Goal: Task Accomplishment & Management: Manage account settings

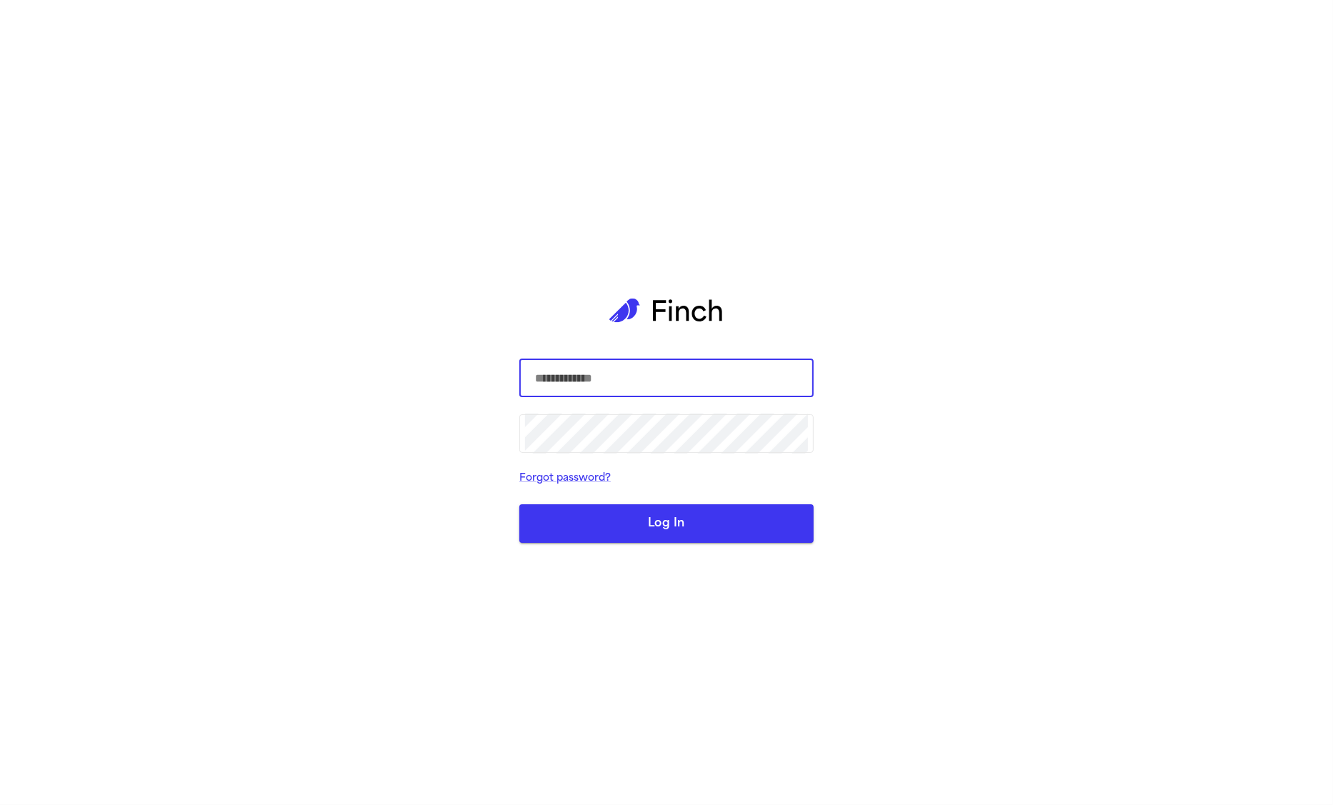
type input "*"
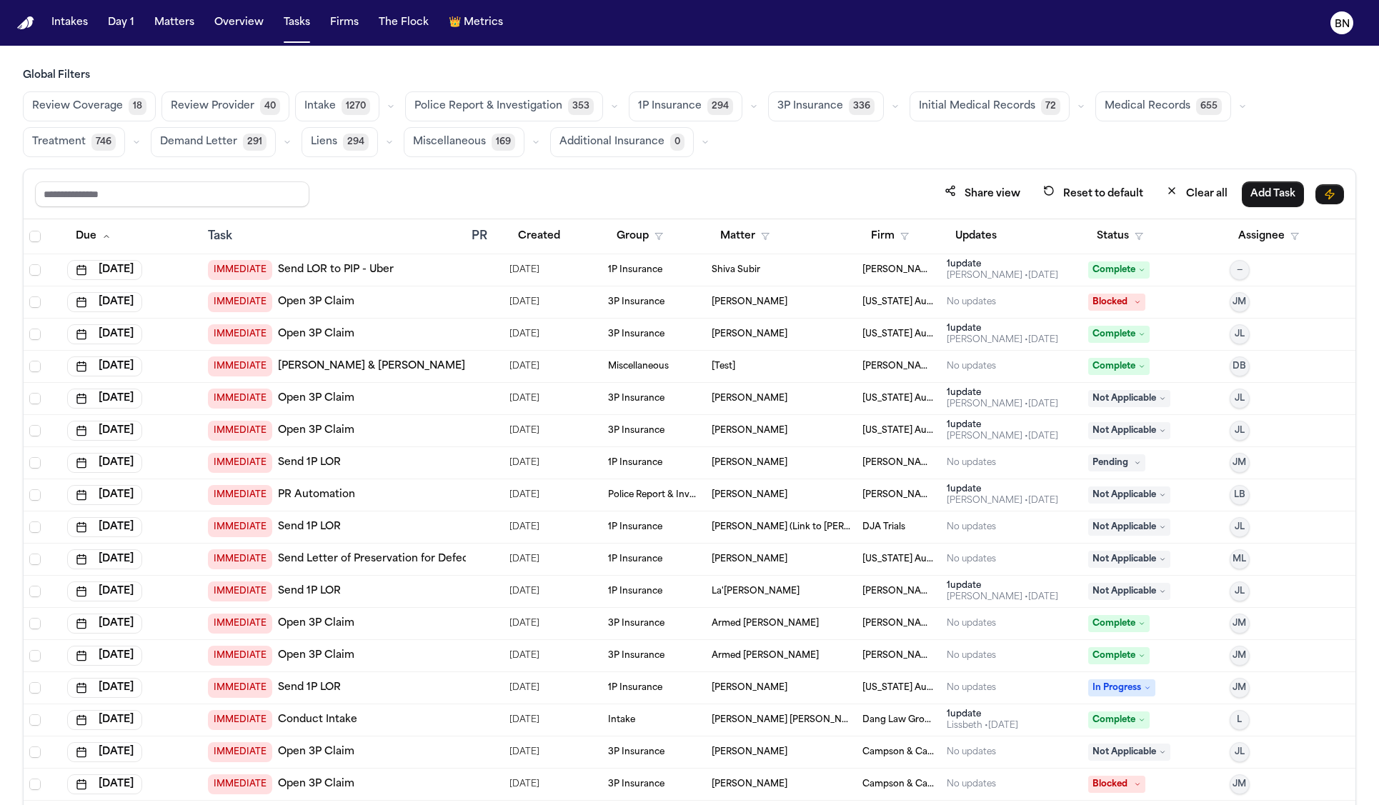
click at [382, 83] on div "Global Filters Review Coverage 18 Review Provider 40 Intake 1270 Police Report …" at bounding box center [689, 113] width 1333 height 89
click at [382, 76] on h3 "Global Filters" at bounding box center [689, 76] width 1333 height 14
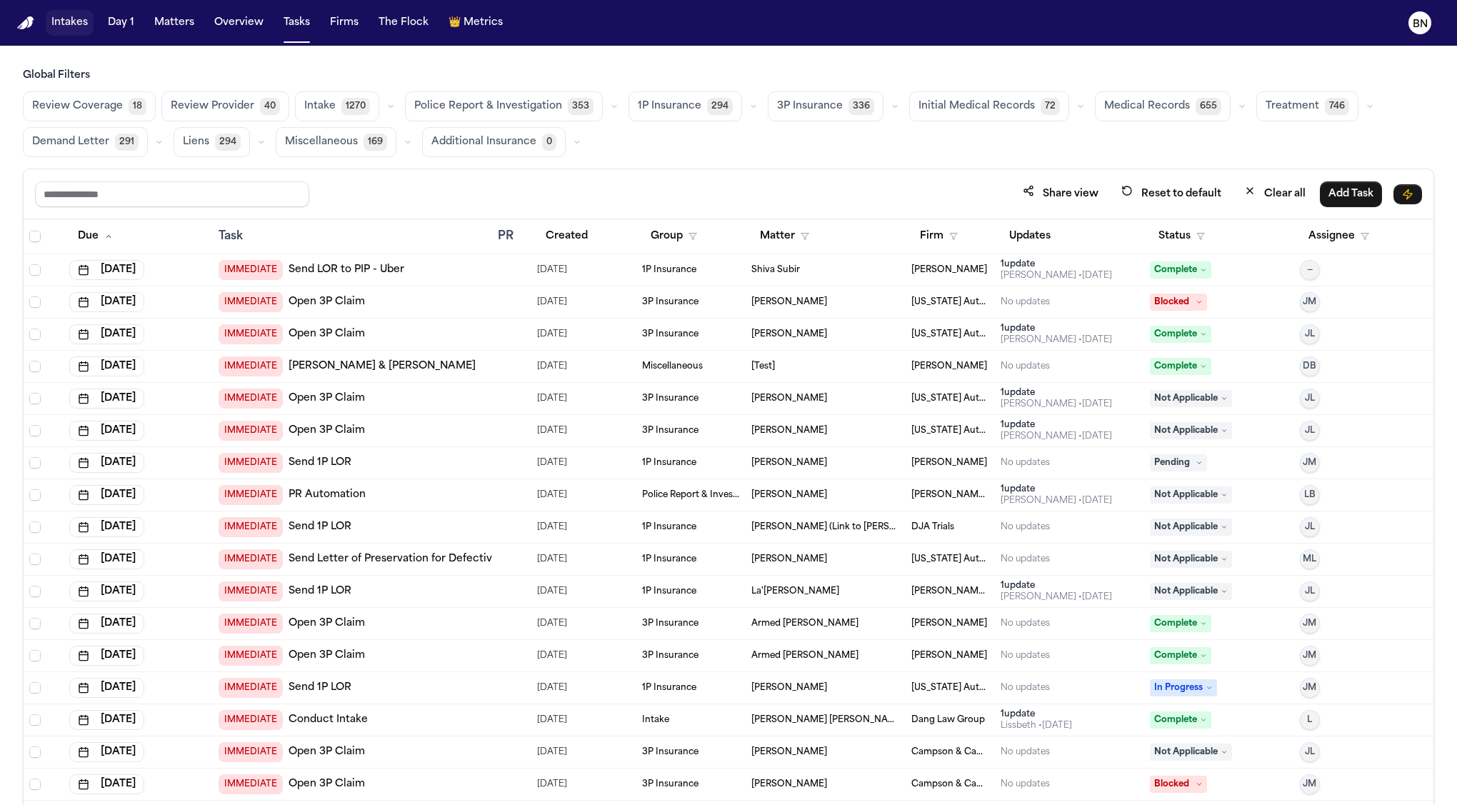
click at [69, 26] on button "Intakes" at bounding box center [70, 23] width 48 height 26
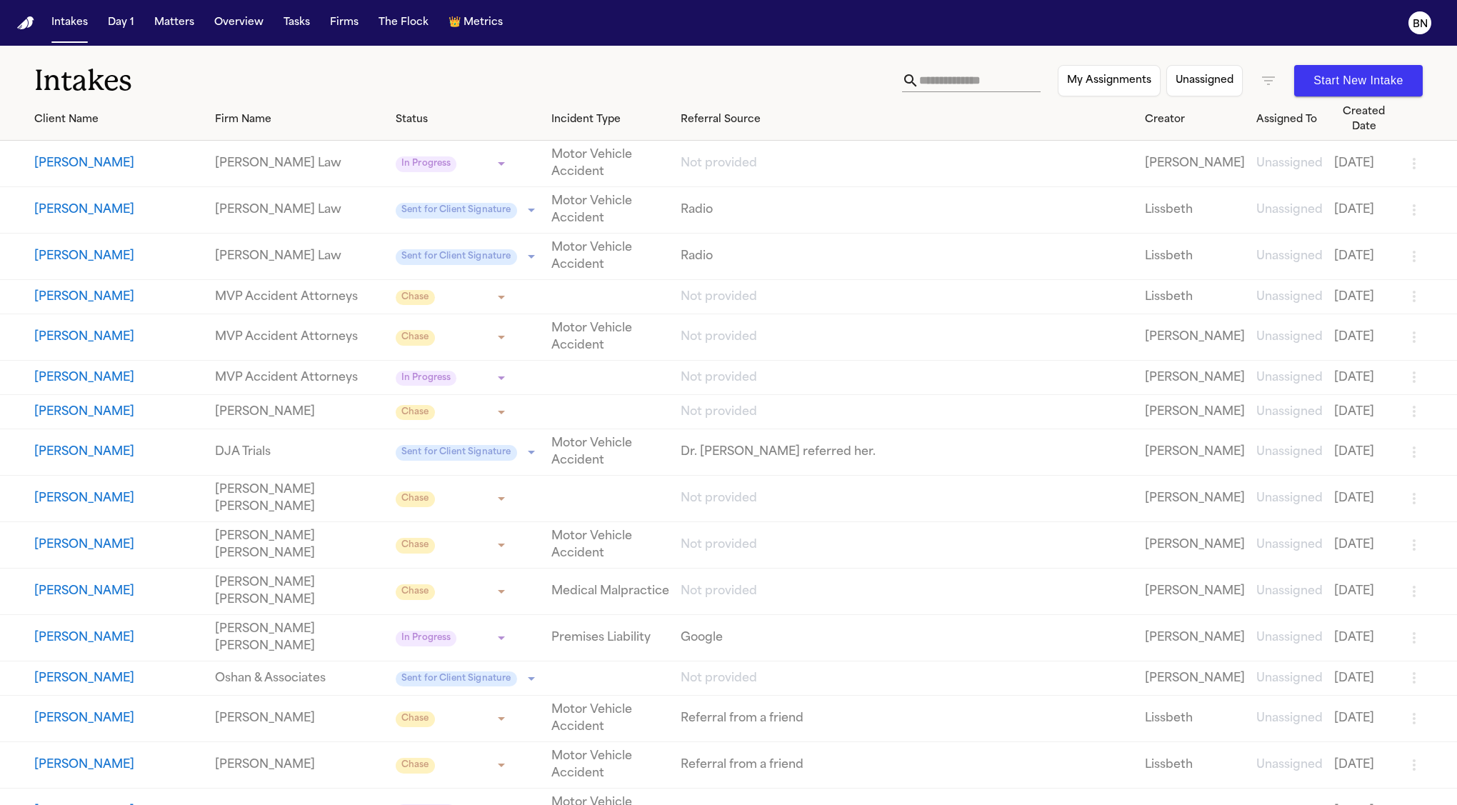
click at [1271, 79] on icon "button" at bounding box center [1268, 80] width 17 height 17
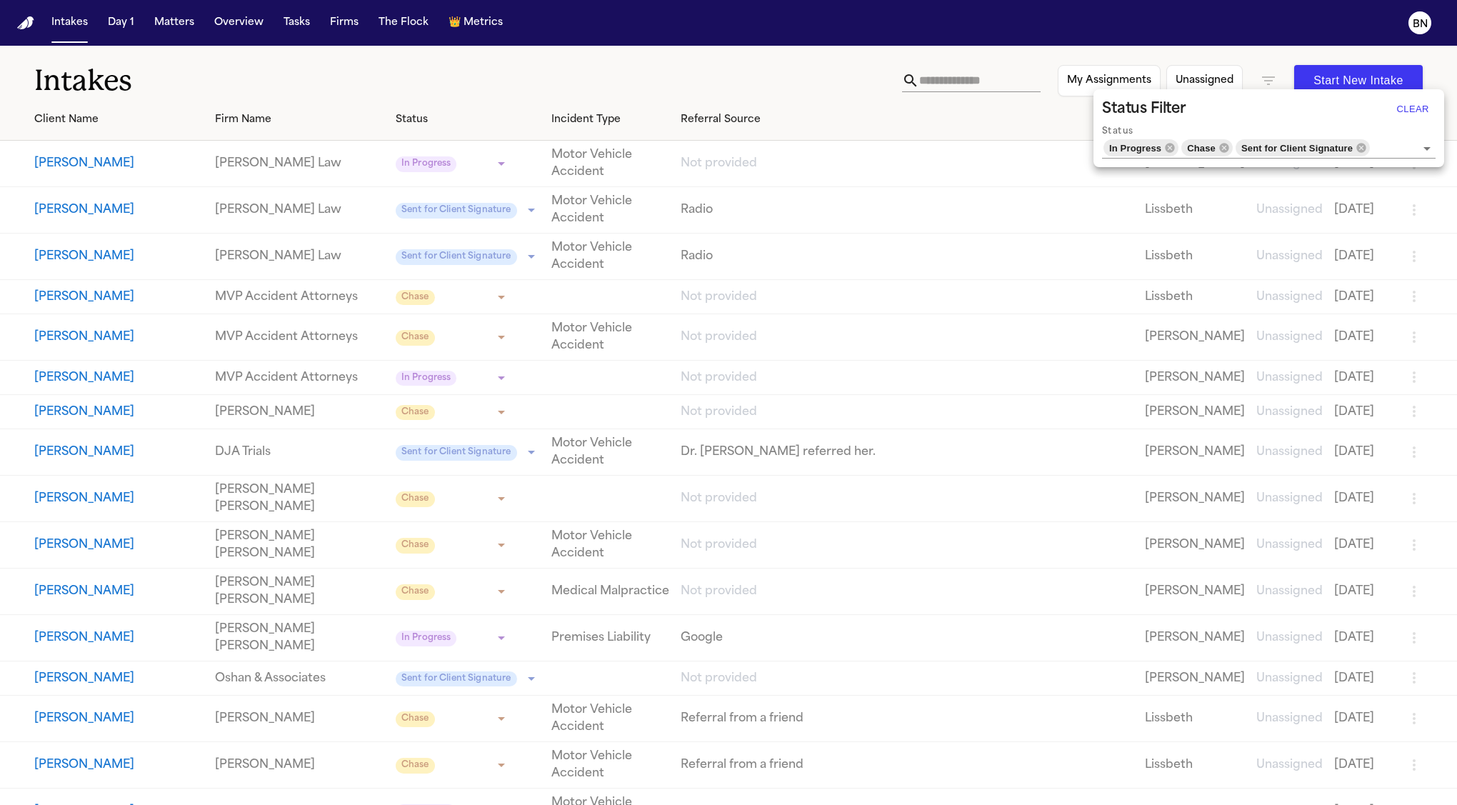
click at [721, 67] on div at bounding box center [728, 402] width 1457 height 805
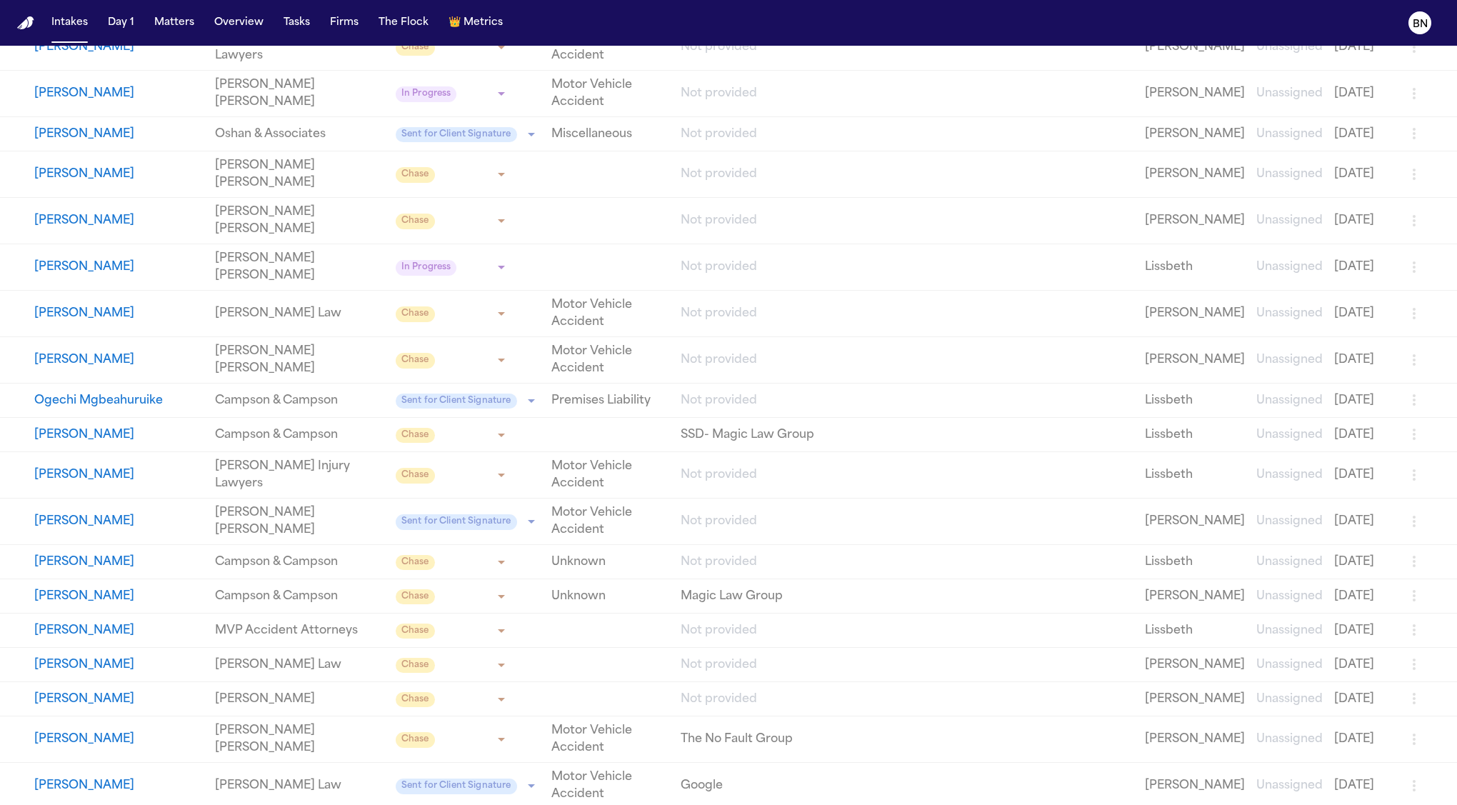
scroll to position [2543, 0]
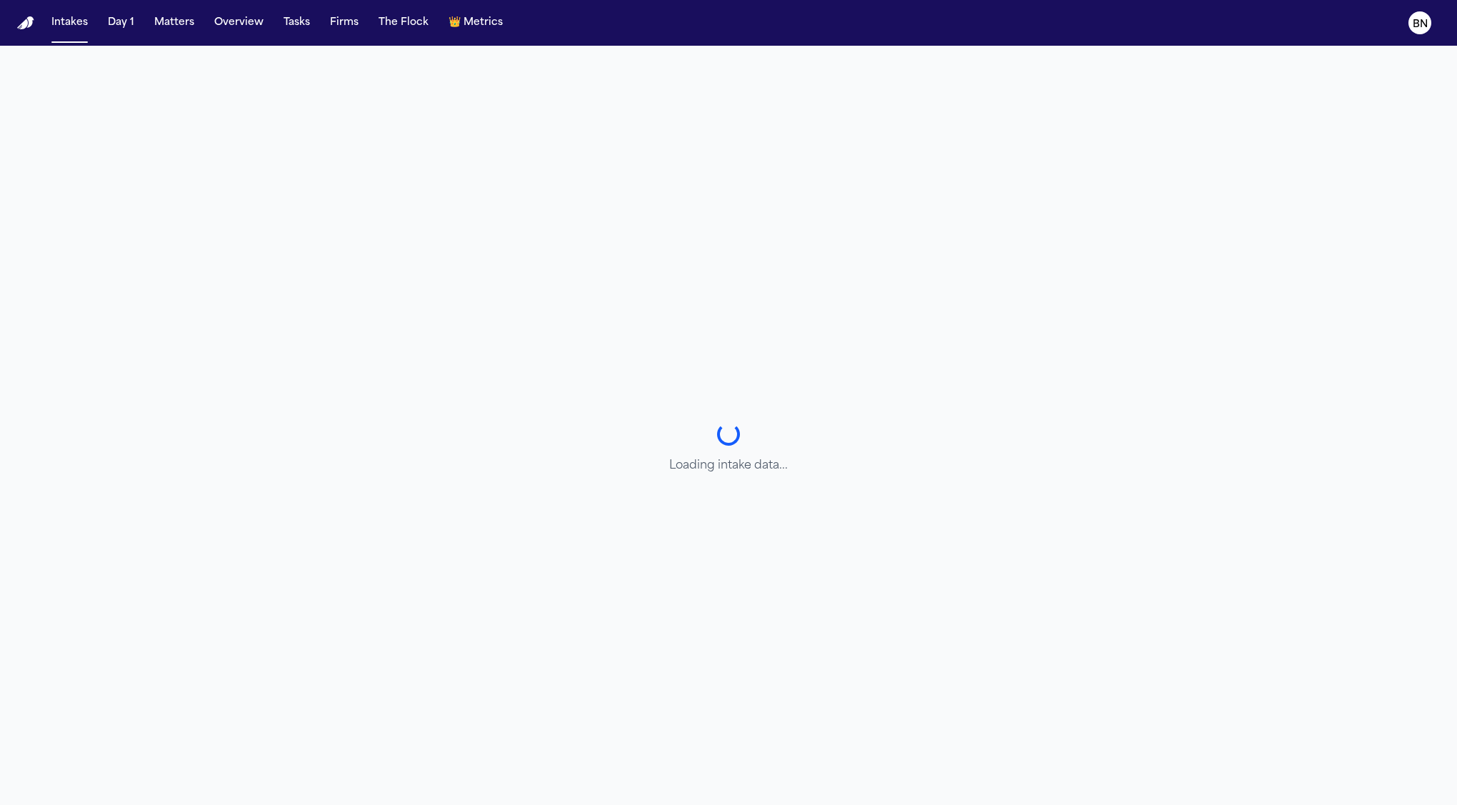
select select "**********"
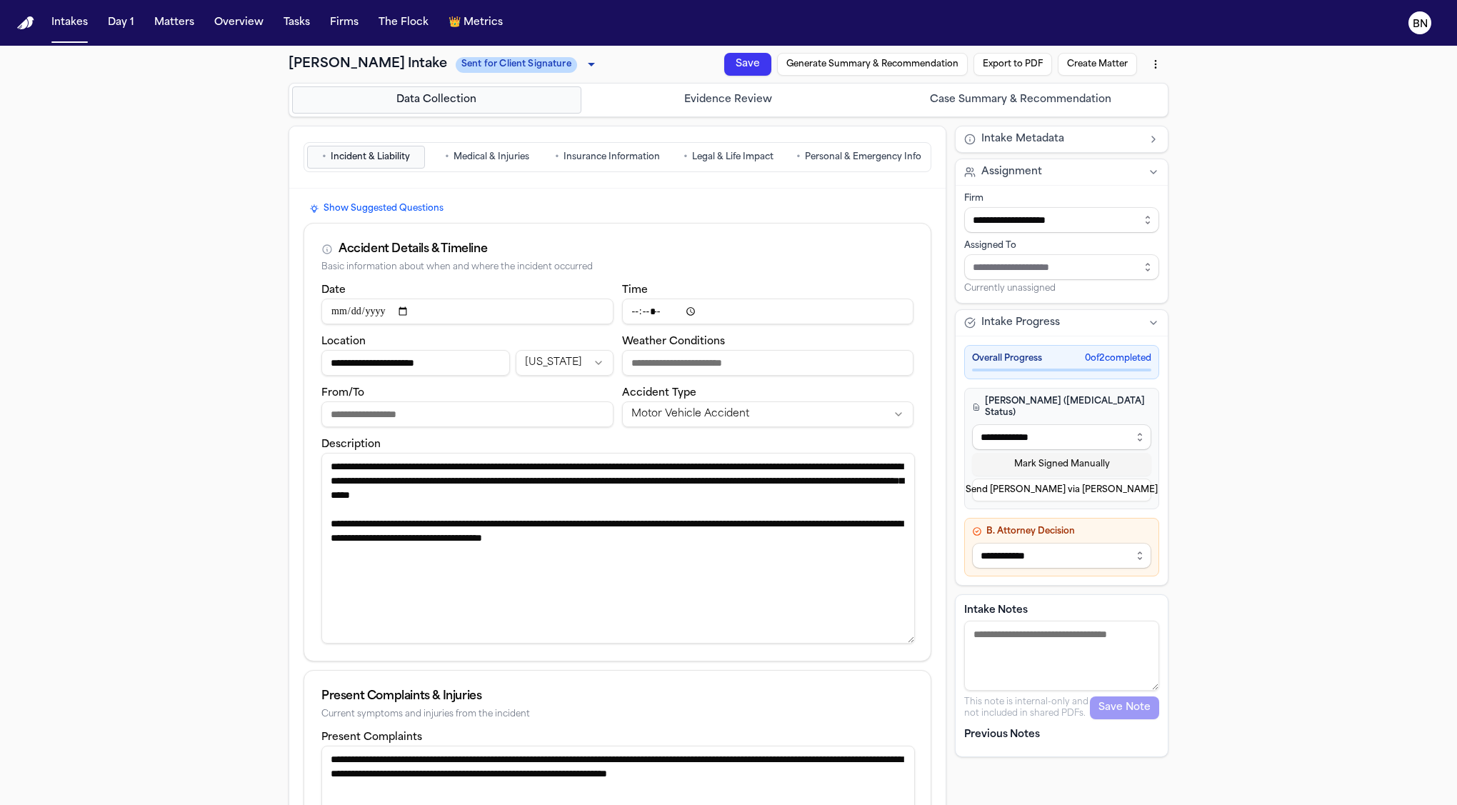
drag, startPoint x: 912, startPoint y: 514, endPoint x: 903, endPoint y: 636, distance: 122.5
click at [903, 636] on textarea "**********" at bounding box center [618, 548] width 594 height 191
click at [479, 157] on span "Medical & Injuries" at bounding box center [492, 156] width 76 height 11
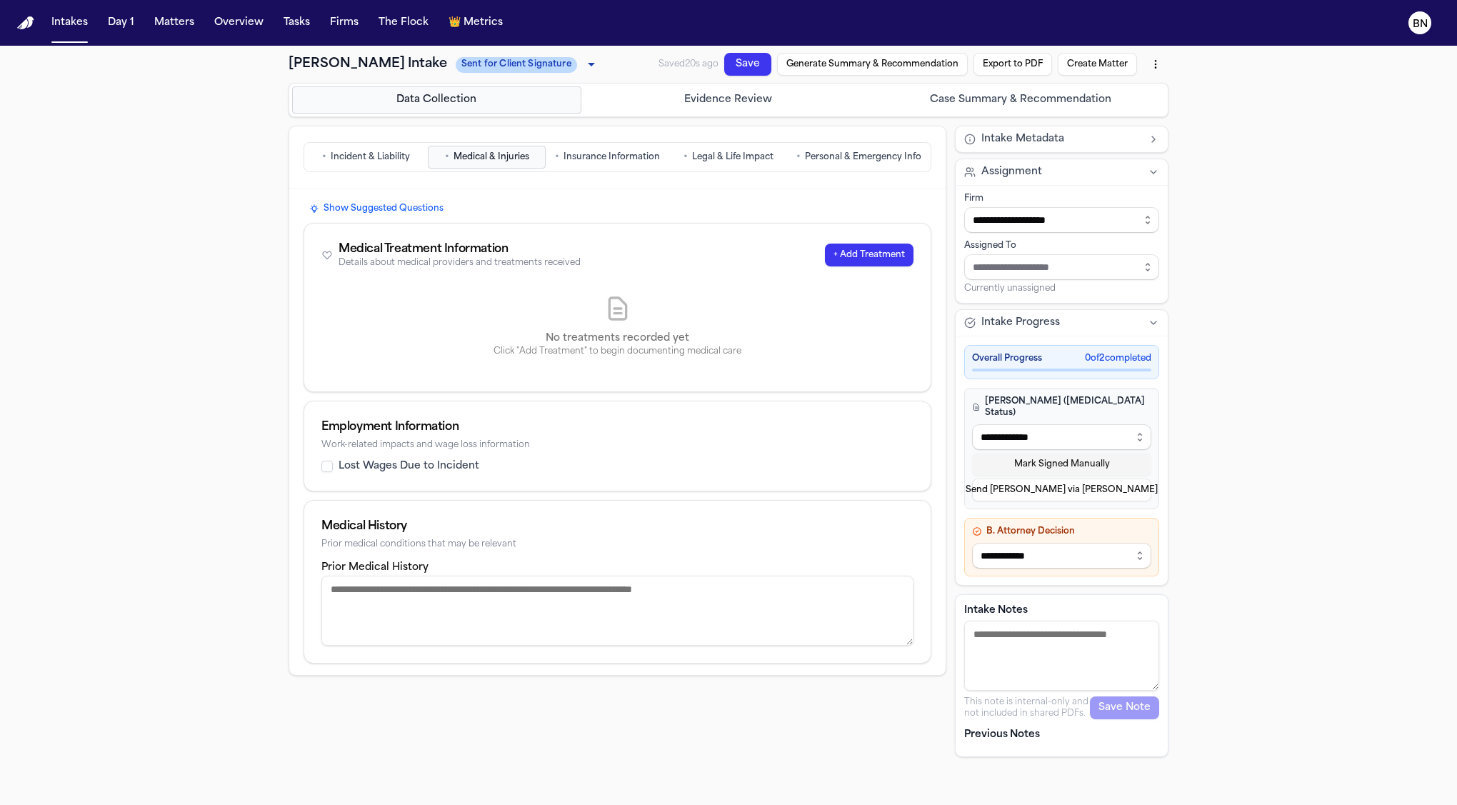
click at [632, 155] on span "Insurance Information" at bounding box center [612, 156] width 96 height 11
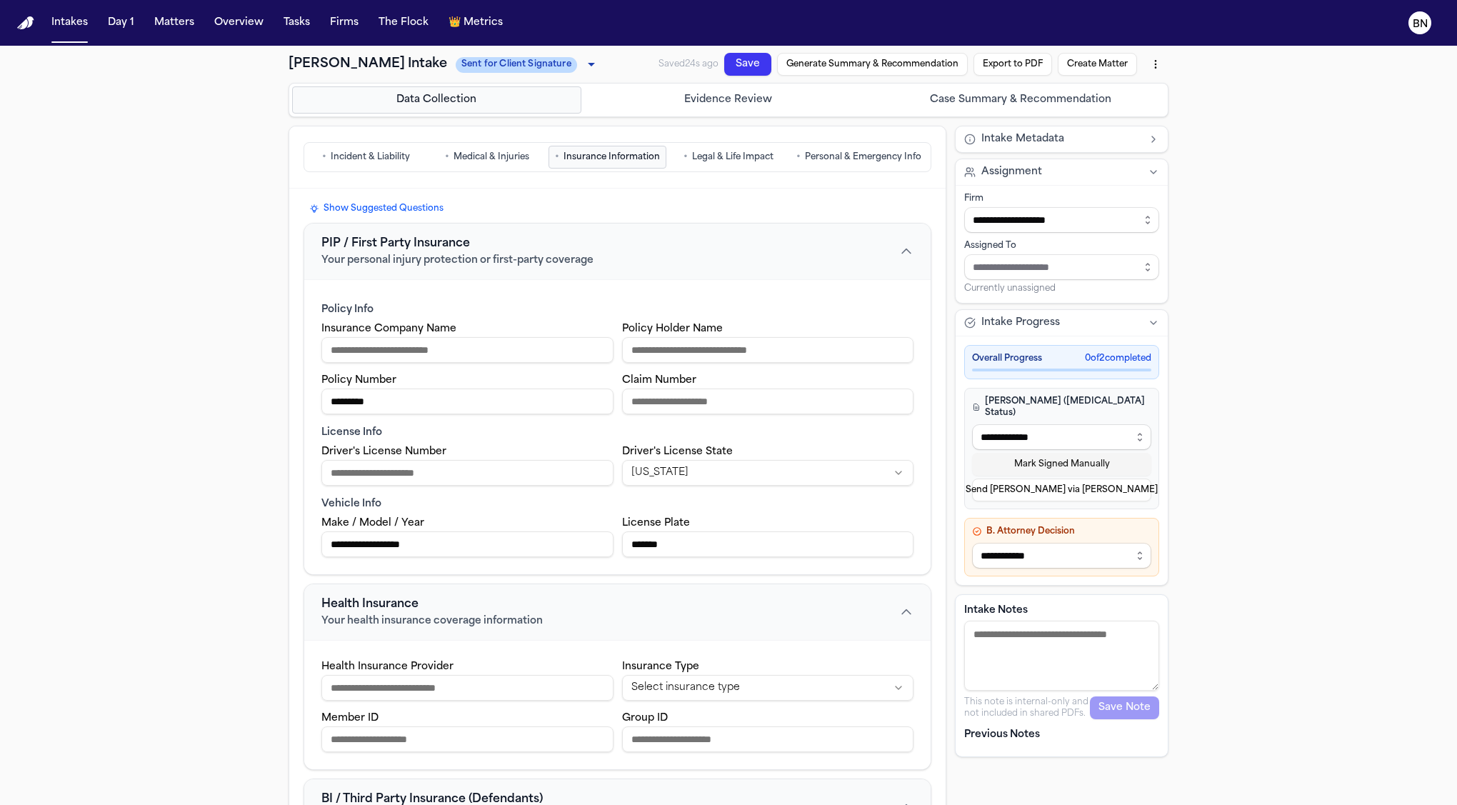
click at [746, 162] on button "• Legal & Life Impact" at bounding box center [728, 157] width 118 height 23
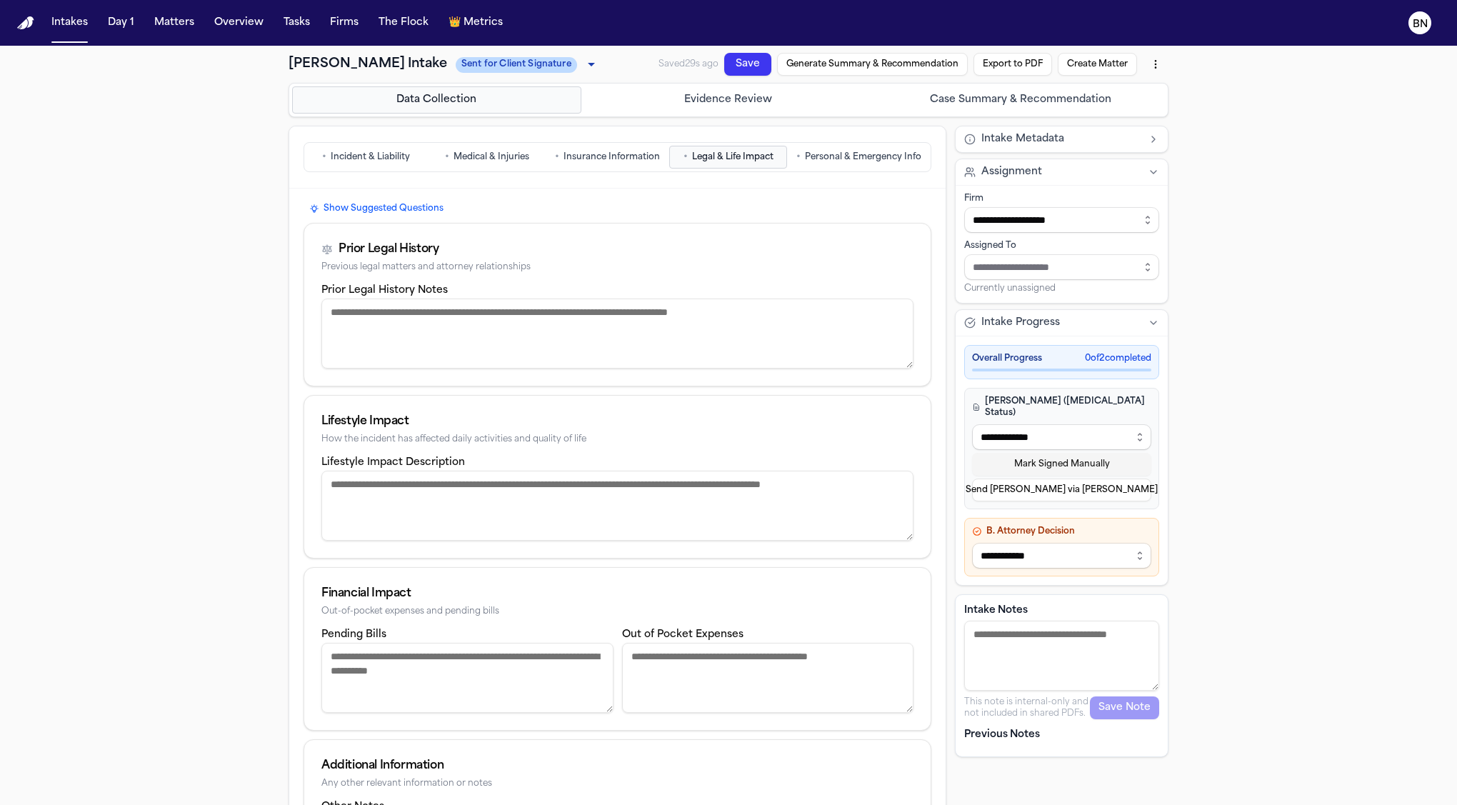
click at [850, 156] on span "Personal & Emergency Info" at bounding box center [863, 156] width 116 height 11
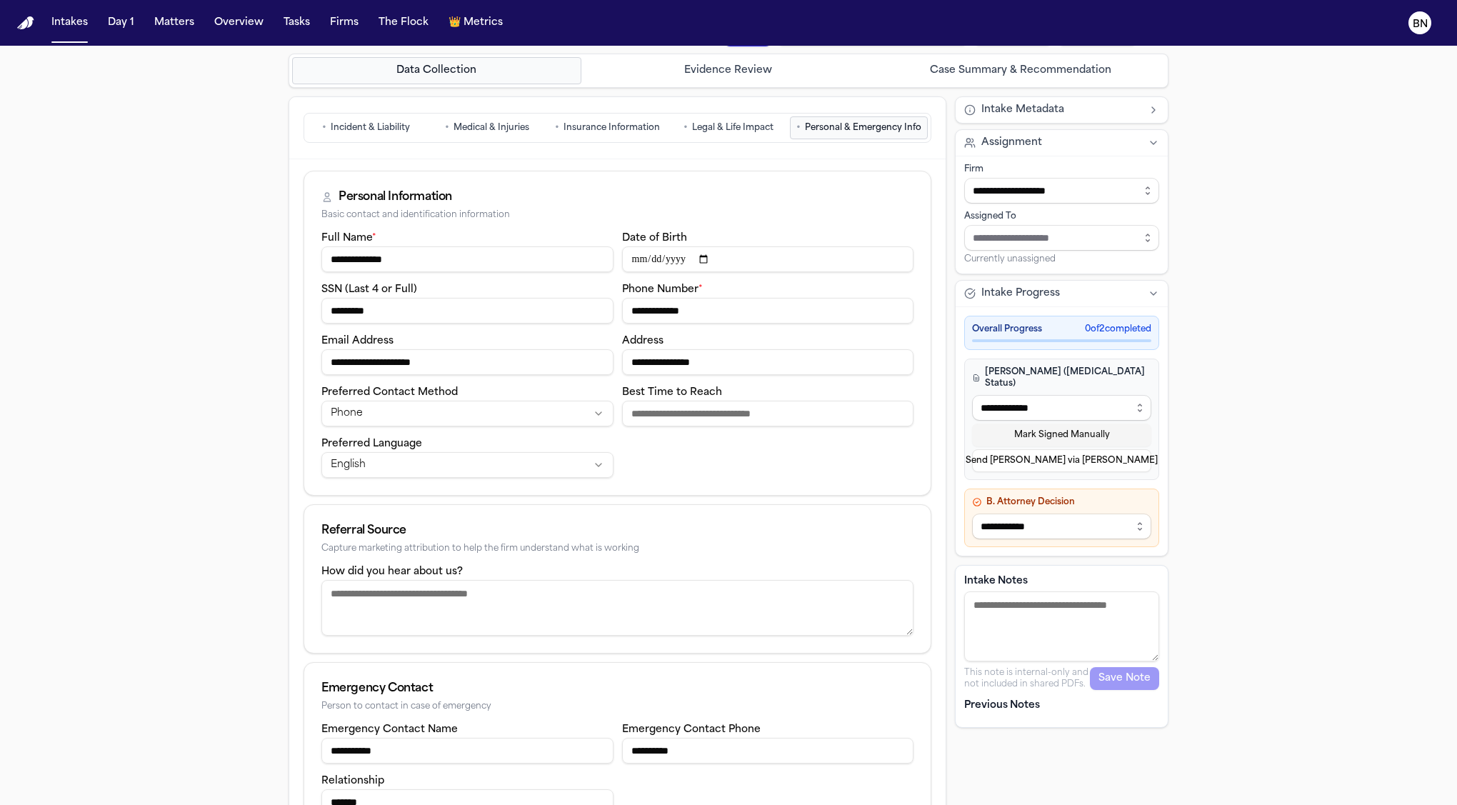
scroll to position [69, 0]
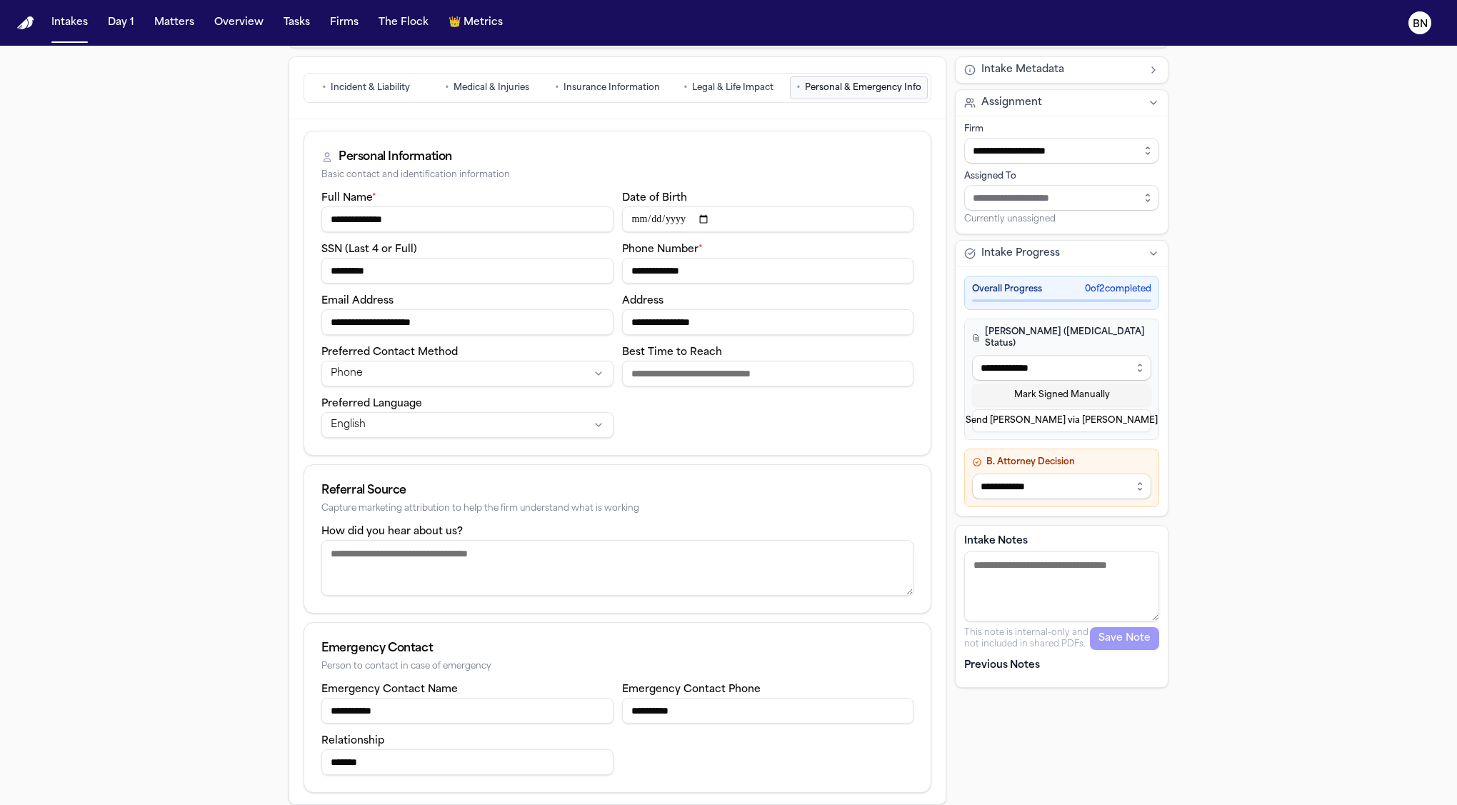
click at [631, 556] on textarea "How did you hear about us?" at bounding box center [617, 568] width 592 height 56
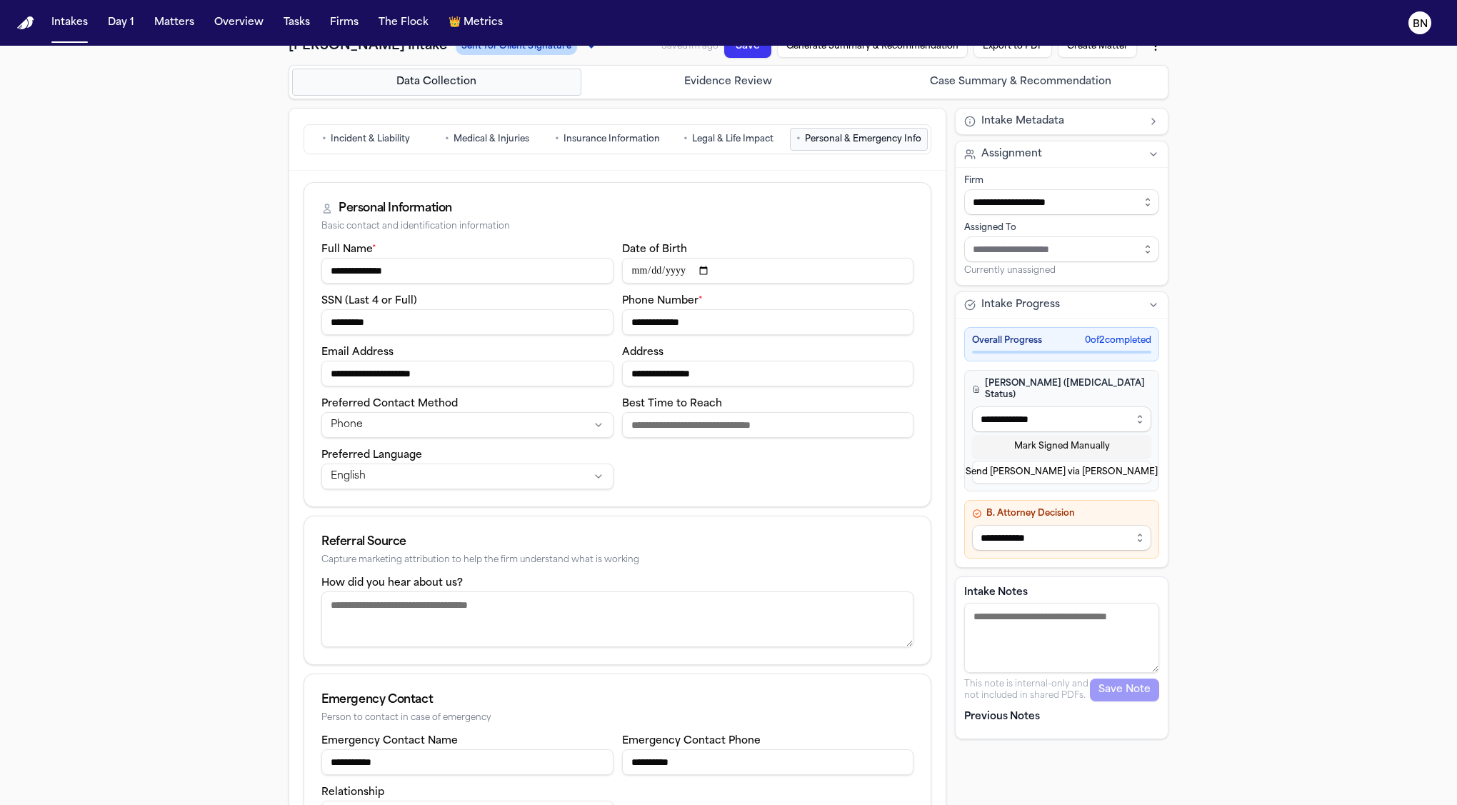
scroll to position [16, 0]
click at [515, 608] on textarea "How did you hear about us?" at bounding box center [617, 622] width 592 height 56
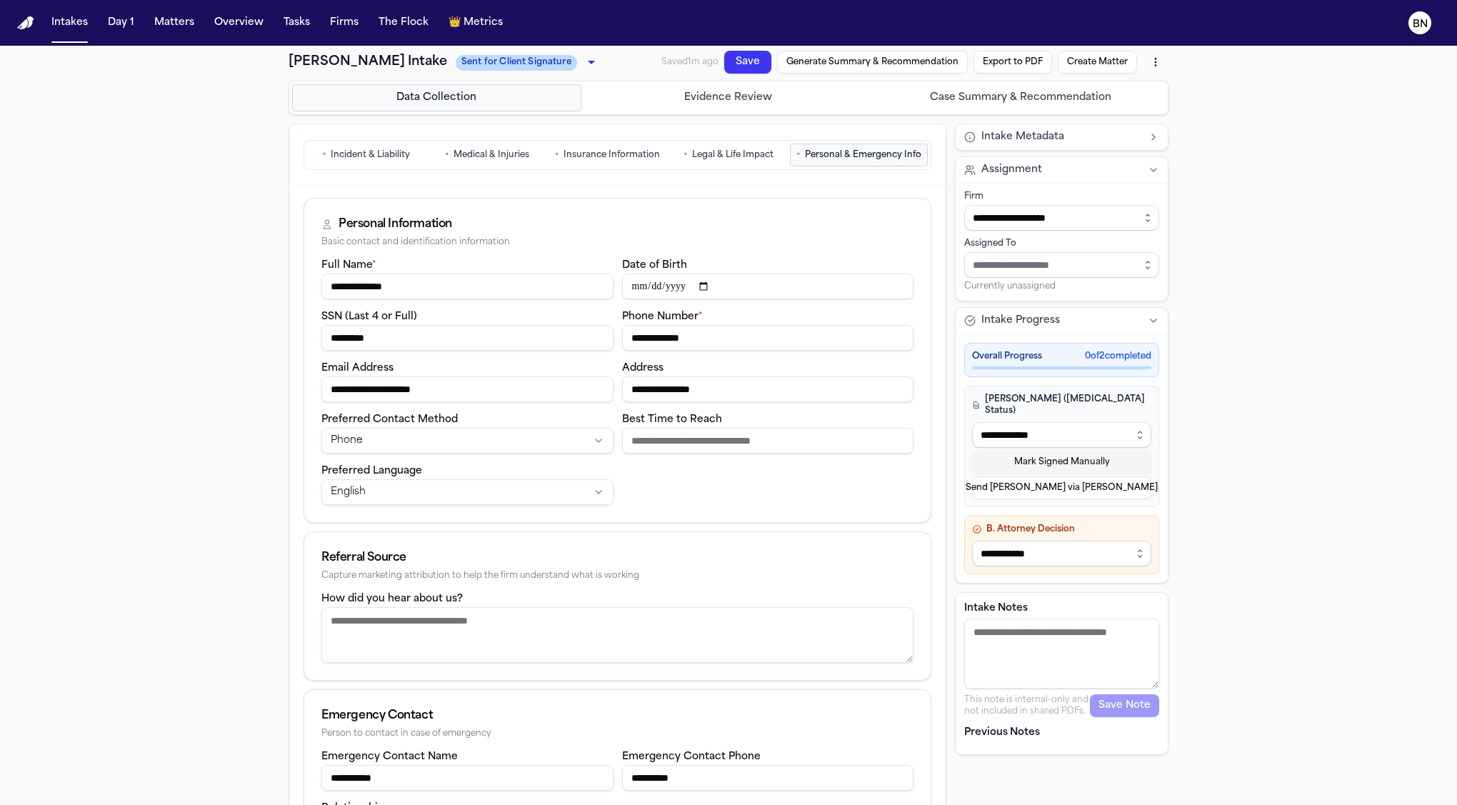
scroll to position [0, 0]
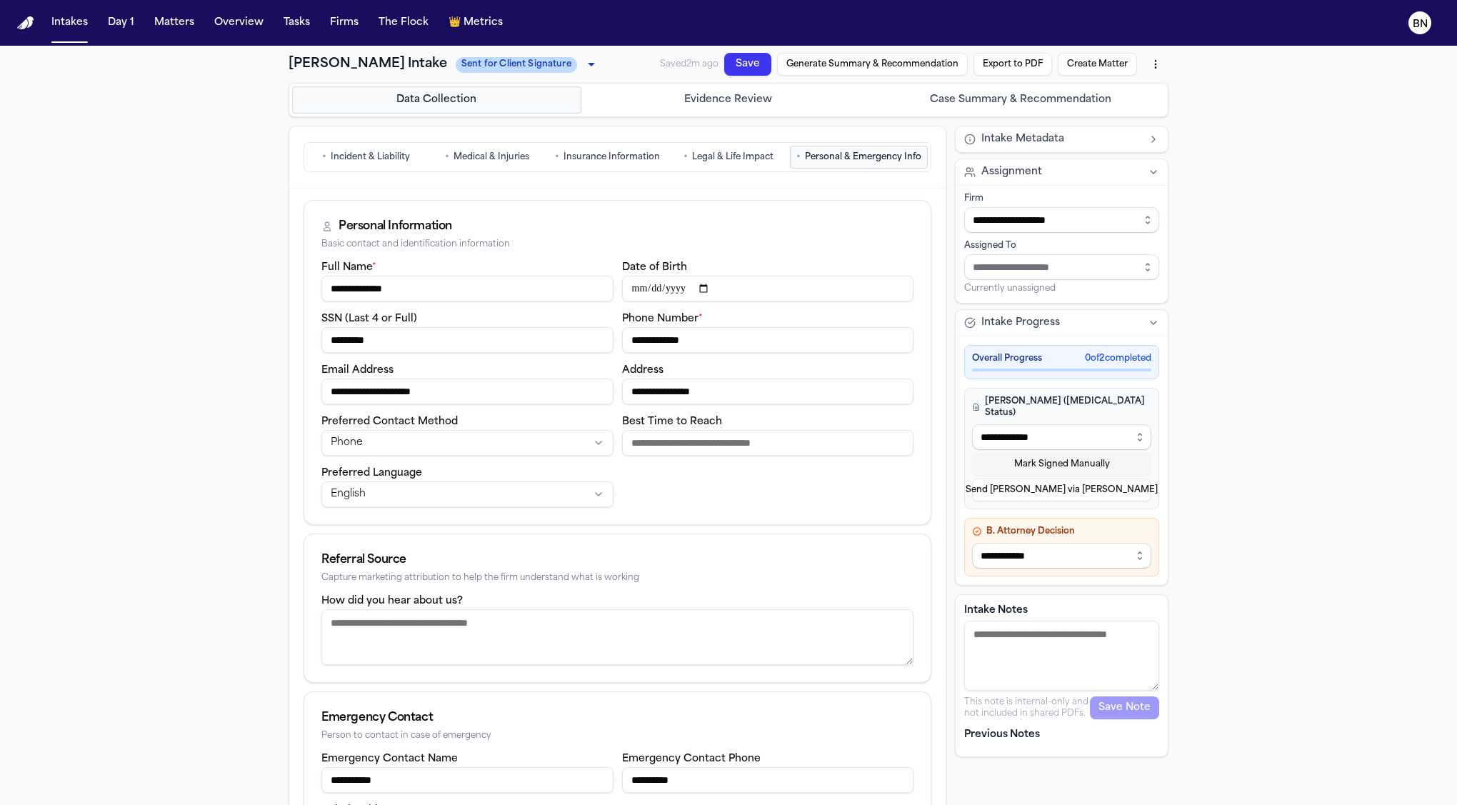
click at [1042, 101] on button "Case Summary & Recommendation" at bounding box center [1020, 99] width 289 height 27
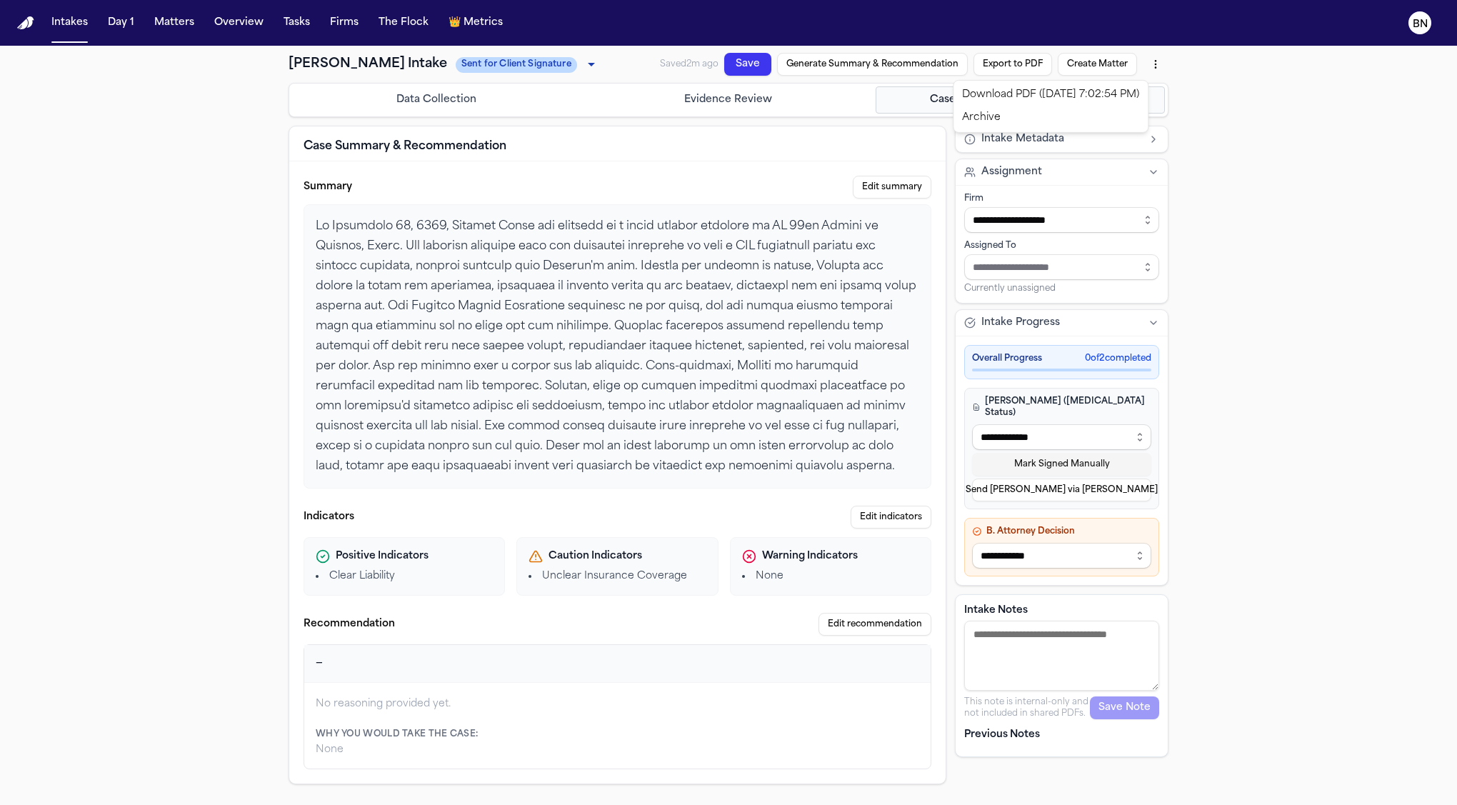
click at [1157, 70] on html "**********" at bounding box center [728, 402] width 1457 height 805
click at [1101, 33] on html "**********" at bounding box center [728, 402] width 1457 height 805
click at [549, 109] on button "Data Collection" at bounding box center [436, 99] width 289 height 27
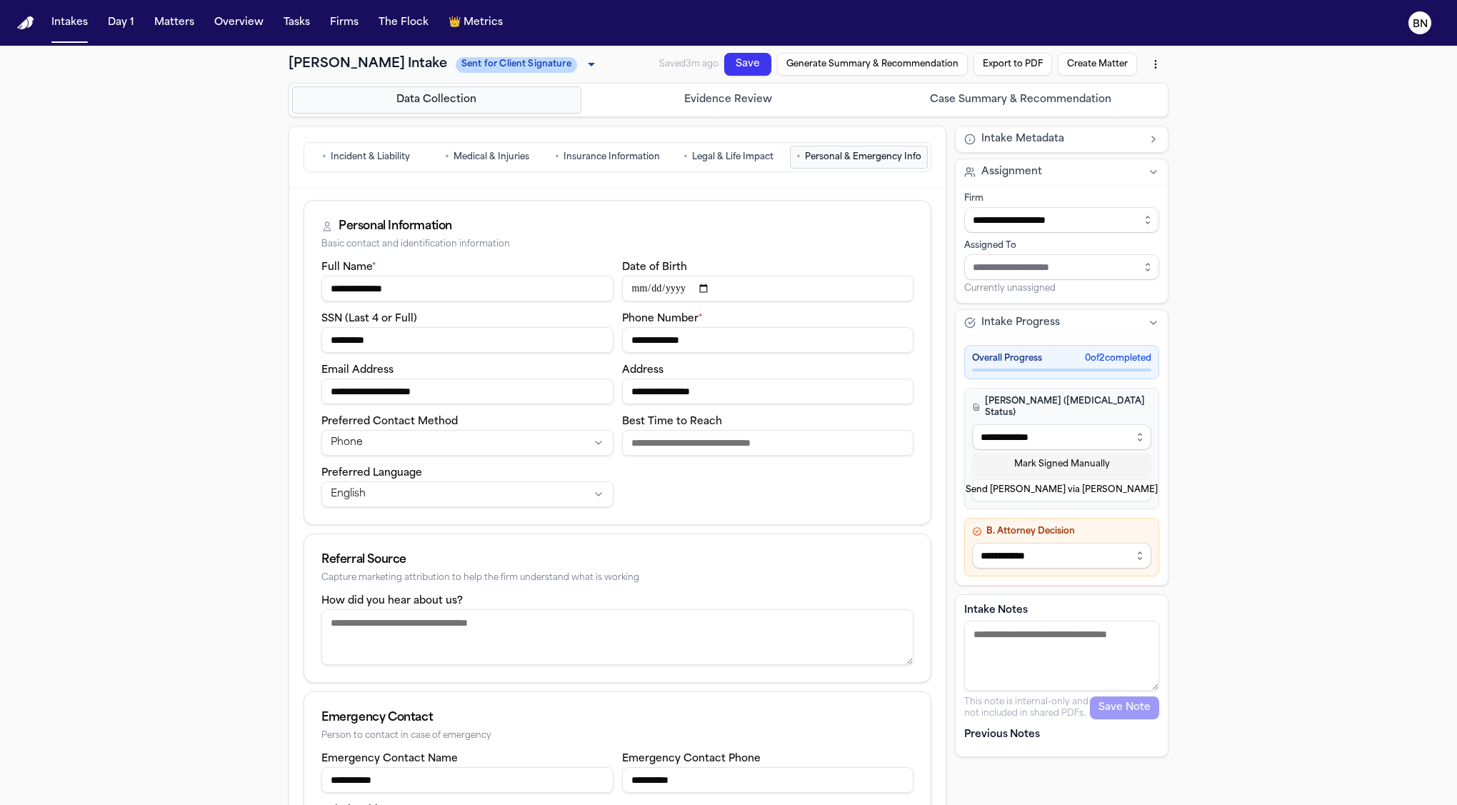
click at [708, 151] on span "Legal & Life Impact" at bounding box center [732, 156] width 81 height 11
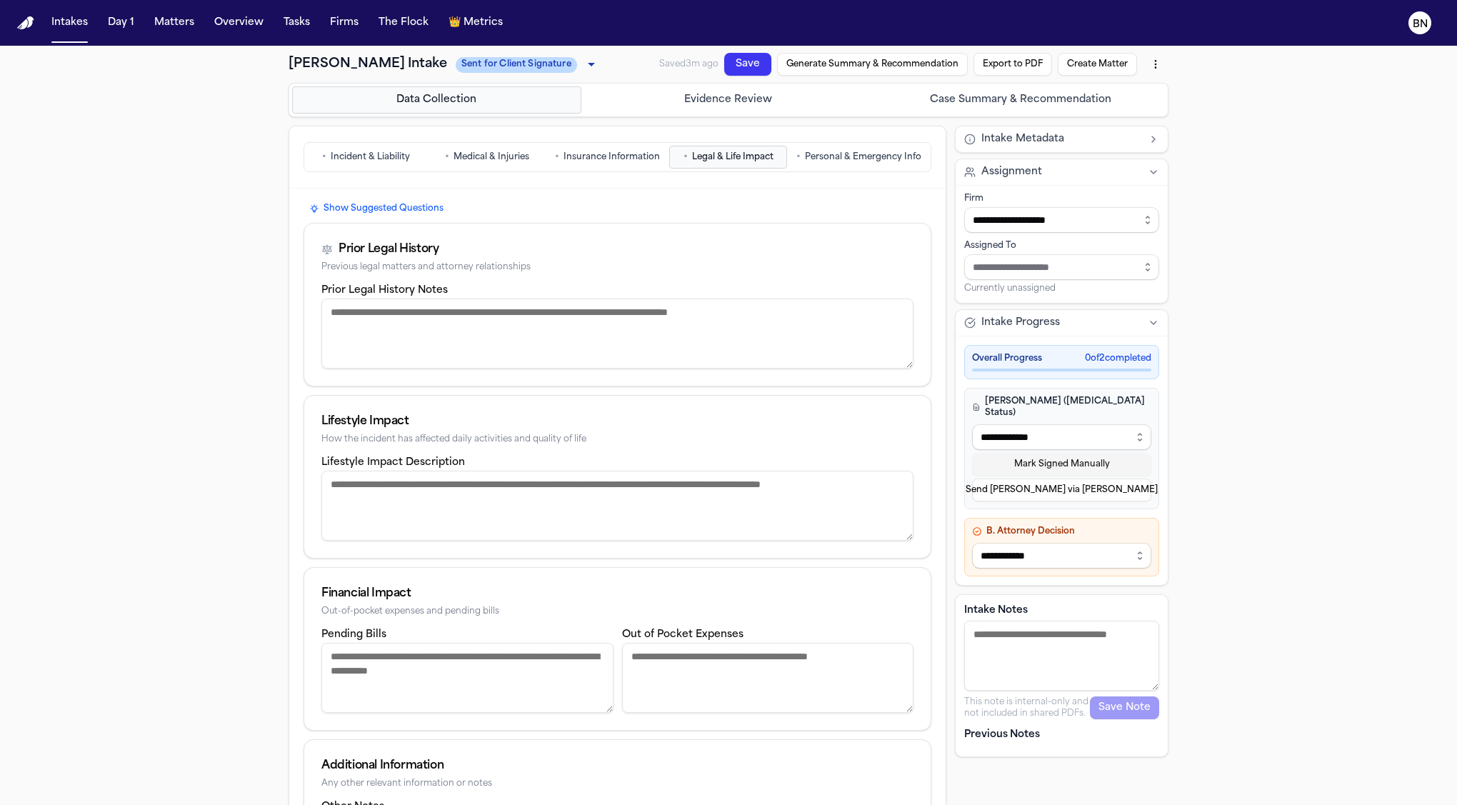
click at [399, 156] on span "Incident & Liability" at bounding box center [370, 156] width 79 height 11
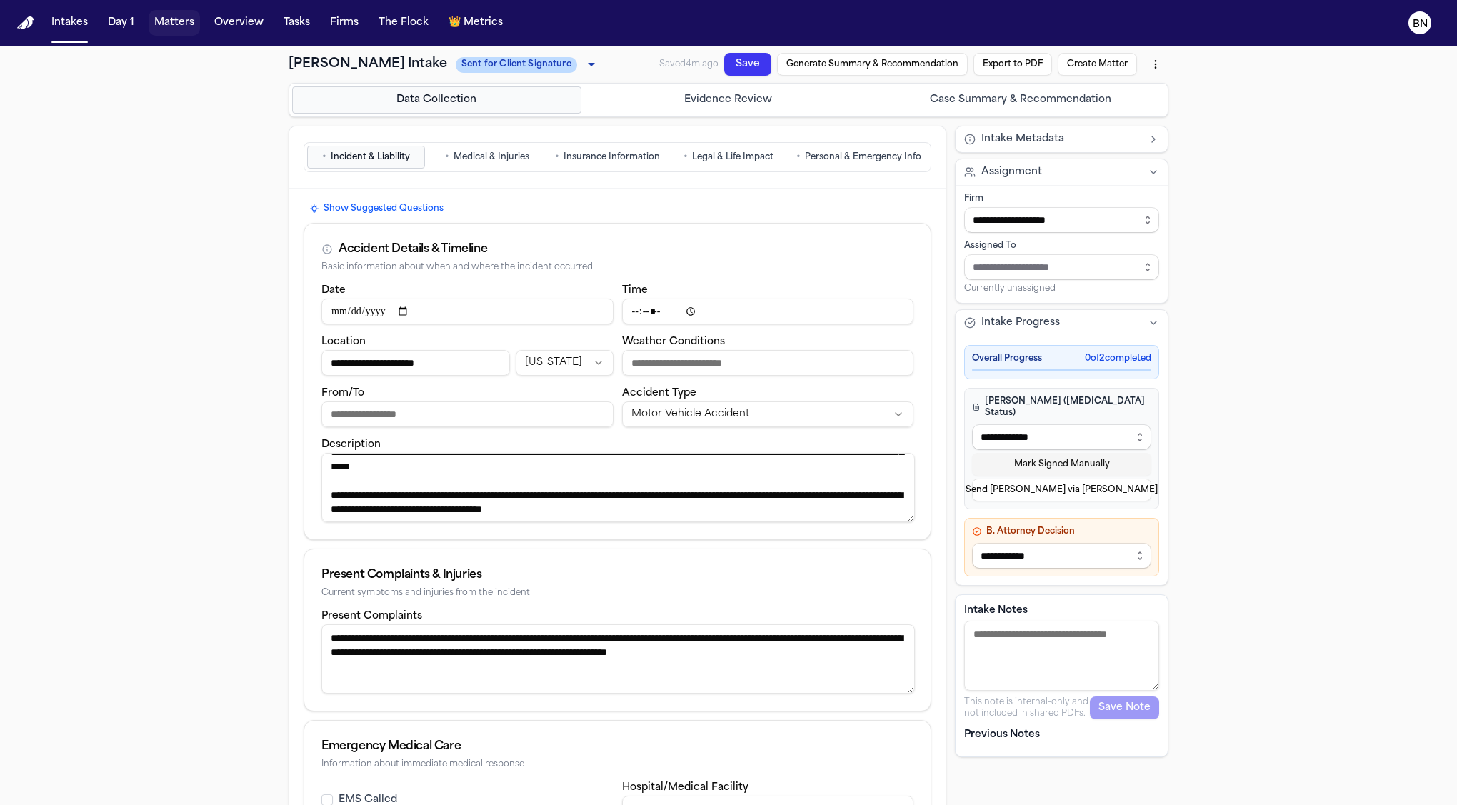
click at [169, 24] on button "Matters" at bounding box center [174, 23] width 51 height 26
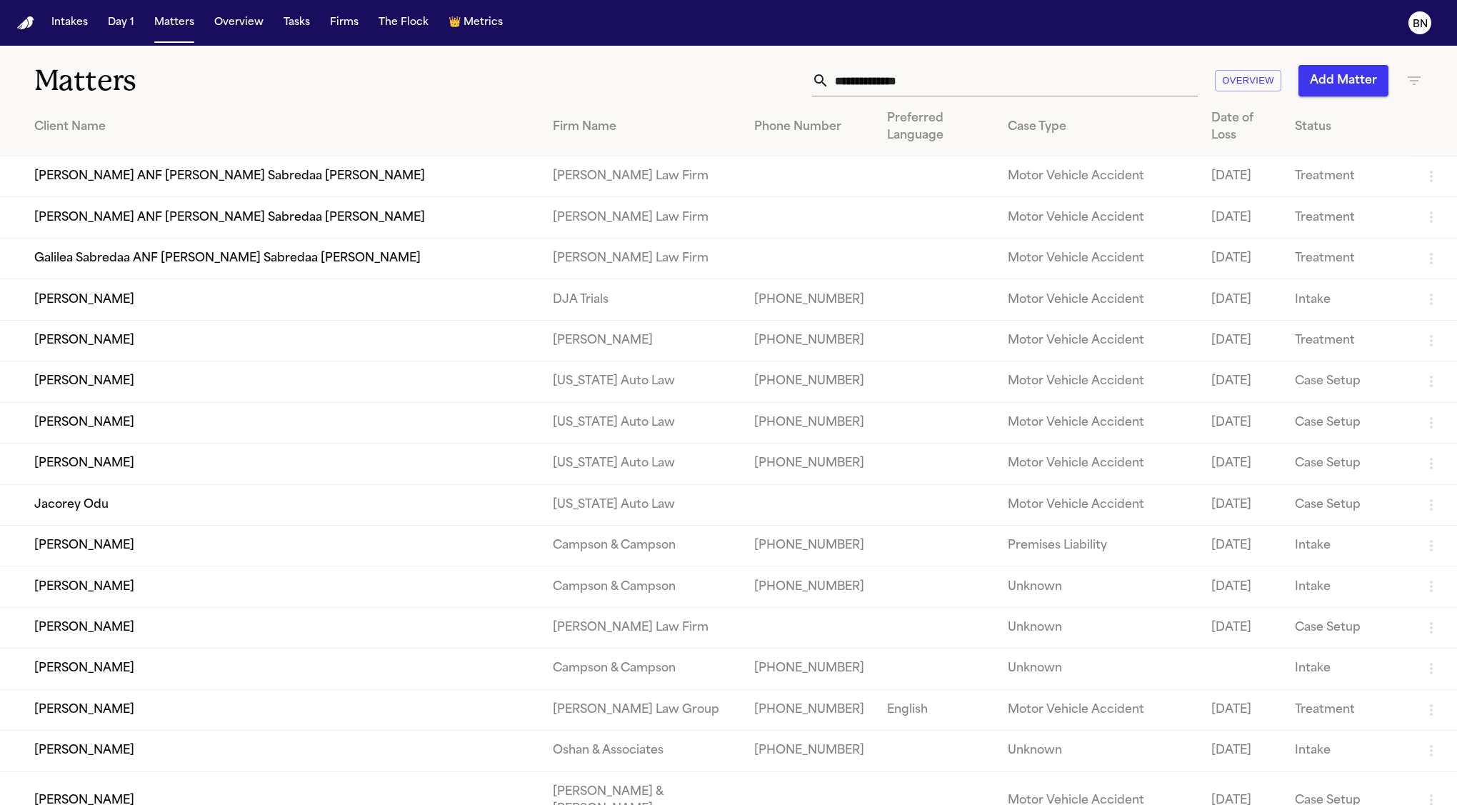
click at [995, 86] on input "text" at bounding box center [1013, 80] width 369 height 31
click at [1332, 78] on icon "button" at bounding box center [1414, 80] width 17 height 17
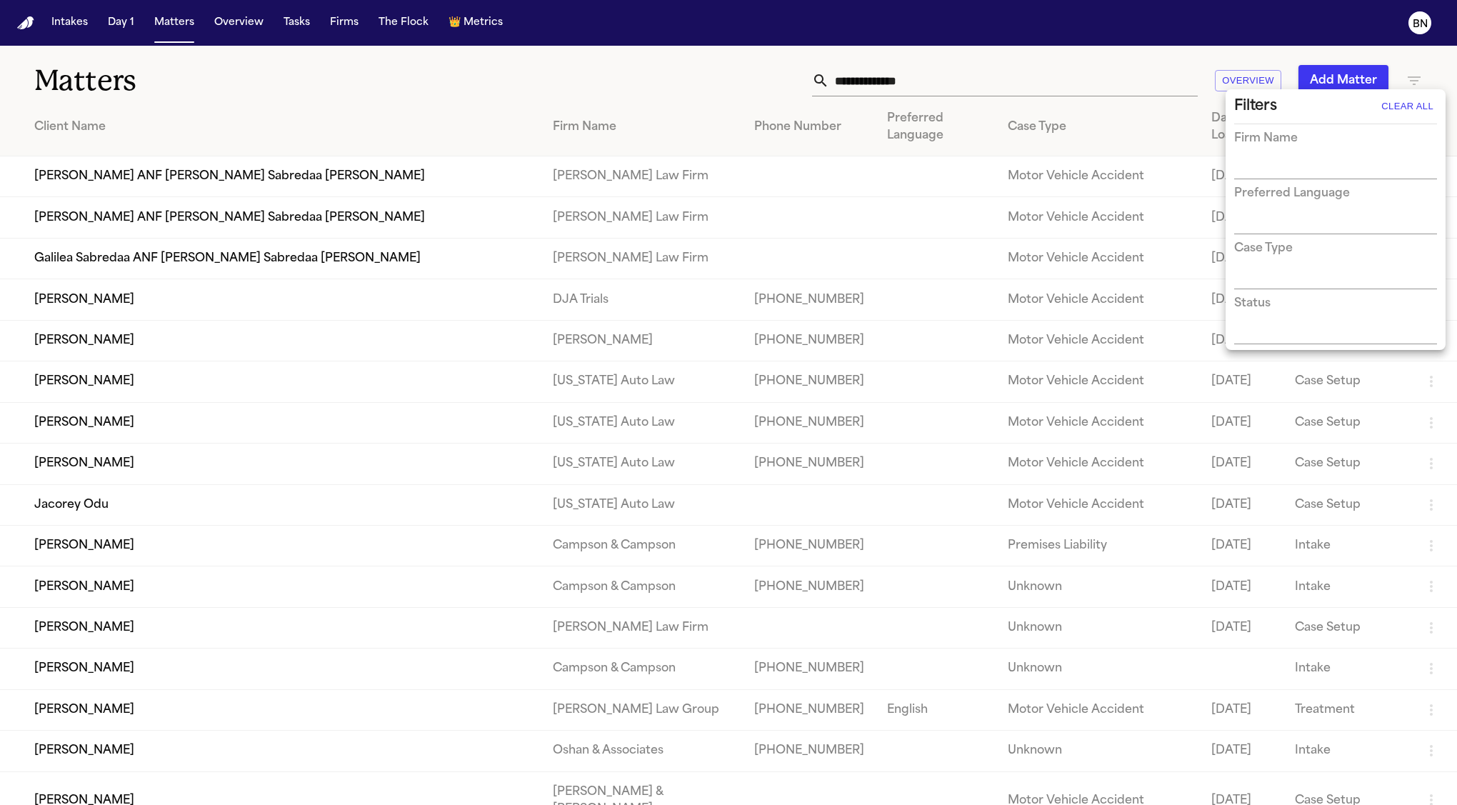
click at [304, 94] on div at bounding box center [728, 402] width 1457 height 805
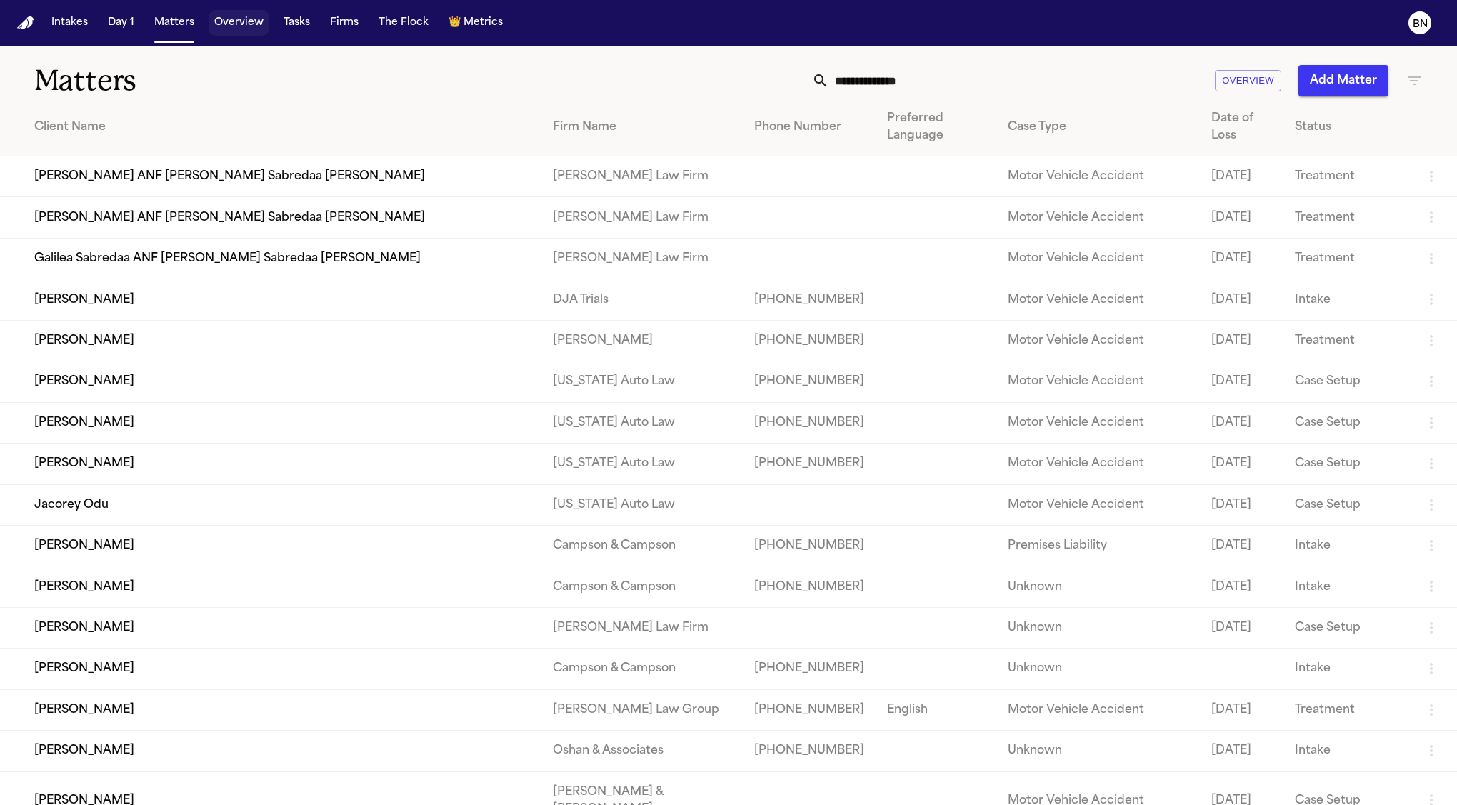
click at [215, 23] on button "Overview" at bounding box center [239, 23] width 61 height 26
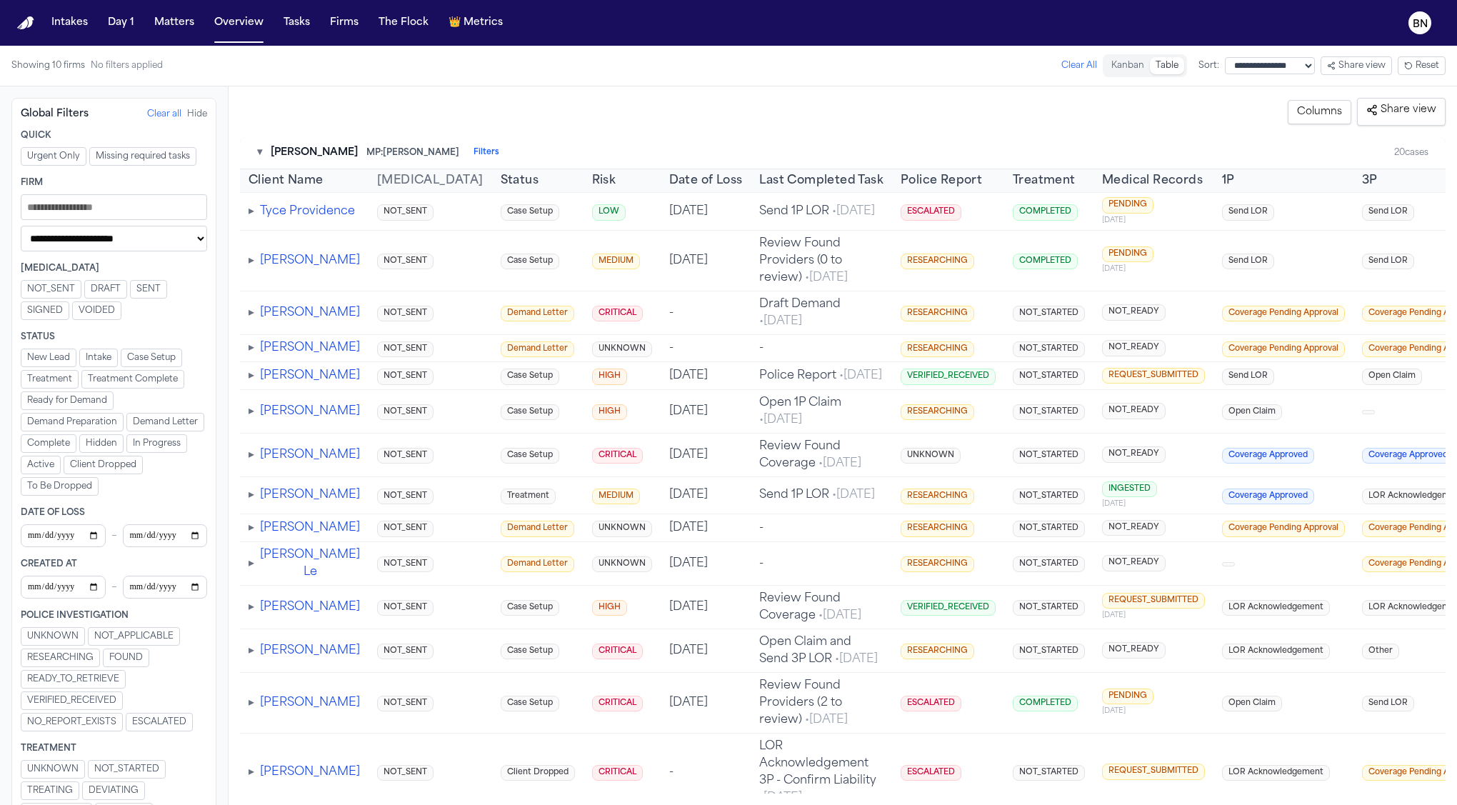
click at [501, 322] on span "Demand Letter" at bounding box center [538, 314] width 74 height 16
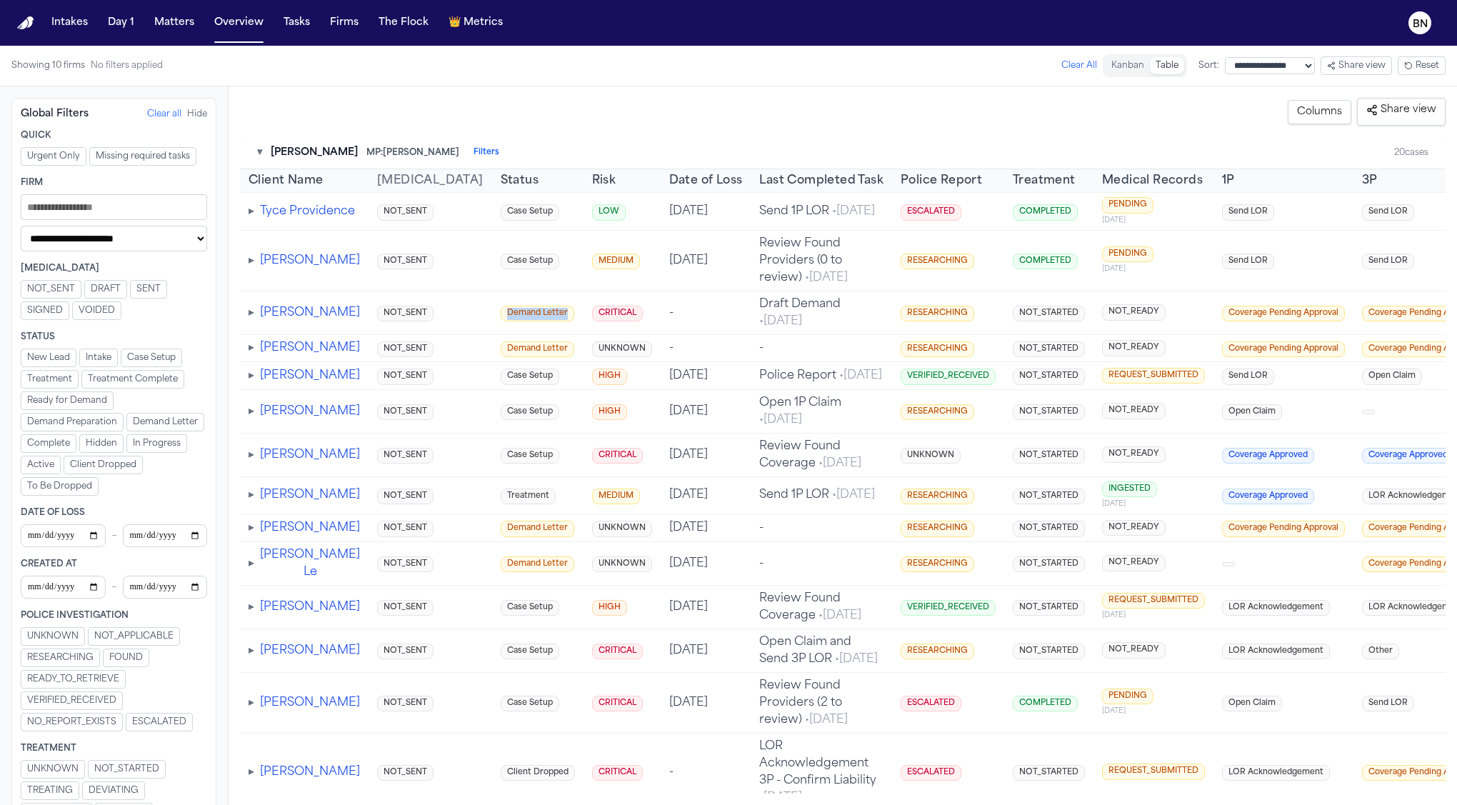
click at [501, 322] on span "Demand Letter" at bounding box center [538, 314] width 74 height 16
click at [584, 334] on td "CRITICAL" at bounding box center [622, 313] width 77 height 44
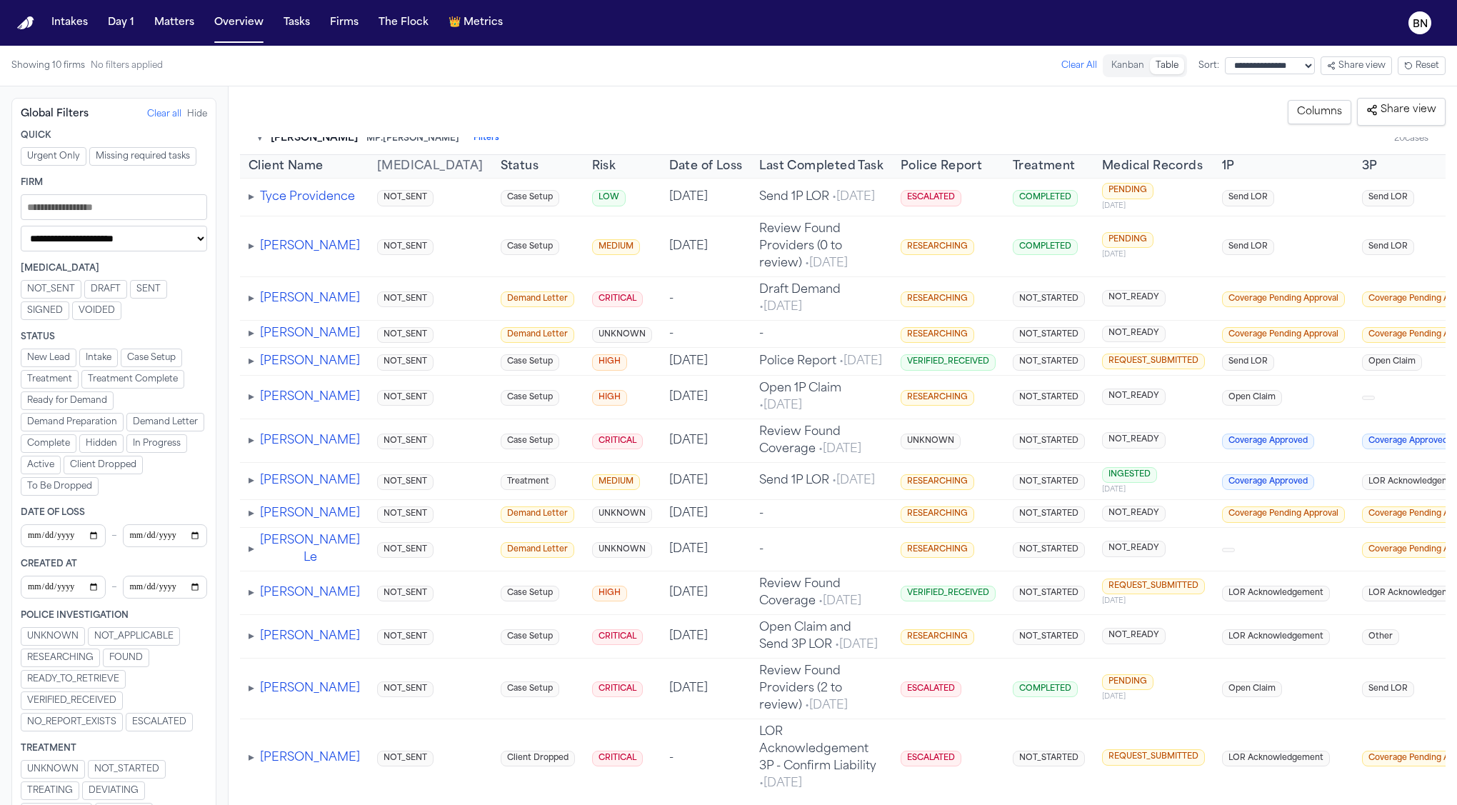
click at [816, 455] on span "• Aug 1, 2025" at bounding box center [839, 449] width 46 height 11
click at [661, 462] on td "[DATE]" at bounding box center [706, 441] width 91 height 44
click at [309, 449] on button "[PERSON_NAME]" at bounding box center [310, 440] width 100 height 17
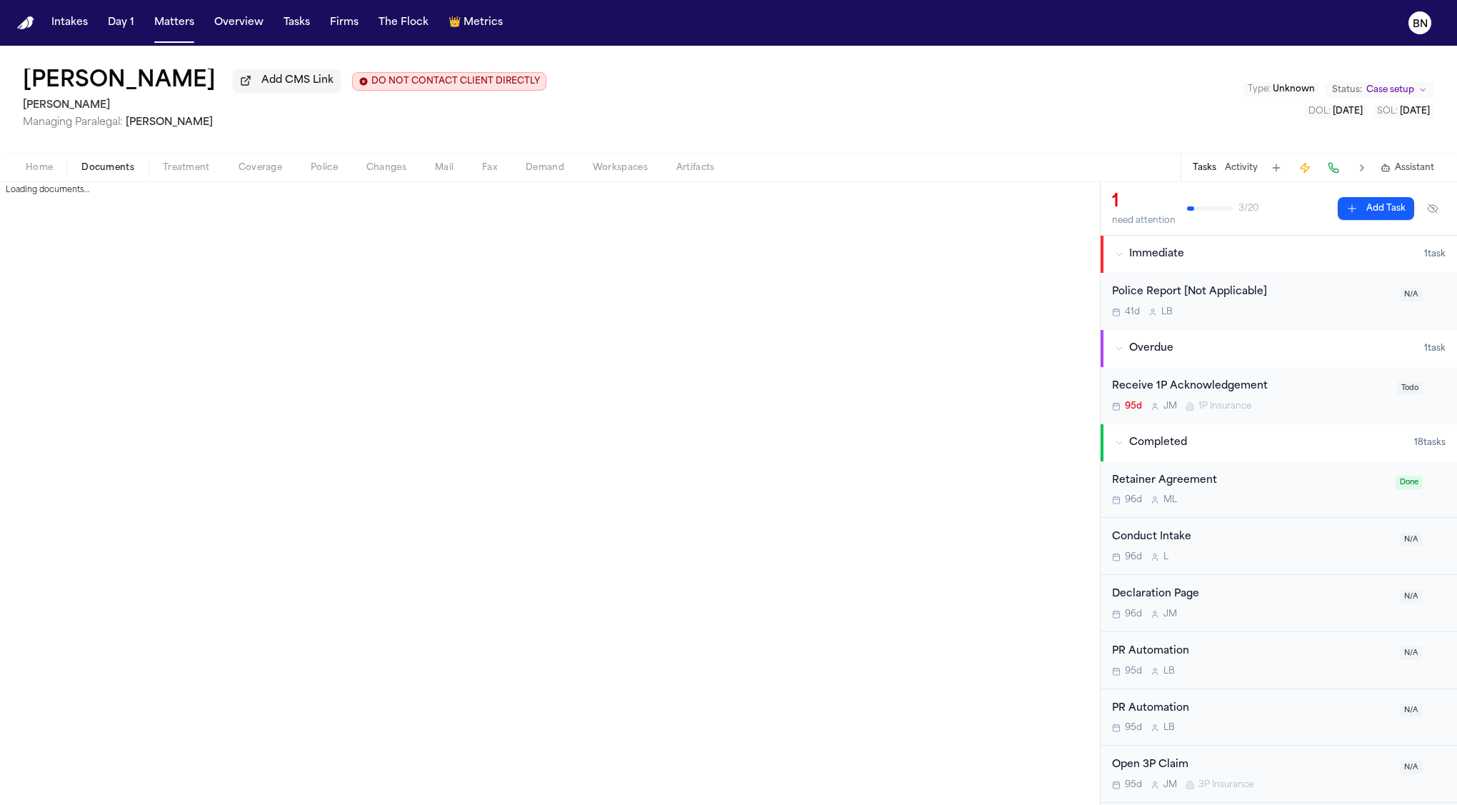
click at [106, 166] on span "Documents" at bounding box center [107, 167] width 53 height 11
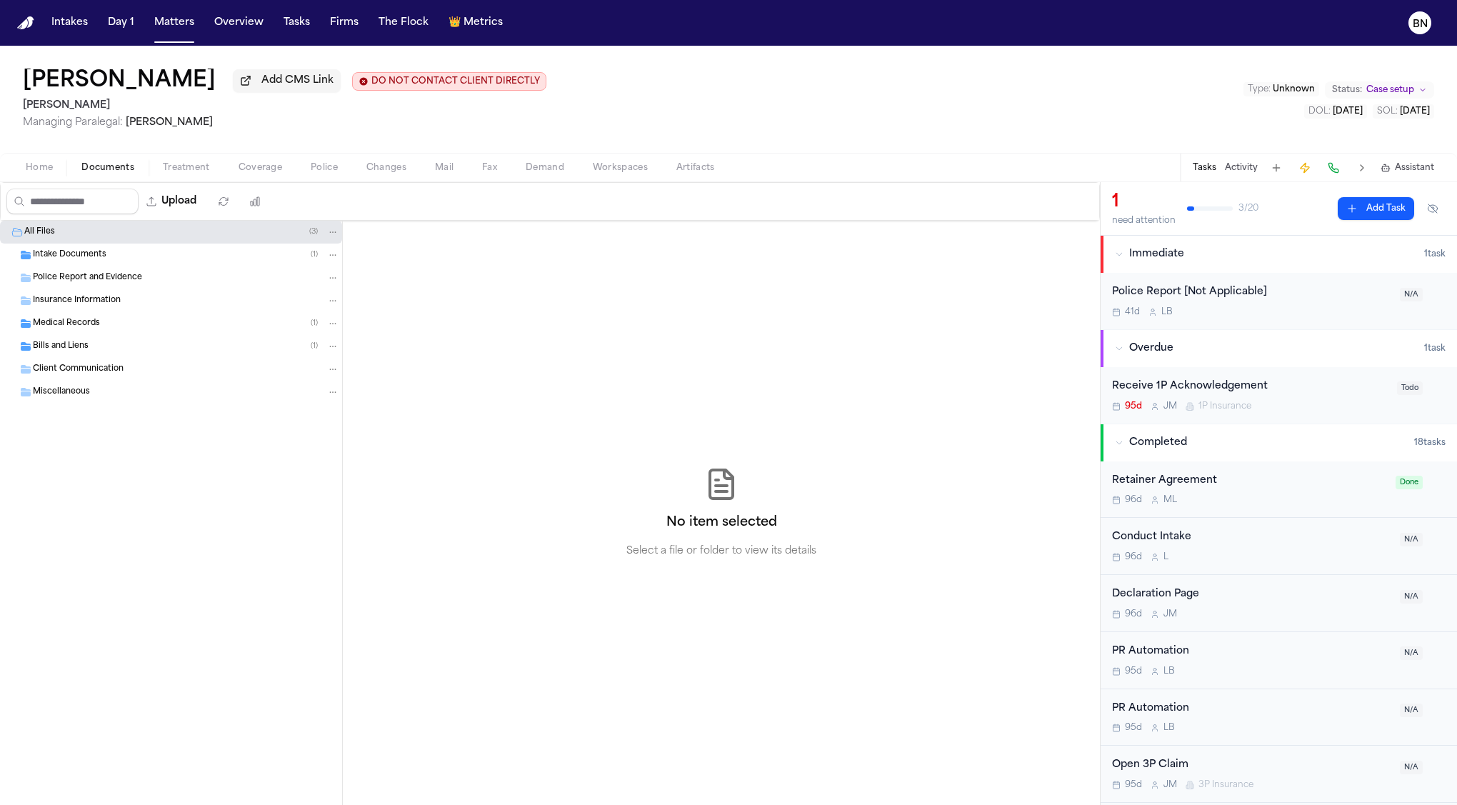
click at [1239, 181] on div "Tasks Activity Assistant" at bounding box center [1313, 168] width 266 height 28
click at [1239, 177] on div "Tasks Activity Assistant" at bounding box center [1313, 168] width 266 height 28
click at [1239, 174] on button "Activity" at bounding box center [1241, 167] width 33 height 11
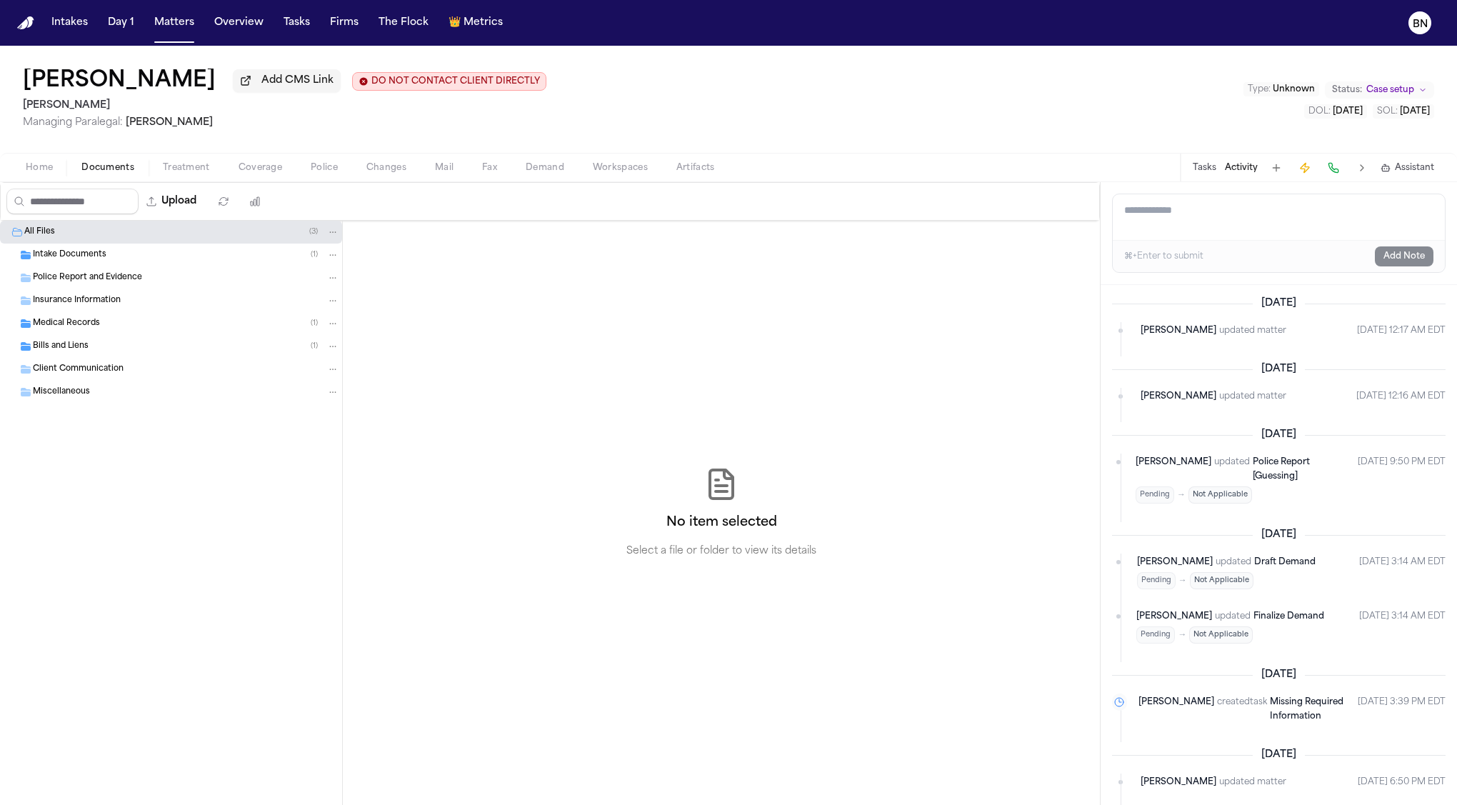
click at [49, 172] on span "Home" at bounding box center [39, 167] width 27 height 11
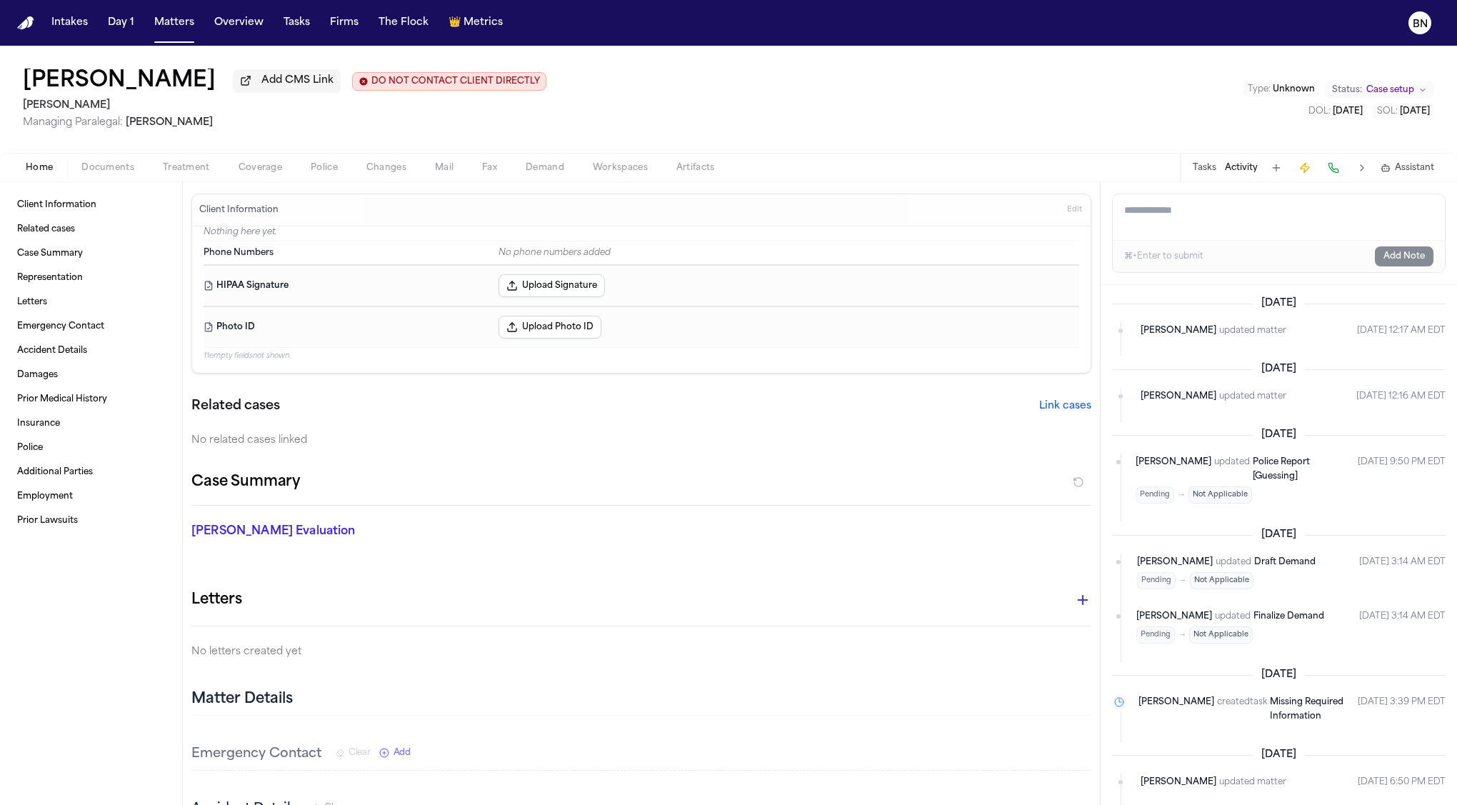
click at [1079, 215] on span "Edit" at bounding box center [1074, 210] width 15 height 10
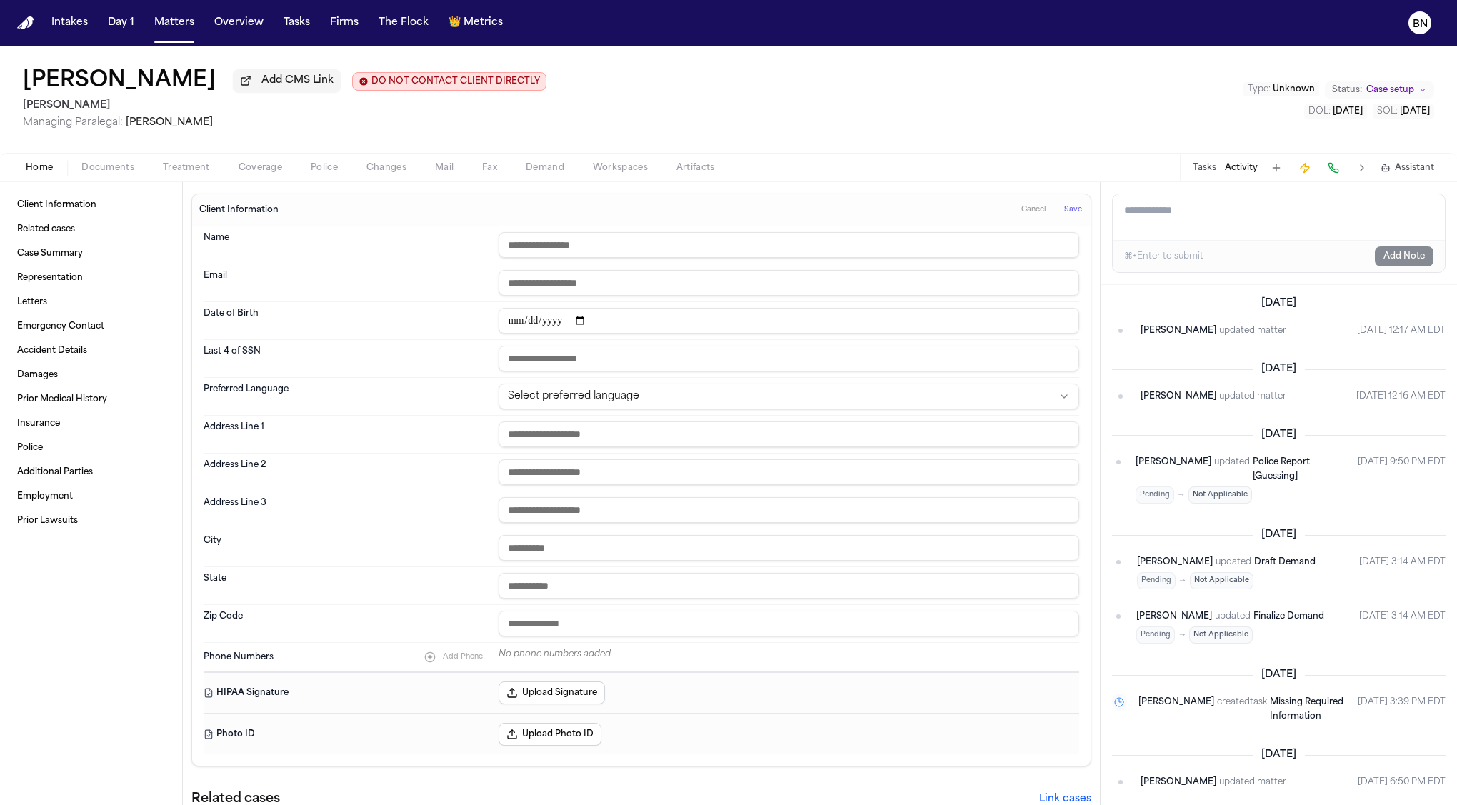
click at [754, 244] on input "text" at bounding box center [789, 245] width 581 height 26
click at [751, 249] on input "text" at bounding box center [789, 245] width 581 height 26
click at [671, 241] on input "text" at bounding box center [789, 245] width 581 height 26
click at [800, 291] on input "email" at bounding box center [789, 283] width 581 height 26
click at [490, 271] on div "Email" at bounding box center [642, 283] width 876 height 38
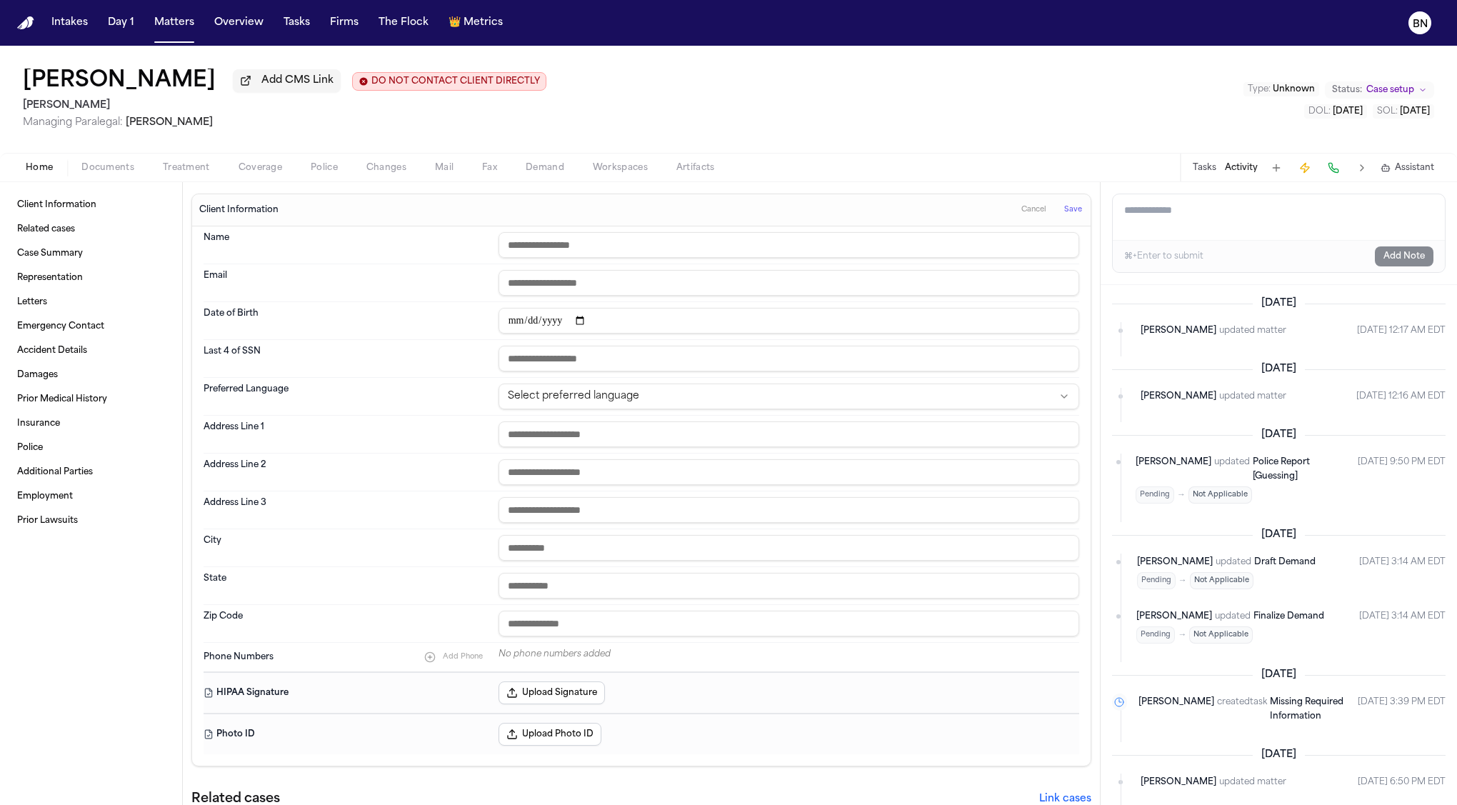
click at [1076, 215] on span "Save" at bounding box center [1073, 210] width 18 height 10
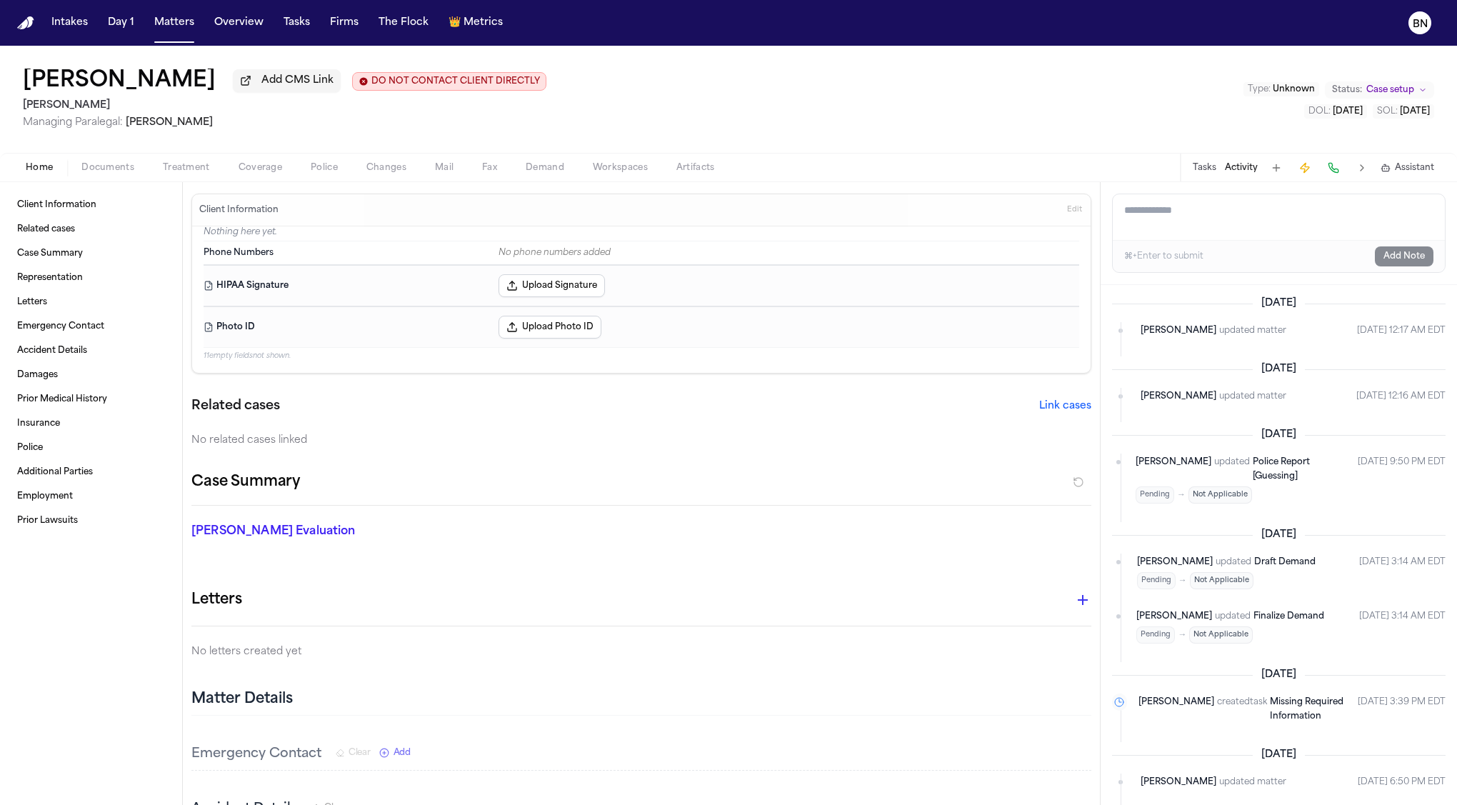
click at [54, 109] on h2 "[PERSON_NAME]" at bounding box center [285, 105] width 524 height 17
click at [64, 109] on h2 "[PERSON_NAME]" at bounding box center [285, 105] width 524 height 17
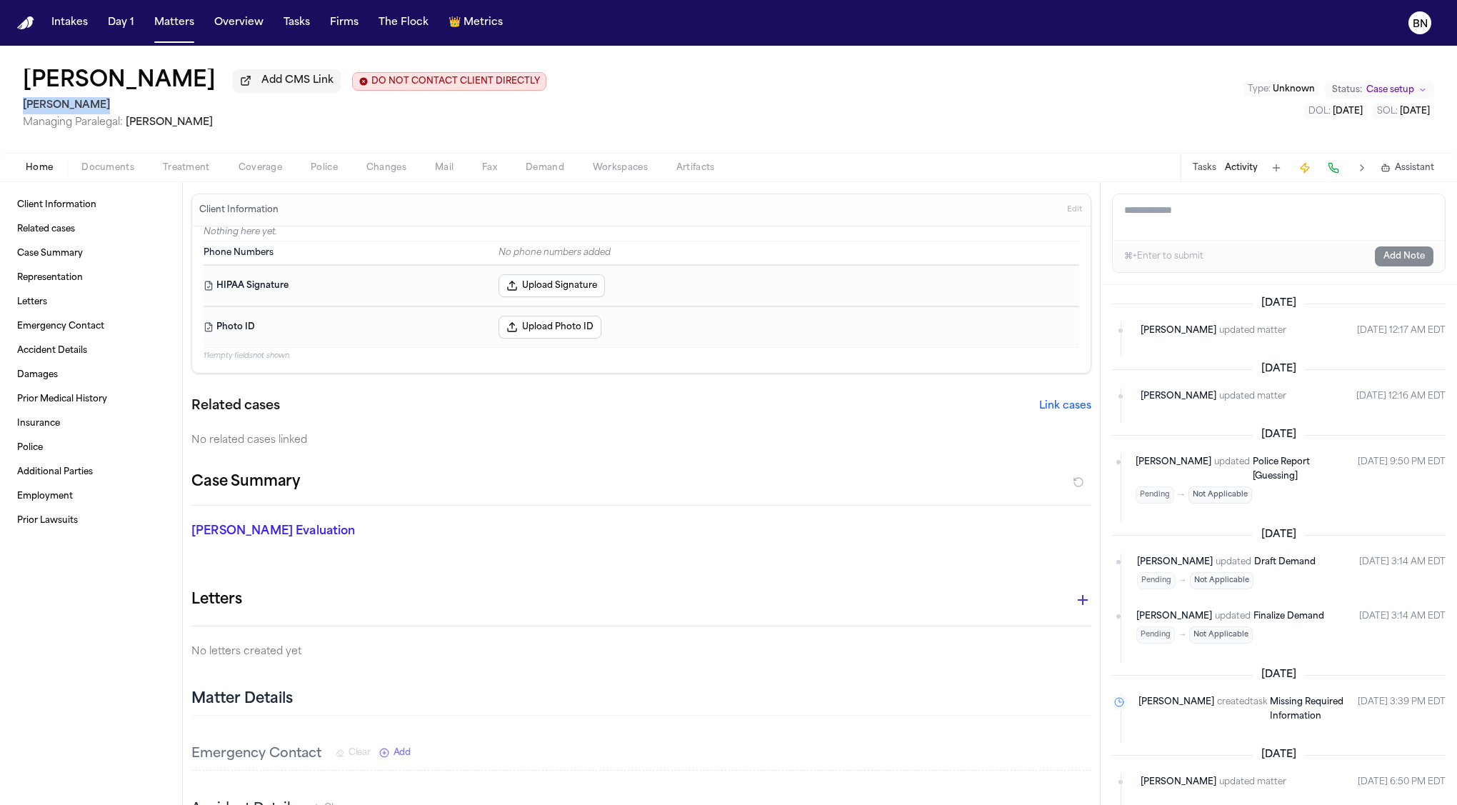
click at [64, 109] on h2 "[PERSON_NAME]" at bounding box center [285, 105] width 524 height 17
drag, startPoint x: 246, startPoint y: 126, endPoint x: 128, endPoint y: 126, distance: 118.6
click at [129, 125] on span "Managing Paralegal: Michelle Landazabal" at bounding box center [285, 123] width 524 height 14
click at [241, 129] on span "Managing Paralegal: Michelle Landazabal" at bounding box center [285, 123] width 524 height 14
click at [66, 103] on h2 "[PERSON_NAME]" at bounding box center [285, 105] width 524 height 17
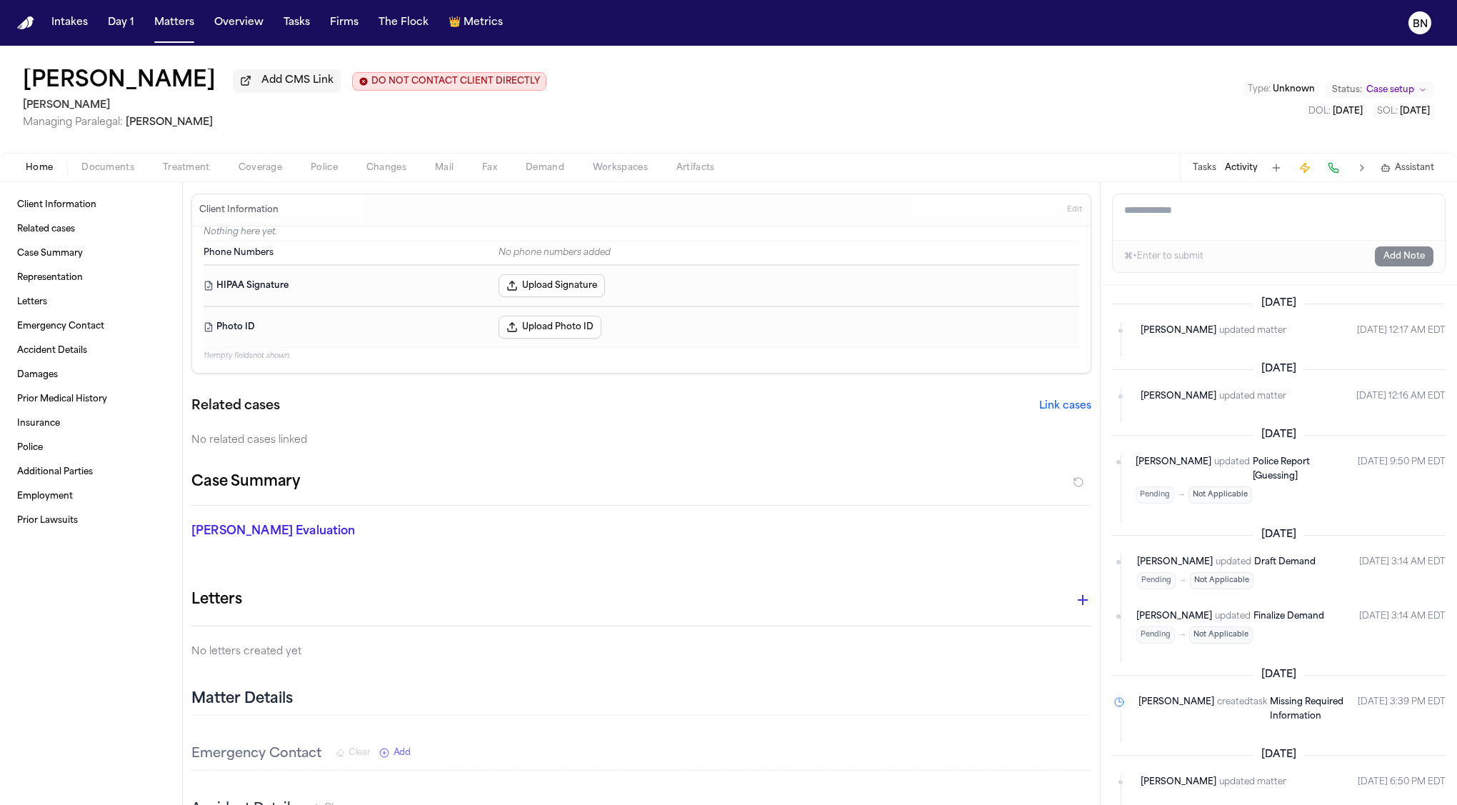
click at [61, 106] on h2 "[PERSON_NAME]" at bounding box center [285, 105] width 524 height 17
click at [245, 126] on span "Managing Paralegal: Michelle Landazabal" at bounding box center [285, 123] width 524 height 14
drag, startPoint x: 244, startPoint y: 129, endPoint x: 128, endPoint y: 126, distance: 116.4
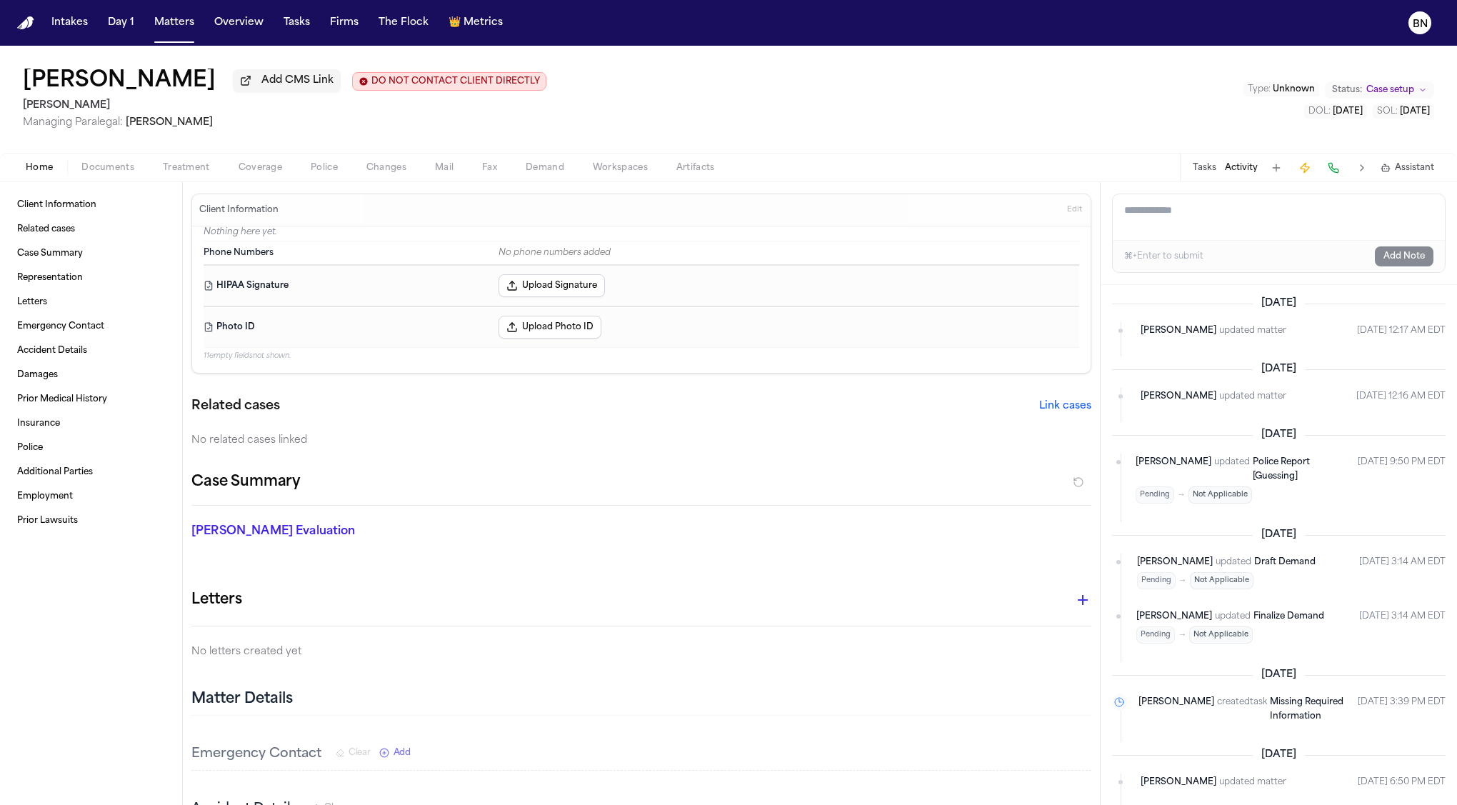
click at [128, 126] on span "Managing Paralegal: Michelle Landazabal" at bounding box center [285, 123] width 524 height 14
click at [239, 118] on span "Managing Paralegal: Michelle Landazabal" at bounding box center [285, 123] width 524 height 14
click at [233, 84] on button "Add CMS Link" at bounding box center [287, 80] width 108 height 23
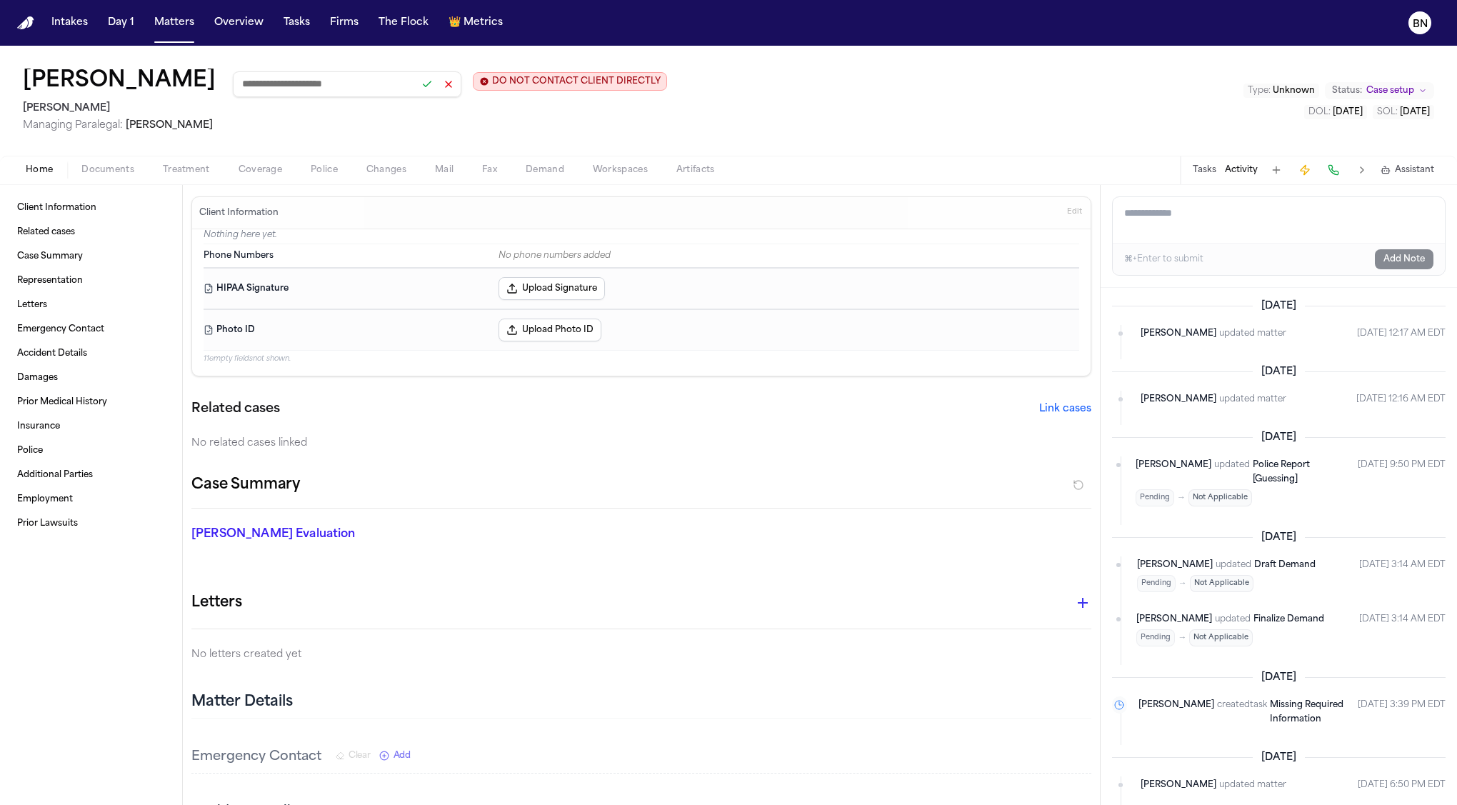
click at [233, 85] on input at bounding box center [347, 84] width 229 height 26
click at [417, 89] on button at bounding box center [427, 84] width 20 height 20
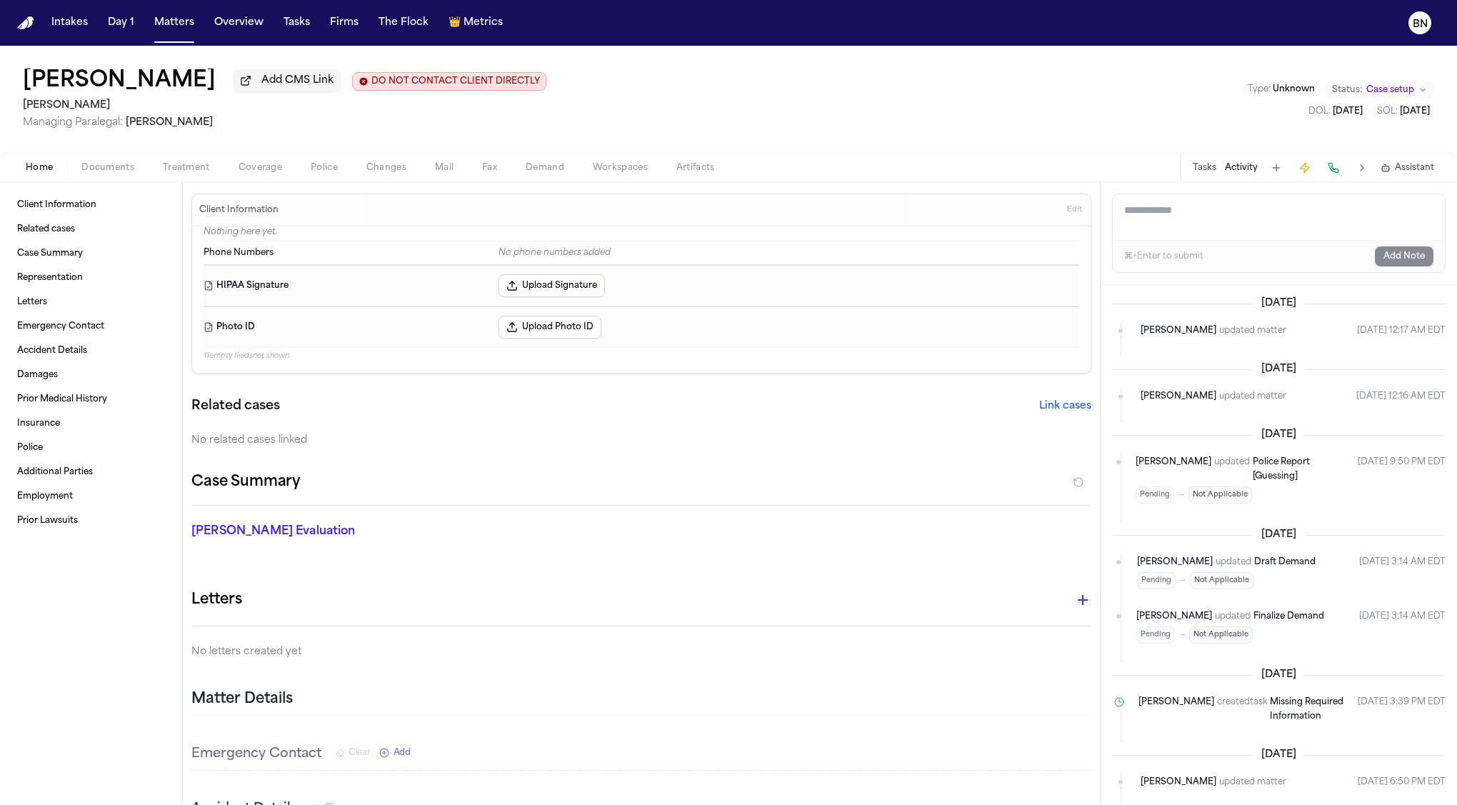
click at [1332, 91] on icon "Change status from Case setup" at bounding box center [1423, 90] width 9 height 9
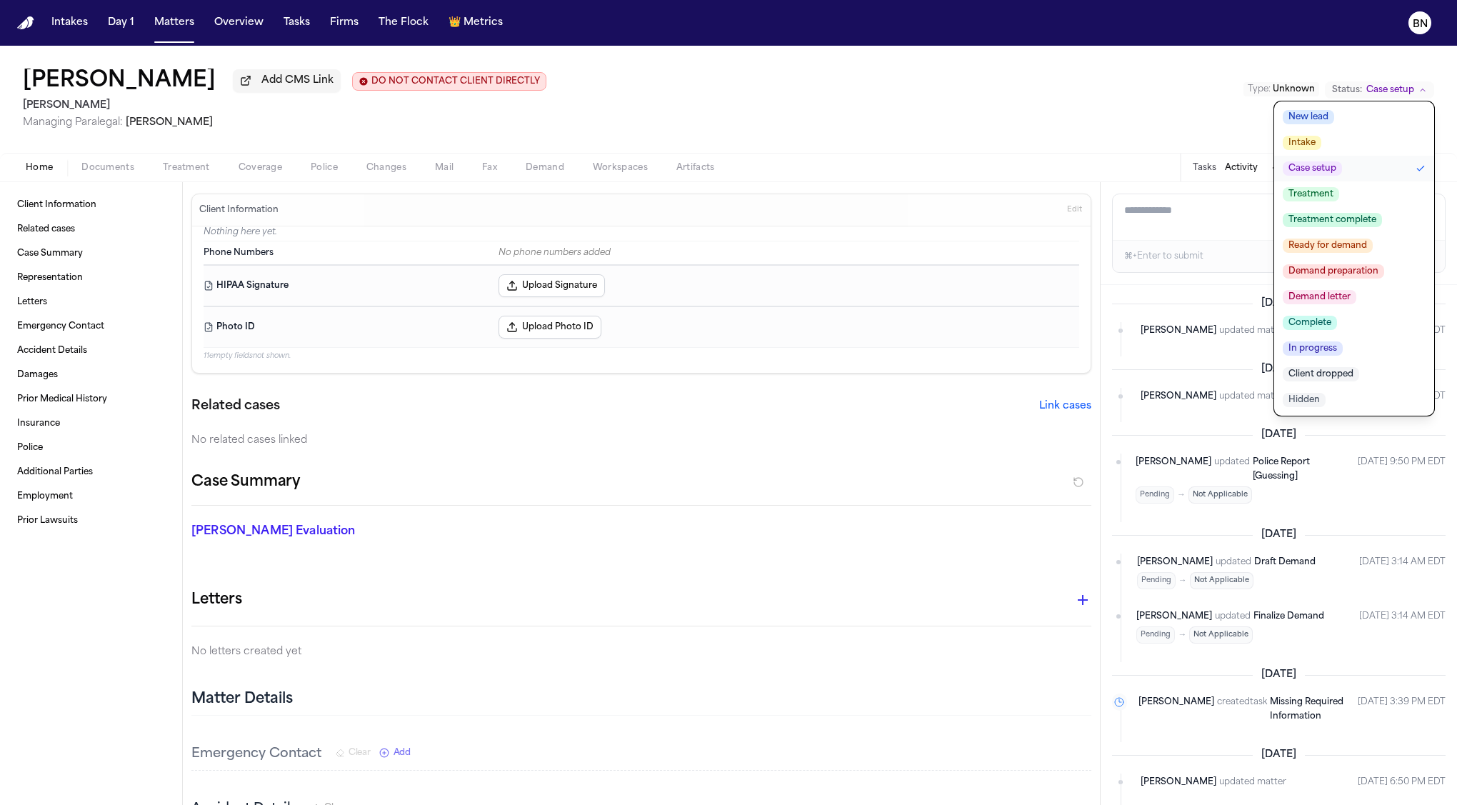
click at [919, 93] on div "Rafael Trujillo Add CMS Link DO NOT CONTACT CLIENT DIRECTLY DO NOT CONTACT Albe…" at bounding box center [728, 99] width 1457 height 107
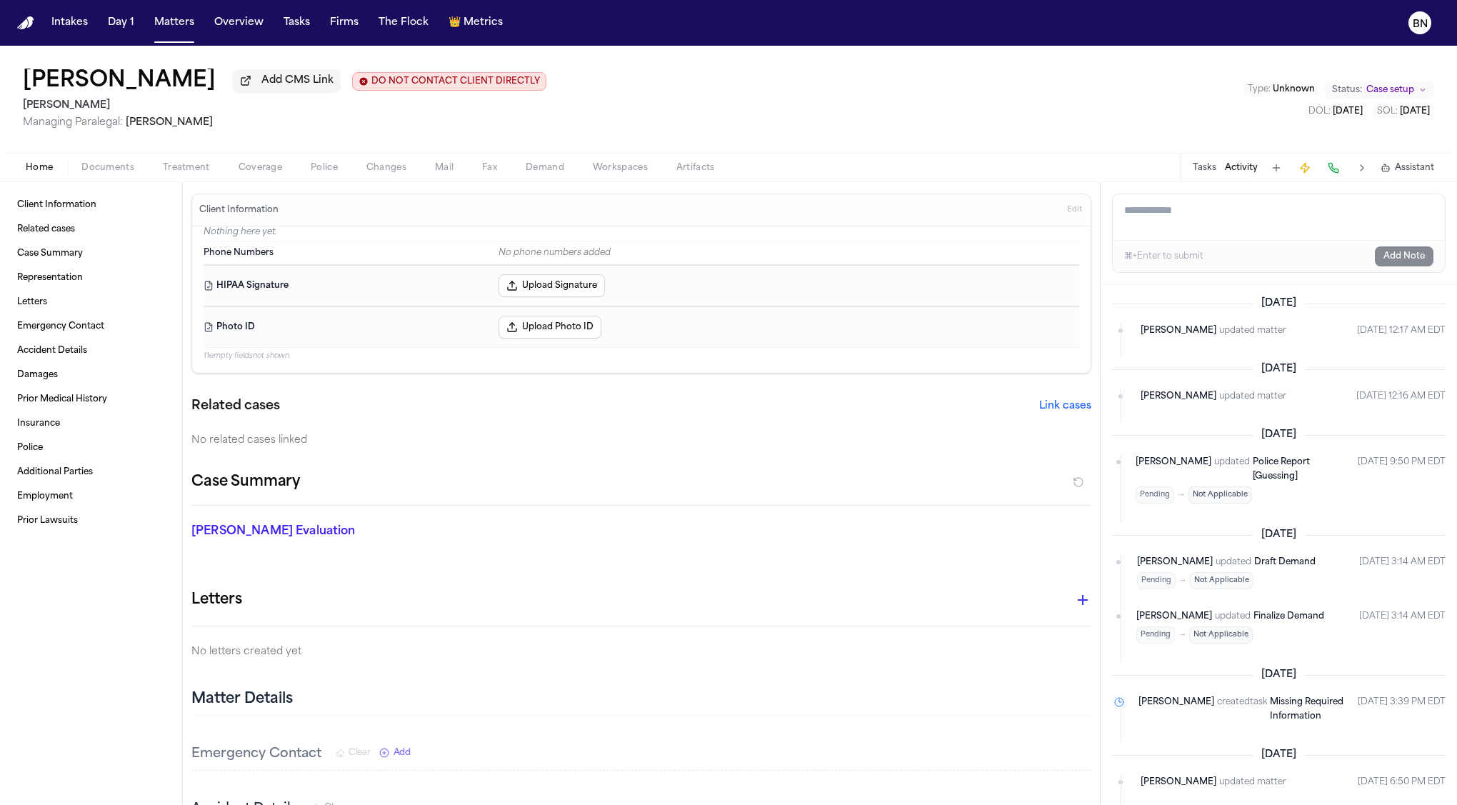
click at [1201, 171] on button "Tasks" at bounding box center [1205, 167] width 24 height 11
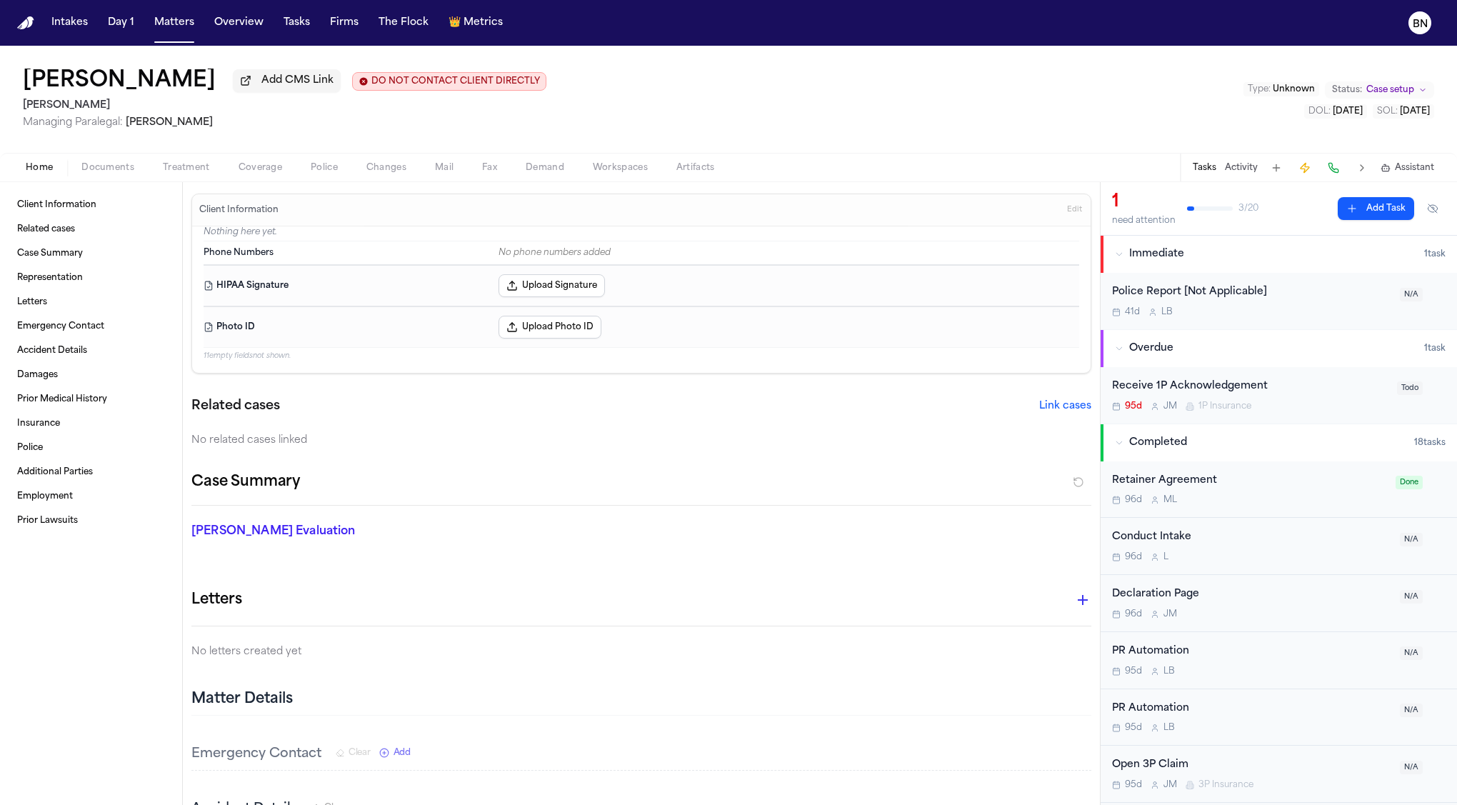
click at [1332, 89] on span "Case setup" at bounding box center [1390, 89] width 48 height 11
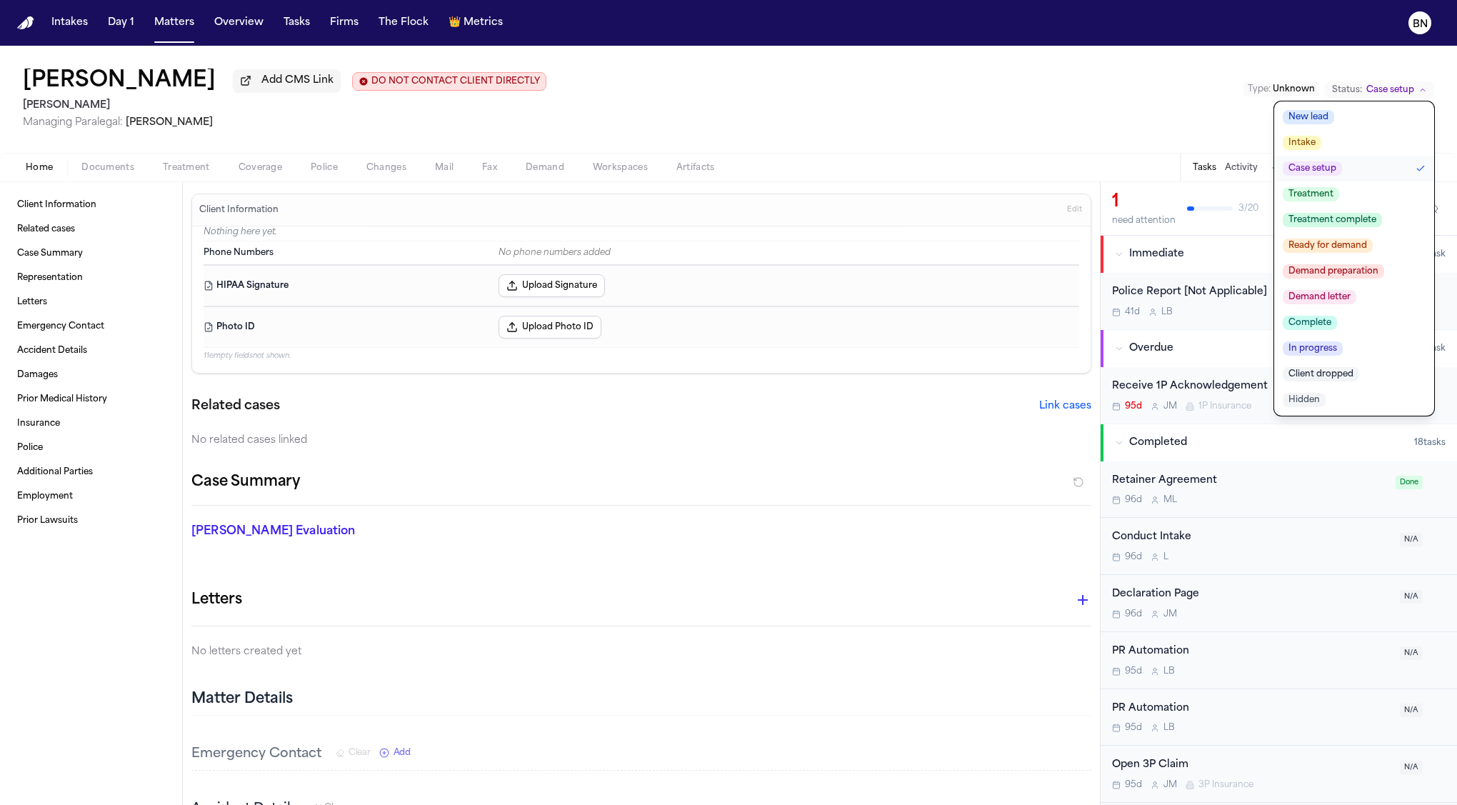
click at [932, 73] on div "Rafael Trujillo Add CMS Link DO NOT CONTACT CLIENT DIRECTLY DO NOT CONTACT Albe…" at bounding box center [728, 99] width 1457 height 107
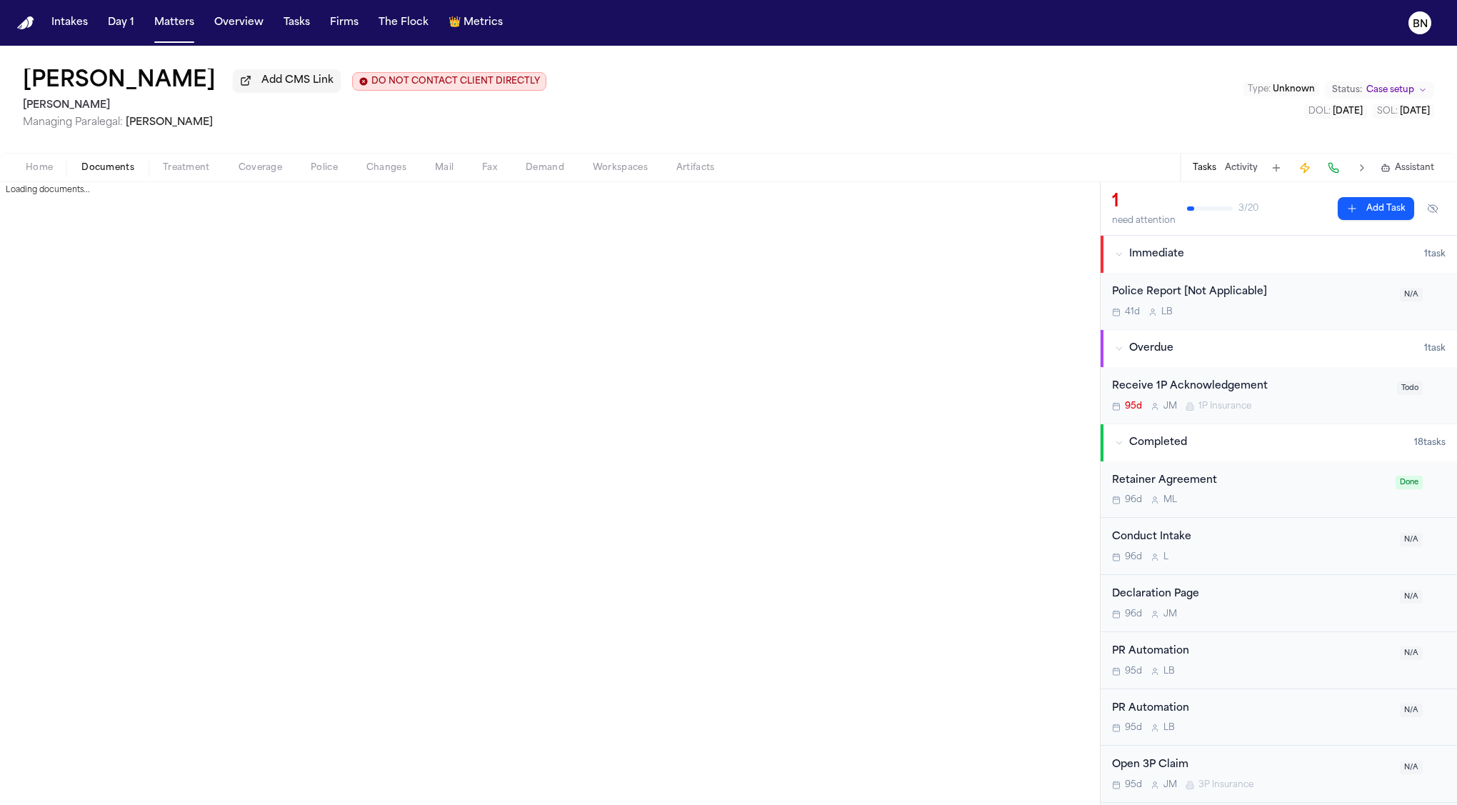
click at [94, 171] on span "Documents" at bounding box center [107, 167] width 53 height 11
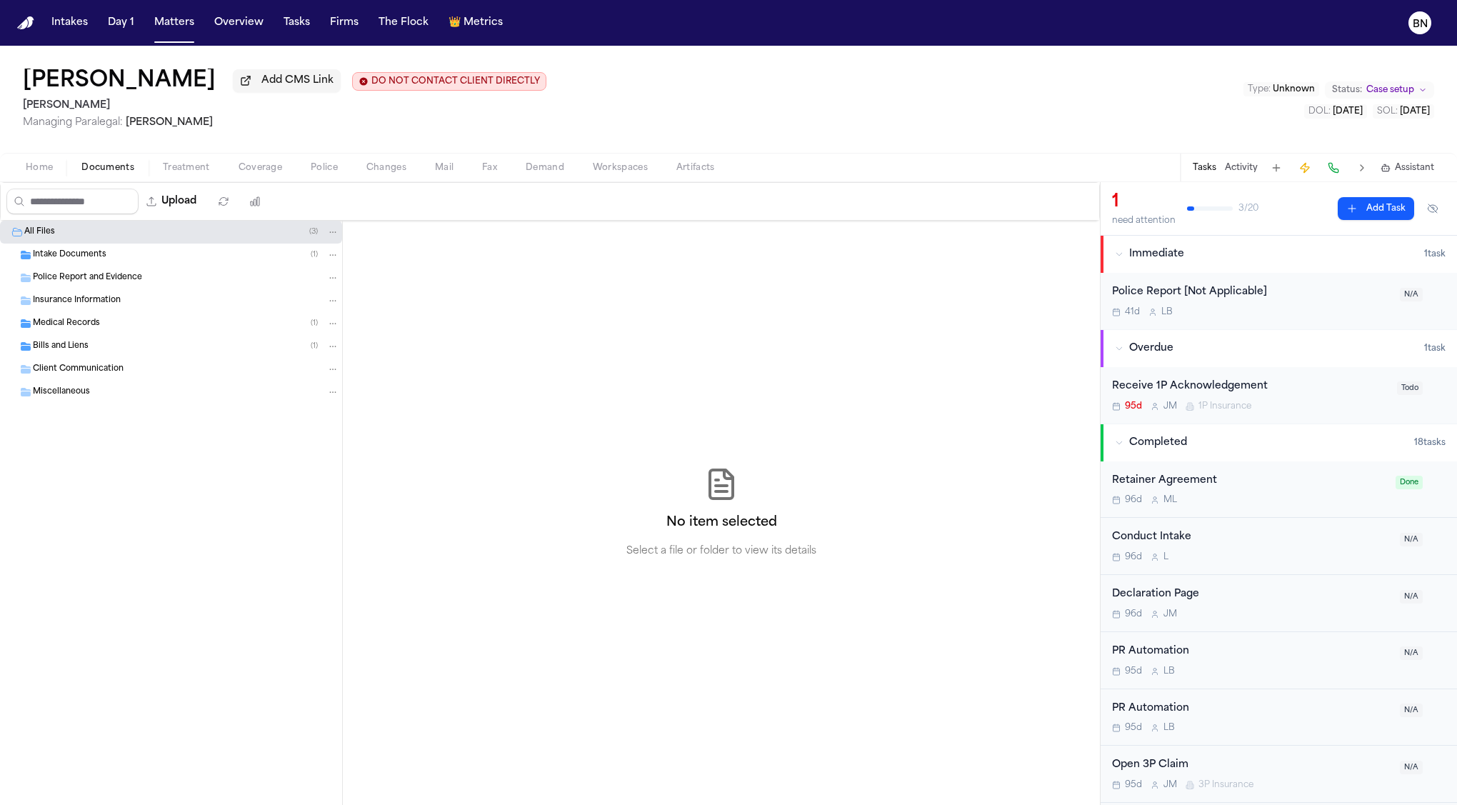
click at [83, 254] on span "Intake Documents" at bounding box center [70, 255] width 74 height 12
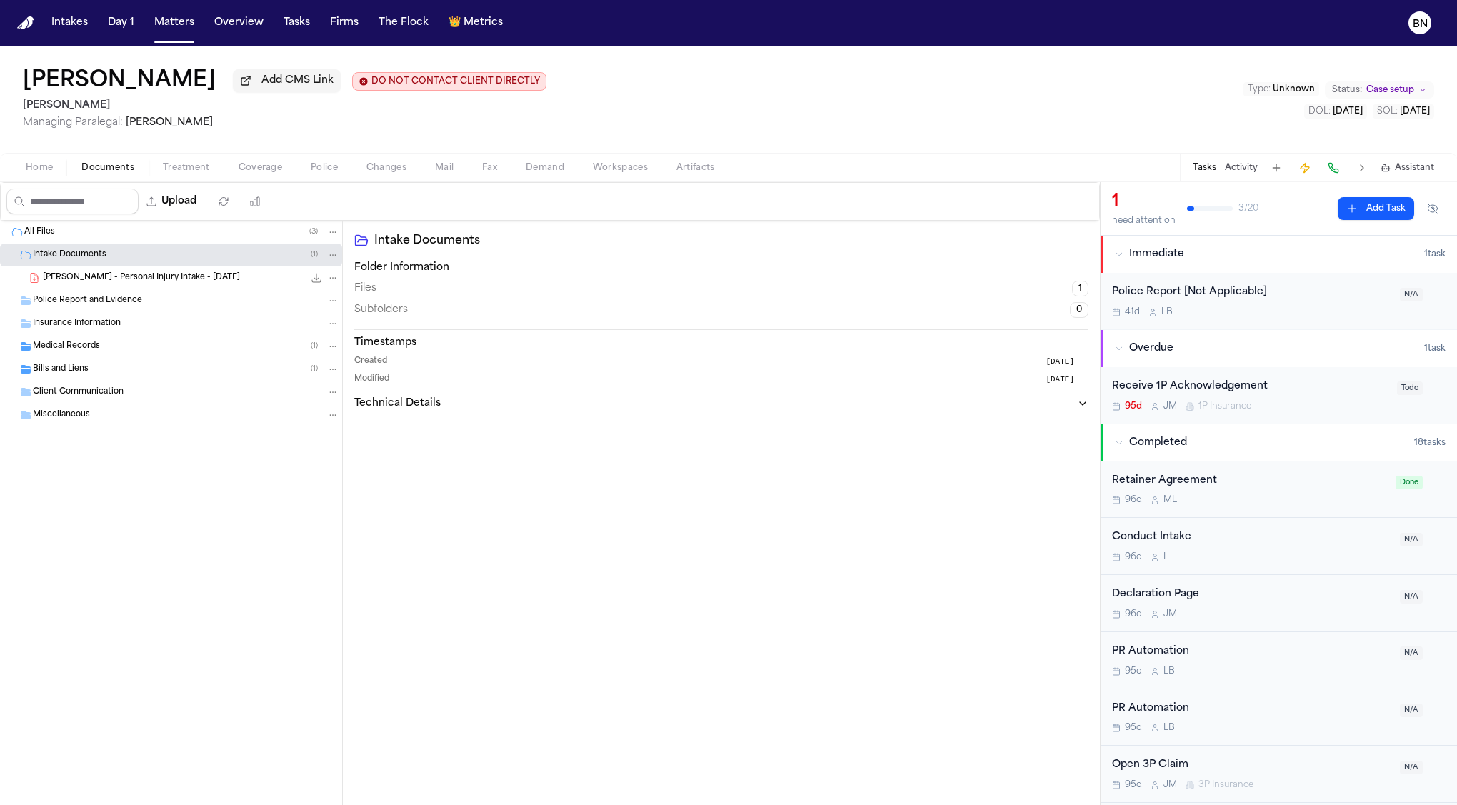
click at [96, 274] on span "R. Trujillo - Personal Injury Intake - 6.12.25" at bounding box center [141, 278] width 197 height 12
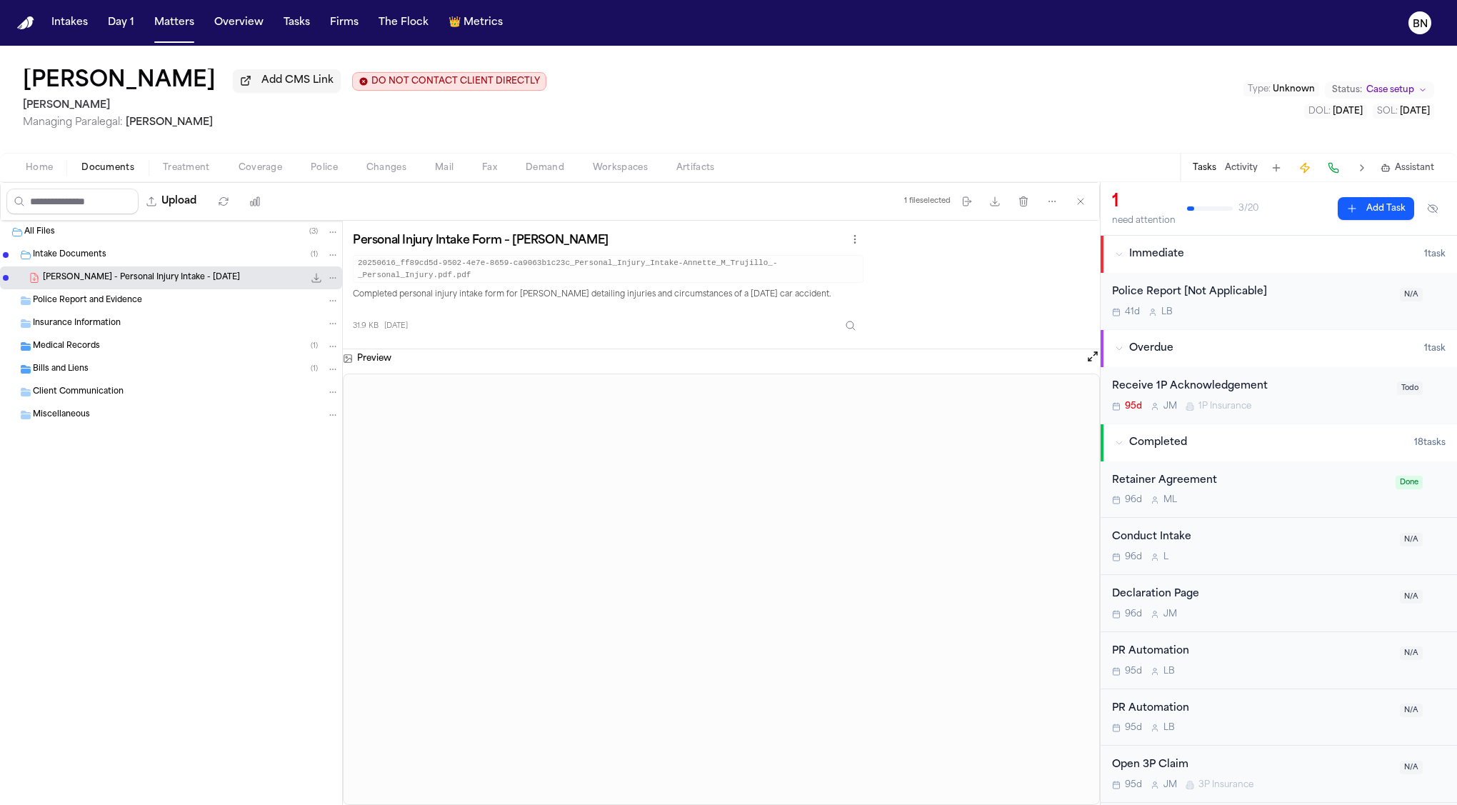
click at [137, 365] on div "Bills and Liens ( 1 )" at bounding box center [186, 369] width 306 height 13
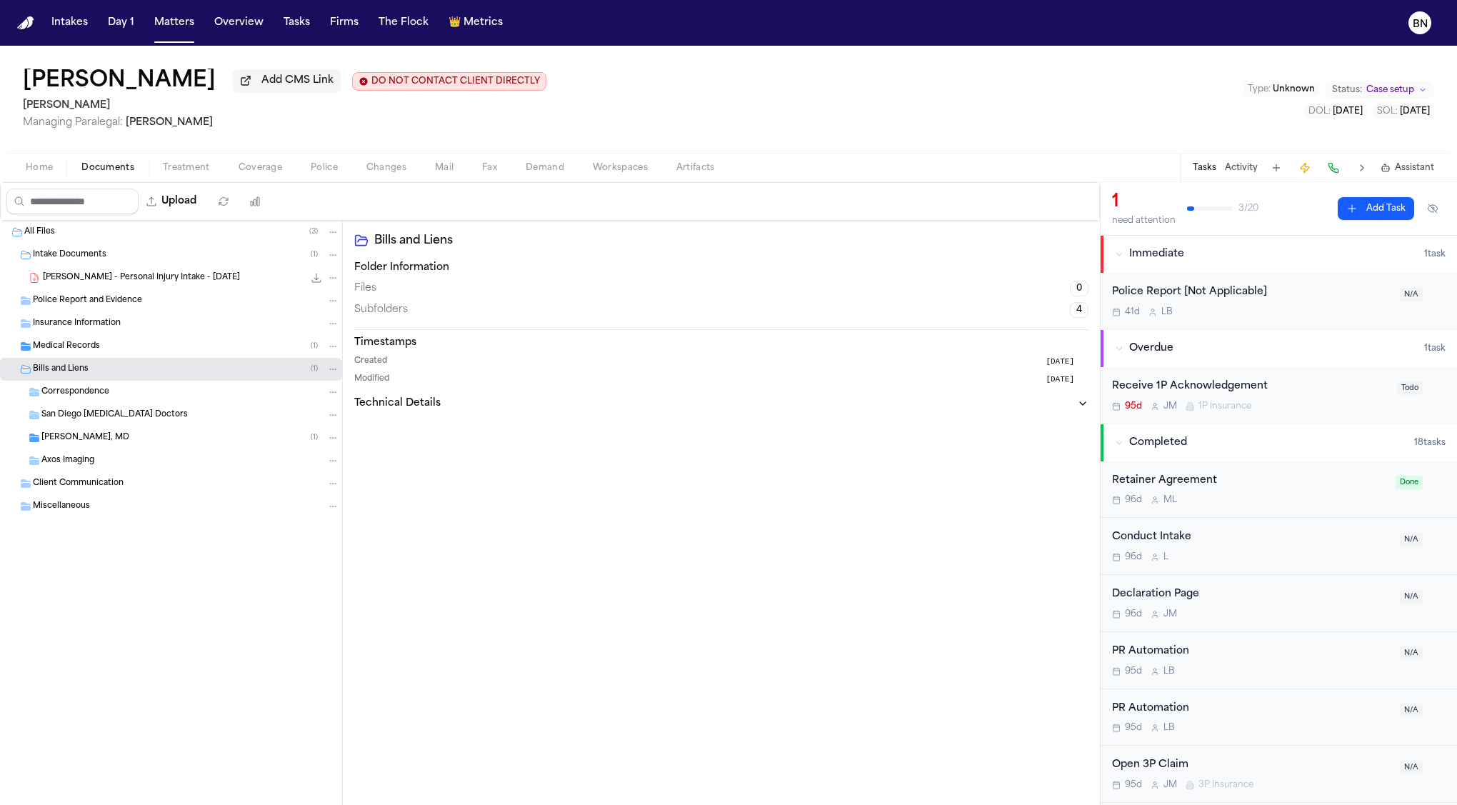
click at [144, 429] on div "Paul Jain, MD ( 1 )" at bounding box center [171, 437] width 342 height 23
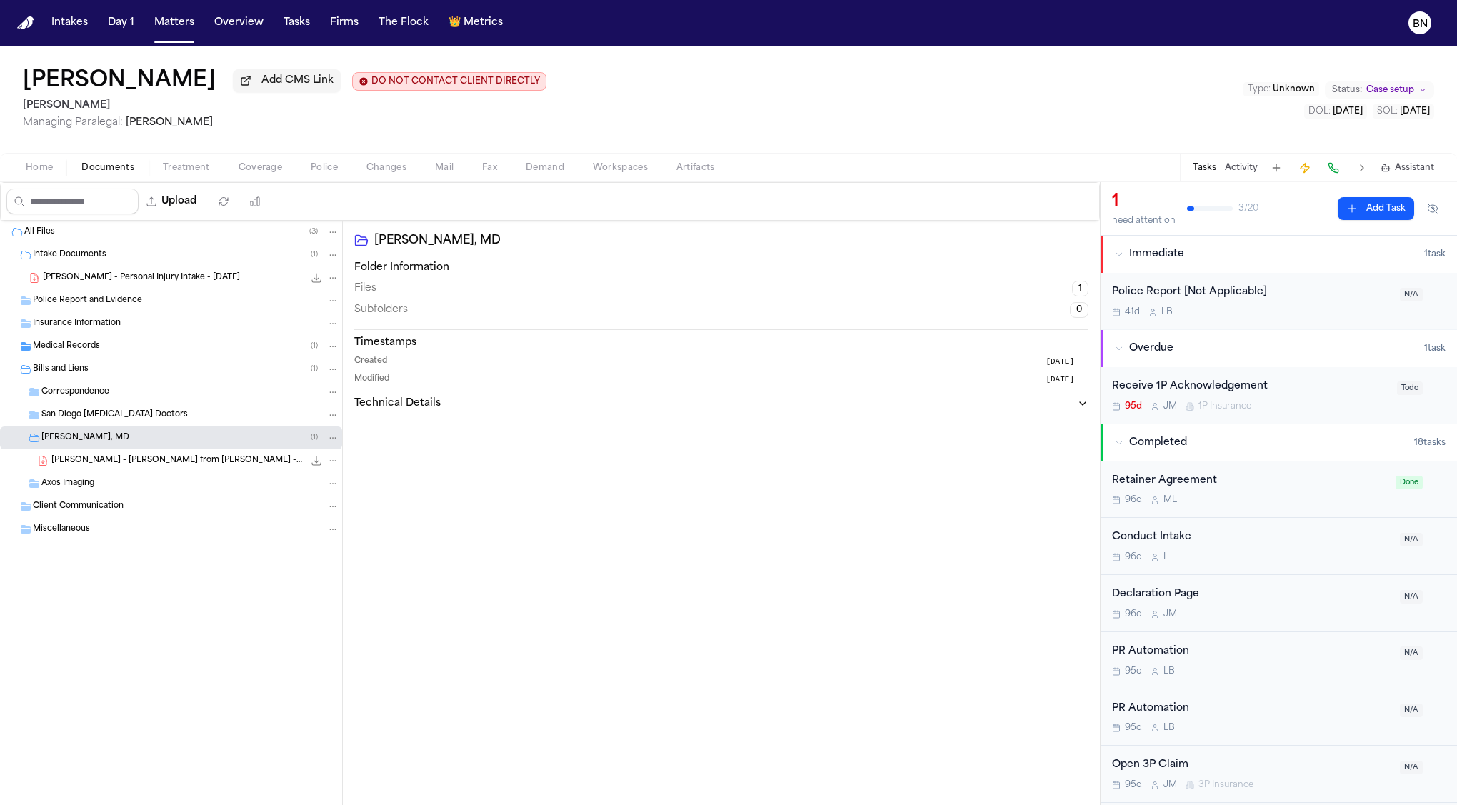
click at [163, 459] on span "R. Trujillo - Bill from Dr. Paul Jain - 6.26.25" at bounding box center [177, 461] width 252 height 12
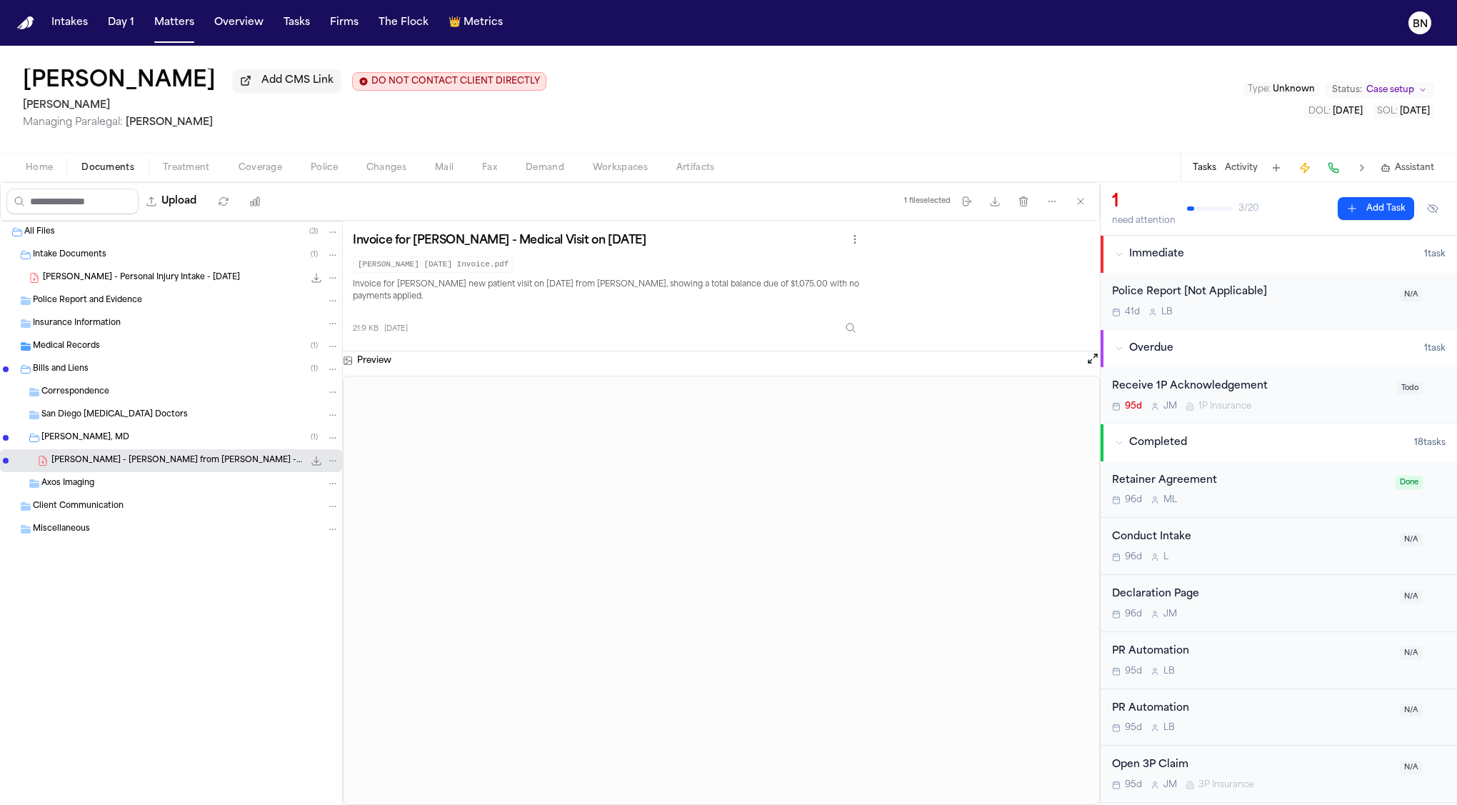
click at [77, 354] on div "Medical Records ( 1 )" at bounding box center [171, 346] width 342 height 23
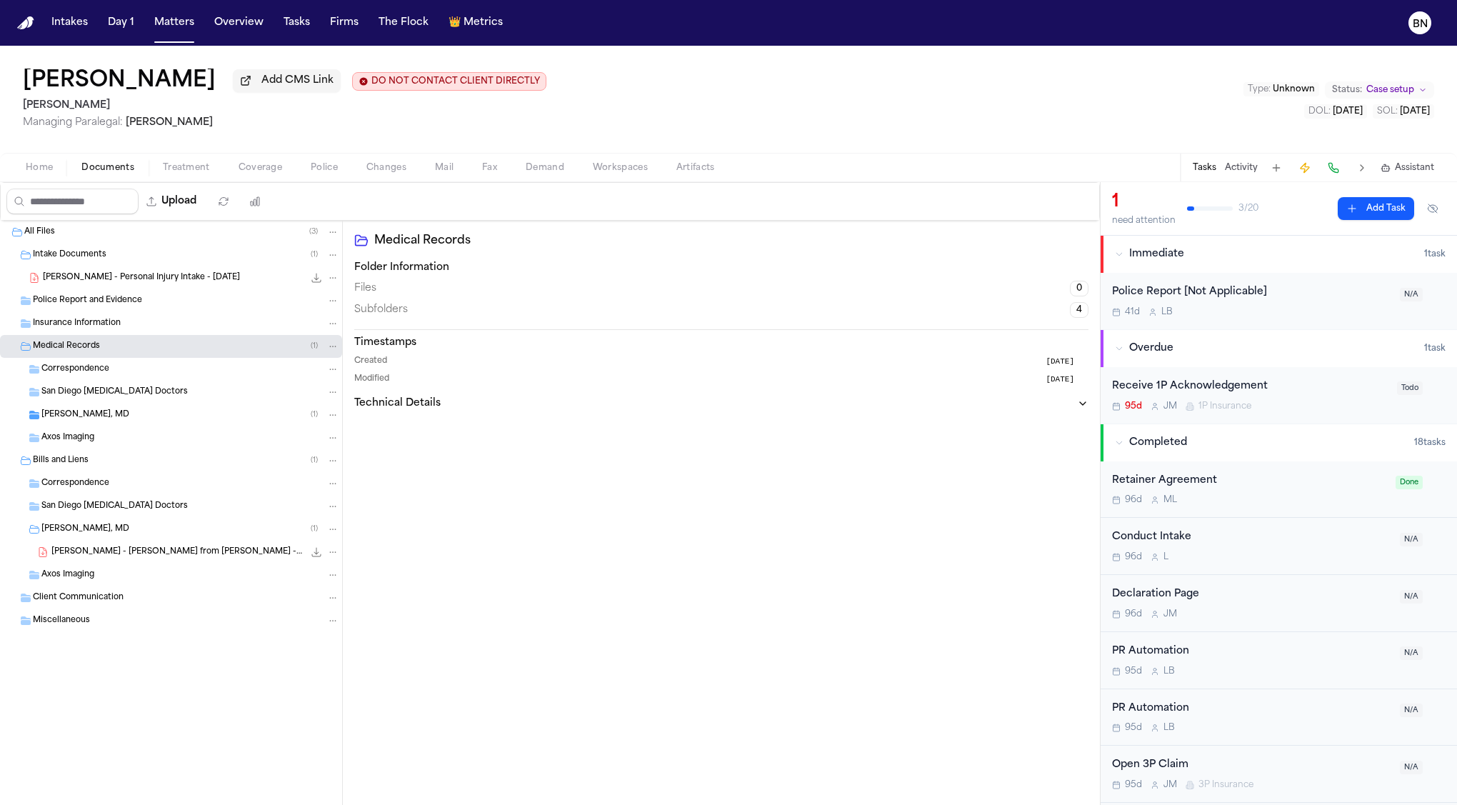
click at [91, 411] on span "Paul Jain, MD" at bounding box center [85, 415] width 88 height 12
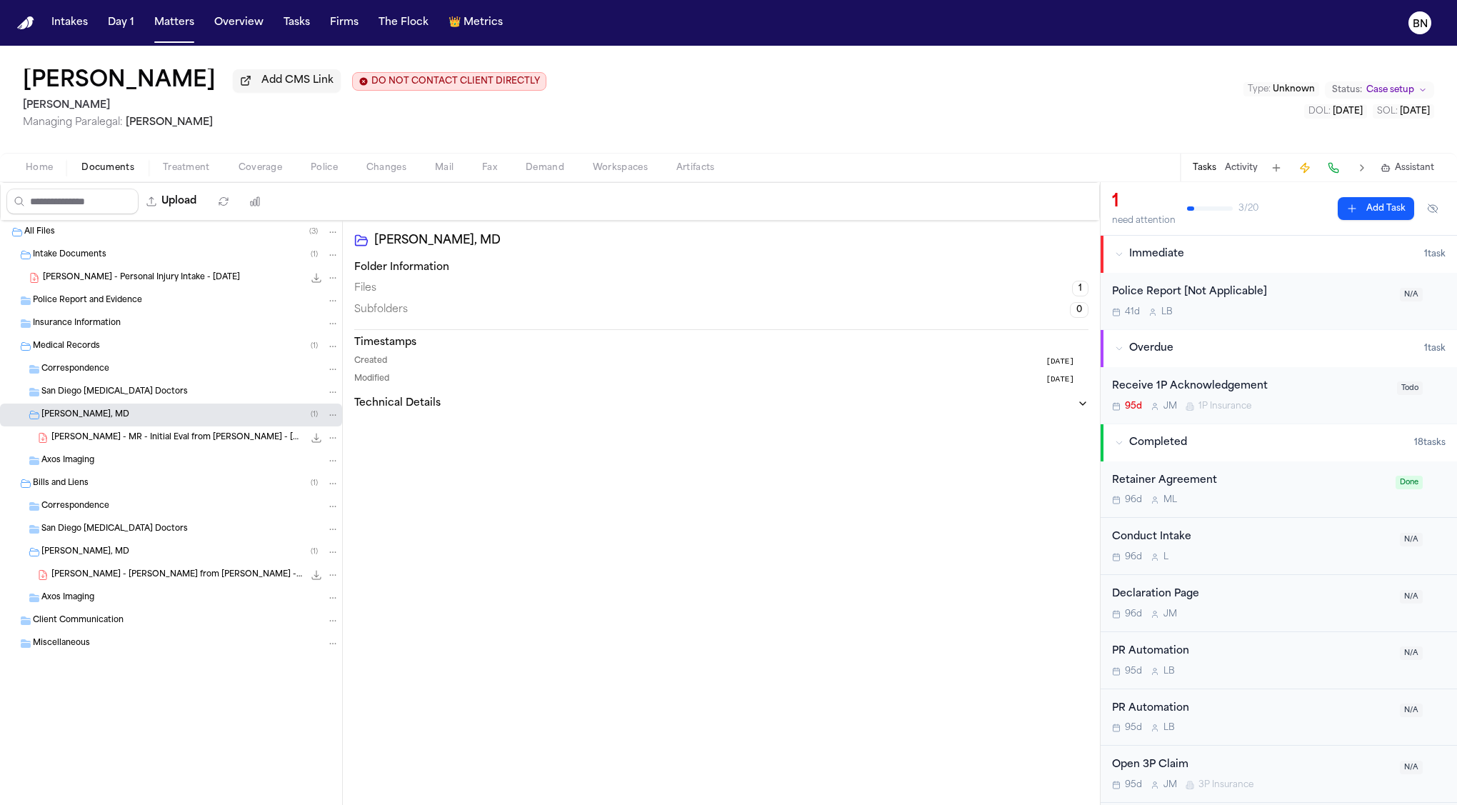
click at [104, 447] on div "R. Trujillo - MR - Initial Eval from Dr. Paul Jain - 6.26.25 126.6 KB • PDF" at bounding box center [171, 437] width 342 height 23
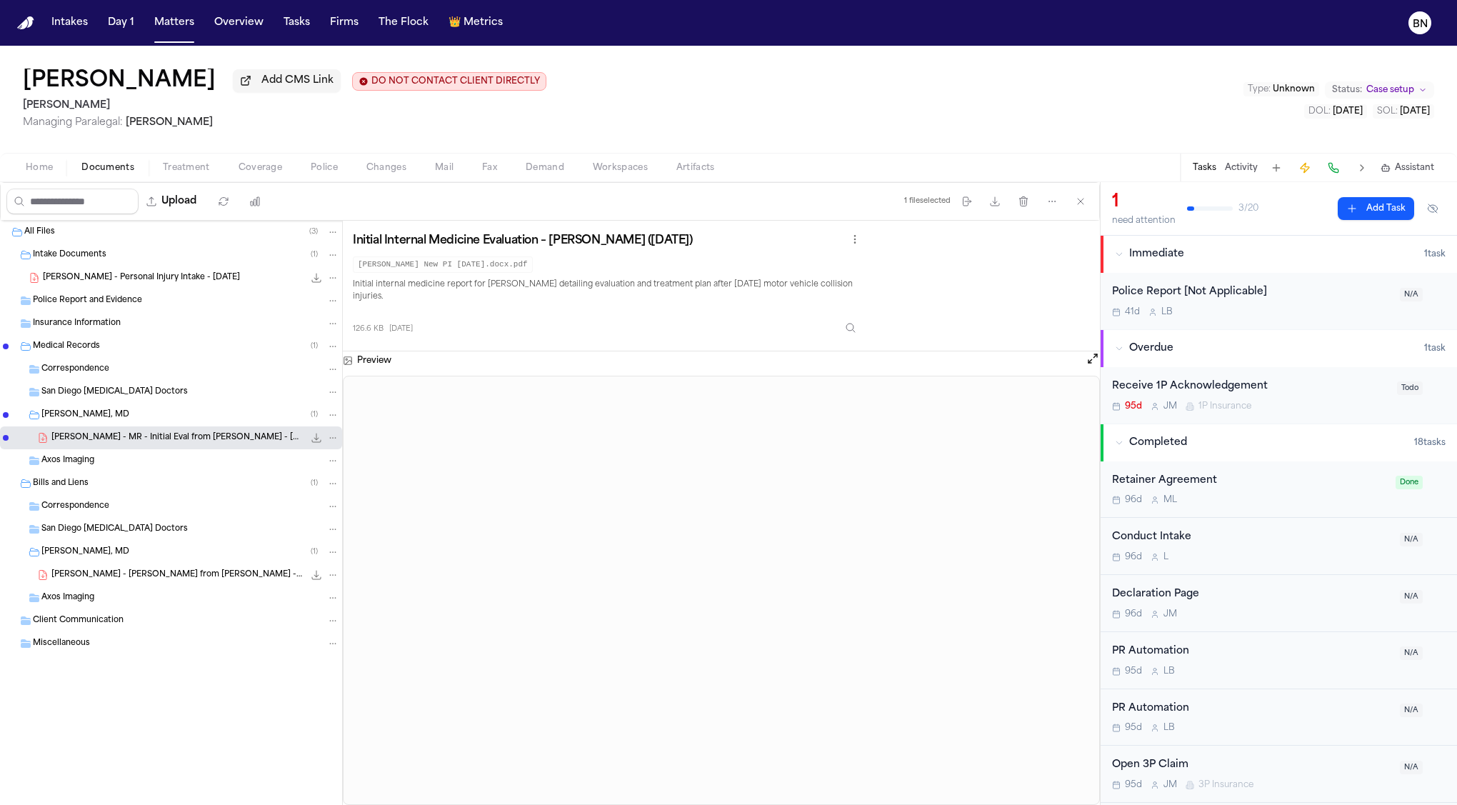
drag, startPoint x: 542, startPoint y: 267, endPoint x: 341, endPoint y: 272, distance: 201.5
click at [341, 272] on div "All Files ( 3 ) Intake Documents ( 1 ) R. Trujillo - Personal Injury Intake - 6…" at bounding box center [550, 513] width 1100 height 584
click at [378, 267] on code "Rafael Trujillo New PI 6.26.25.docx.pdf" at bounding box center [443, 264] width 180 height 16
click at [136, 281] on span "R. Trujillo - Personal Injury Intake - 6.12.25" at bounding box center [141, 278] width 197 height 12
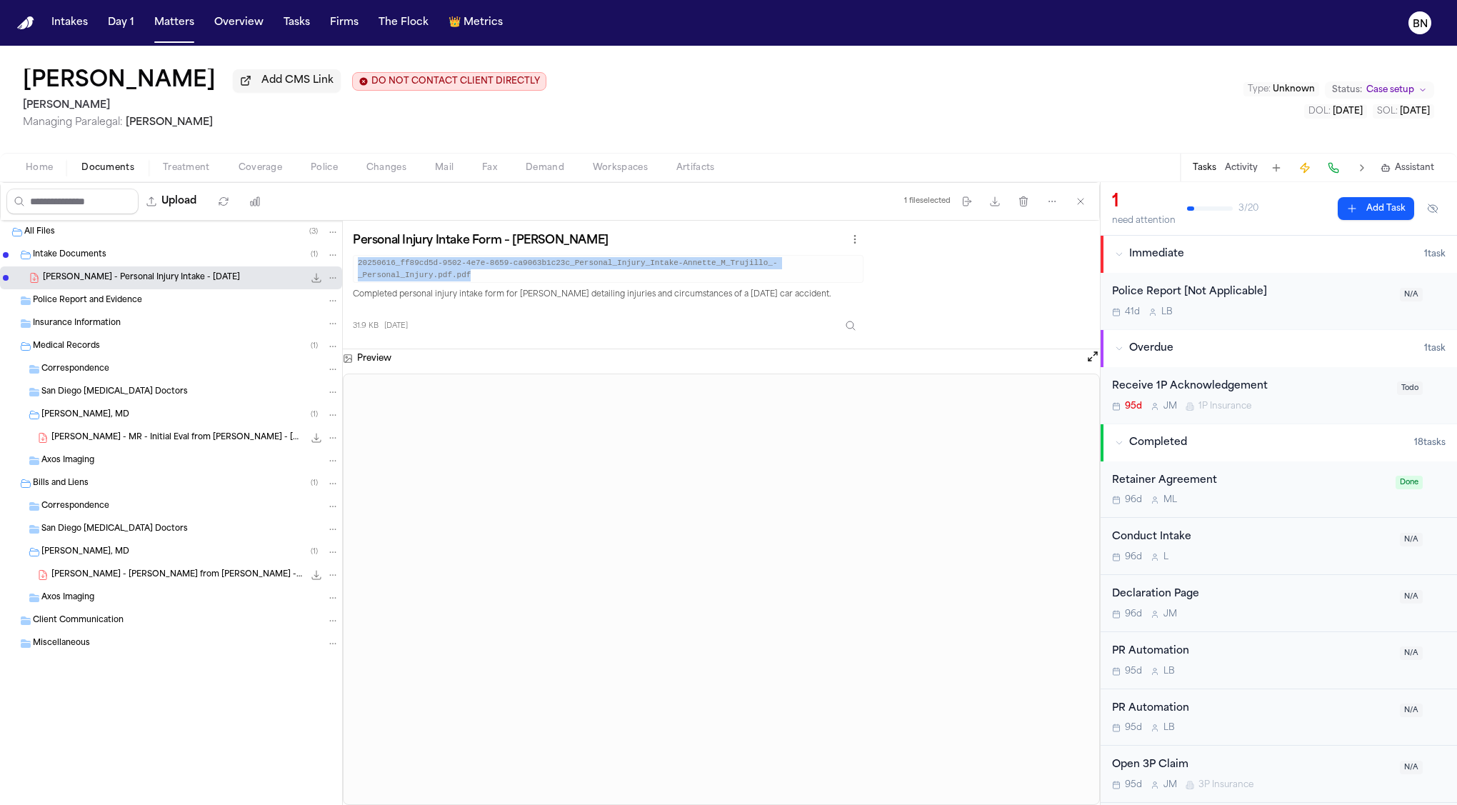
drag, startPoint x: 469, startPoint y: 276, endPoint x: 352, endPoint y: 262, distance: 117.9
click at [353, 262] on code "20250616_ff89cd5d-9502-4e7e-8659-ca9063b1c23c_Personal_Injury_Intake-Annette_M_…" at bounding box center [608, 269] width 511 height 28
click at [551, 239] on h3 "Personal Injury Intake Form – Annette M. Trujillo" at bounding box center [481, 241] width 256 height 14
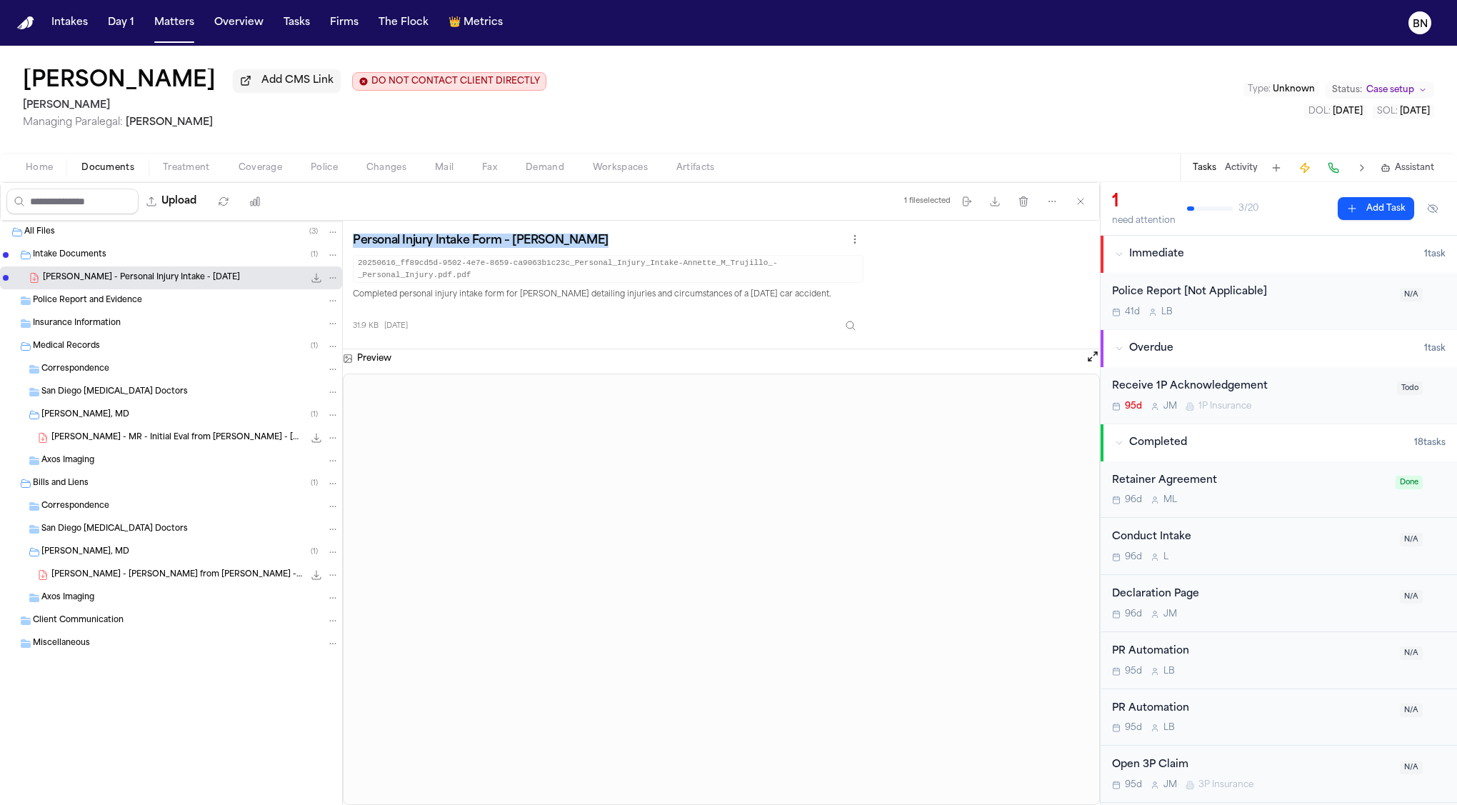
click at [551, 239] on h3 "Personal Injury Intake Form – Annette M. Trujillo" at bounding box center [481, 241] width 256 height 14
click at [512, 284] on div "Personal Injury Intake Form – Annette M. Trujillo 20250616_ff89cd5d-9502-4e7e-8…" at bounding box center [608, 285] width 511 height 108
click at [511, 290] on p "Completed personal injury intake form for Annette M. Trujillo detailing injurie…" at bounding box center [608, 295] width 511 height 13
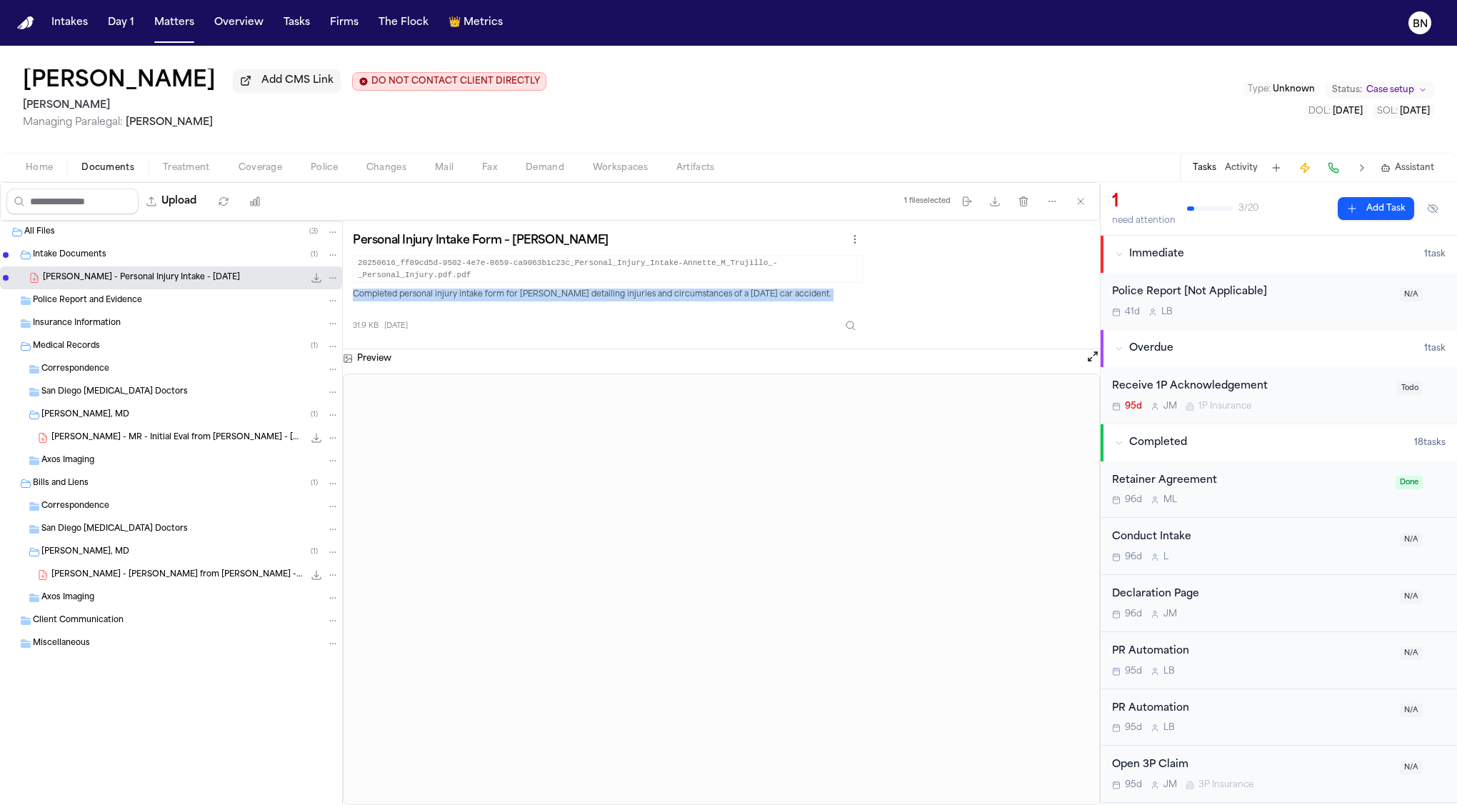
click at [511, 290] on p "Completed personal injury intake form for Annette M. Trujillo detailing injurie…" at bounding box center [608, 295] width 511 height 13
click at [514, 291] on p "Completed personal injury intake form for Annette M. Trujillo detailing injurie…" at bounding box center [608, 295] width 511 height 13
click at [504, 318] on div "31.9 KB 2 months ago" at bounding box center [608, 322] width 511 height 31
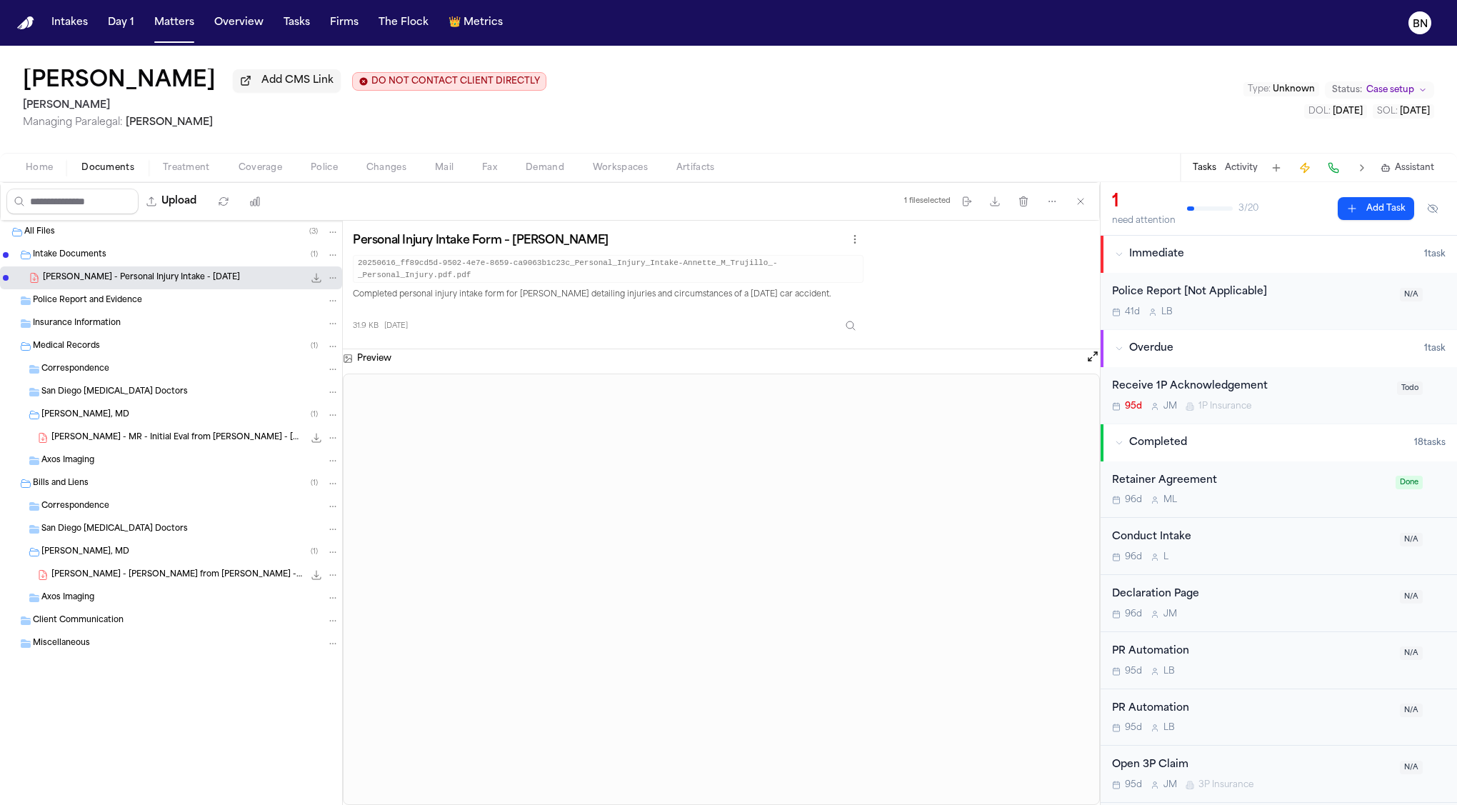
click at [172, 170] on span "Treatment" at bounding box center [186, 167] width 47 height 11
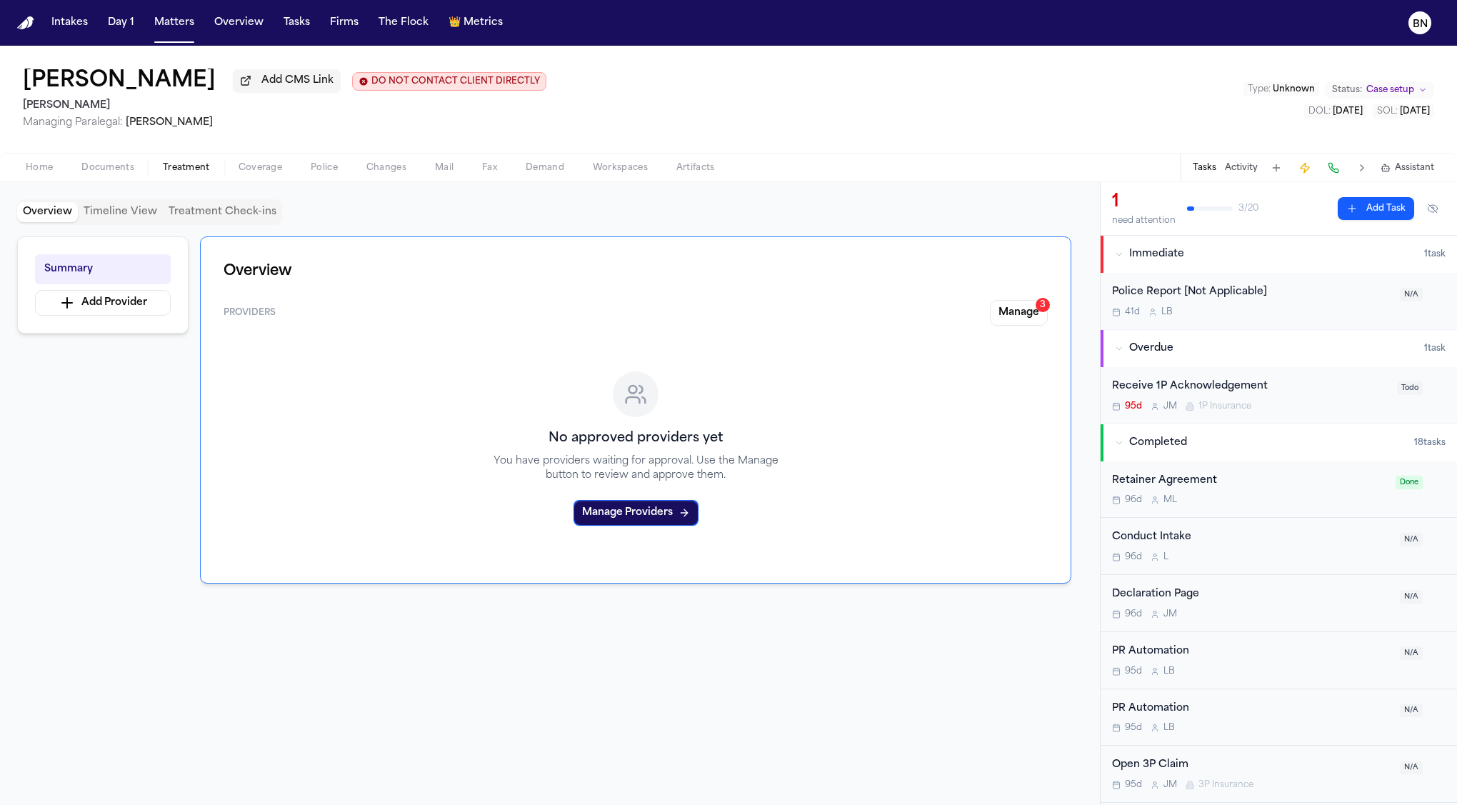
click at [87, 174] on span "Documents" at bounding box center [107, 167] width 53 height 11
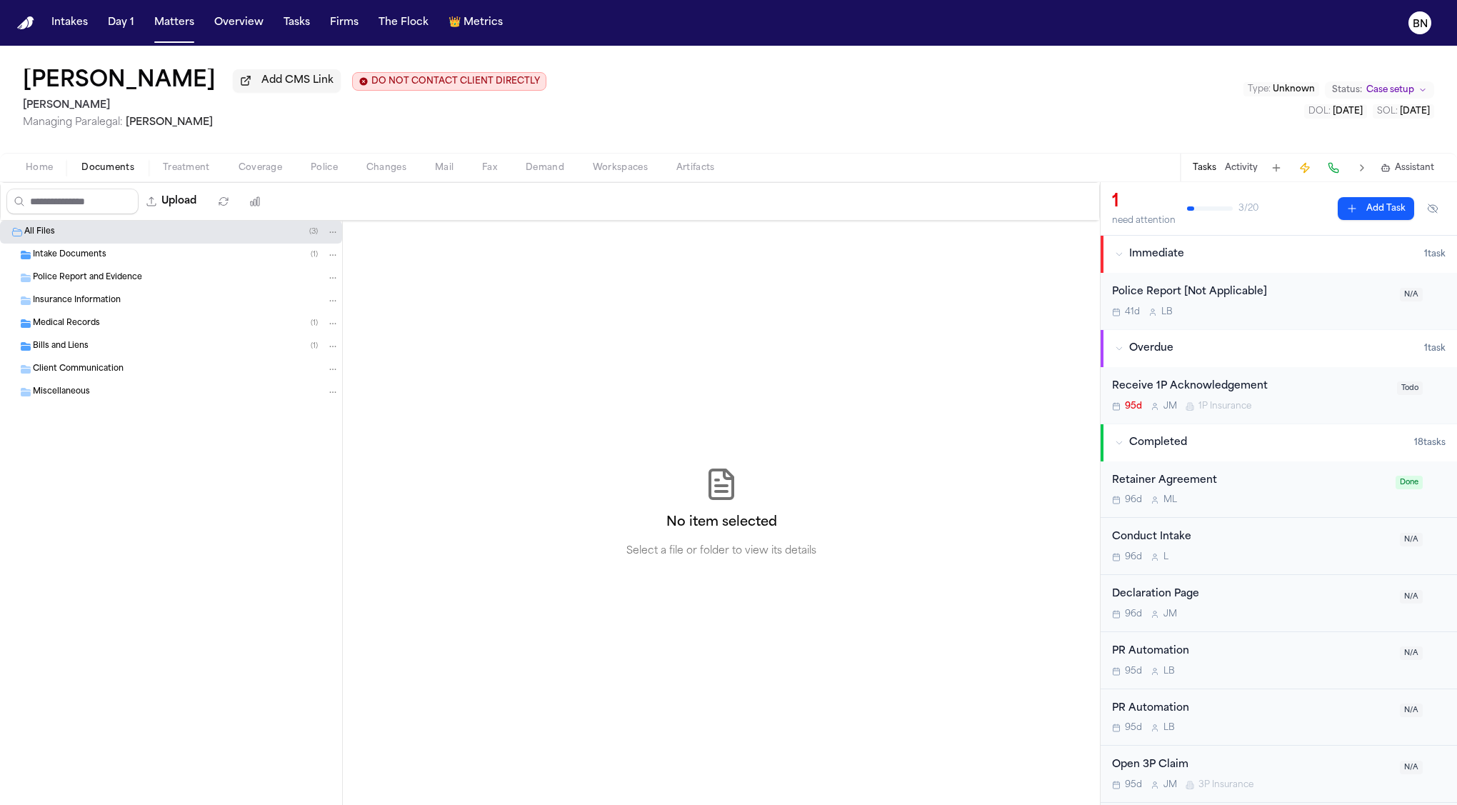
click at [108, 254] on div "Intake Documents ( 1 )" at bounding box center [186, 255] width 306 height 13
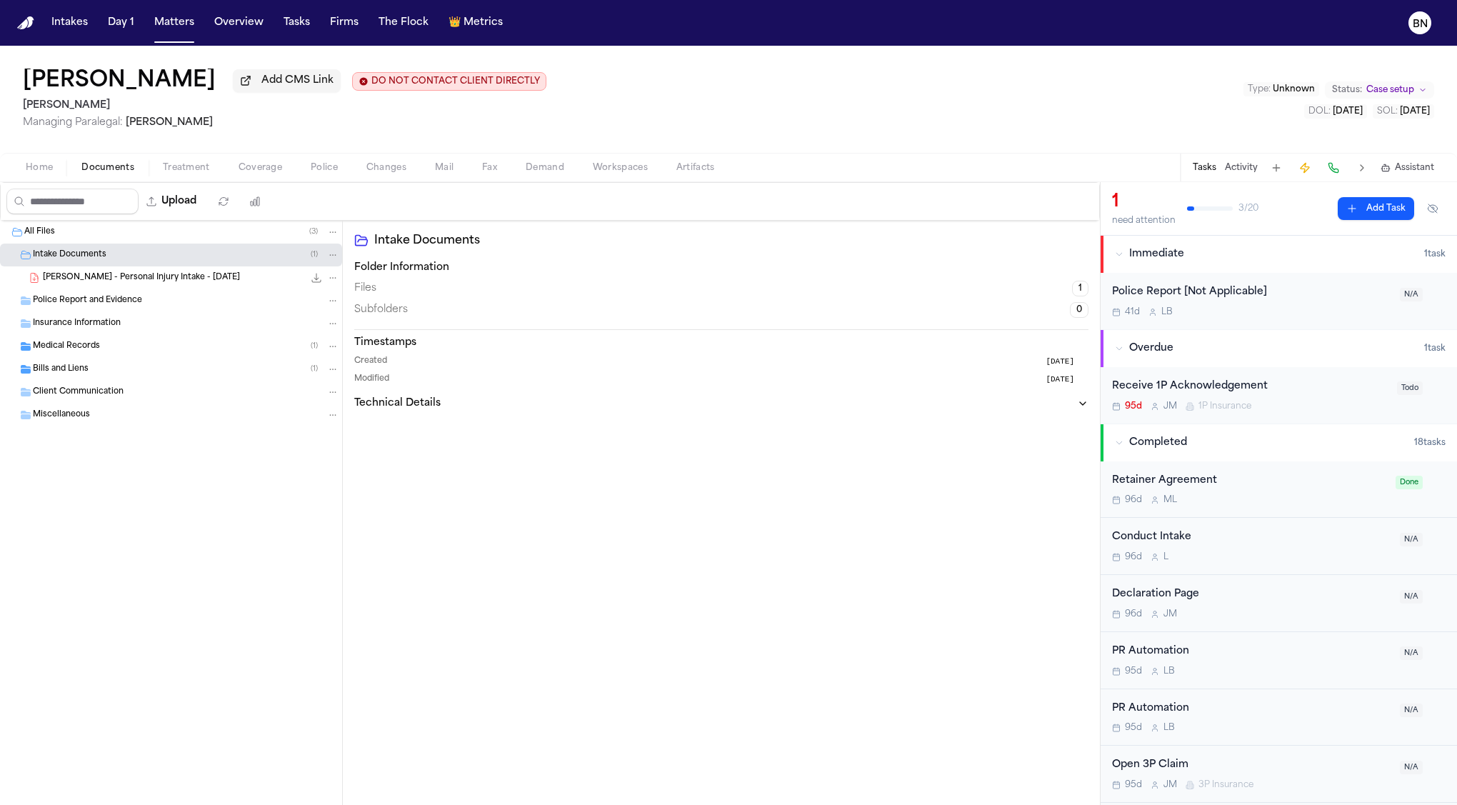
click at [171, 174] on span "Treatment" at bounding box center [186, 167] width 47 height 11
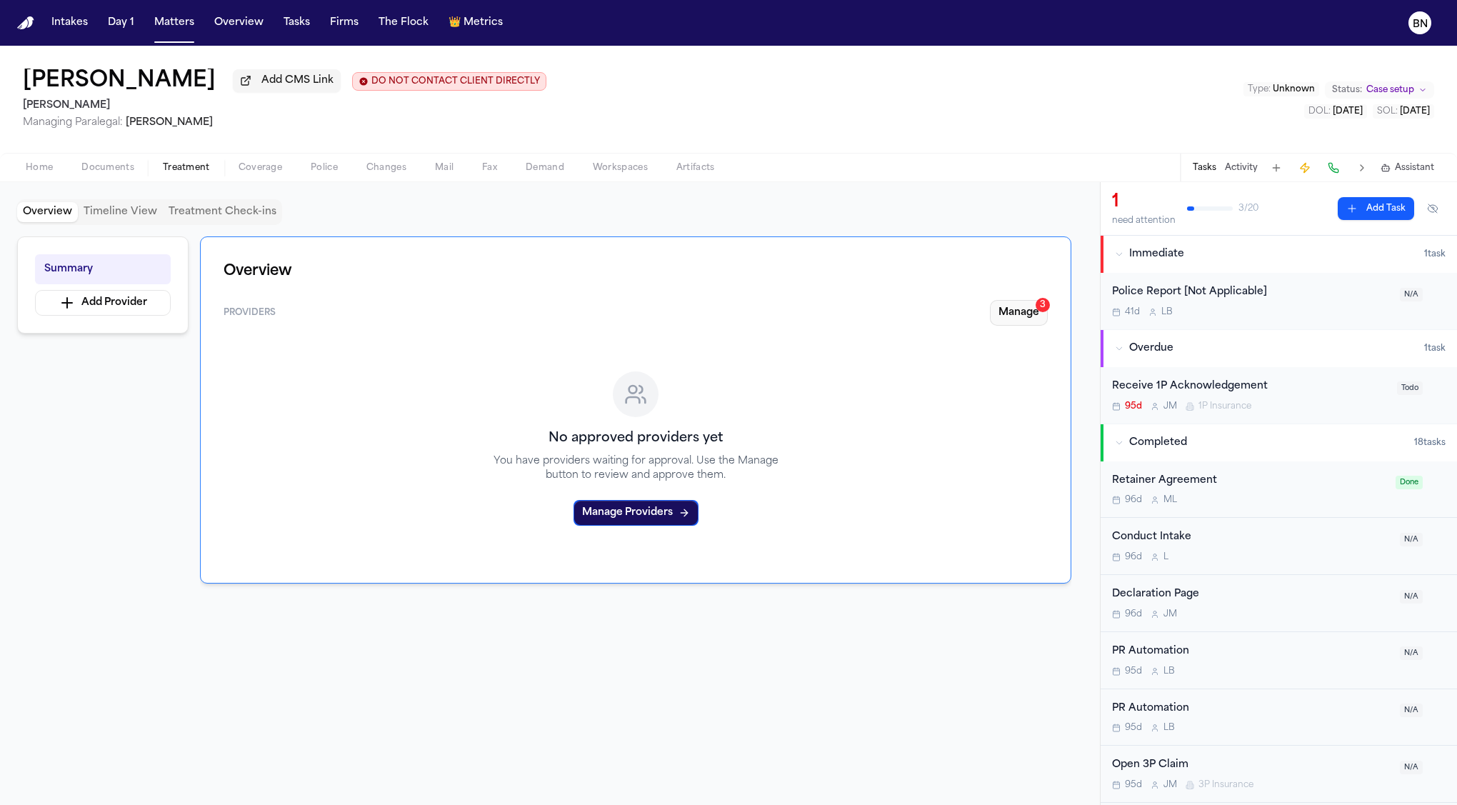
click at [1013, 317] on button "Manage 3" at bounding box center [1019, 313] width 58 height 26
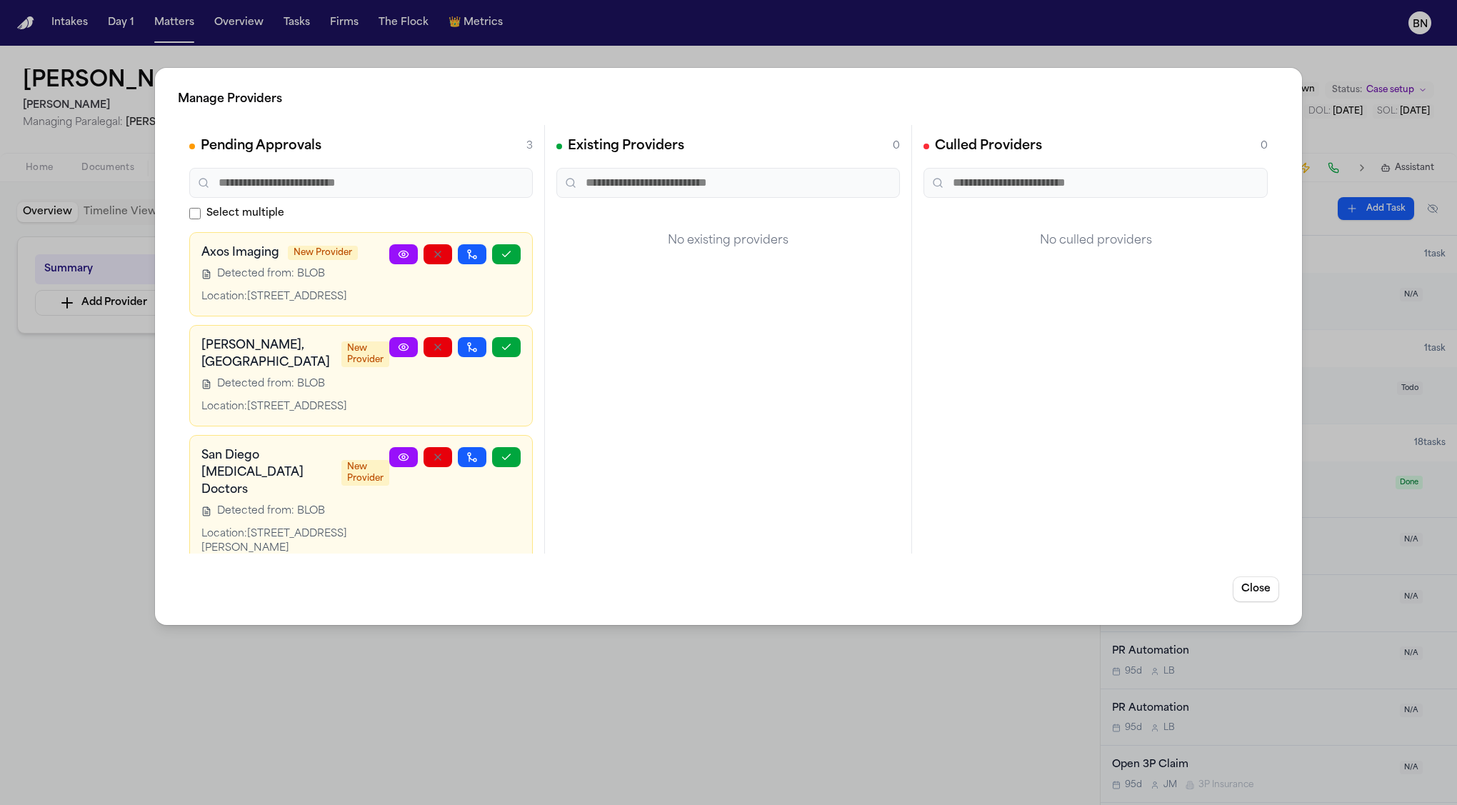
scroll to position [6, 0]
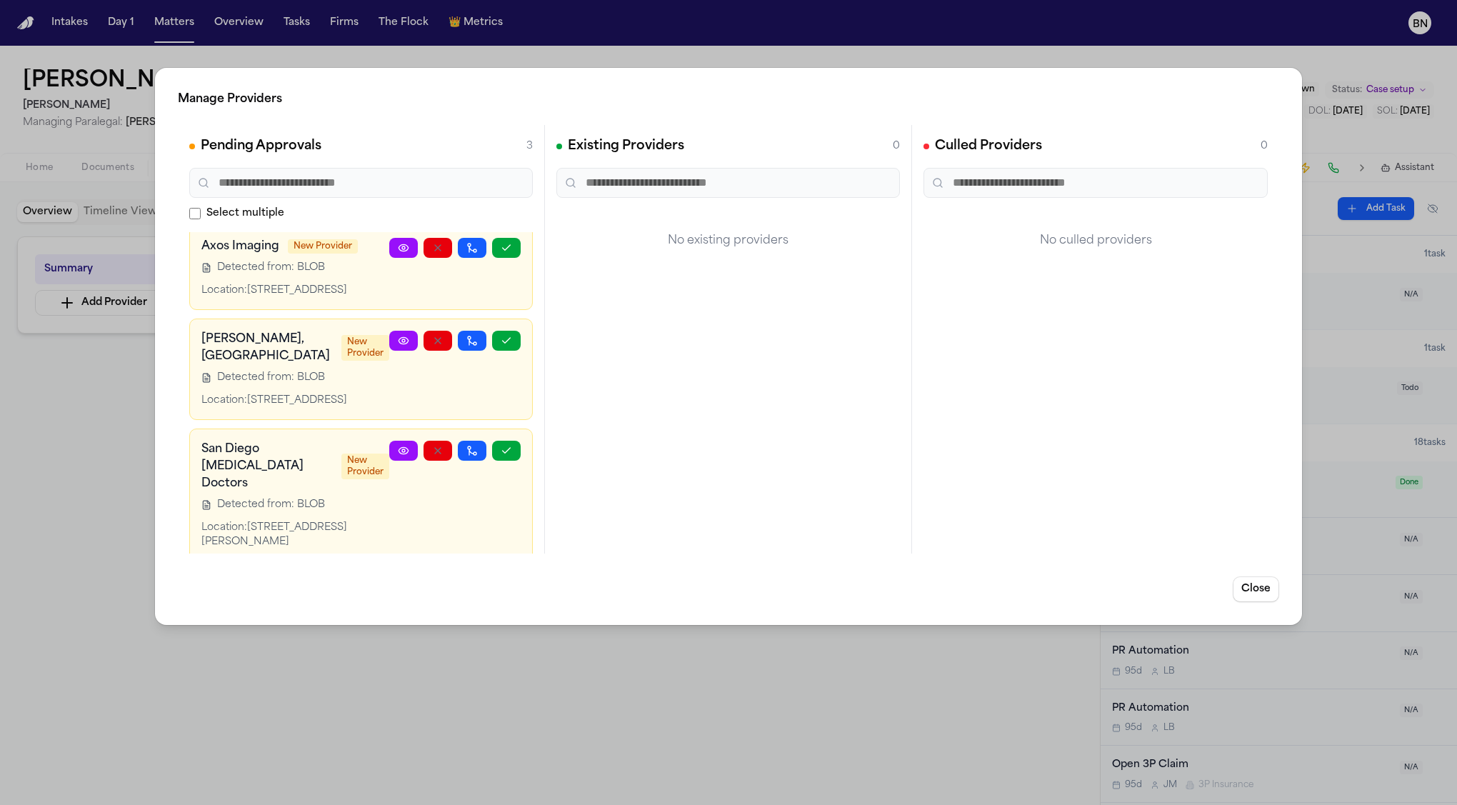
click at [406, 246] on icon at bounding box center [403, 247] width 11 height 11
click at [114, 435] on div "Manage Providers Pending Approvals 3 Select multiple Axos Imaging New Provider …" at bounding box center [728, 402] width 1457 height 805
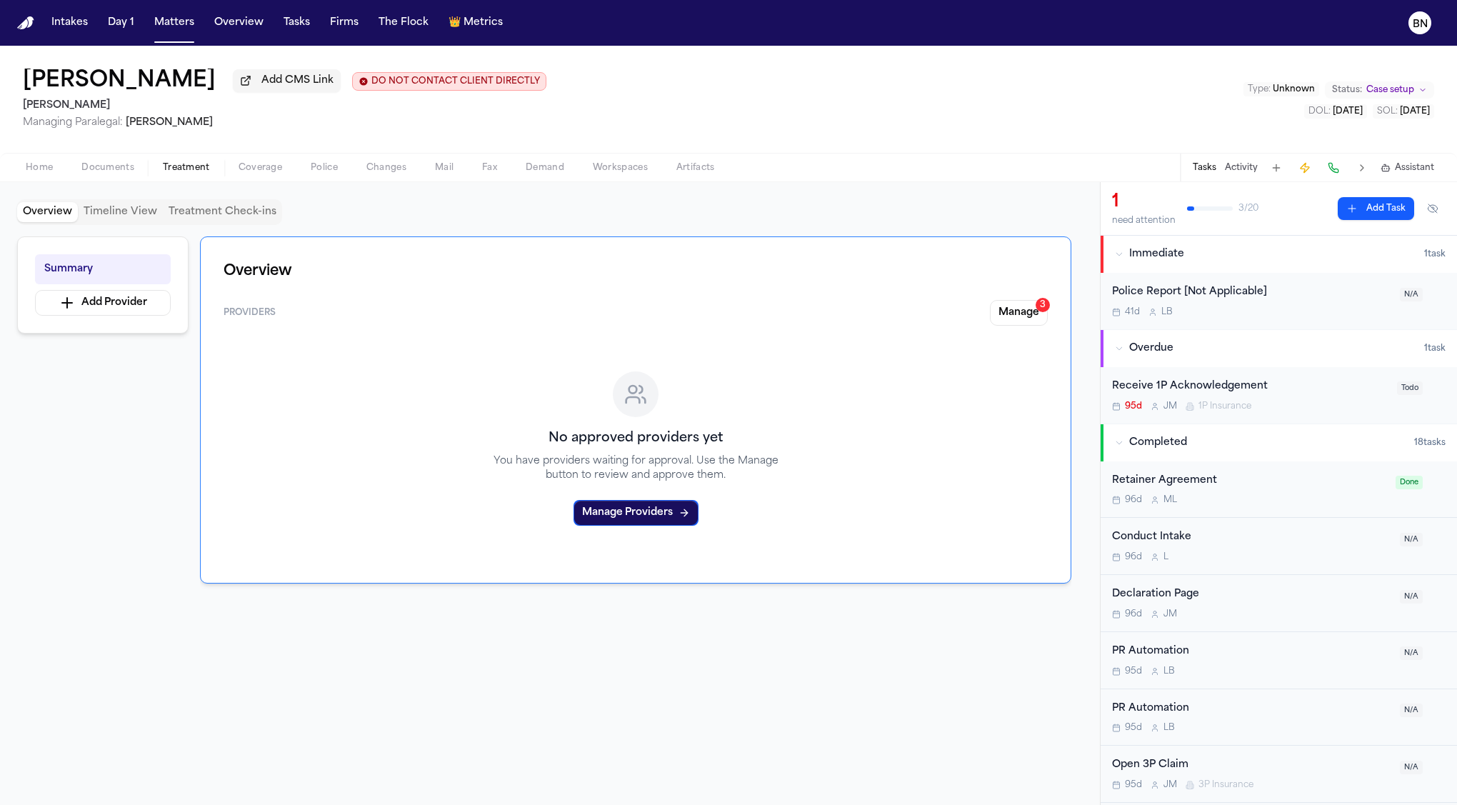
click at [247, 169] on span "Coverage" at bounding box center [261, 167] width 44 height 11
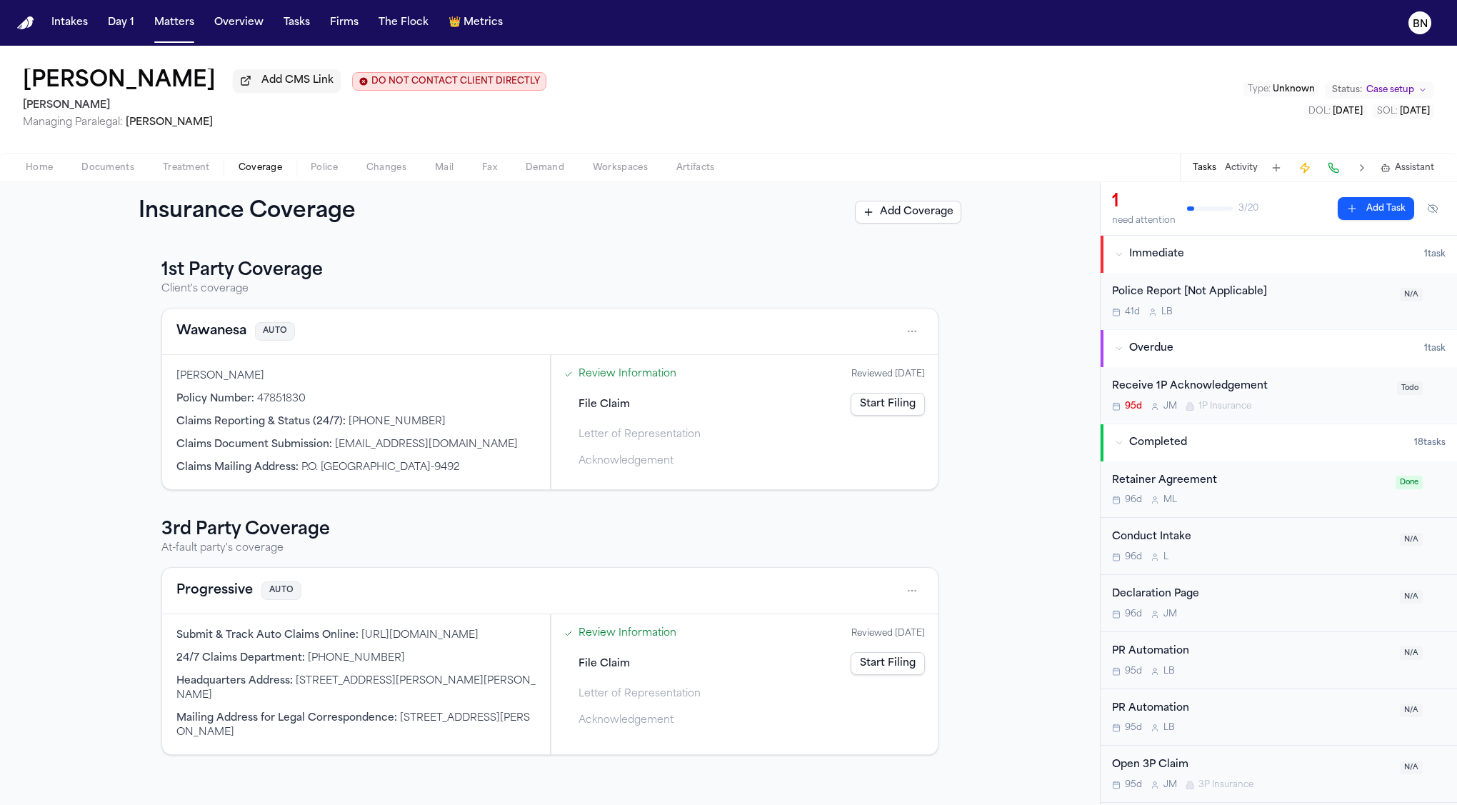
click at [236, 589] on button "Progressive" at bounding box center [214, 591] width 76 height 20
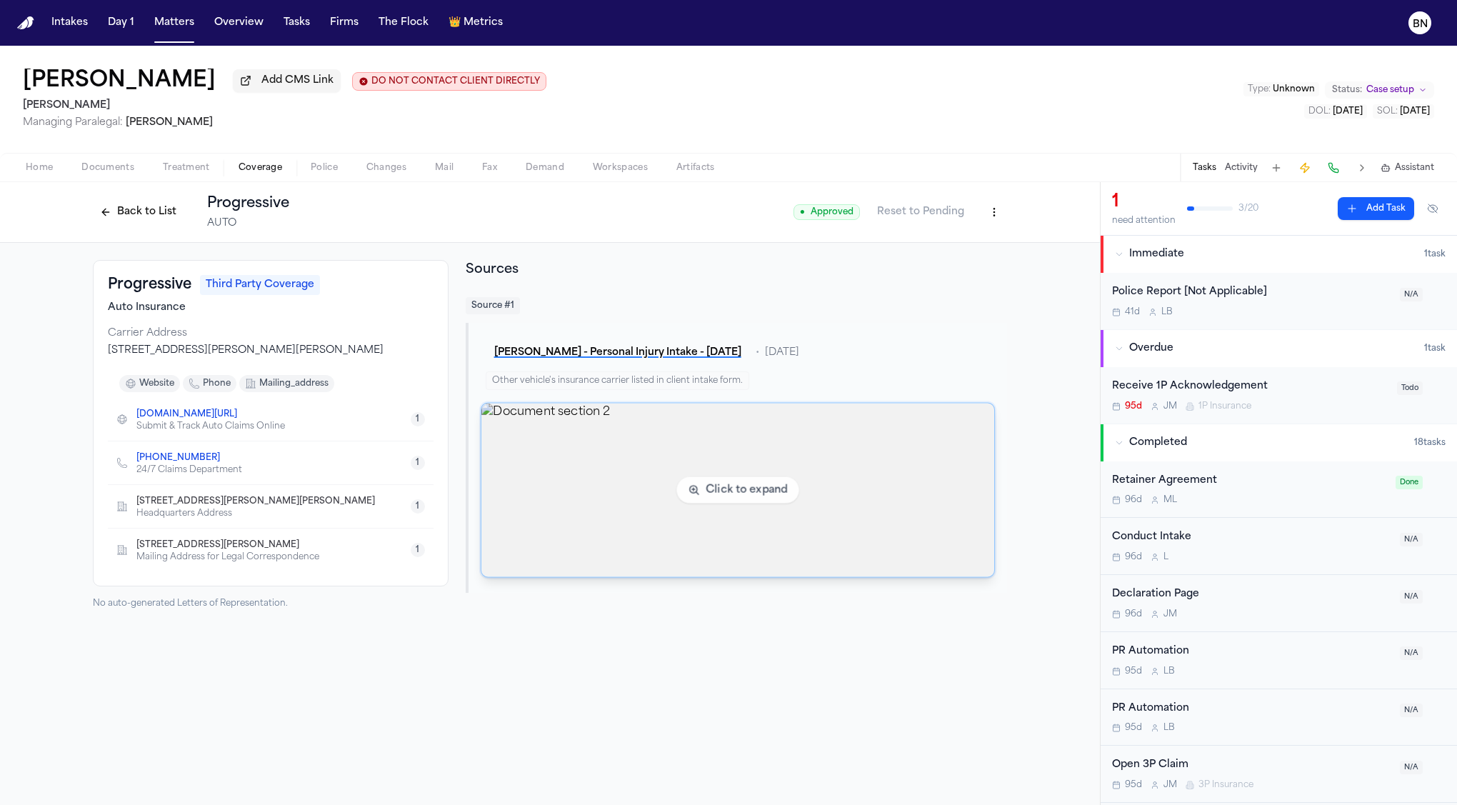
click at [569, 446] on img "View document section 2" at bounding box center [737, 491] width 513 height 174
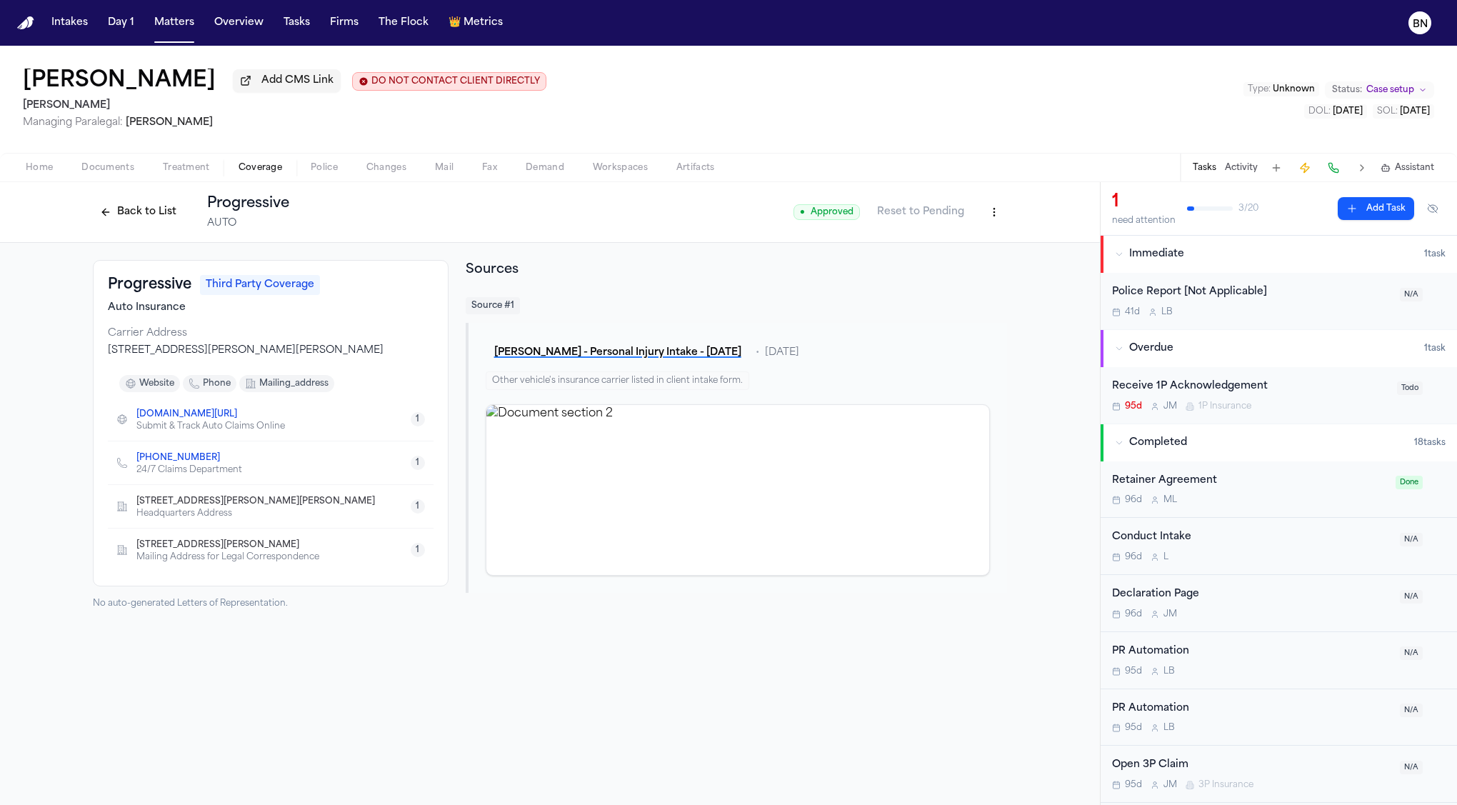
click at [147, 221] on button "Back to List" at bounding box center [138, 212] width 91 height 23
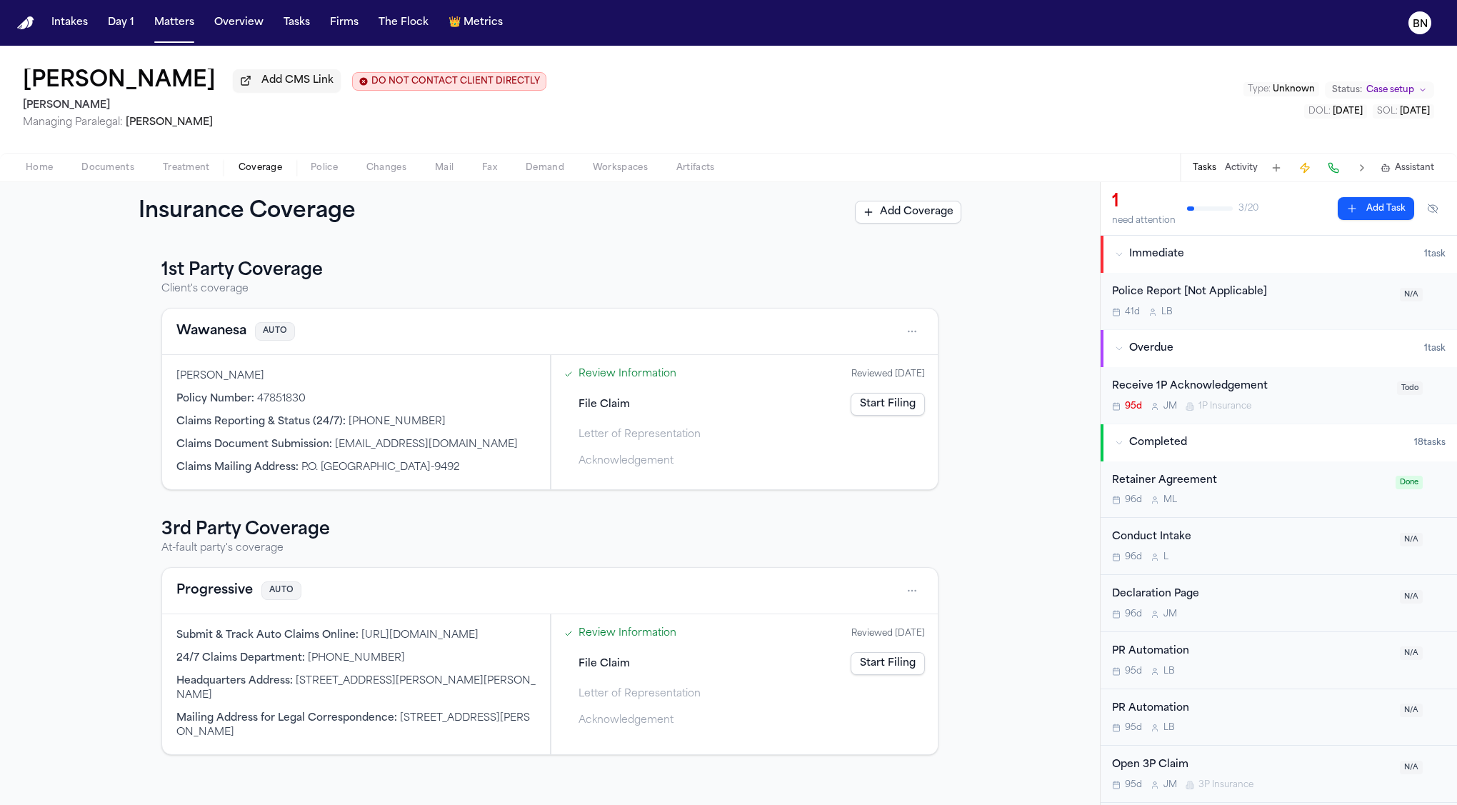
click at [625, 636] on link "Review Information" at bounding box center [628, 633] width 98 height 15
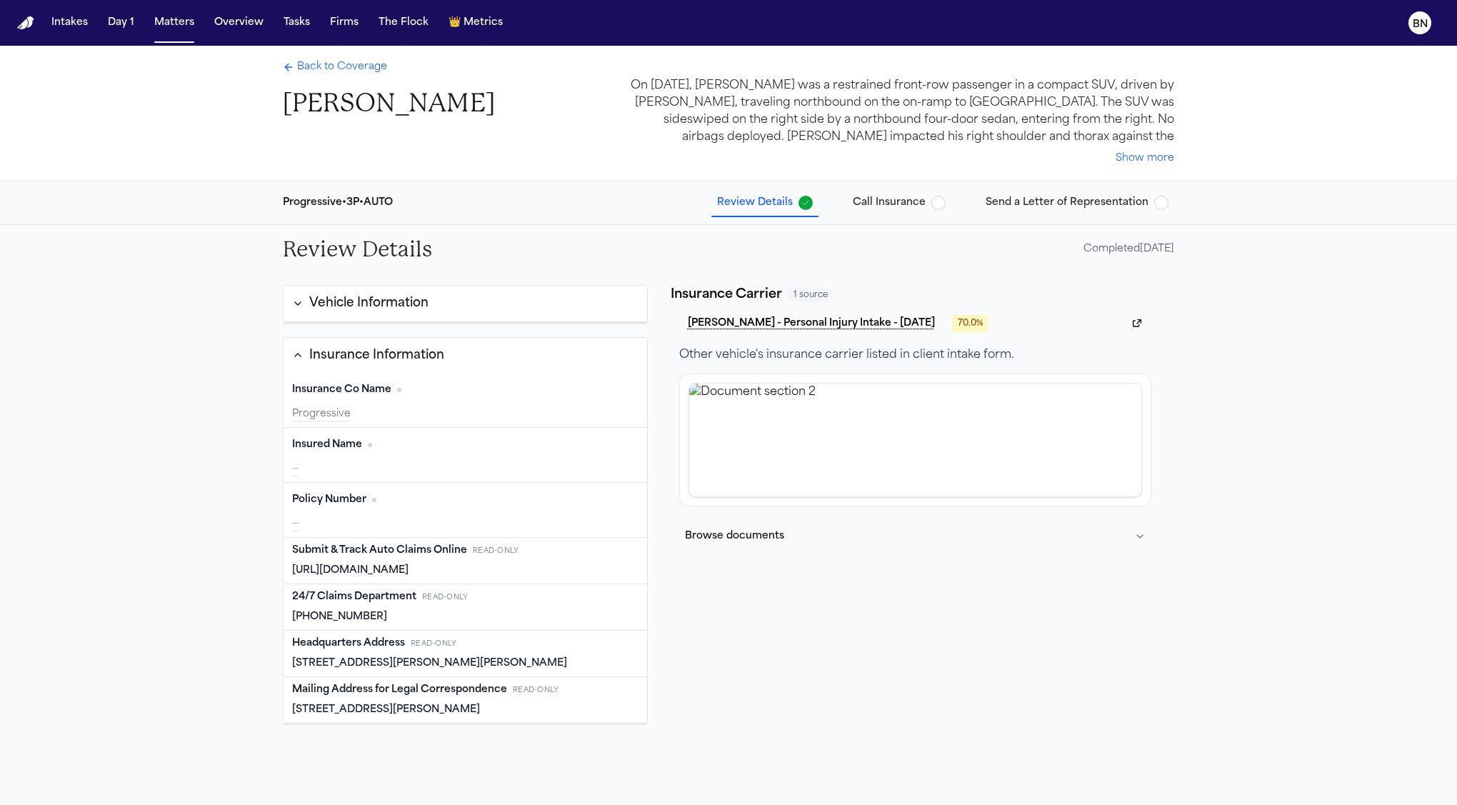
click at [462, 296] on button "Vehicle Information" at bounding box center [466, 304] width 364 height 36
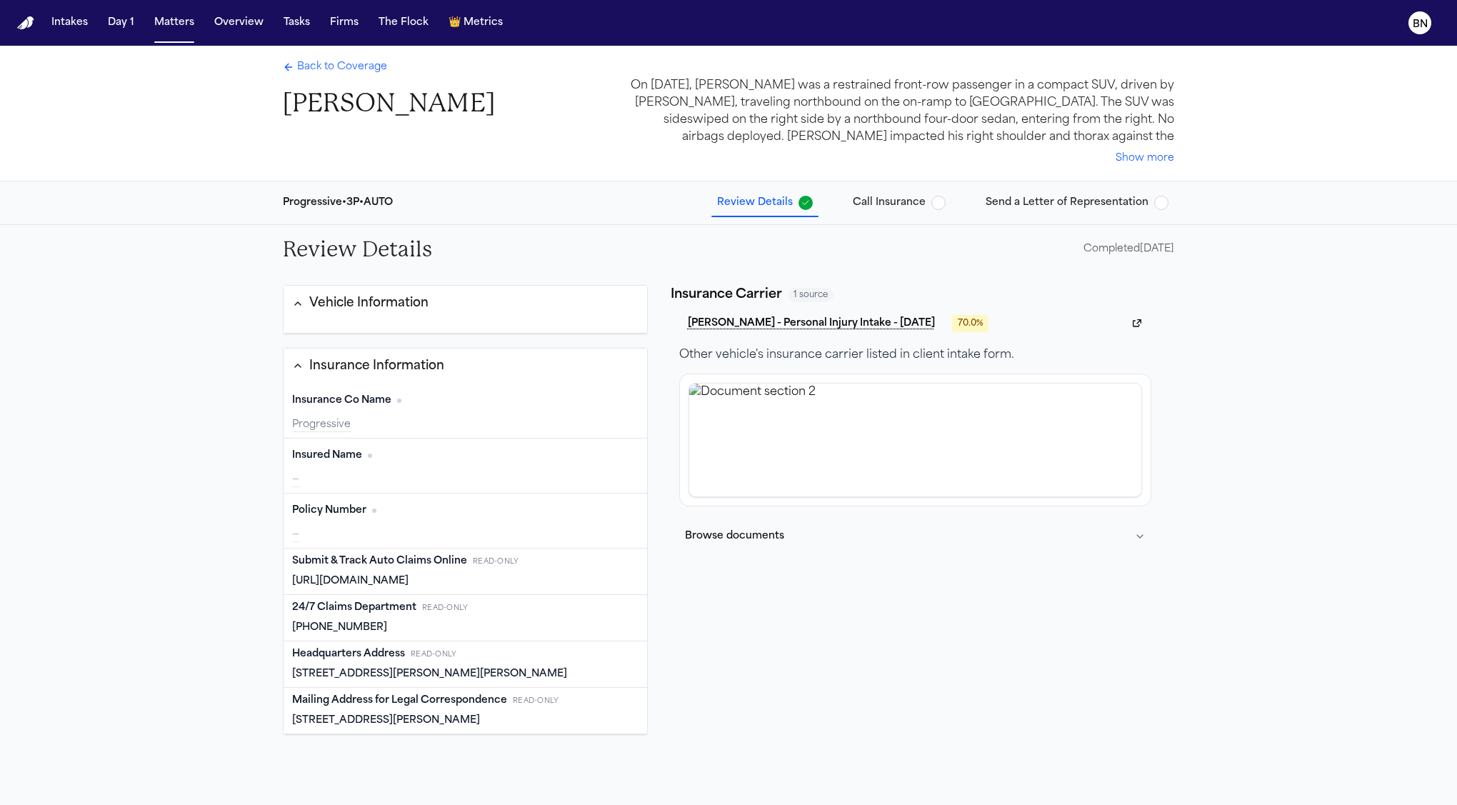
click at [1128, 244] on div "Completed 08/01/2025" at bounding box center [1129, 249] width 91 height 14
click at [1003, 283] on div "Vehicle Information Insurance Information Insurance Co Name Edit Progressive In…" at bounding box center [728, 626] width 914 height 705
click at [413, 309] on div "Vehicle Information" at bounding box center [368, 303] width 119 height 19
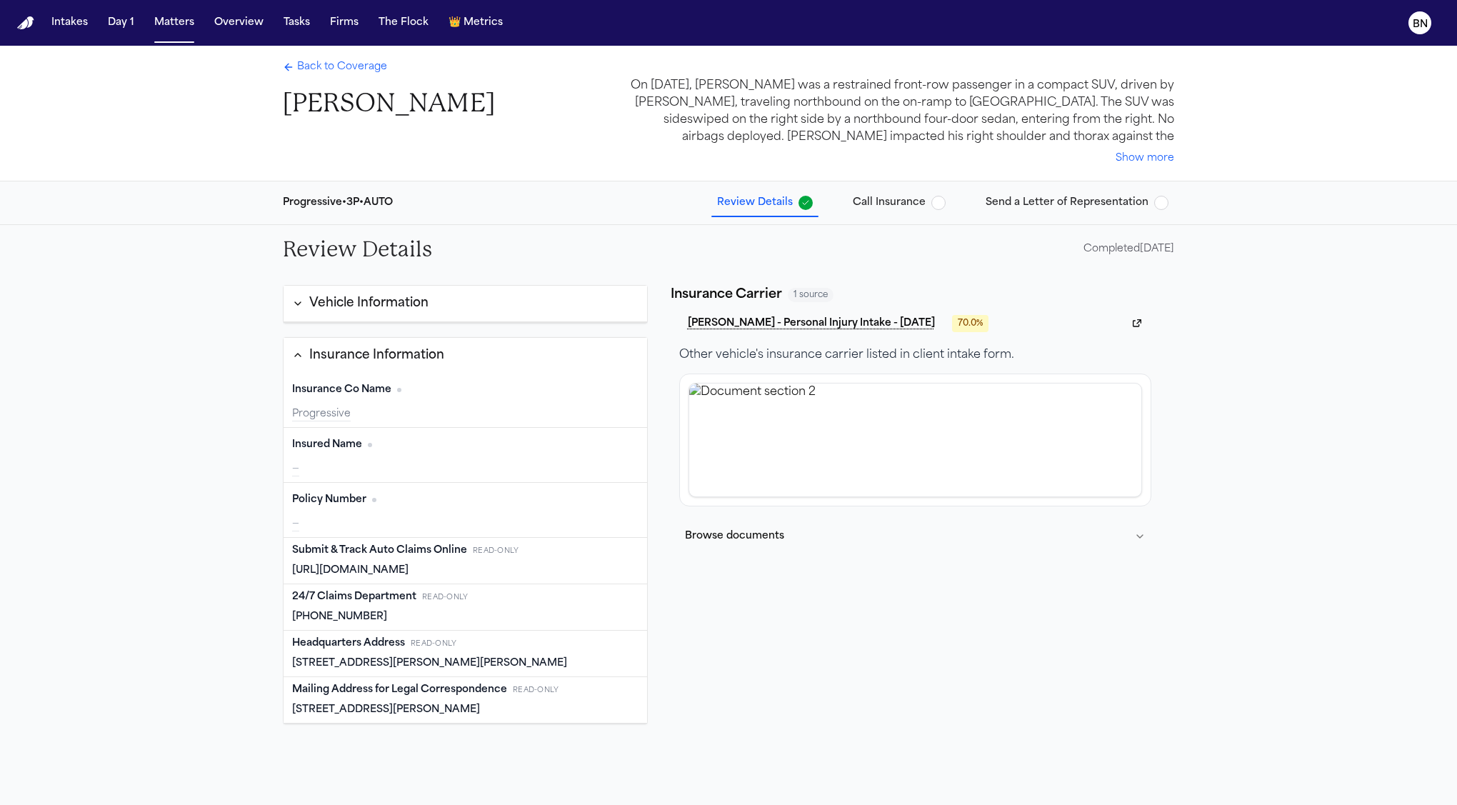
click at [413, 309] on div "Vehicle Information" at bounding box center [368, 303] width 119 height 19
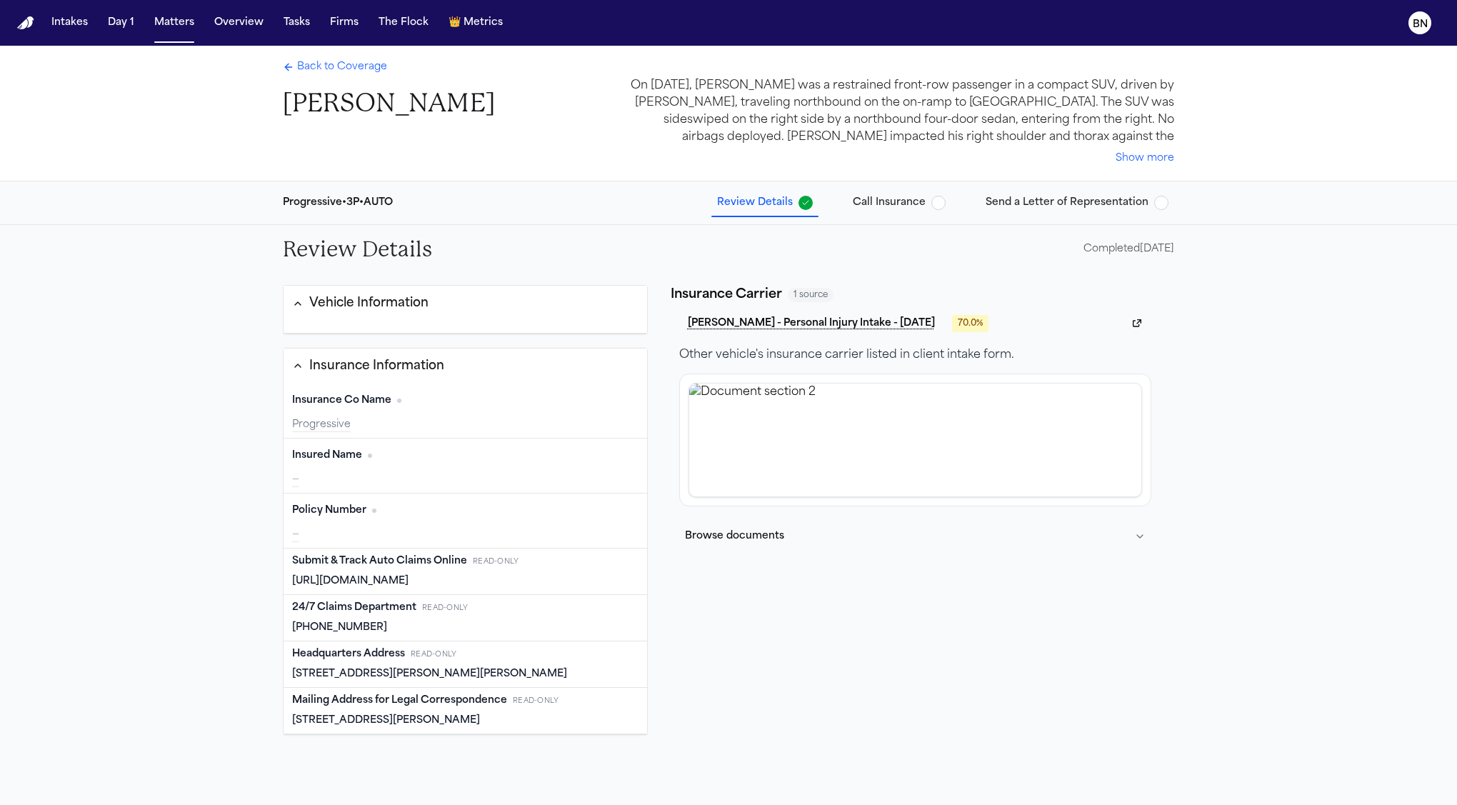
click at [888, 206] on span "Call Insurance" at bounding box center [889, 203] width 73 height 14
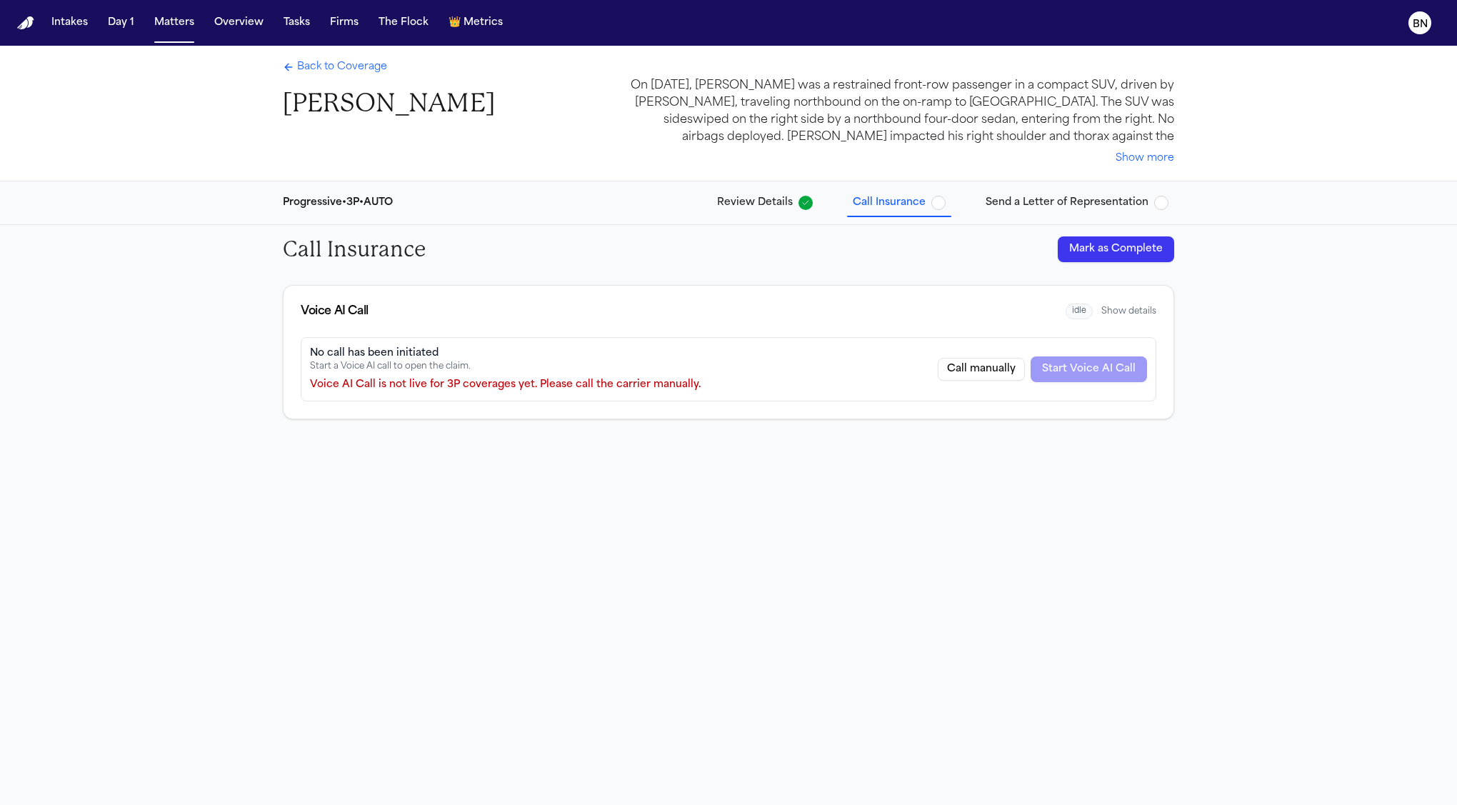
click at [447, 384] on div "Voice AI Call is not live for 3P coverages yet. Please call the carrier manuall…" at bounding box center [505, 385] width 391 height 14
click at [1022, 204] on span "Send a Letter of Representation" at bounding box center [1067, 203] width 163 height 14
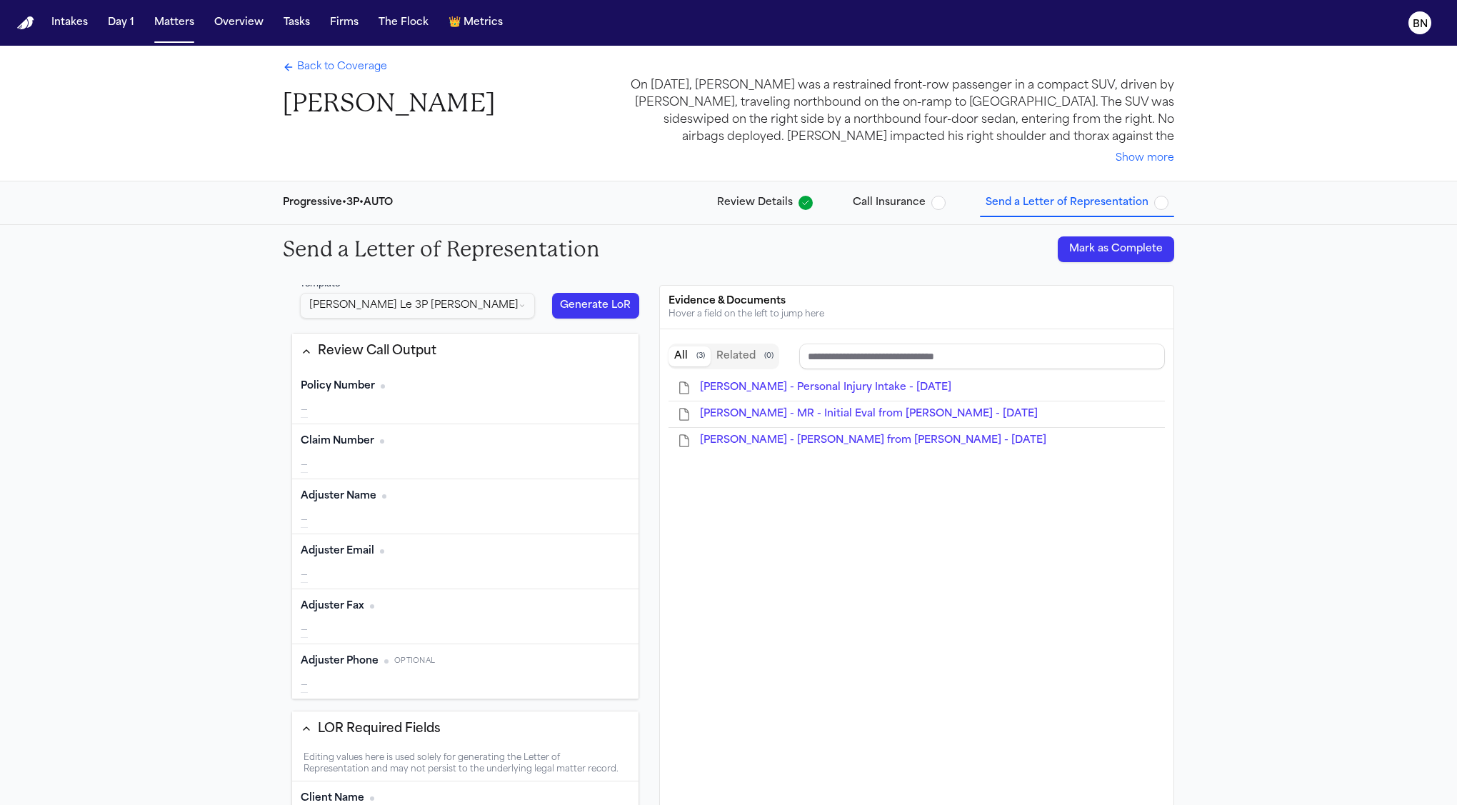
scroll to position [26, 0]
click at [436, 305] on html "Intakes Day 1 Matters Overview Tasks Firms The Flock 👑 Metrics BN Back to Cover…" at bounding box center [728, 402] width 1457 height 805
click at [458, 270] on html "Intakes Day 1 Matters Overview Tasks Firms The Flock 👑 Metrics BN Back to Cover…" at bounding box center [728, 402] width 1457 height 805
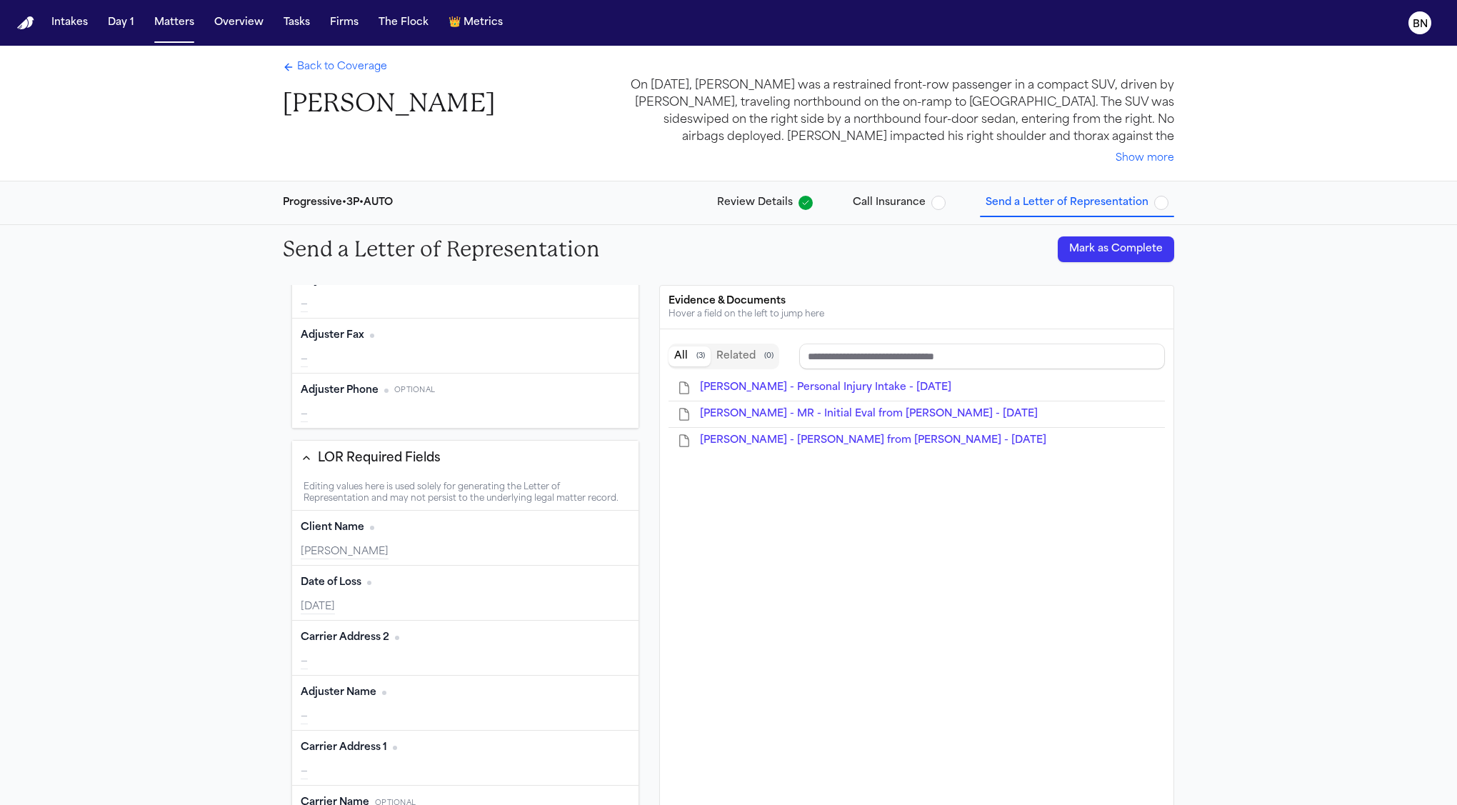
scroll to position [356, 0]
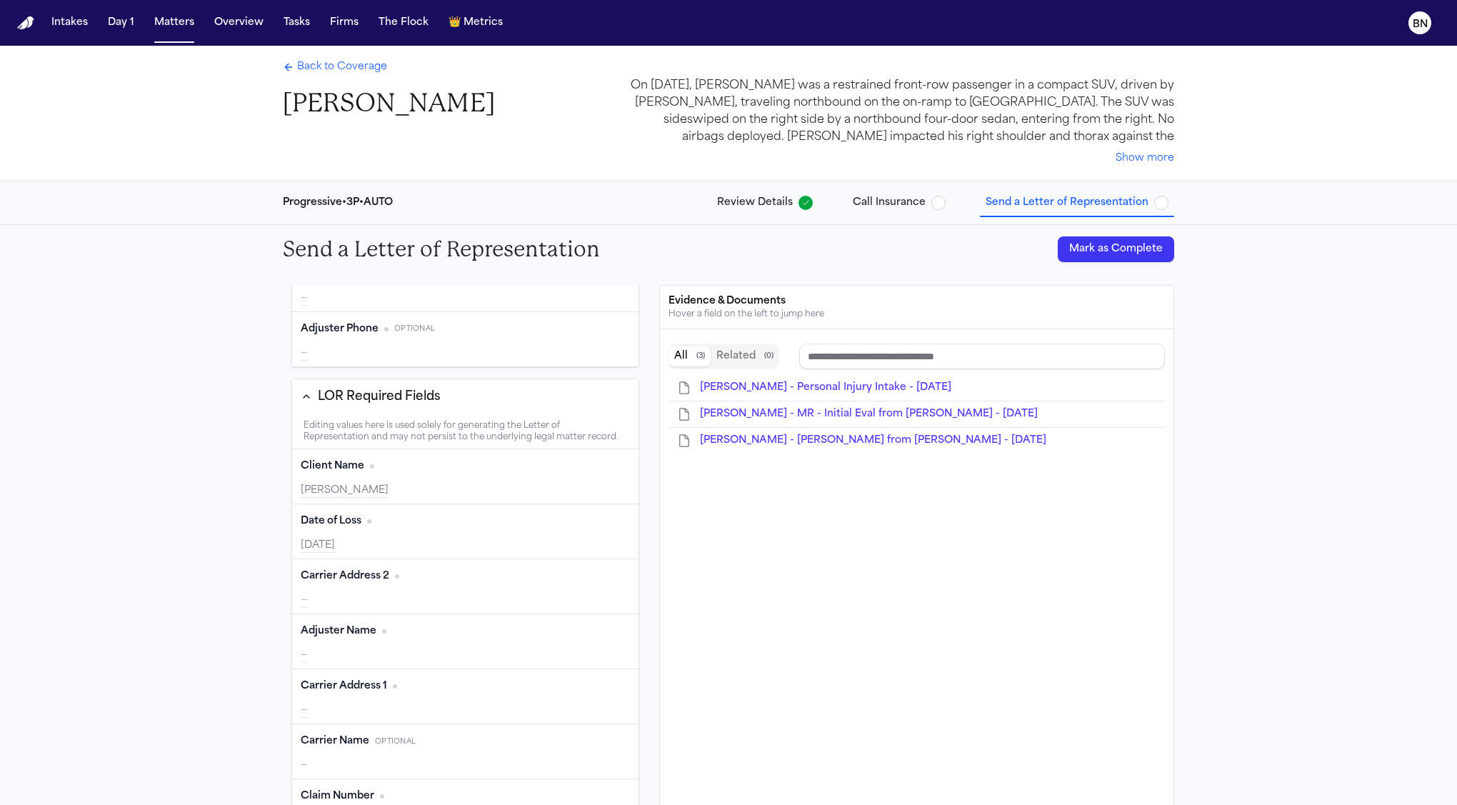
type input "**********"
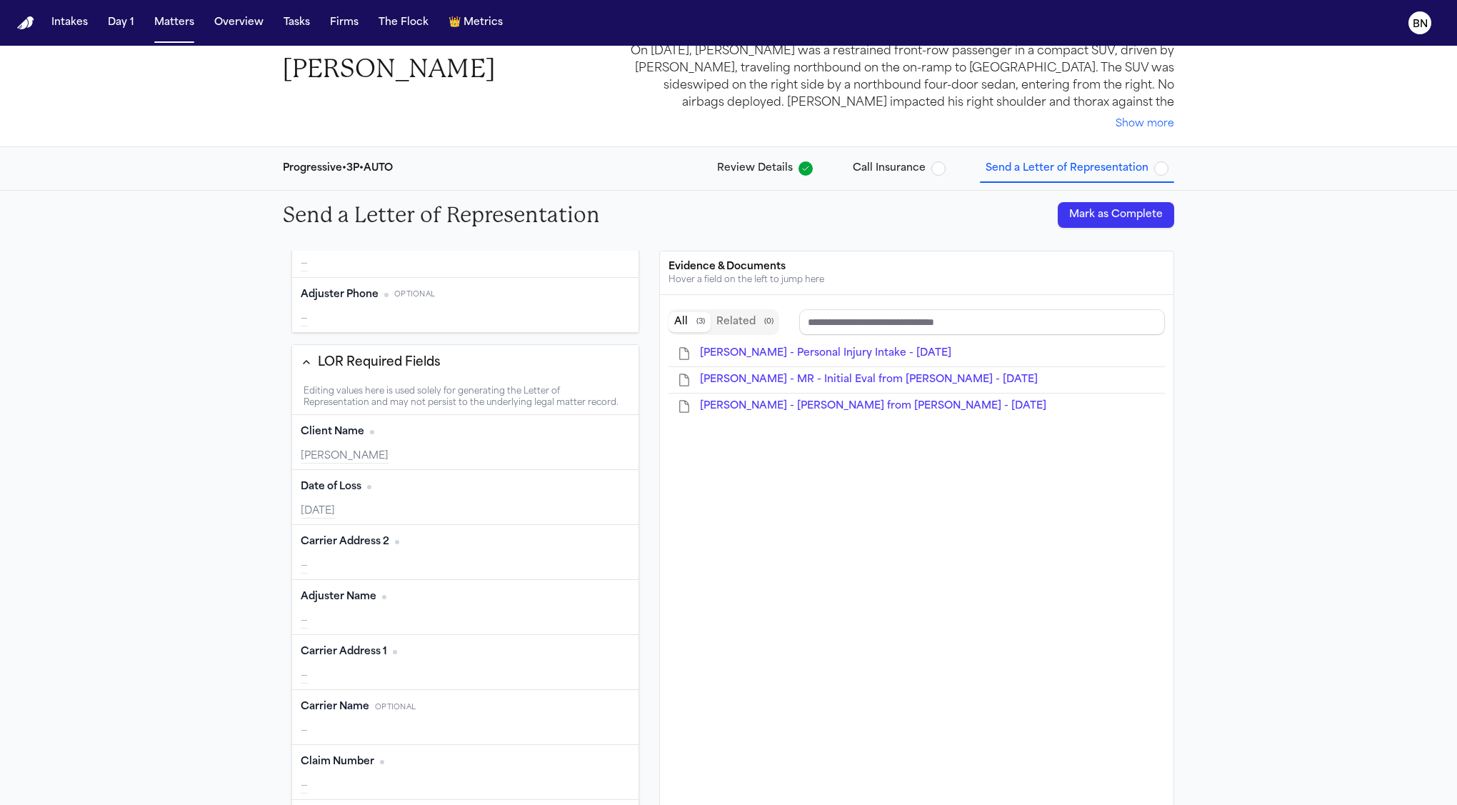
scroll to position [36, 0]
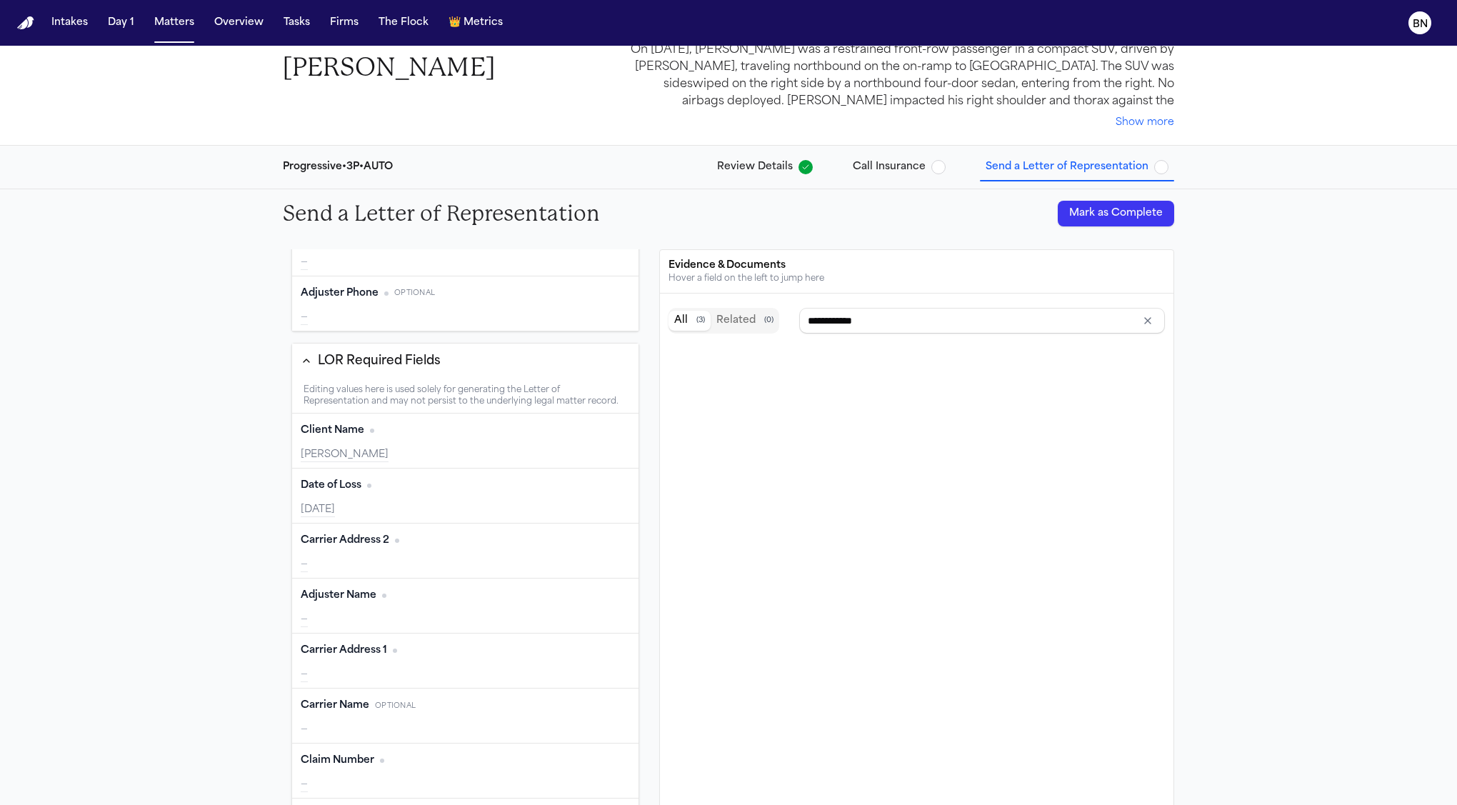
type input "**********"
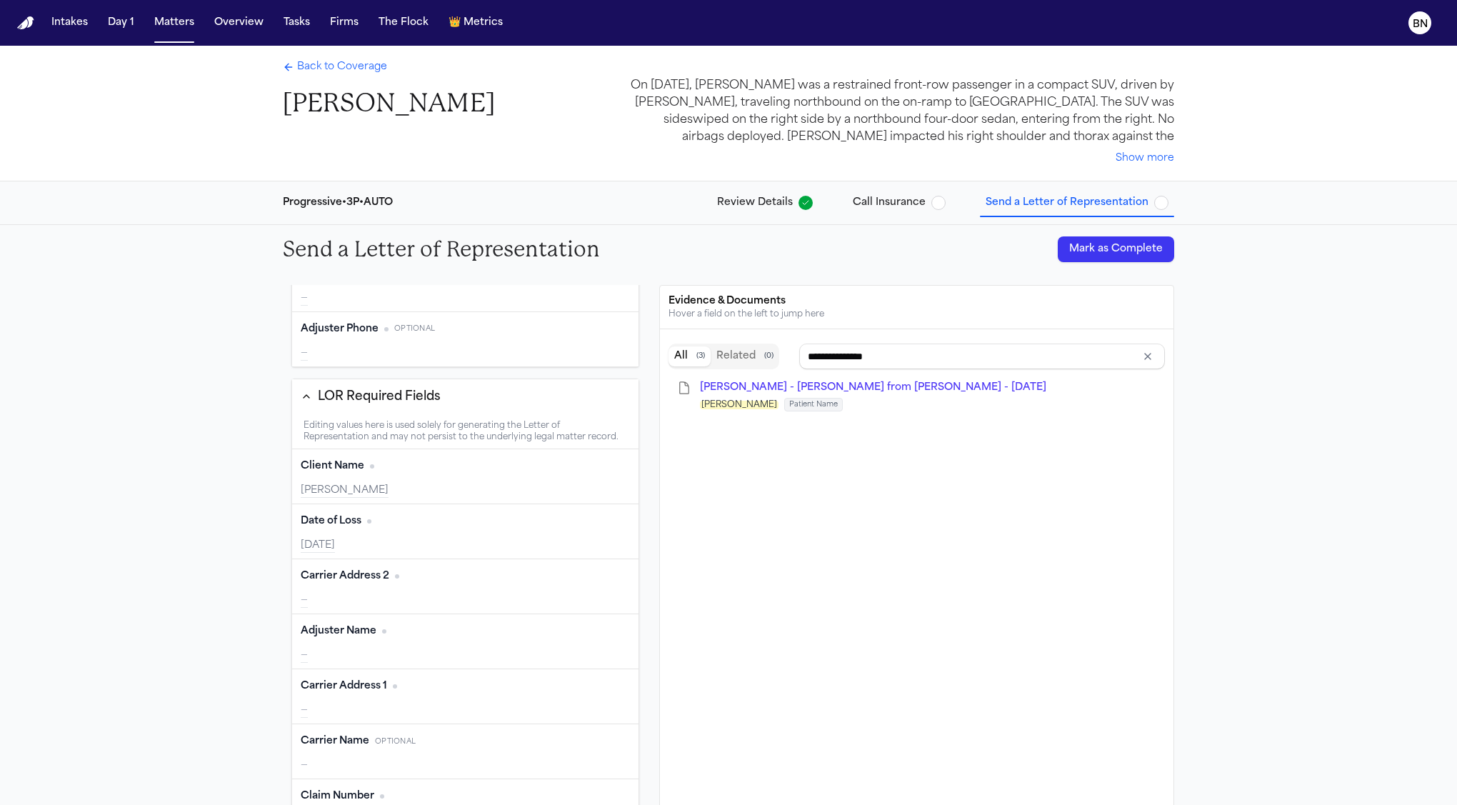
scroll to position [0, 0]
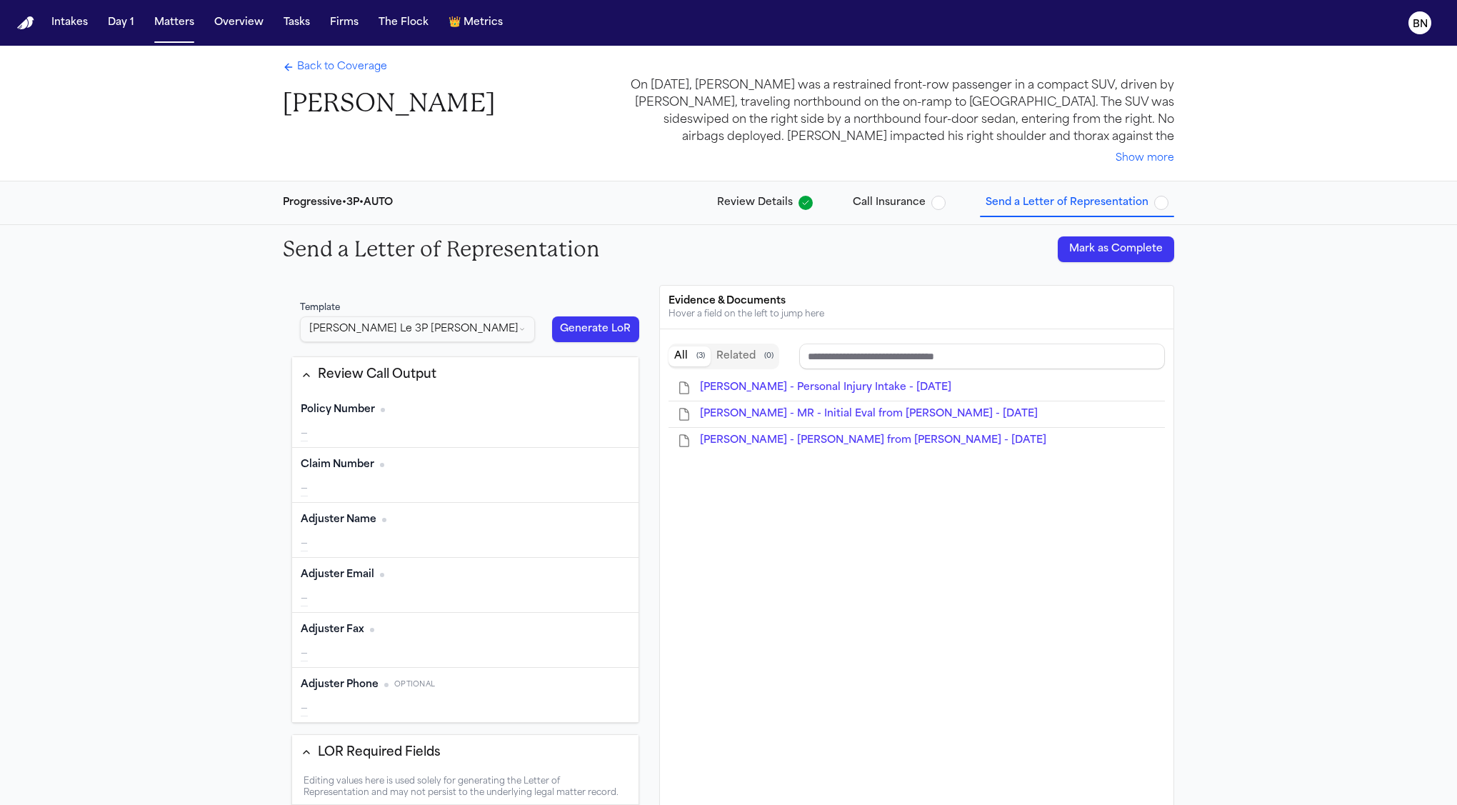
click at [330, 69] on span "Back to Coverage" at bounding box center [342, 67] width 90 height 14
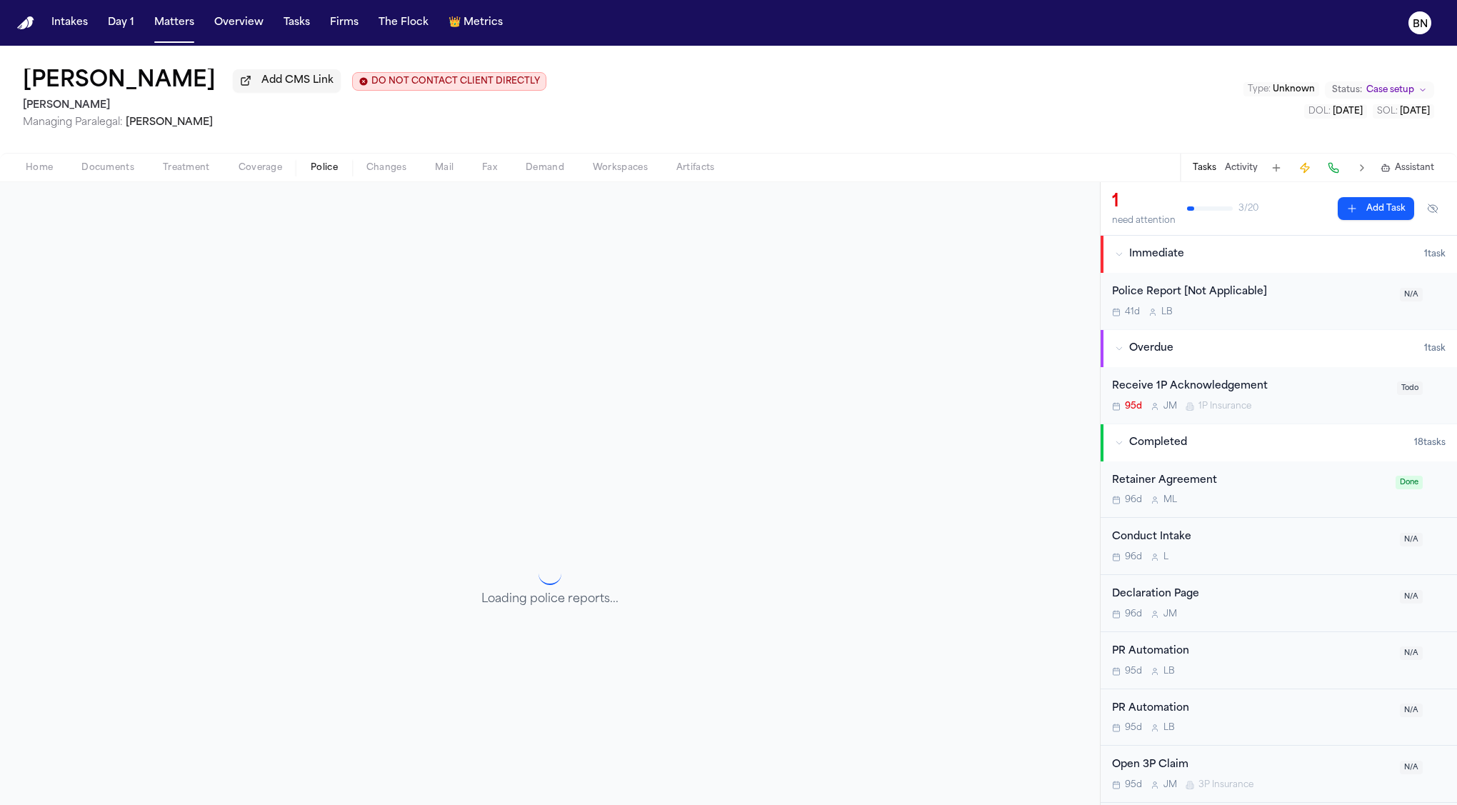
click at [318, 169] on span "Police" at bounding box center [324, 167] width 27 height 11
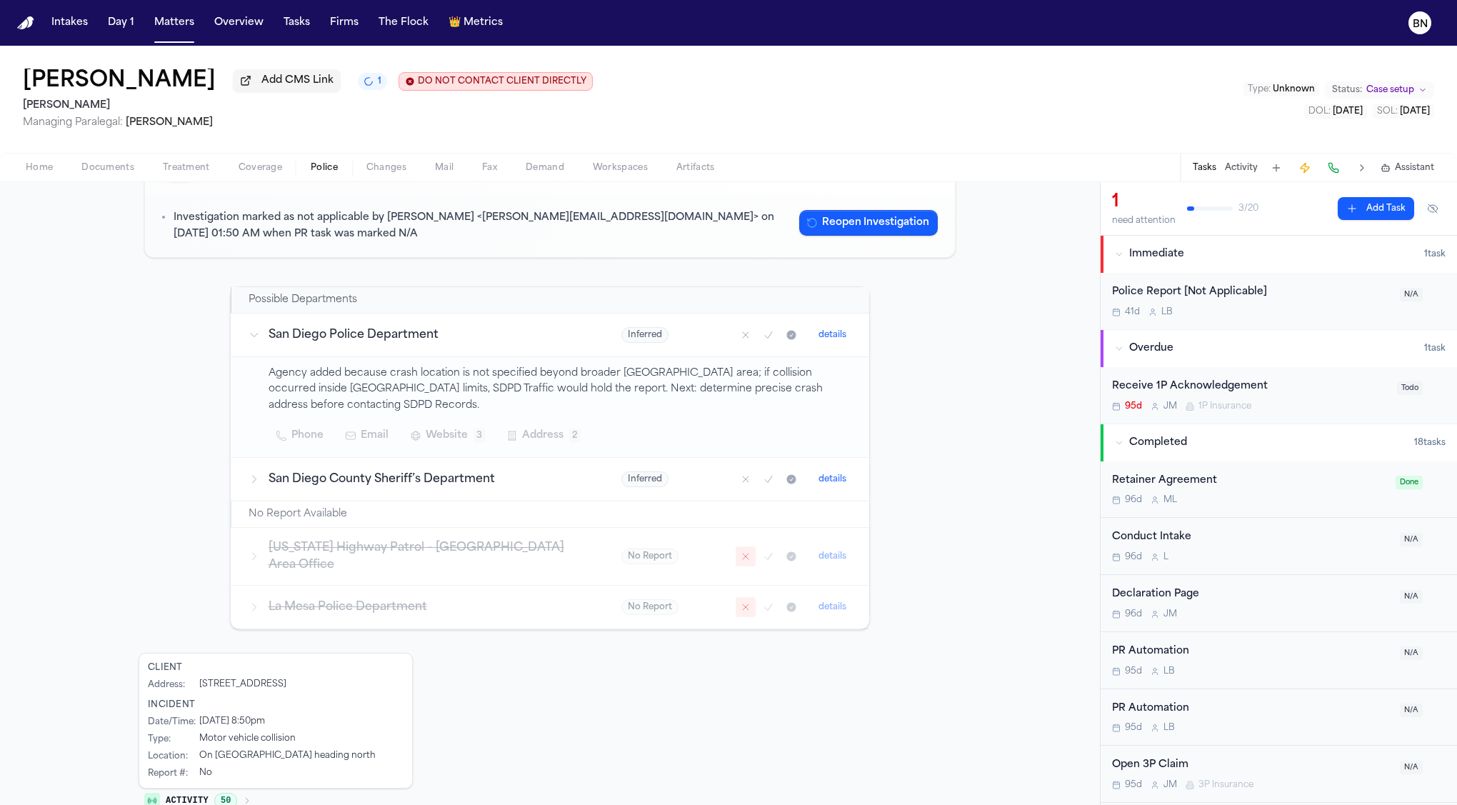
scroll to position [149, 0]
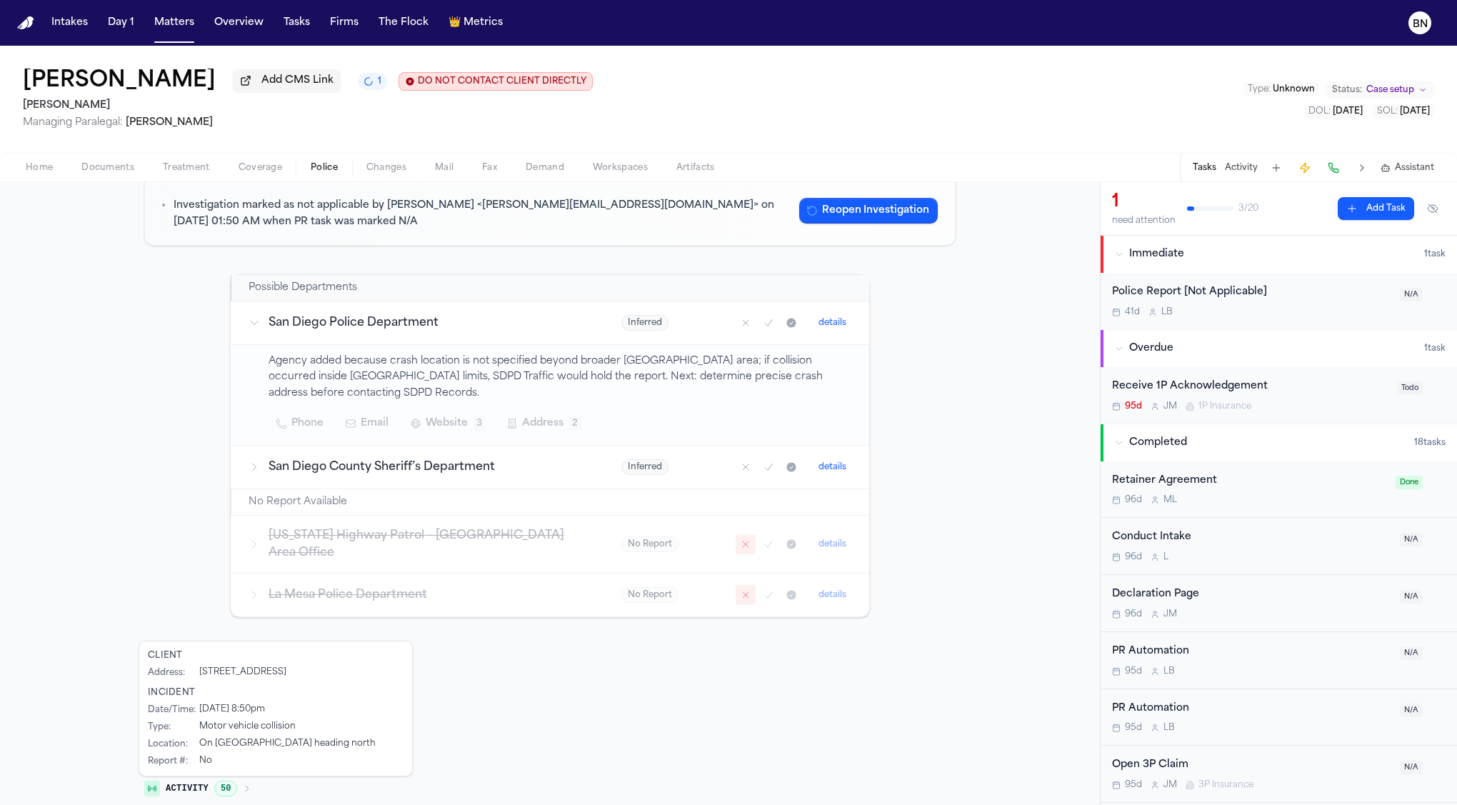
click at [254, 541] on div "California Highway Patrol – El Cajon Area Office" at bounding box center [418, 544] width 339 height 34
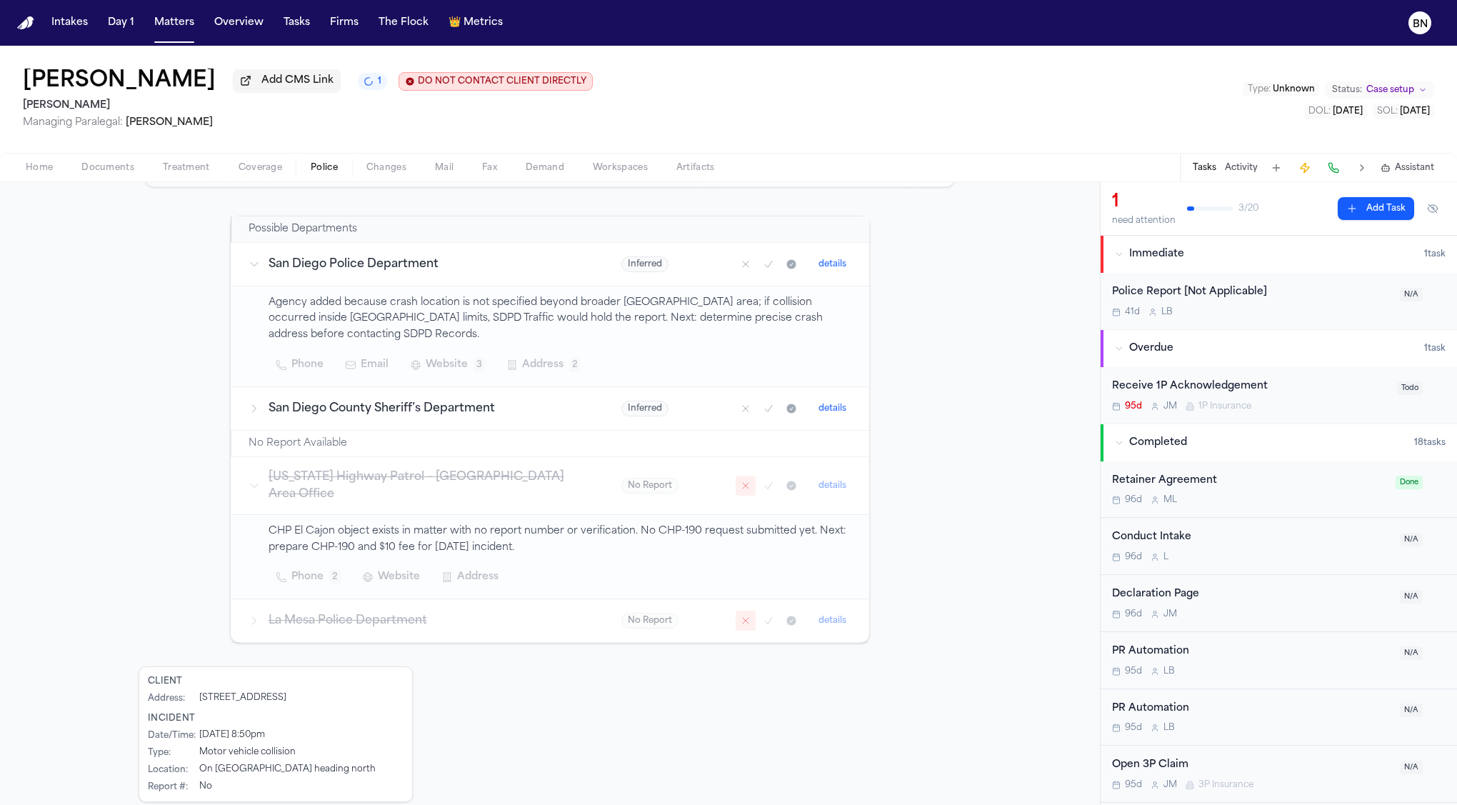
scroll to position [228, 0]
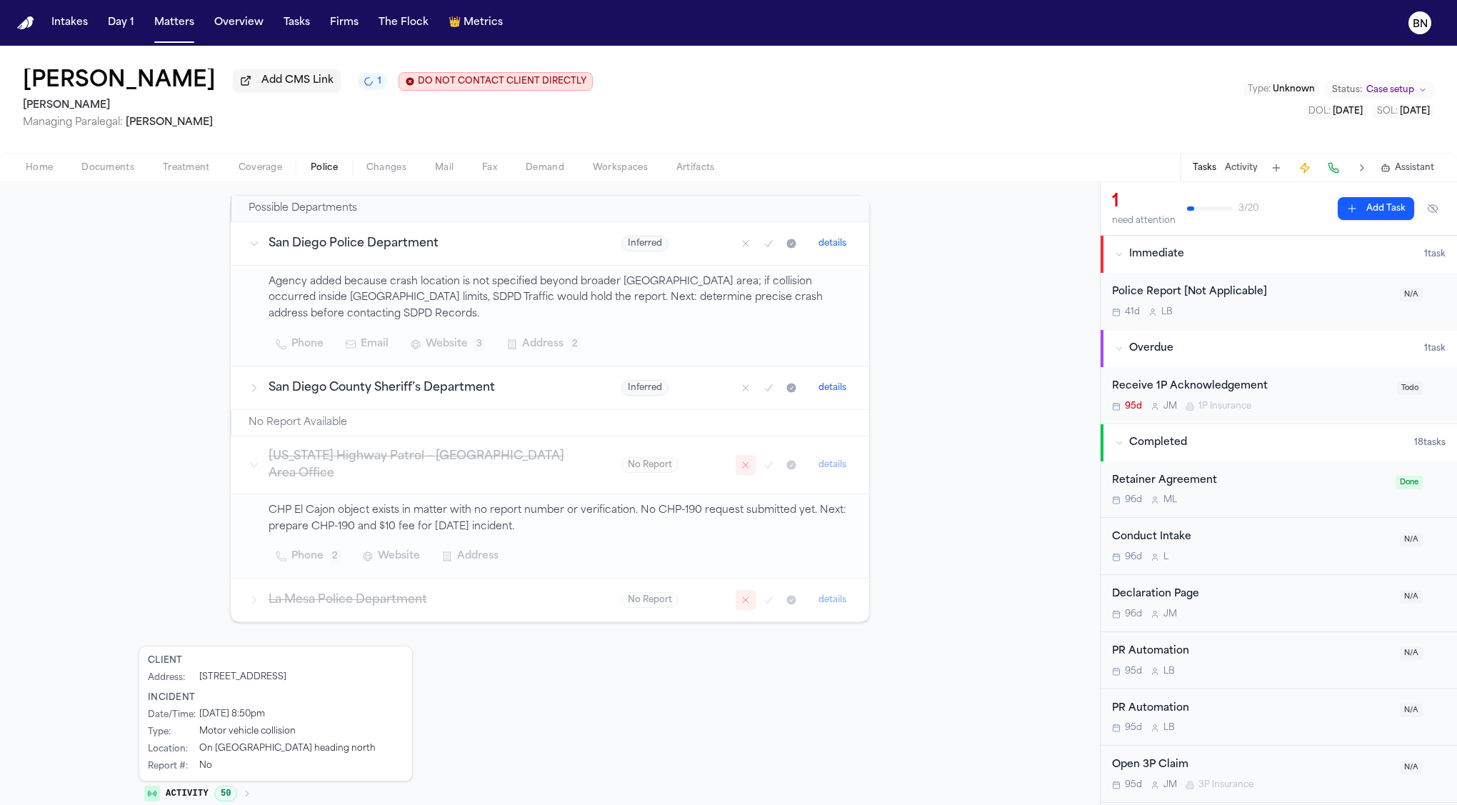
click at [201, 788] on span "Activity" at bounding box center [187, 793] width 43 height 11
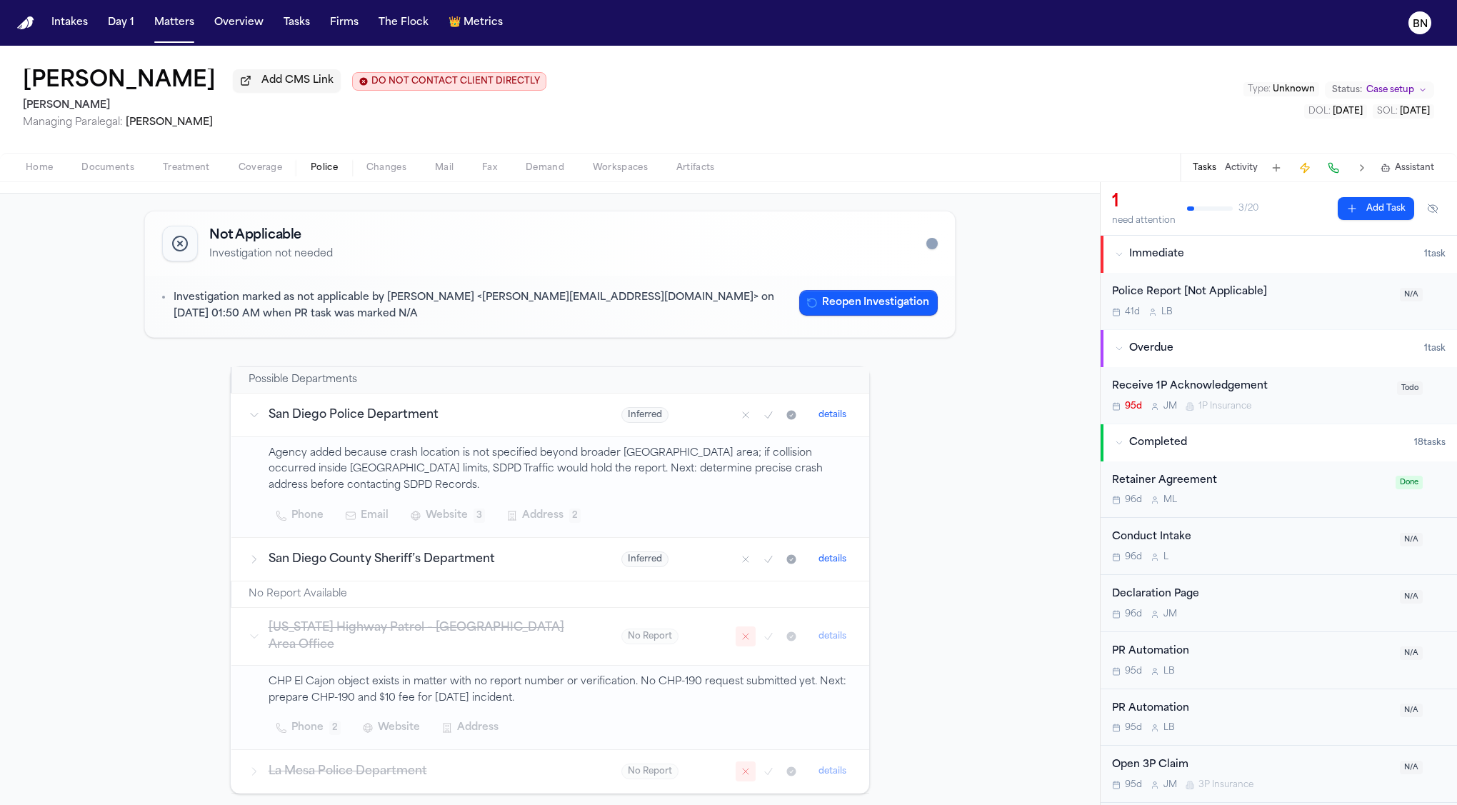
scroll to position [57, 0]
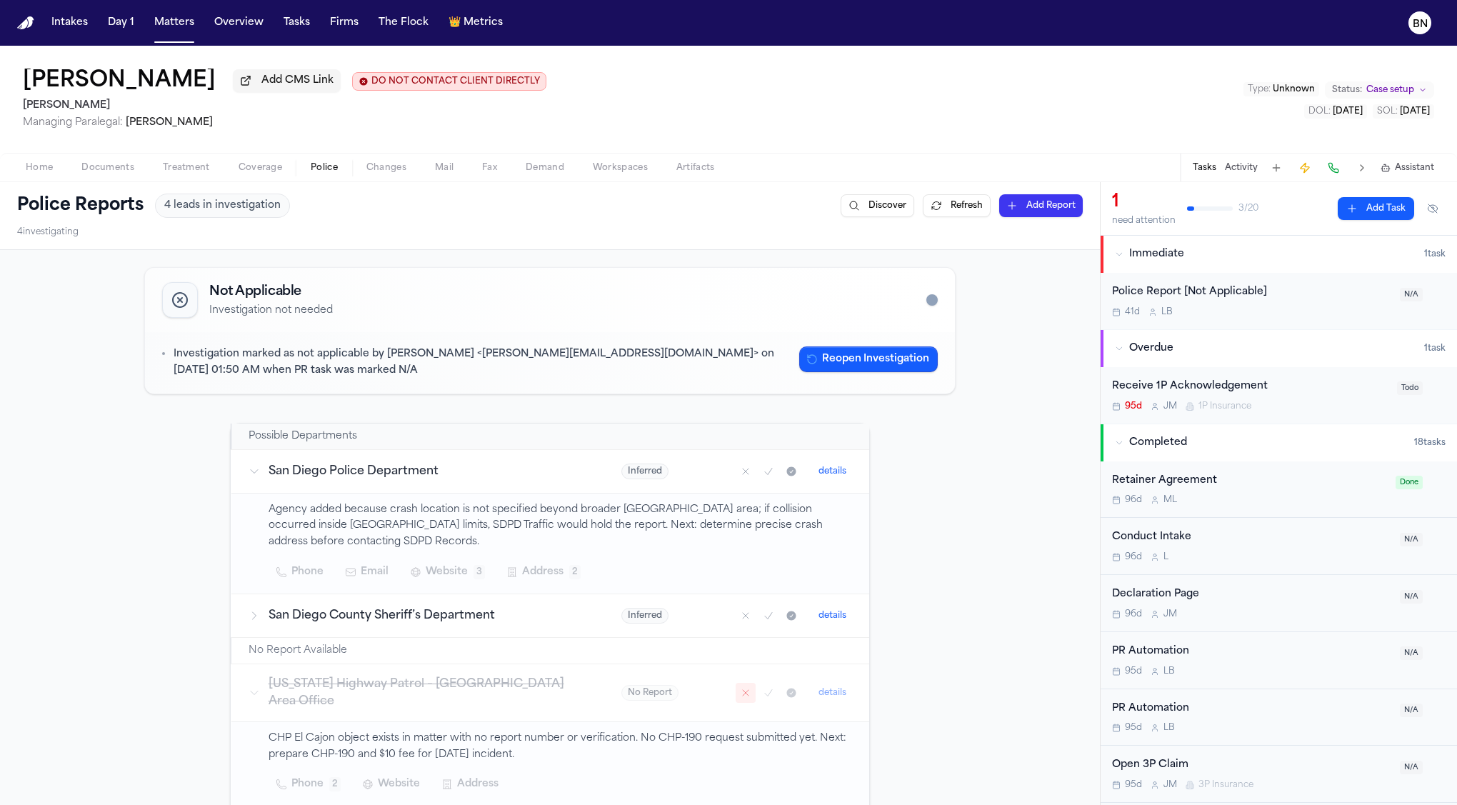
click at [446, 174] on span "Mail" at bounding box center [444, 167] width 19 height 11
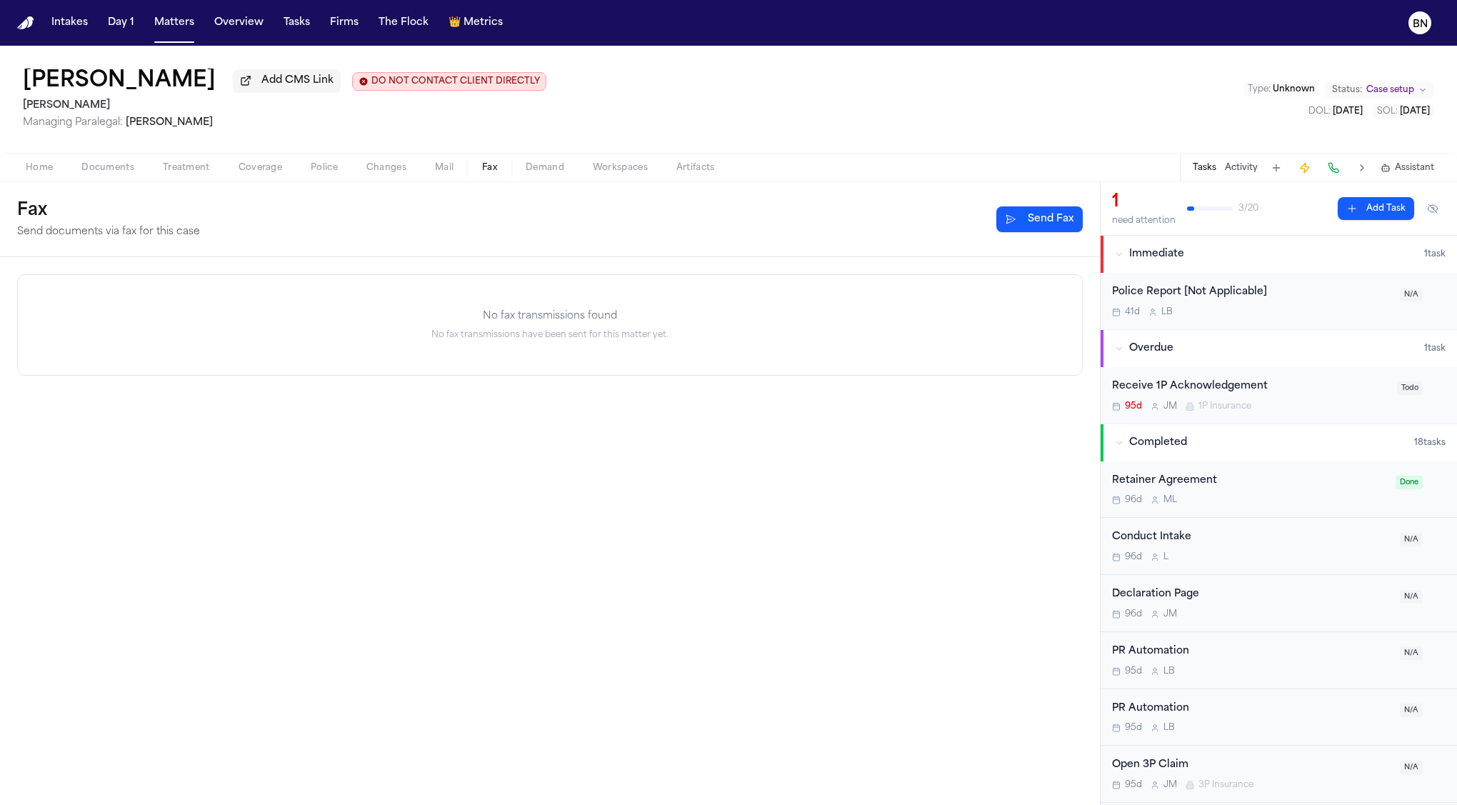
click at [493, 169] on span "Fax" at bounding box center [489, 167] width 15 height 11
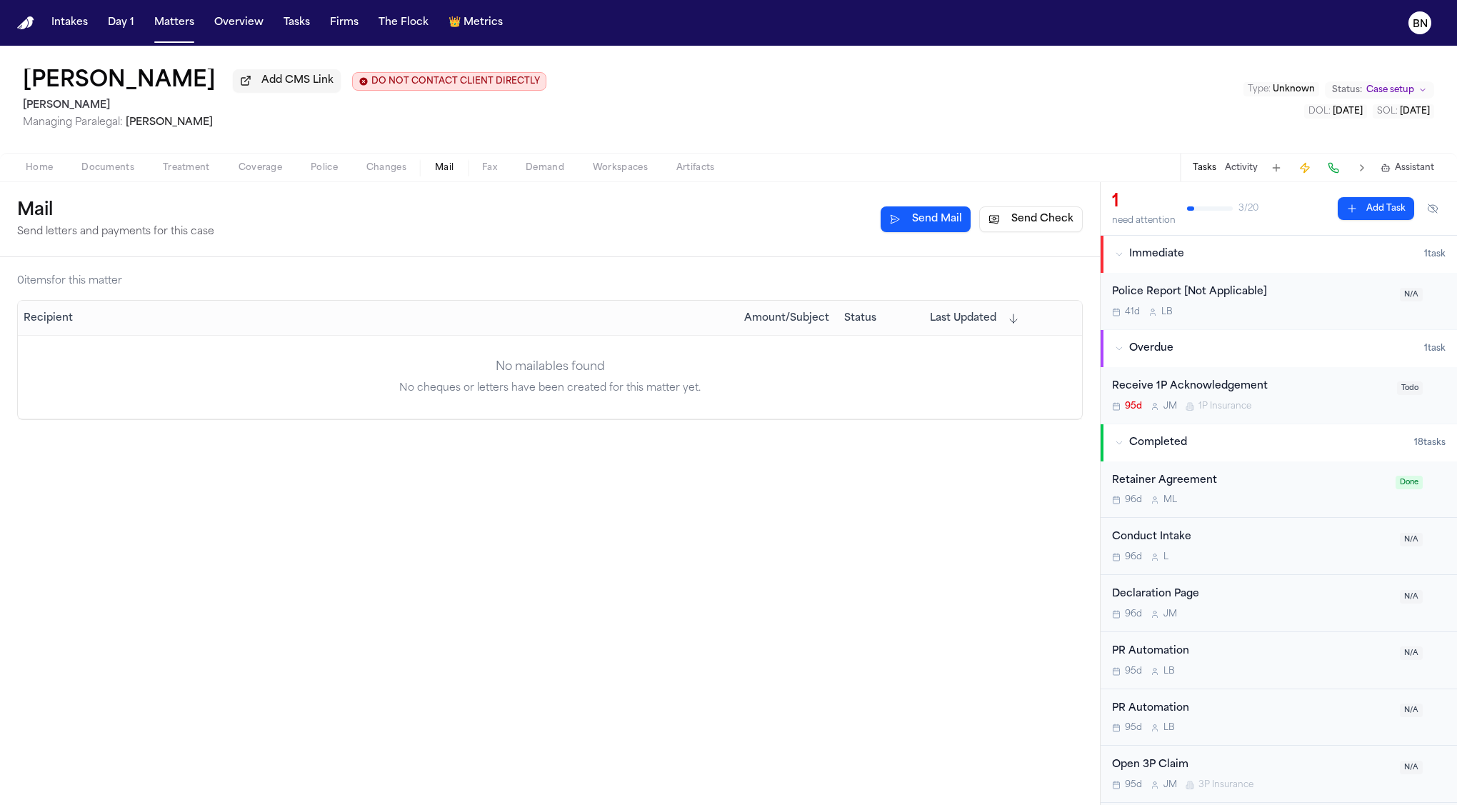
click at [445, 171] on span "Mail" at bounding box center [444, 167] width 19 height 11
click at [1053, 221] on button "Send Check" at bounding box center [1031, 219] width 104 height 26
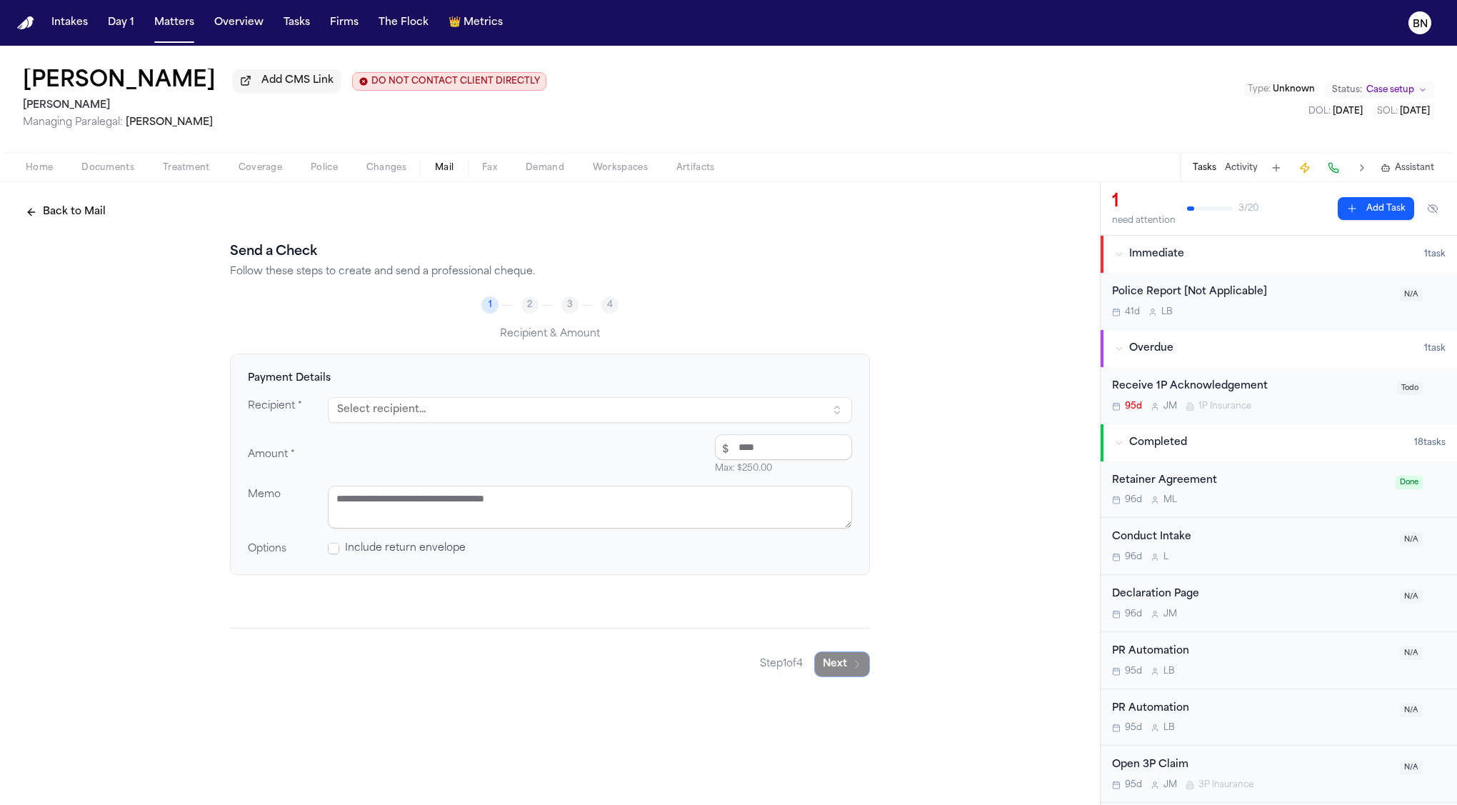
click at [401, 553] on span "Include return envelope" at bounding box center [405, 548] width 121 height 14
click at [336, 553] on span at bounding box center [333, 548] width 11 height 11
click at [487, 507] on textarea at bounding box center [590, 507] width 524 height 43
click at [533, 423] on button "Select recipient..." at bounding box center [590, 410] width 524 height 26
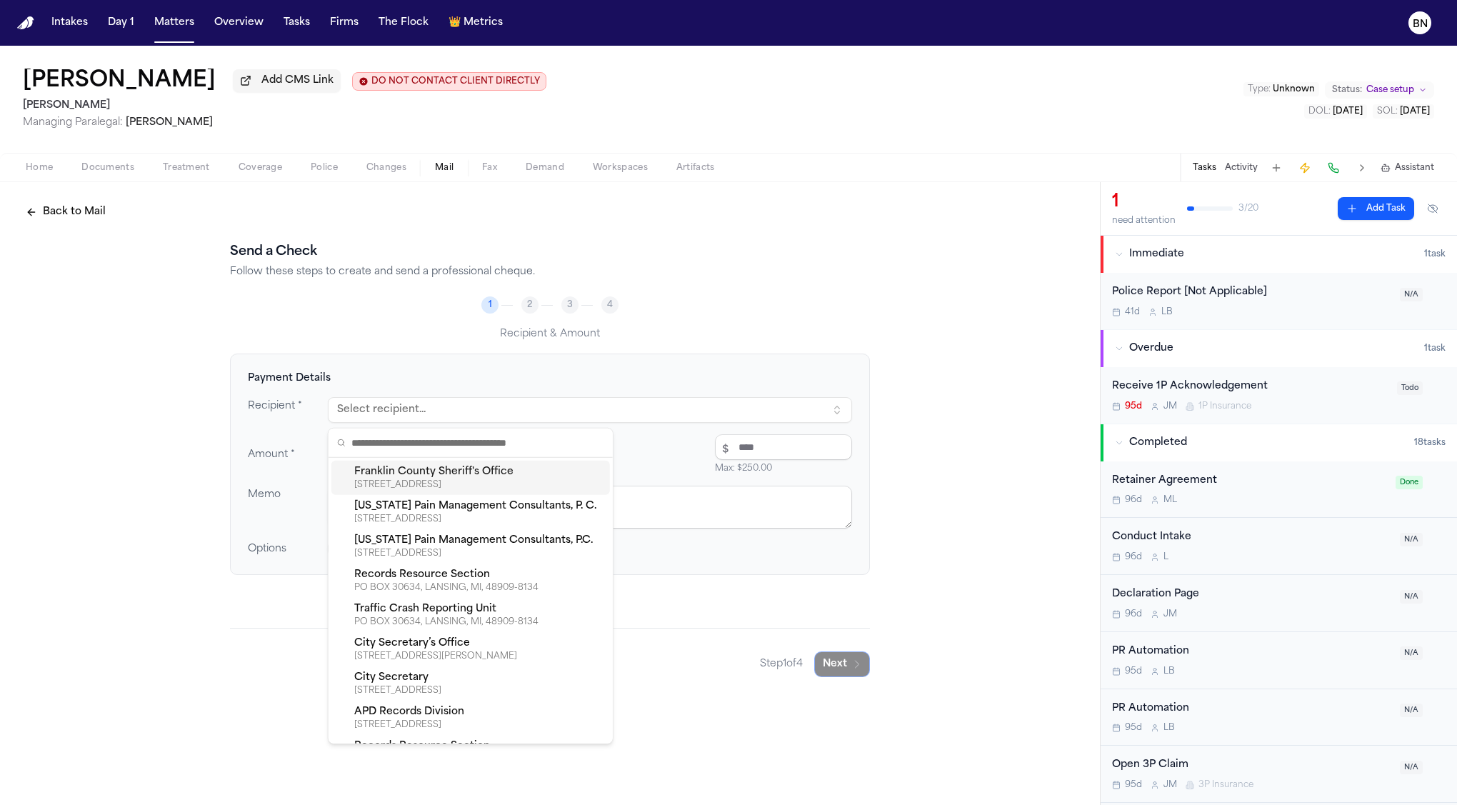
click at [536, 413] on button "Select recipient..." at bounding box center [590, 410] width 524 height 26
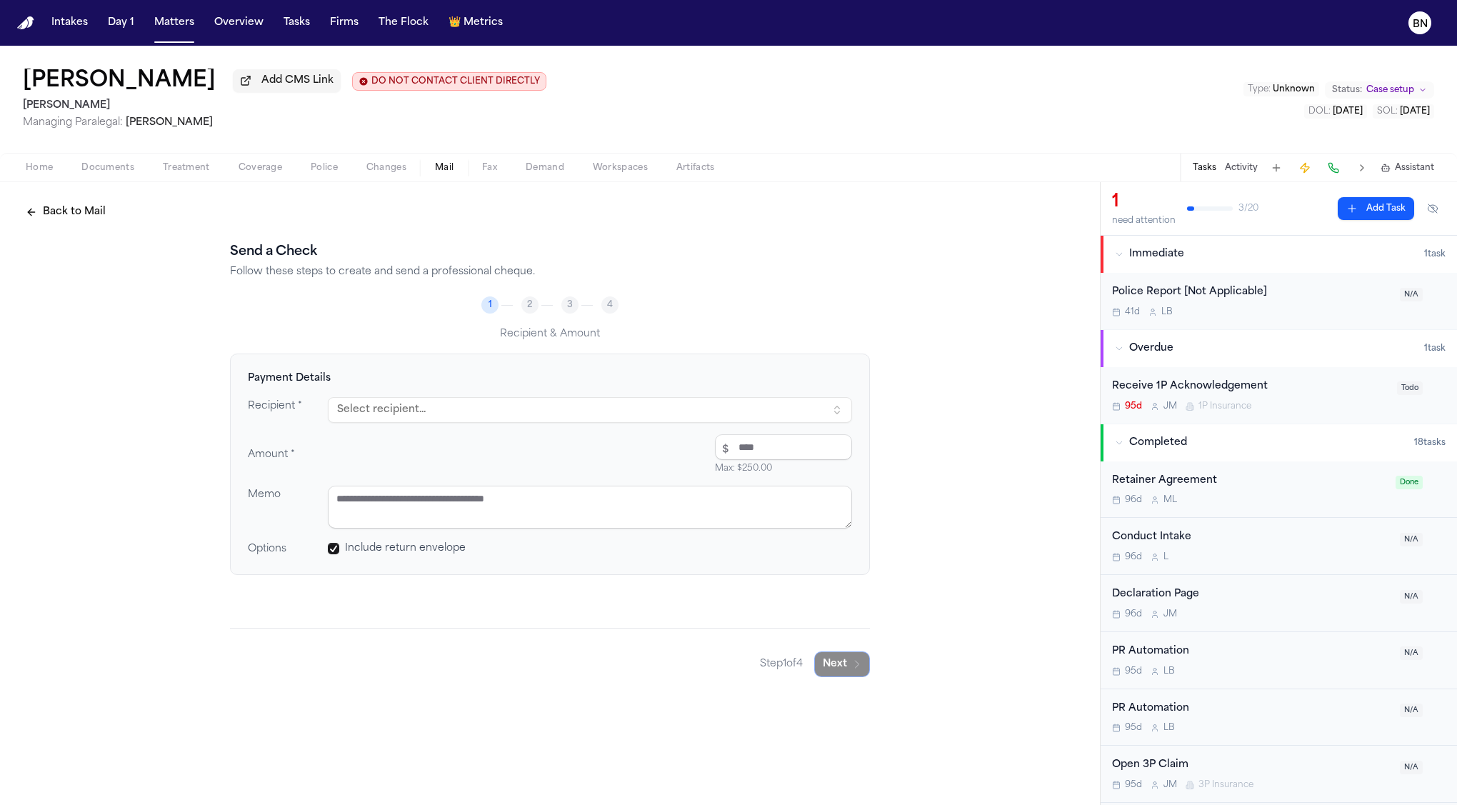
click at [528, 415] on button "Select recipient..." at bounding box center [590, 410] width 524 height 26
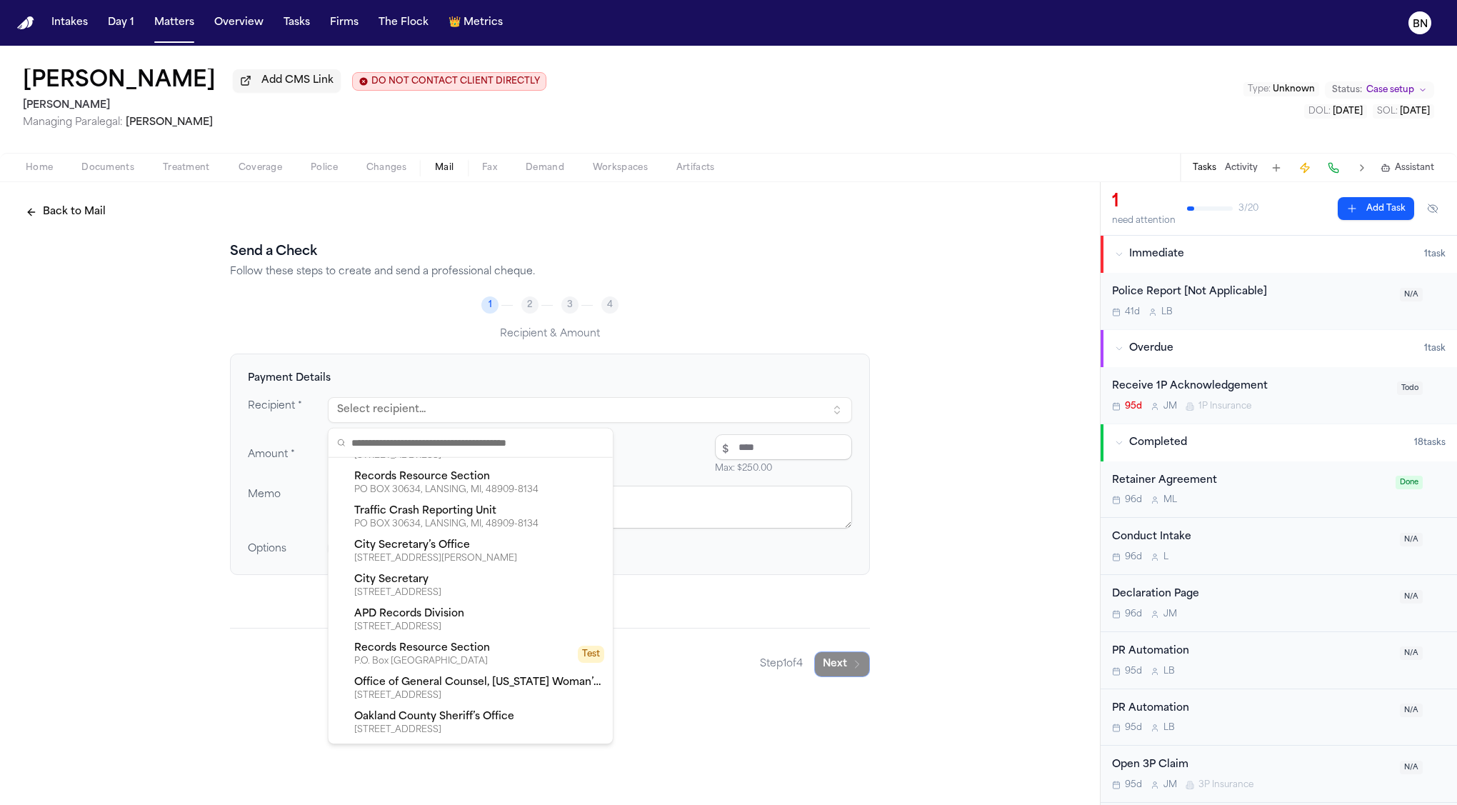
scroll to position [101, 0]
click at [1332, 19] on text "BN" at bounding box center [1420, 24] width 15 height 10
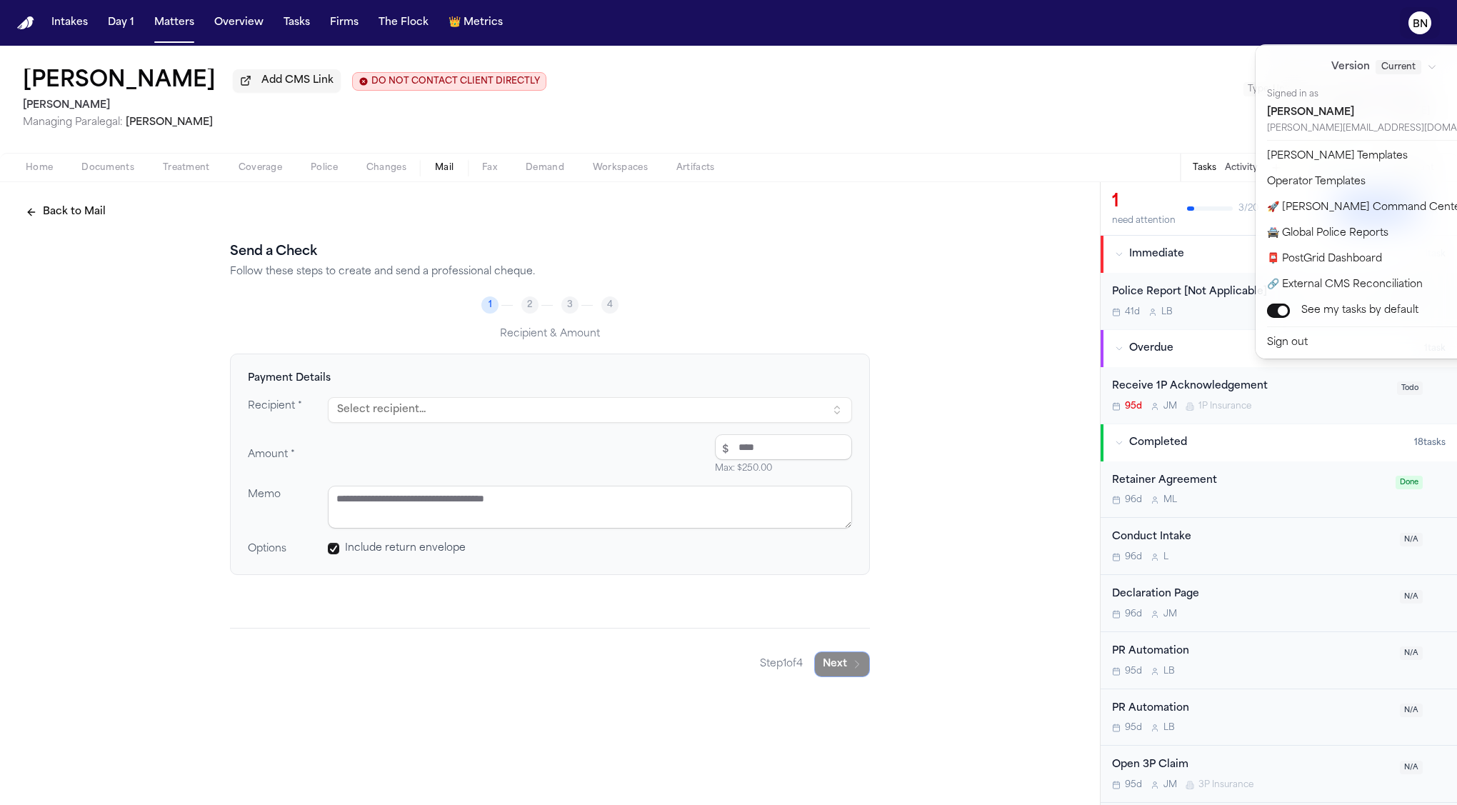
click at [1332, 24] on text "BN" at bounding box center [1420, 24] width 15 height 10
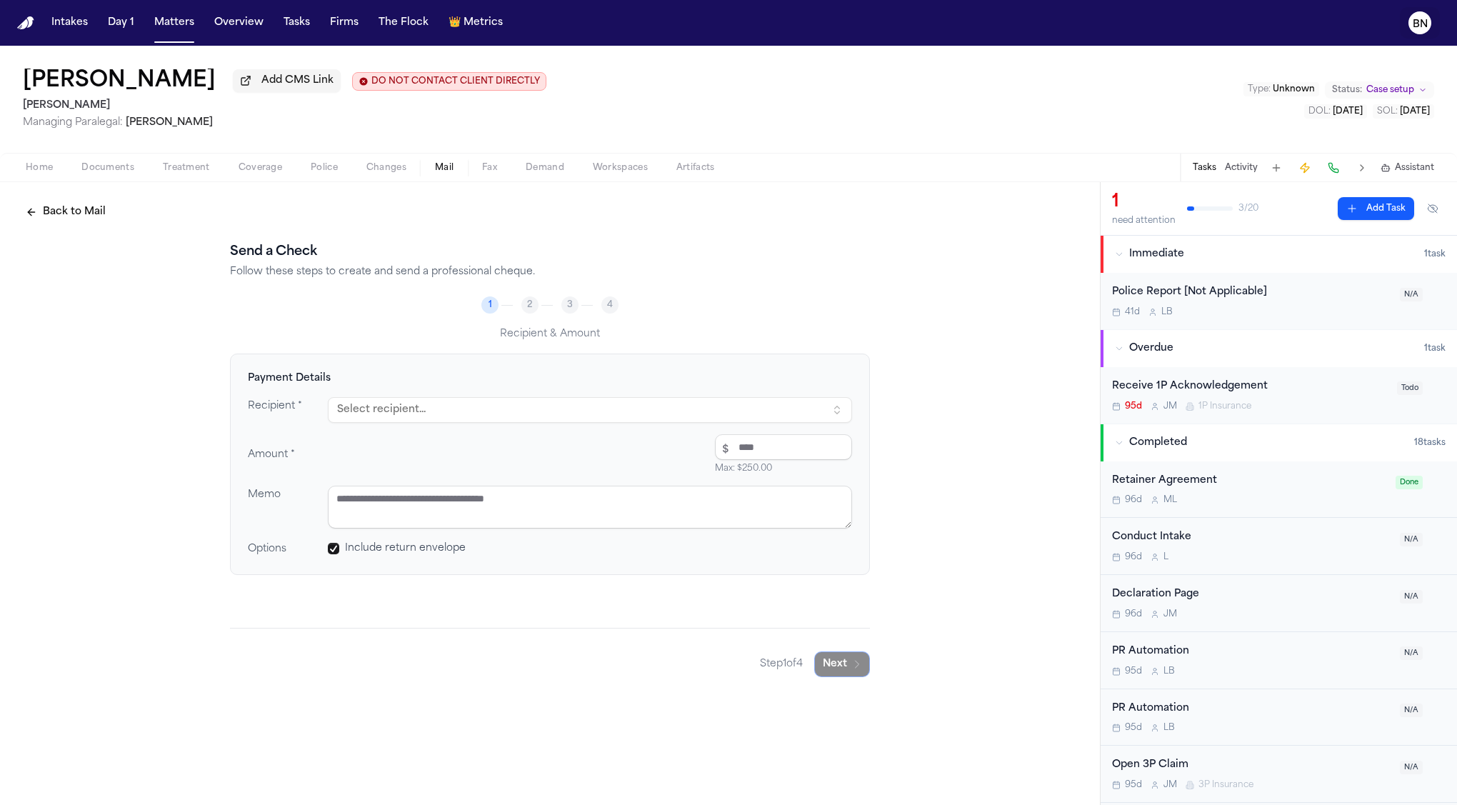
click at [1332, 24] on text "BN" at bounding box center [1420, 24] width 15 height 10
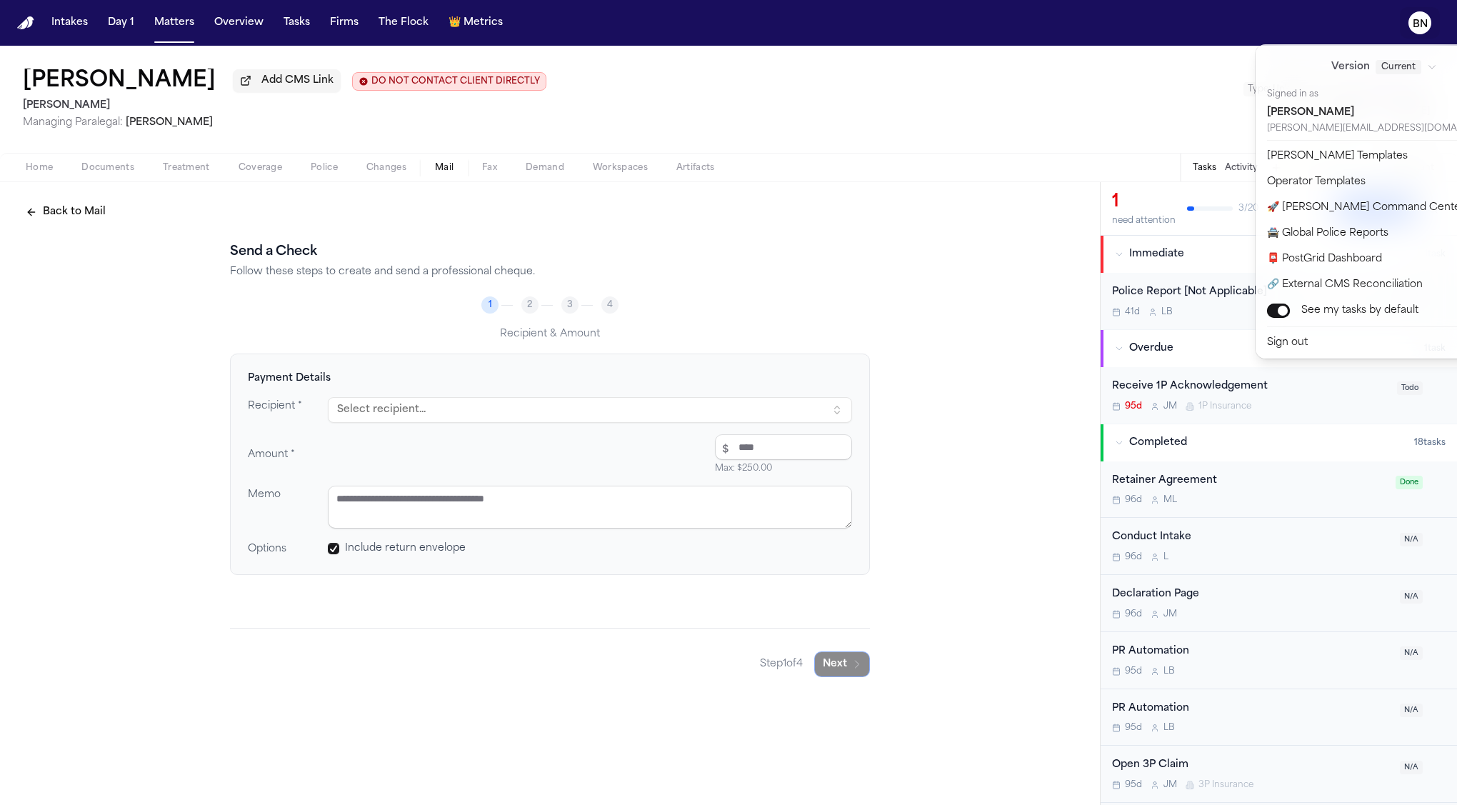
click at [829, 316] on div "Intakes Day 1 Matters Overview Tasks Firms The Flock 👑 Metrics BN Rafael Trujil…" at bounding box center [728, 402] width 1457 height 805
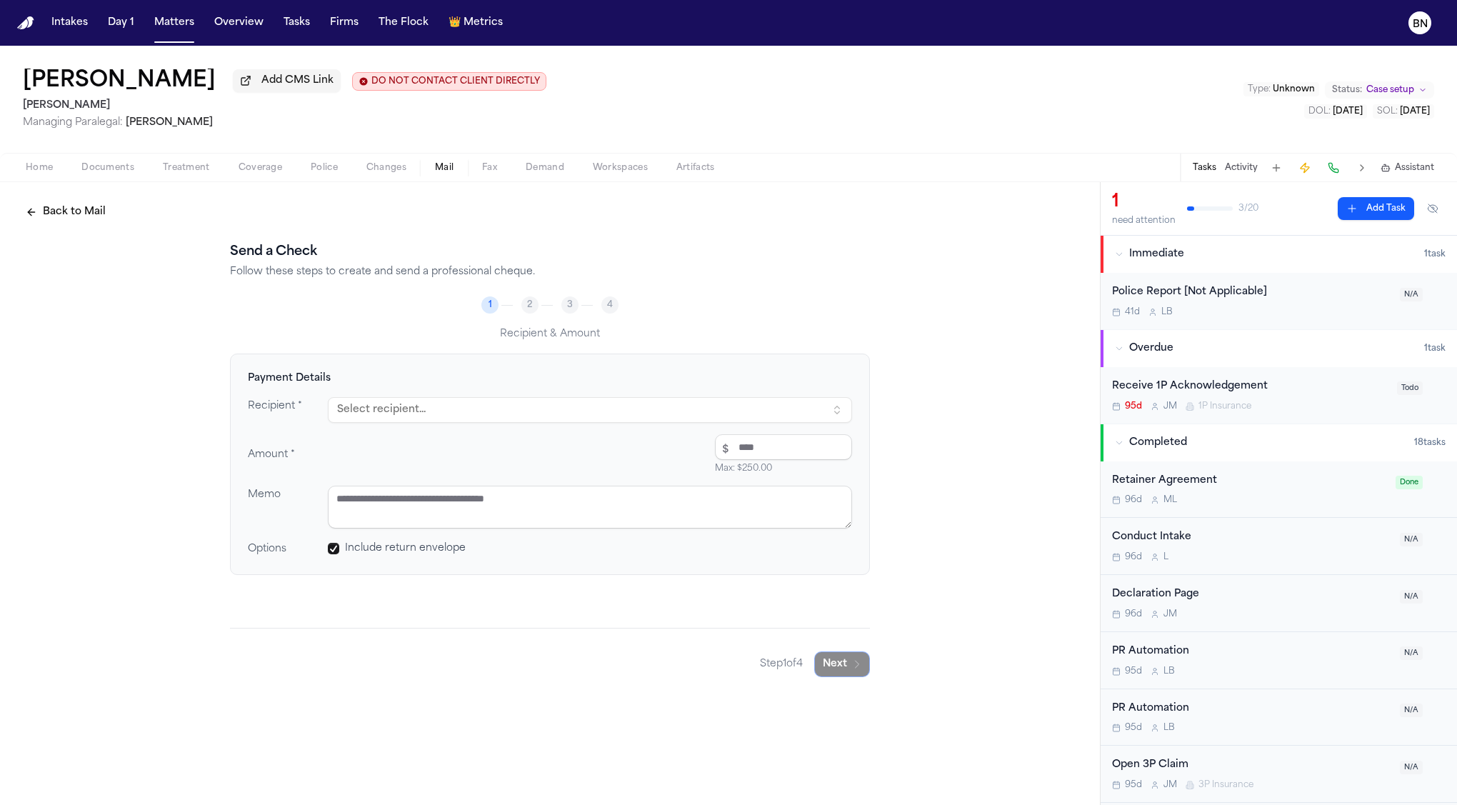
click at [492, 171] on span "Fax" at bounding box center [489, 167] width 15 height 11
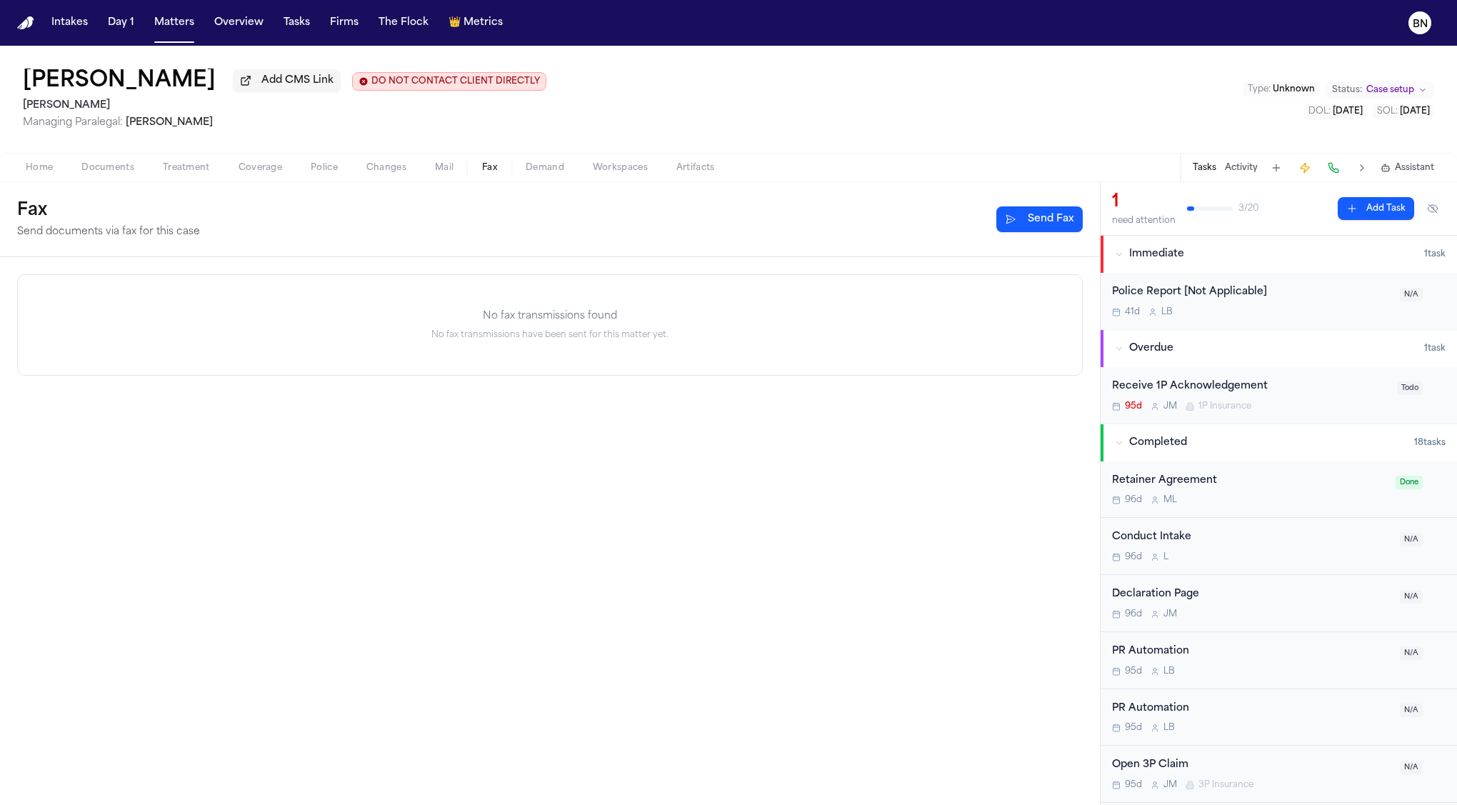
click at [1020, 216] on button "Send Fax" at bounding box center [1039, 219] width 86 height 26
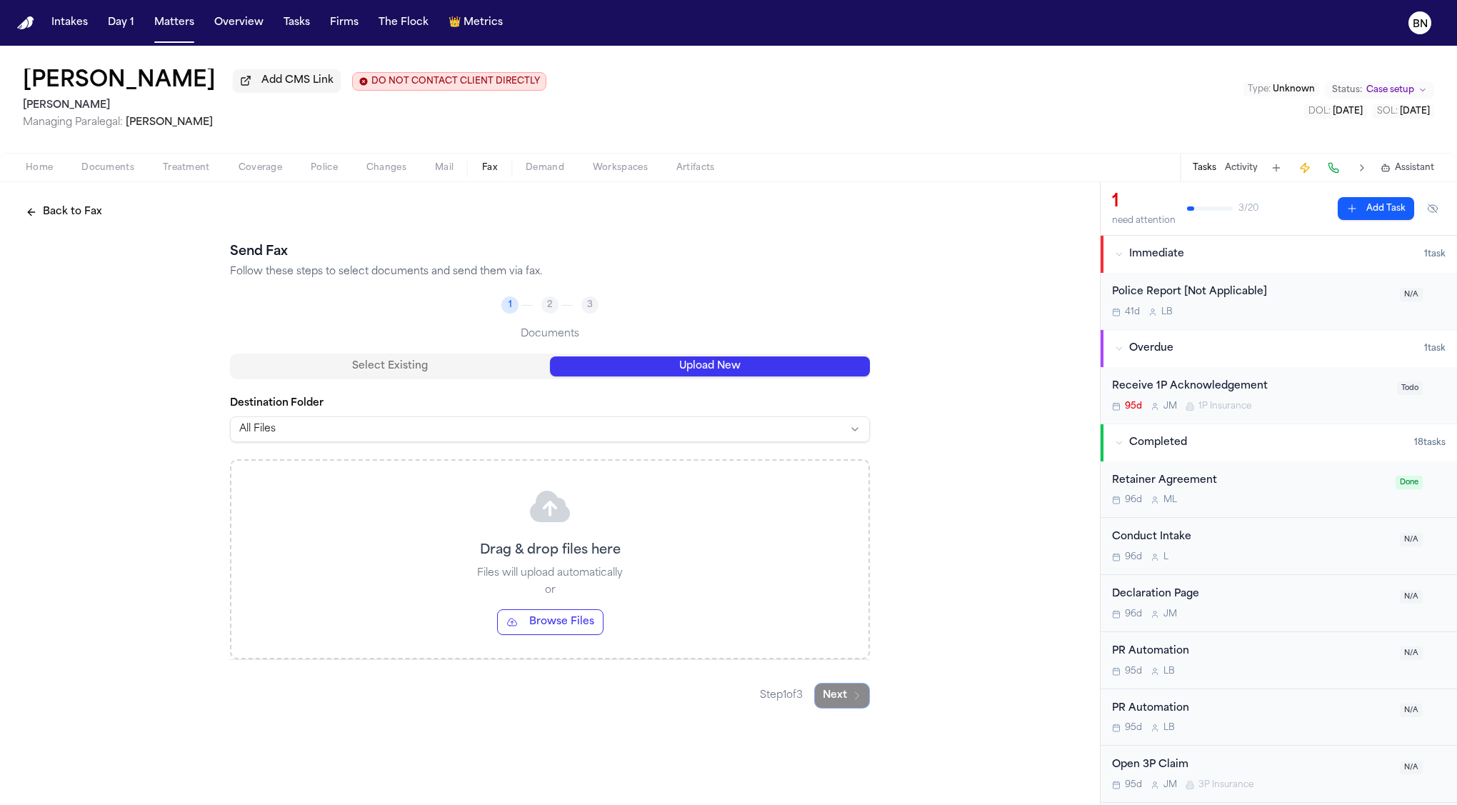
click at [666, 367] on button "Upload New" at bounding box center [710, 366] width 320 height 20
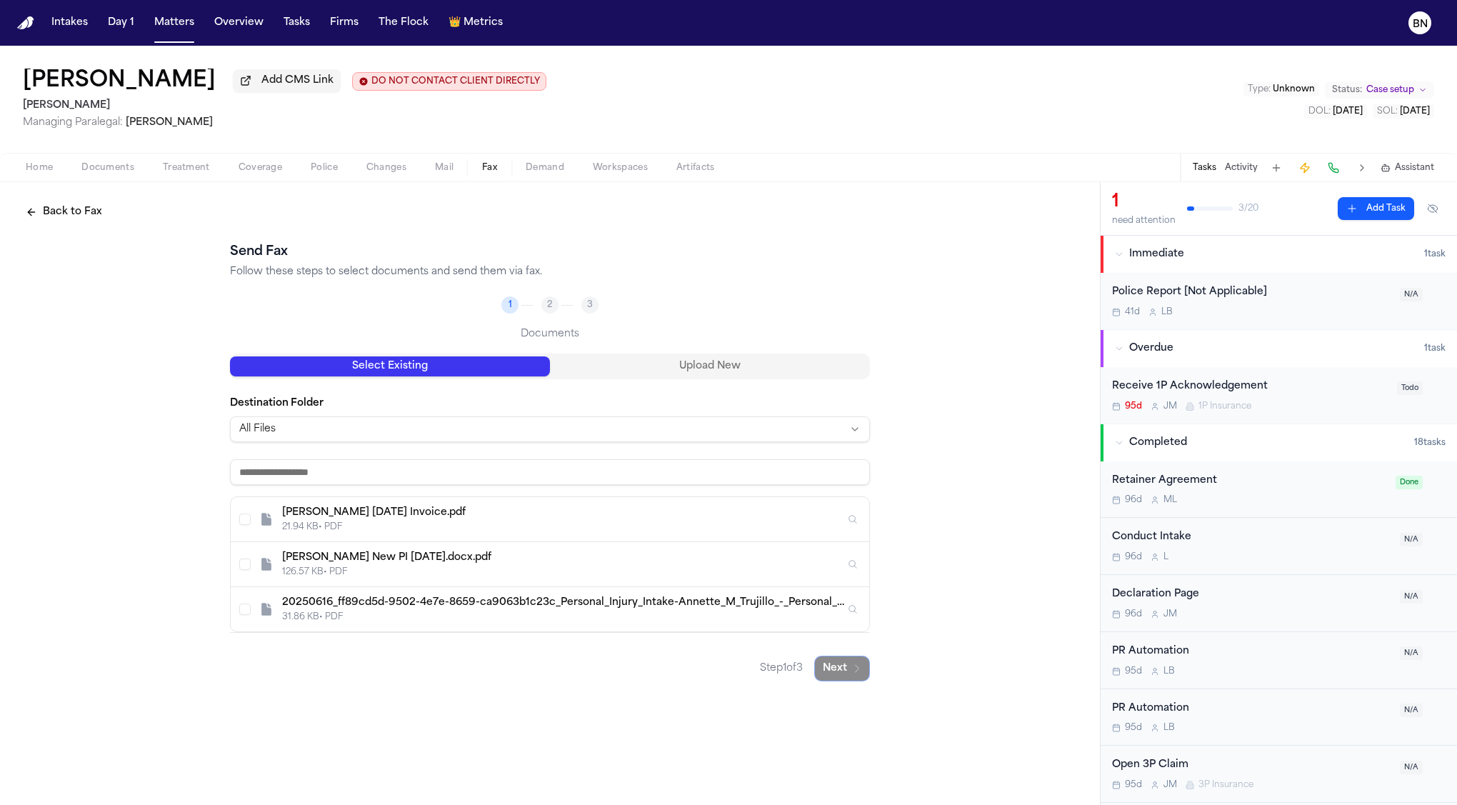
click at [459, 361] on button "Select Existing" at bounding box center [390, 366] width 320 height 20
click at [477, 512] on div "Rafael Trujillo 6.26.25 Invoice.pdf" at bounding box center [563, 513] width 563 height 14
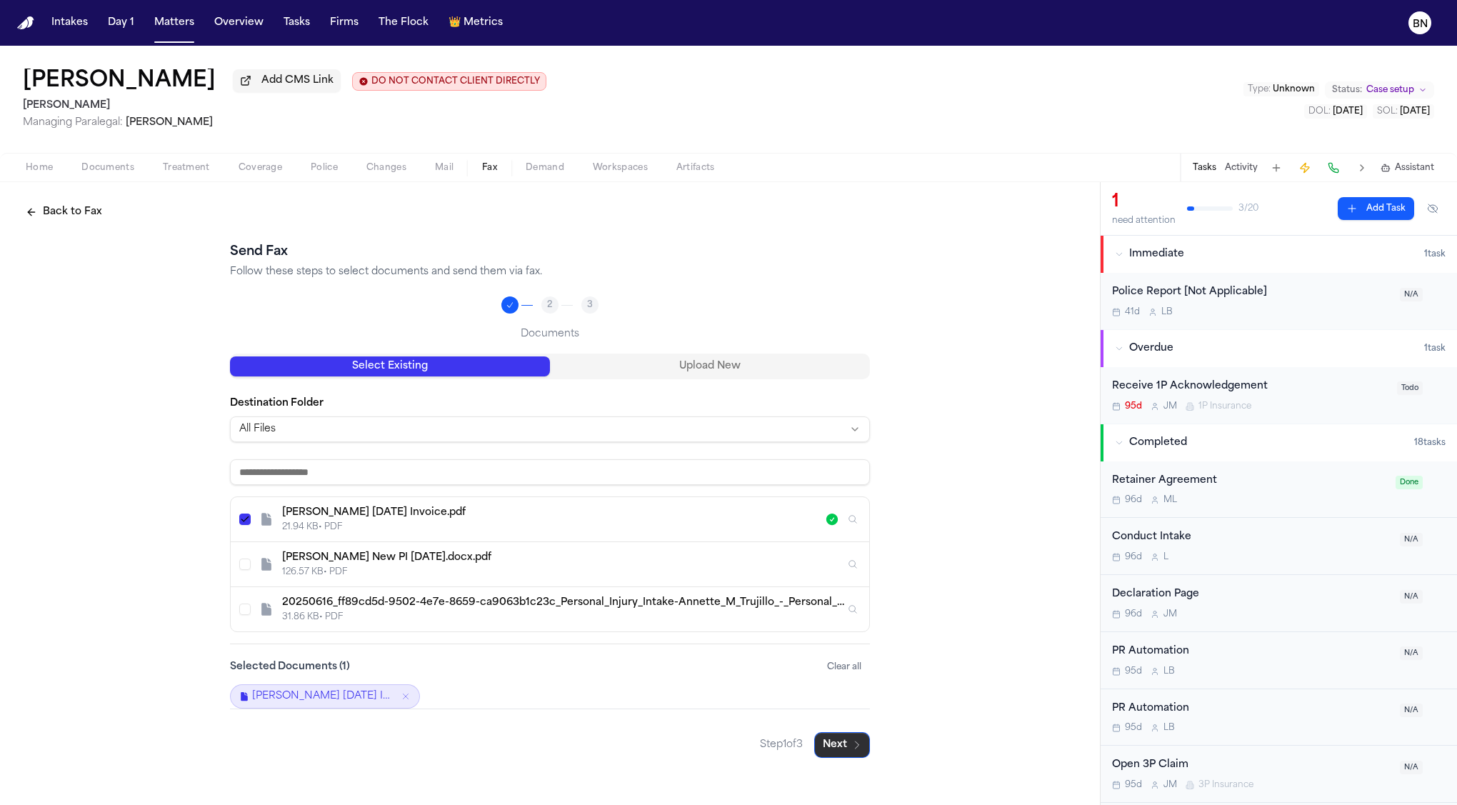
click at [855, 738] on button "Next" at bounding box center [842, 745] width 56 height 26
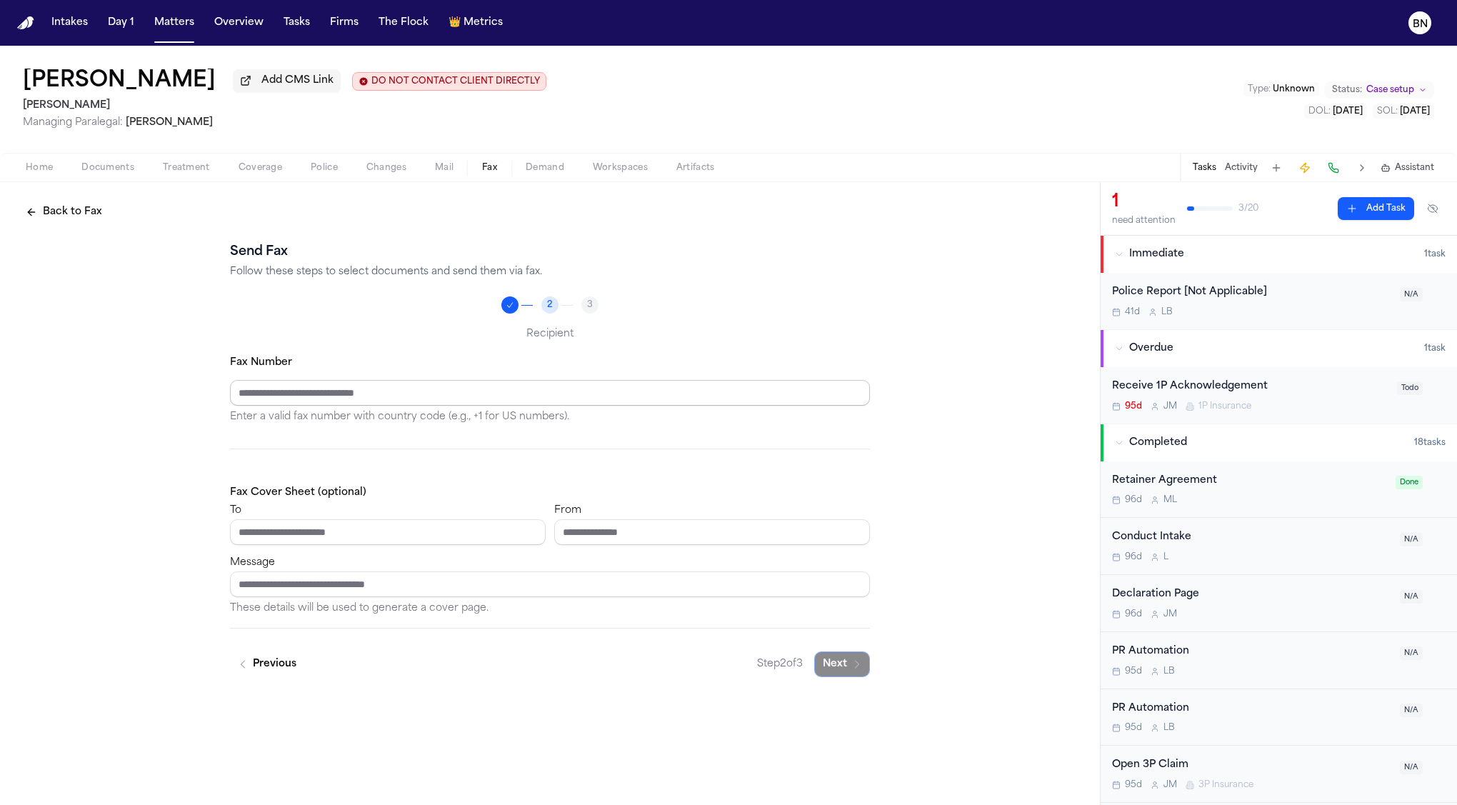
click at [504, 394] on input "Fax Number" at bounding box center [550, 393] width 640 height 26
click at [469, 526] on input "To" at bounding box center [388, 532] width 316 height 26
click at [626, 526] on input "From" at bounding box center [712, 532] width 316 height 26
type input "**********"
click at [526, 536] on input "To" at bounding box center [388, 532] width 316 height 26
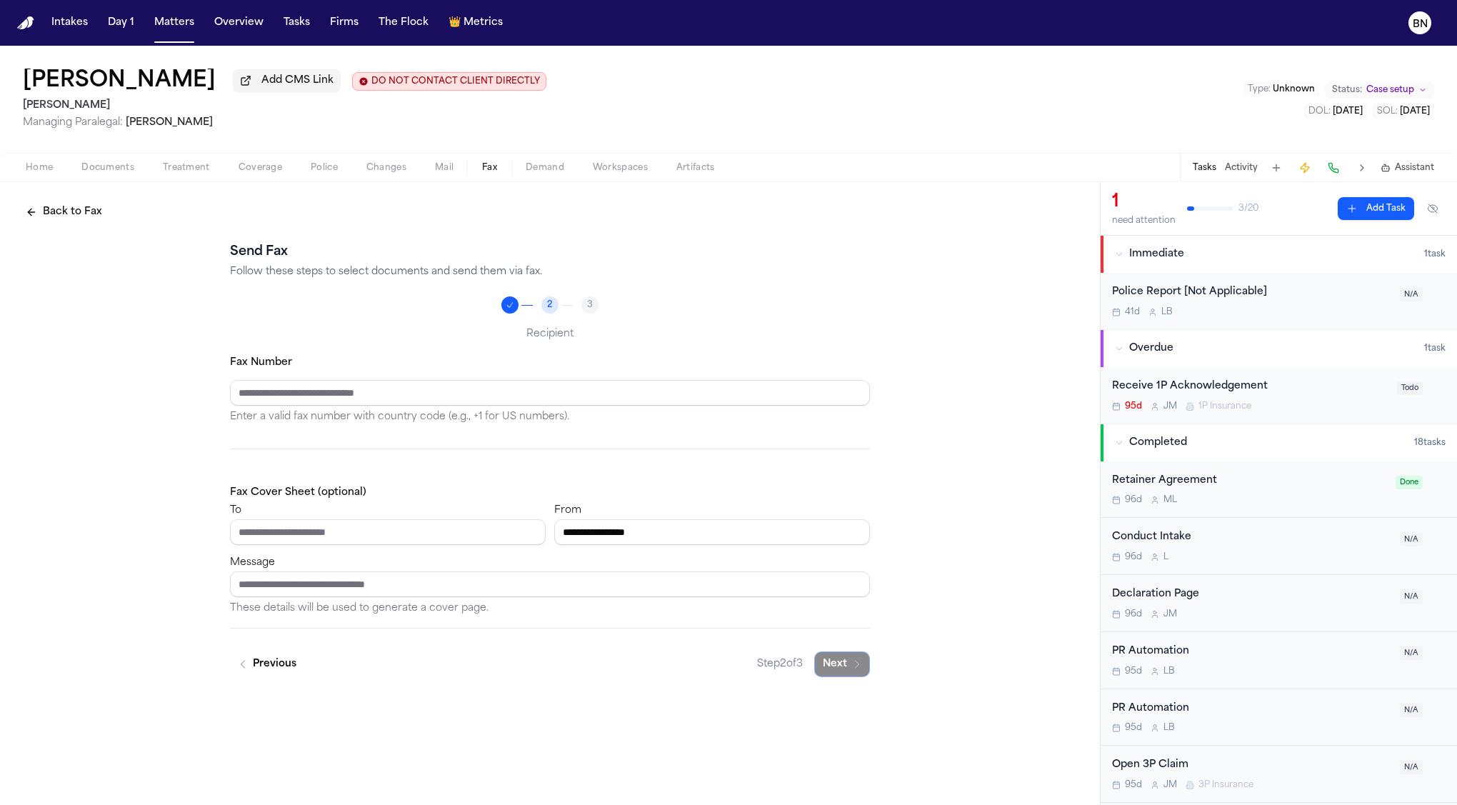
drag, startPoint x: 559, startPoint y: 604, endPoint x: 559, endPoint y: 342, distance: 261.4
click at [559, 601] on p "These details will be used to generate a cover page." at bounding box center [550, 608] width 640 height 17
click at [580, 319] on div "**********" at bounding box center [550, 459] width 640 height 435
click at [75, 216] on button "Back to Fax" at bounding box center [64, 212] width 94 height 26
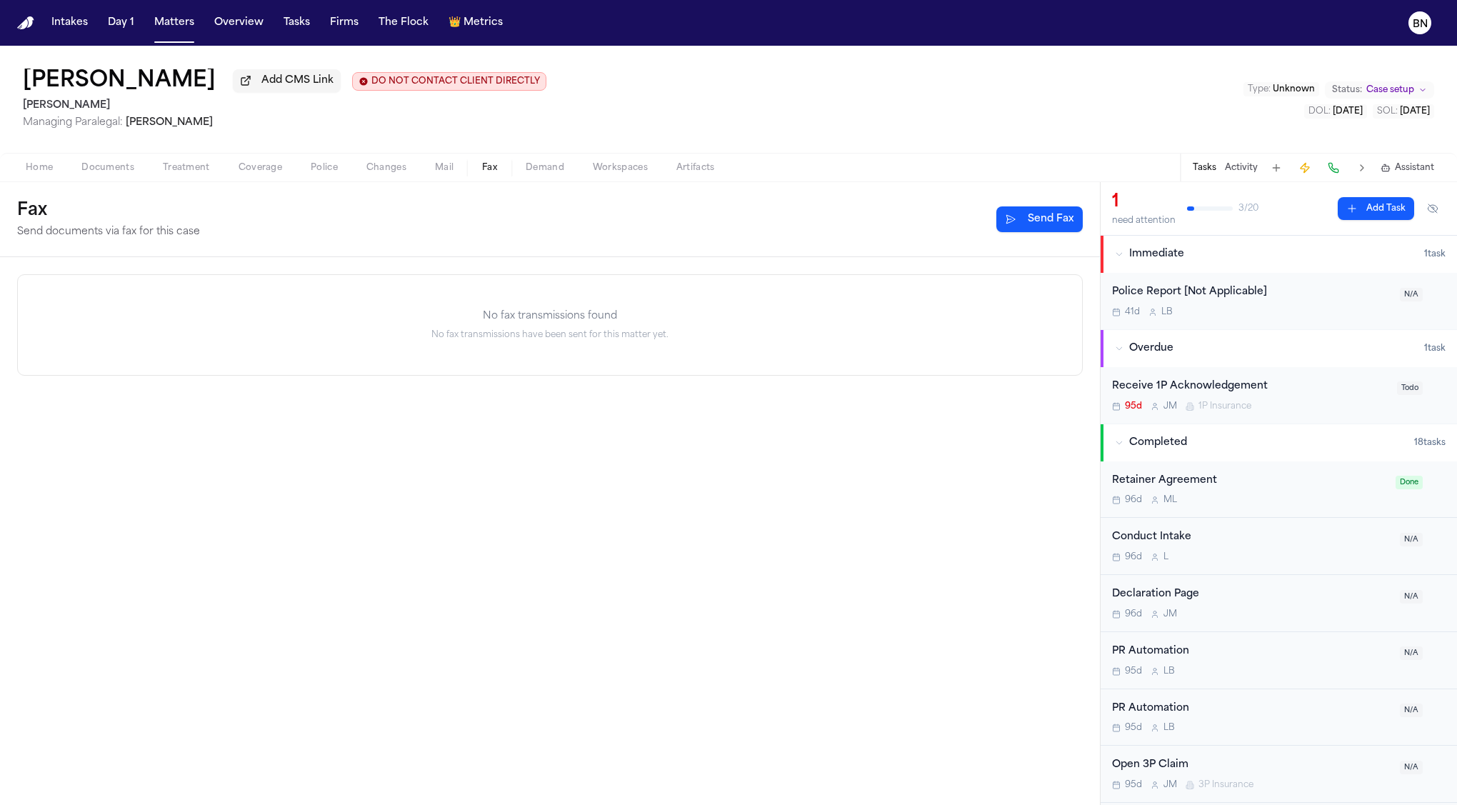
click at [49, 173] on span "Home" at bounding box center [39, 167] width 27 height 11
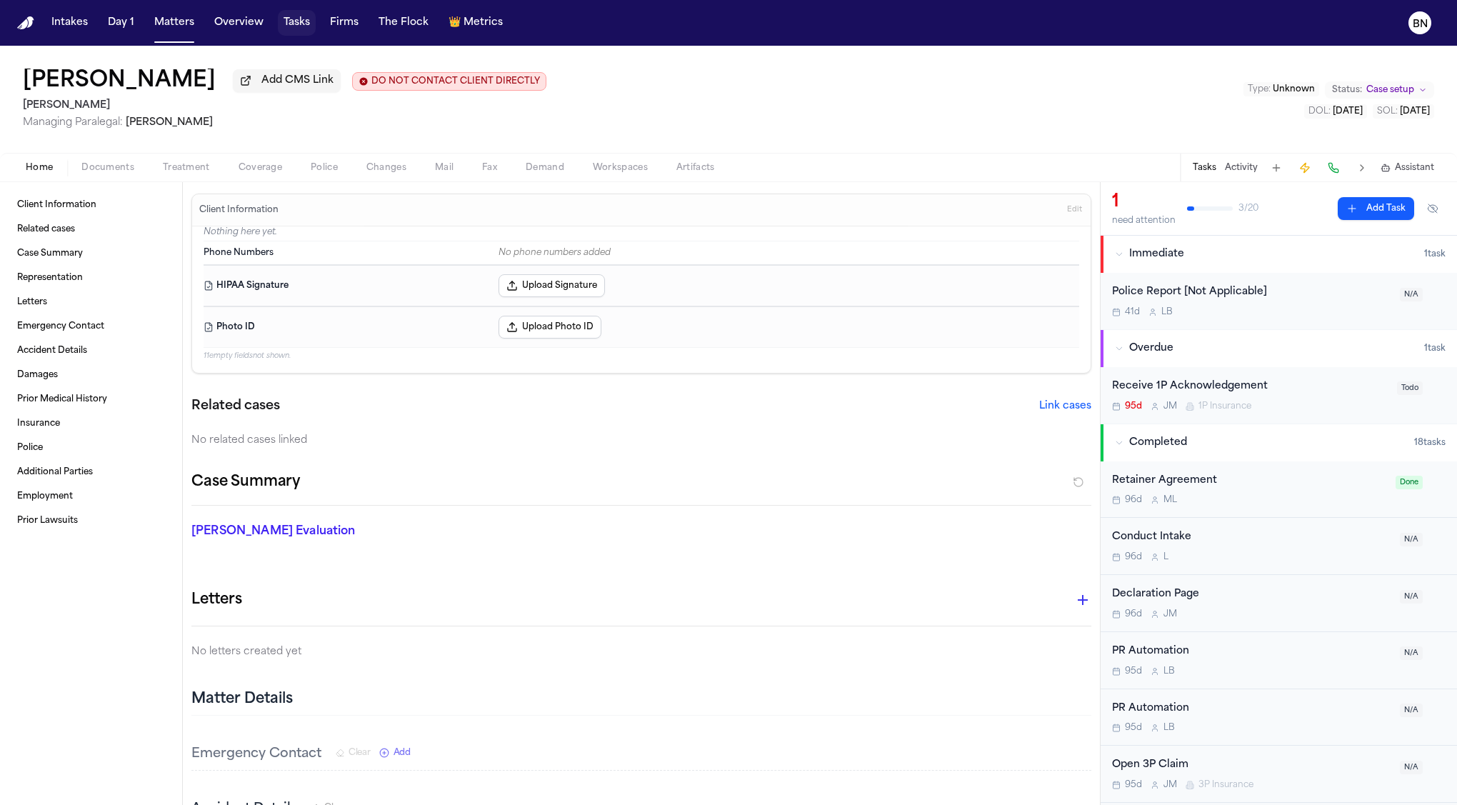
click at [289, 25] on button "Tasks" at bounding box center [297, 23] width 38 height 26
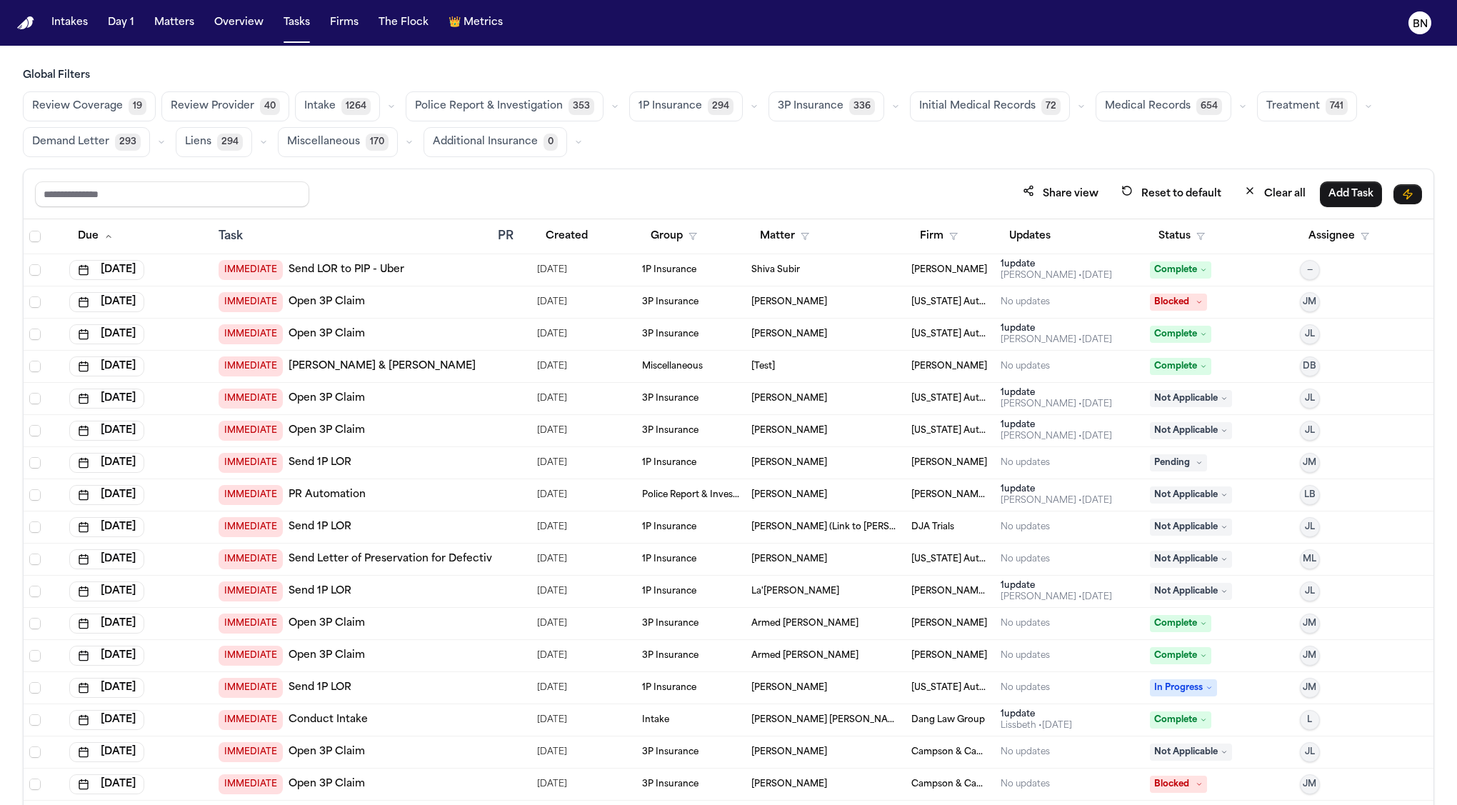
click at [214, 105] on span "Review Provider" at bounding box center [213, 106] width 84 height 14
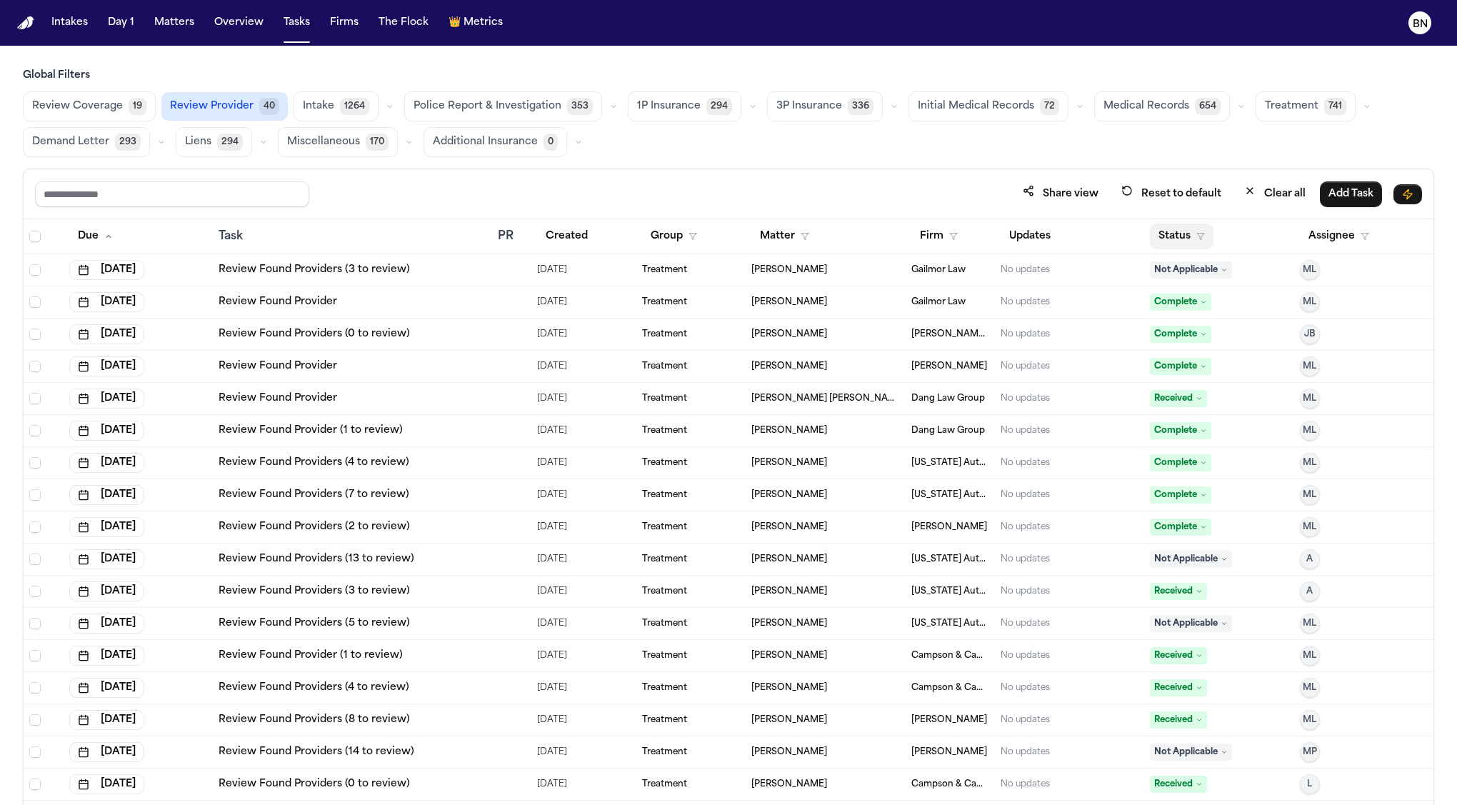
click at [1191, 243] on button "Status" at bounding box center [1182, 237] width 64 height 26
click at [1189, 314] on button "Active" at bounding box center [1179, 321] width 40 height 19
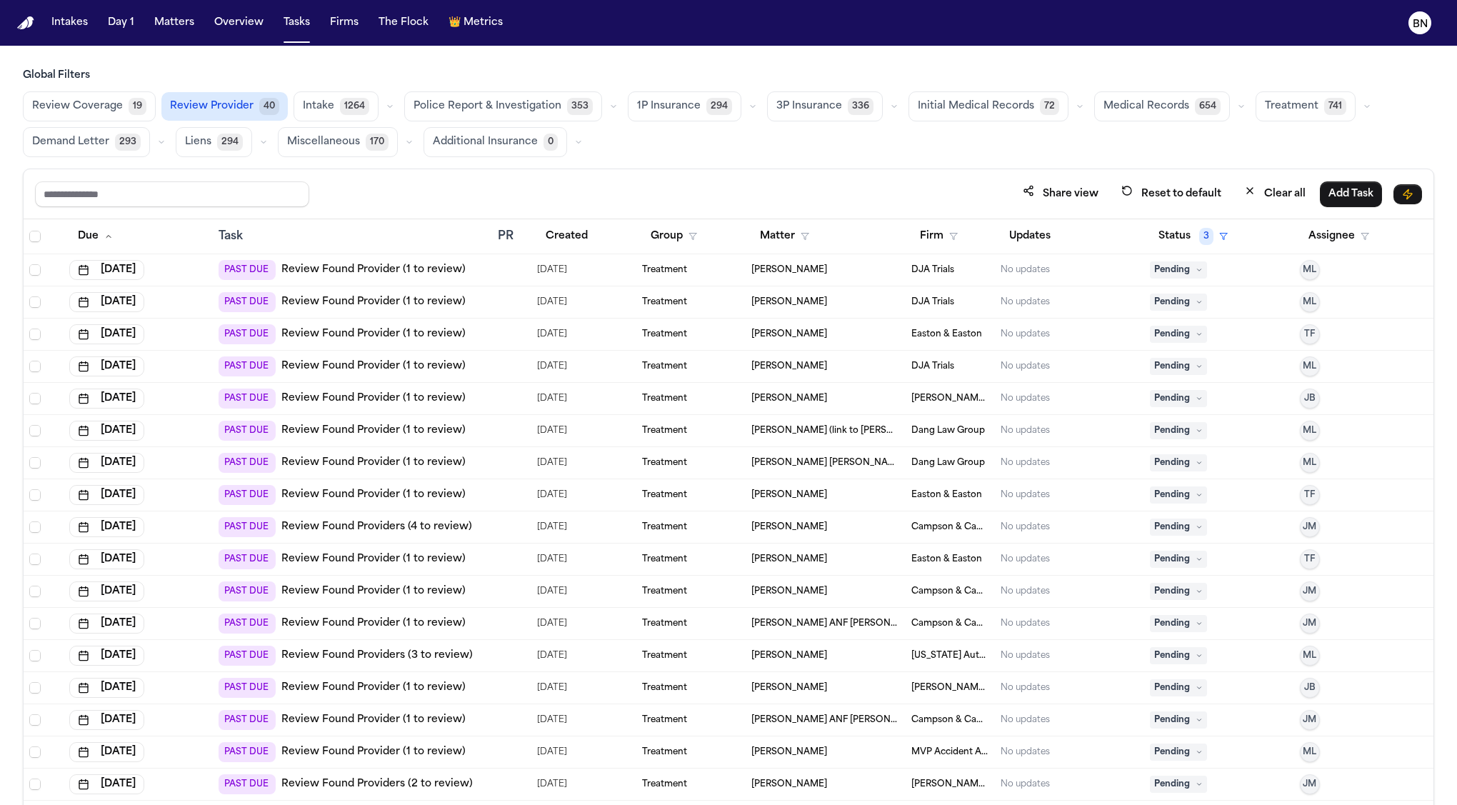
click at [82, 107] on span "Review Coverage" at bounding box center [77, 106] width 91 height 14
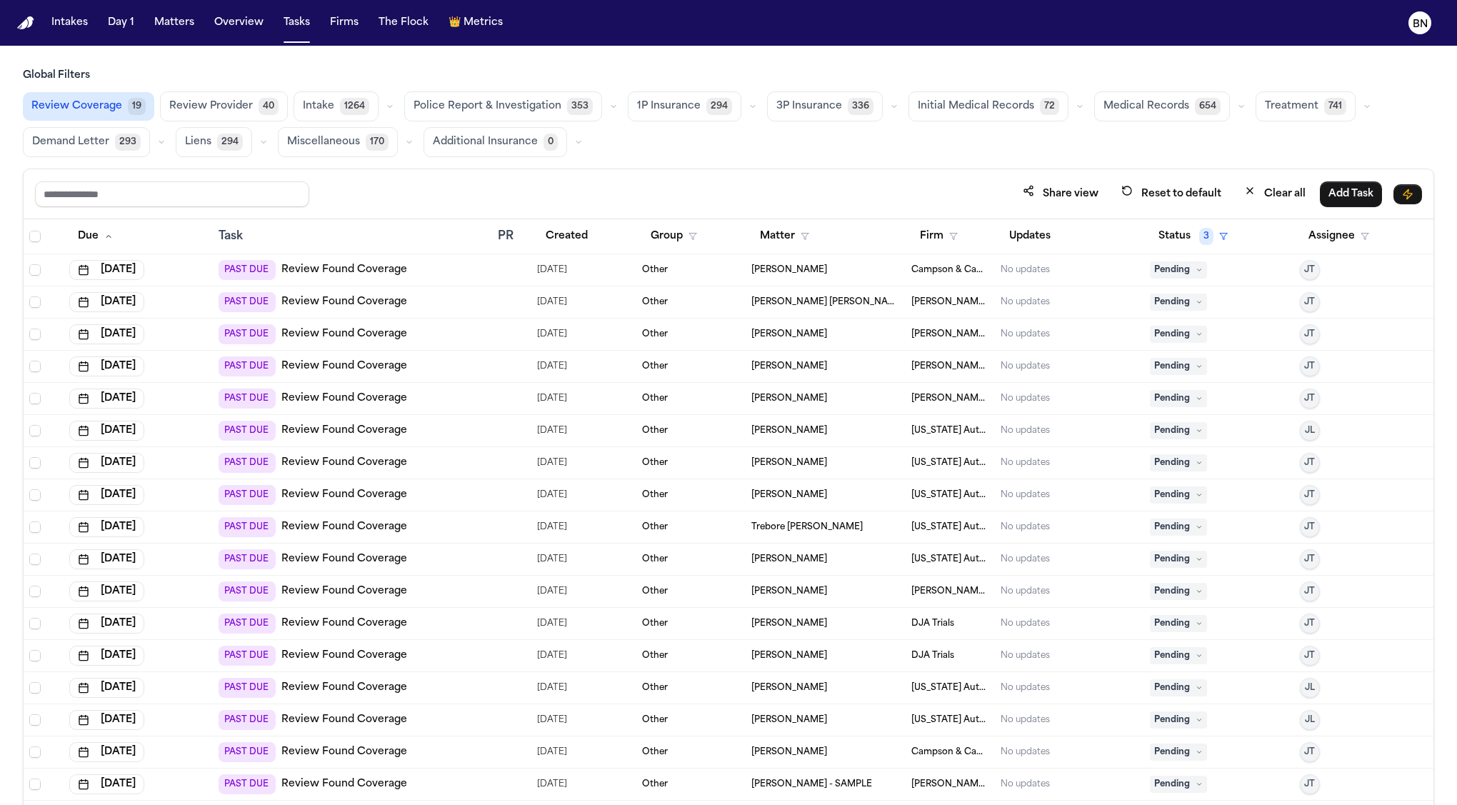
click at [366, 269] on link "Review Found Coverage" at bounding box center [344, 270] width 126 height 14
click at [388, 111] on button "button" at bounding box center [389, 106] width 17 height 17
click at [359, 146] on span "Retainer Agreement" at bounding box center [353, 148] width 101 height 29
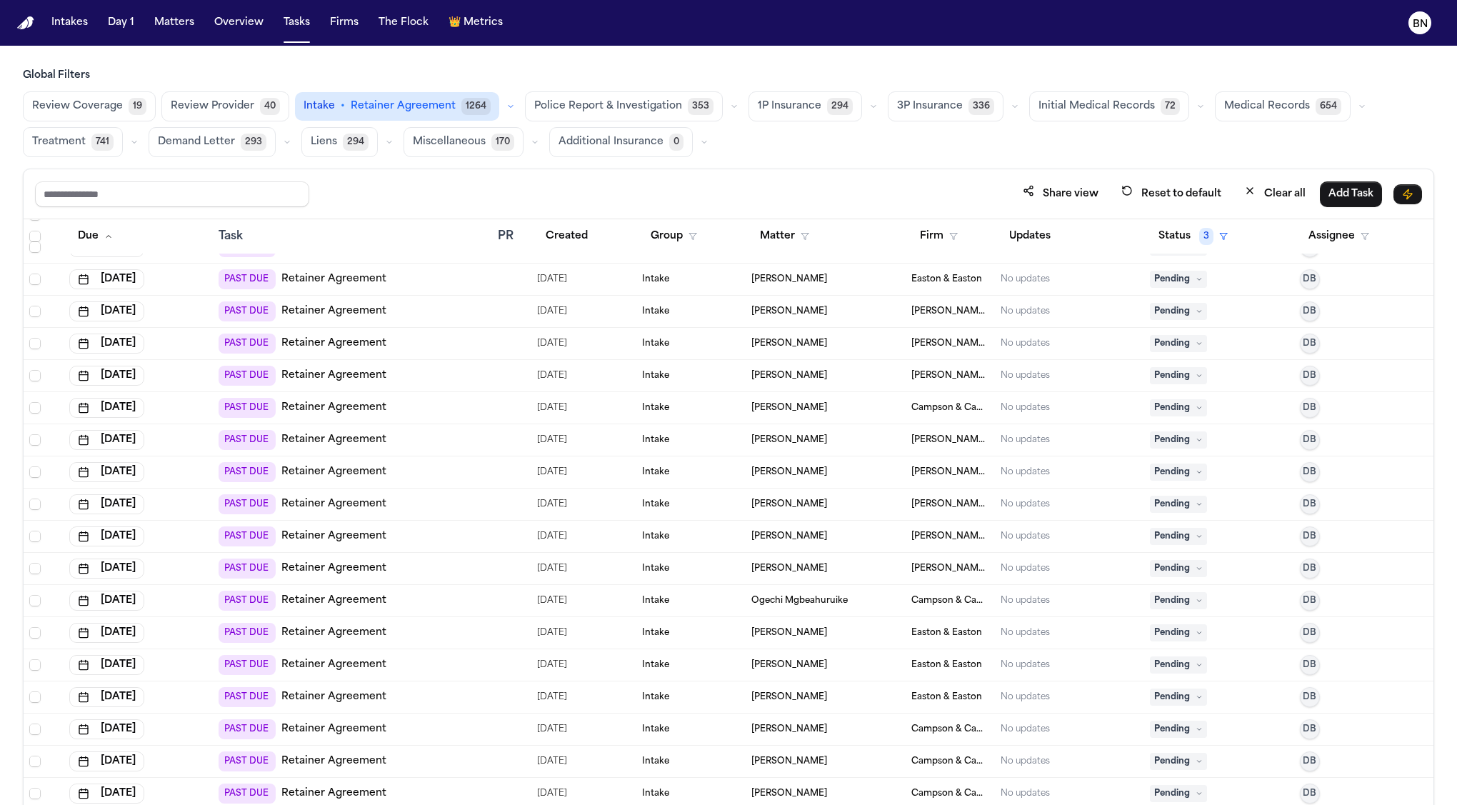
scroll to position [5480, 0]
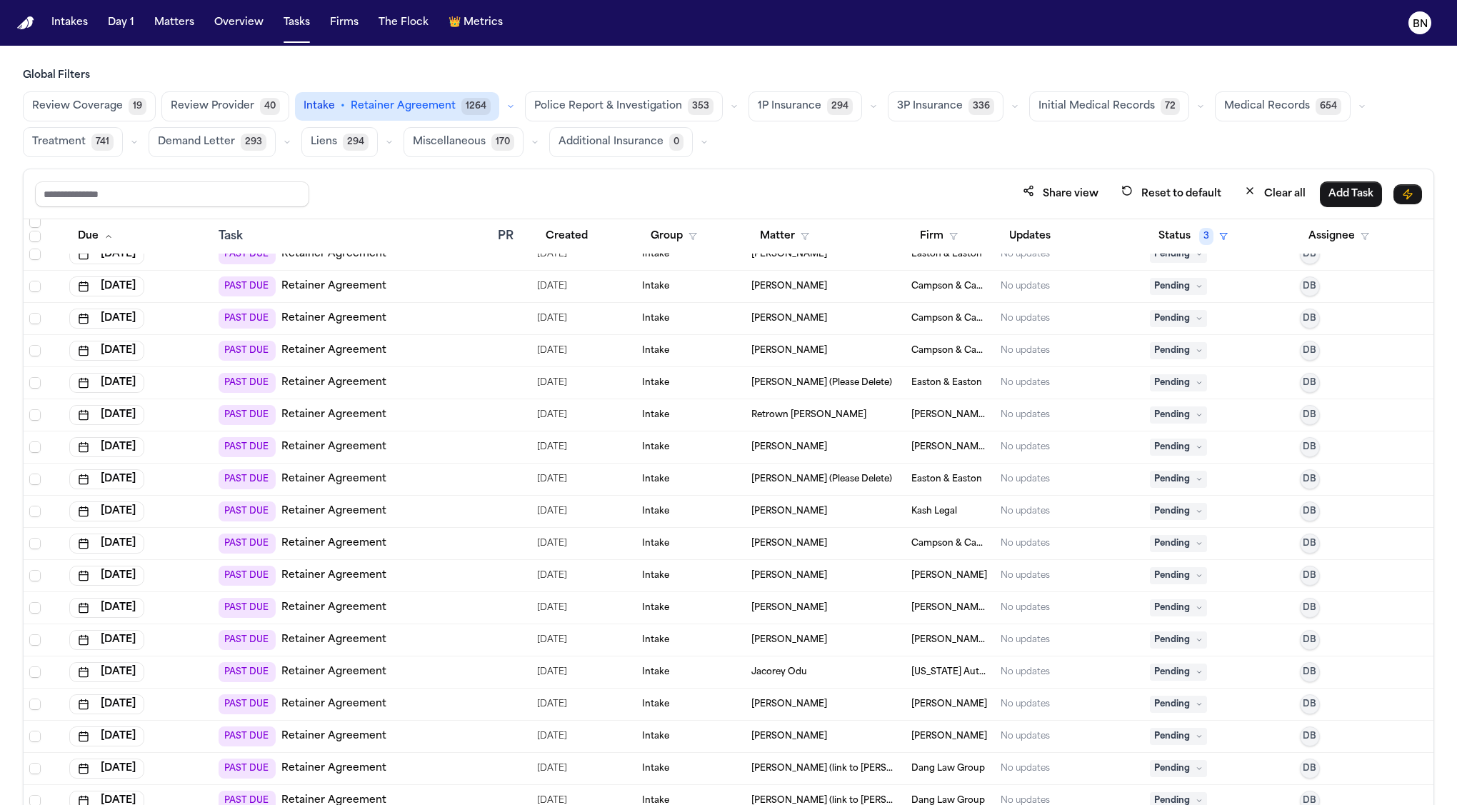
click at [756, 178] on div "Share view Reset to default Clear all Add Task" at bounding box center [729, 194] width 1410 height 50
click at [726, 110] on button "button" at bounding box center [734, 106] width 17 height 17
click at [504, 106] on button "button" at bounding box center [510, 106] width 17 height 17
click at [1006, 111] on button "button" at bounding box center [1014, 106] width 17 height 17
click at [869, 109] on icon "button" at bounding box center [873, 106] width 9 height 9
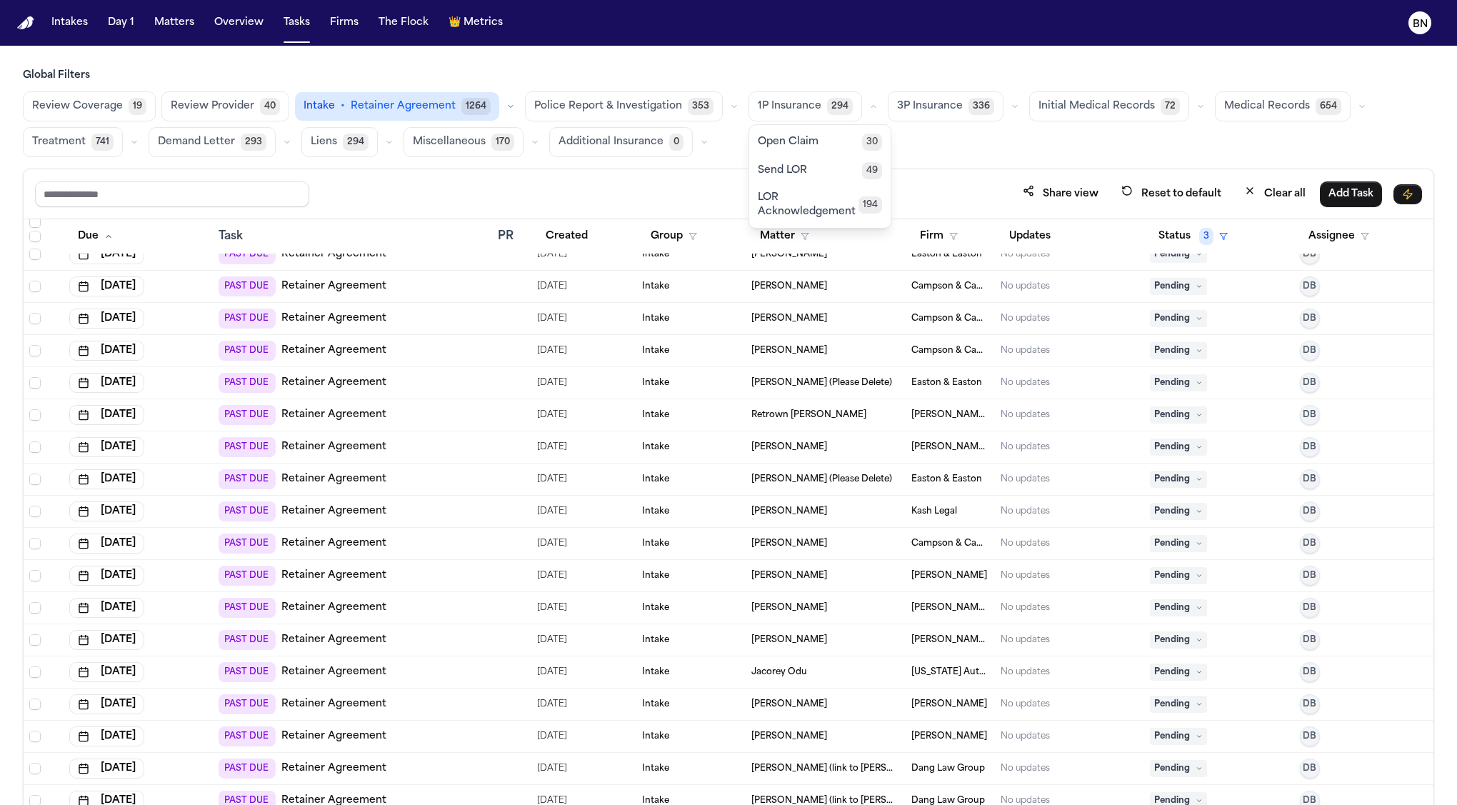
click at [859, 202] on span "194" at bounding box center [871, 204] width 24 height 17
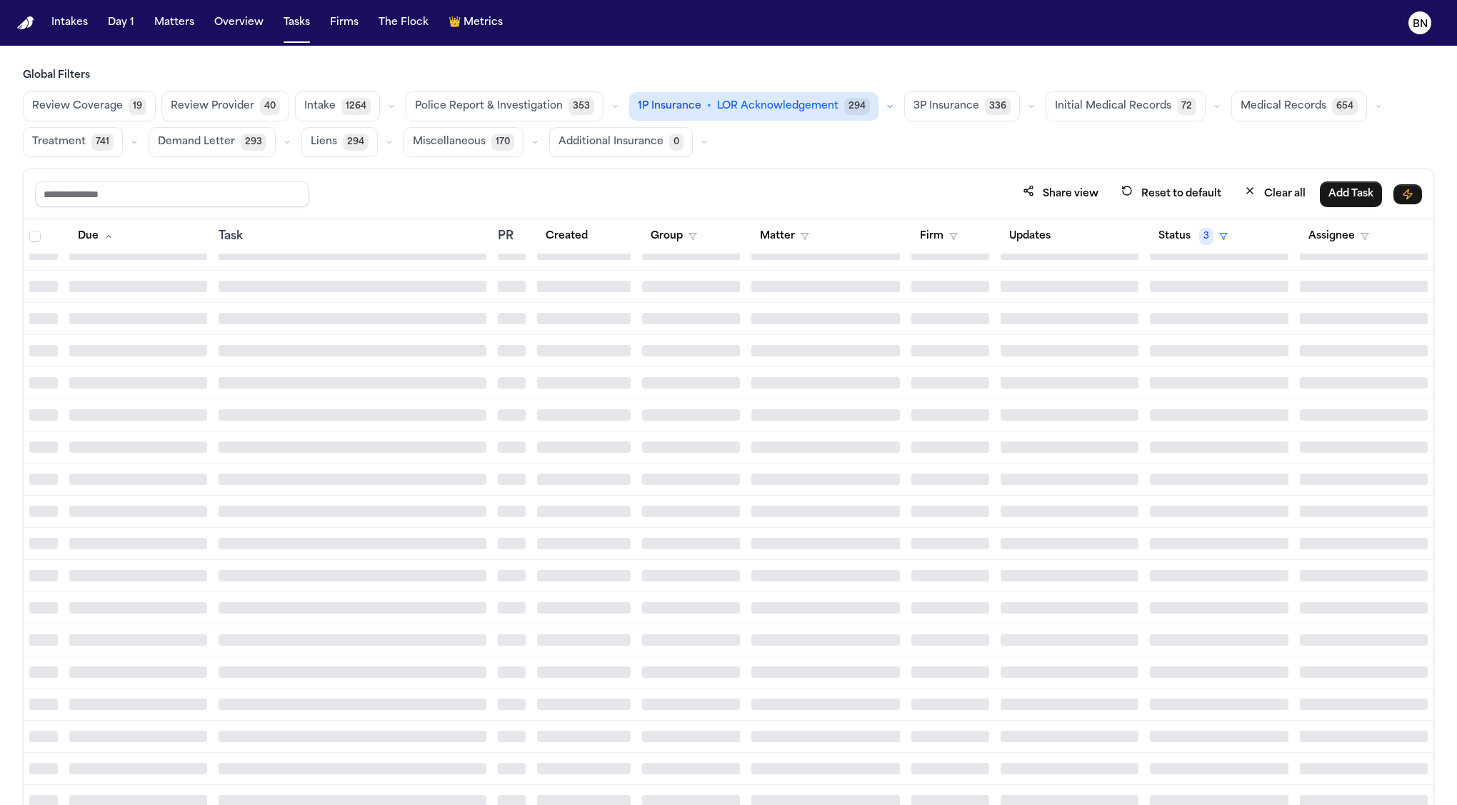
click at [862, 105] on div "1P Insurance • LOR Acknowledgement 294" at bounding box center [763, 106] width 269 height 29
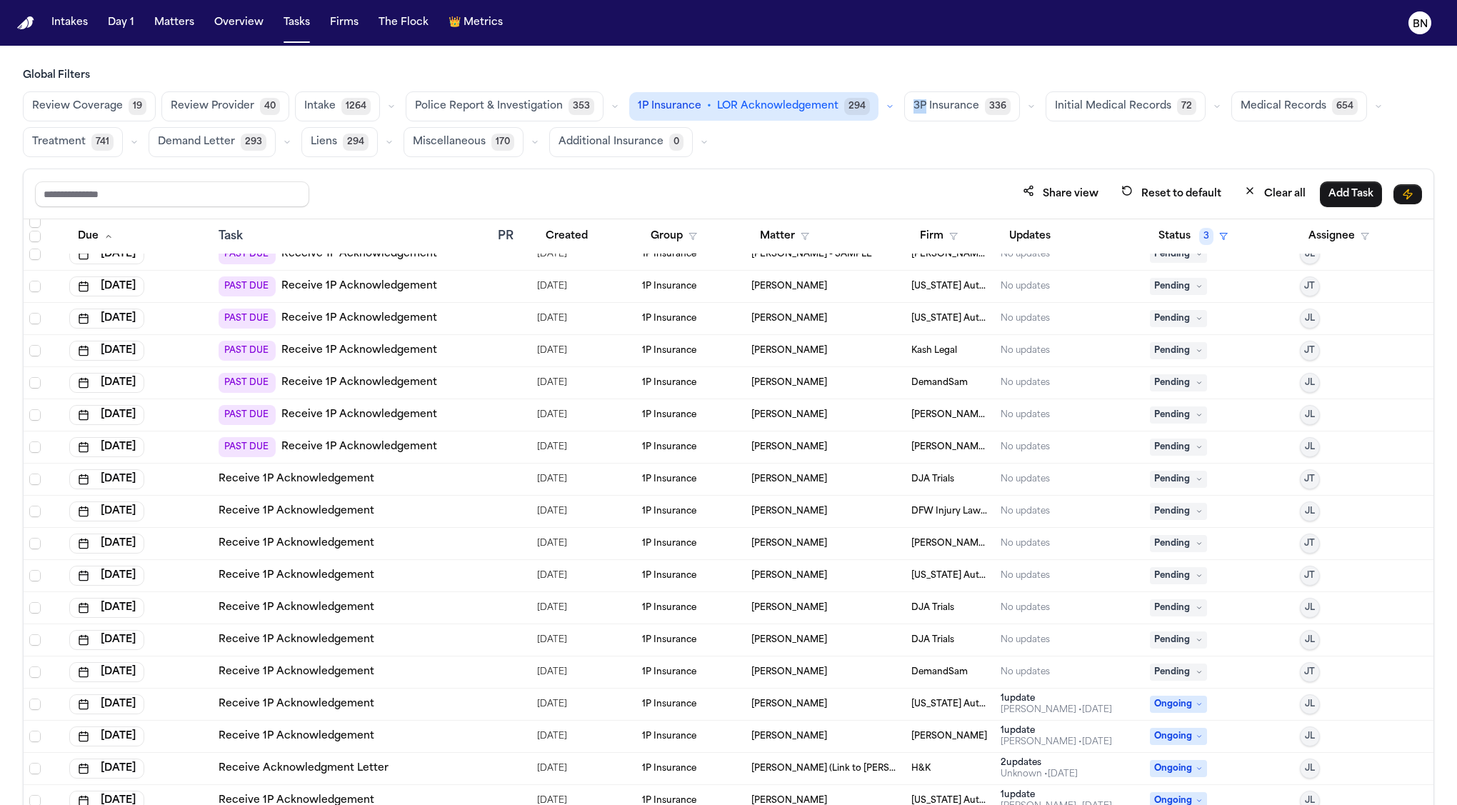
click at [863, 105] on div "1P Insurance • LOR Acknowledgement 294" at bounding box center [763, 106] width 269 height 29
click at [881, 105] on button "button" at bounding box center [889, 106] width 17 height 17
click at [746, 150] on button "Open Claim 30" at bounding box center [711, 141] width 162 height 29
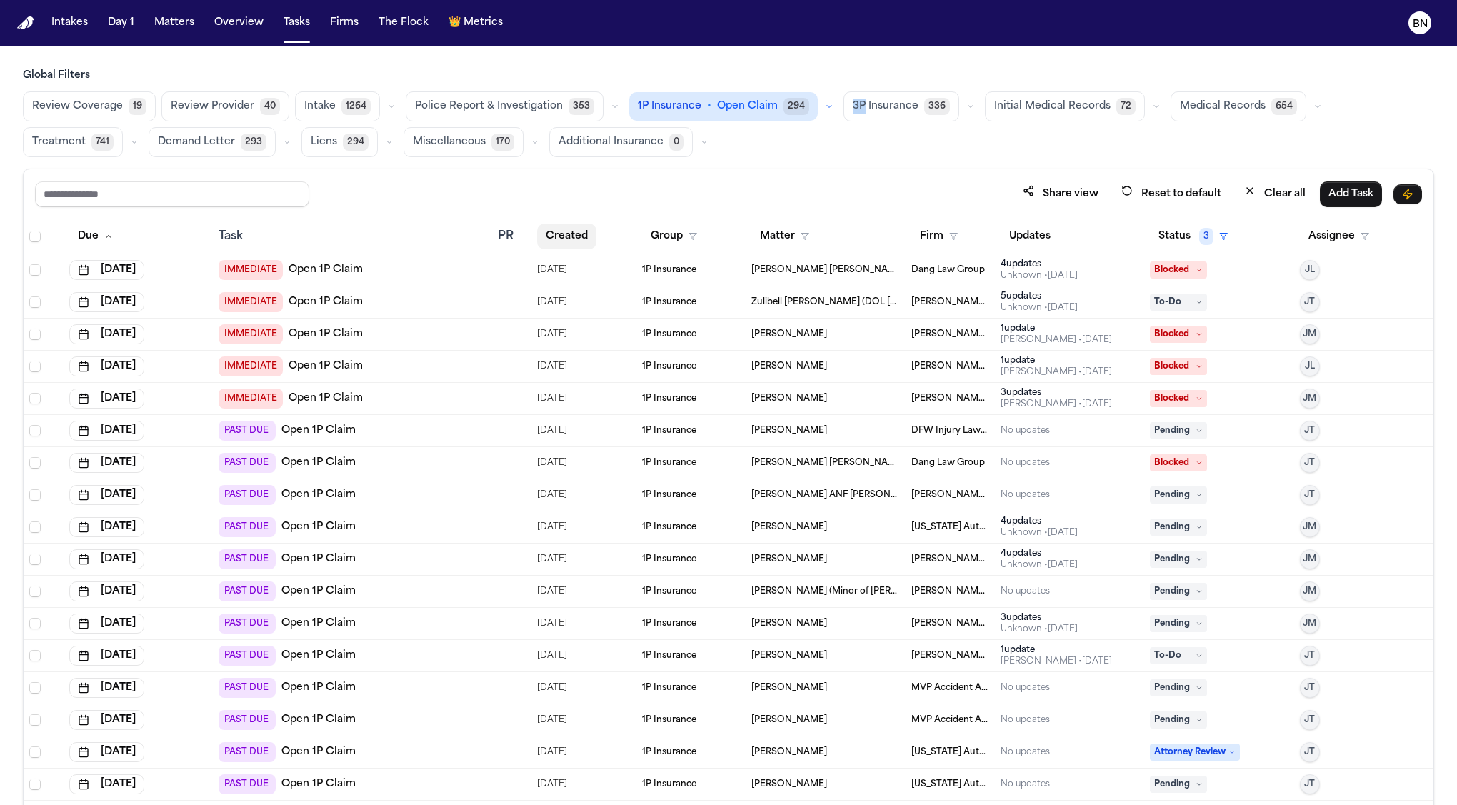
click at [585, 234] on button "Created" at bounding box center [566, 237] width 59 height 26
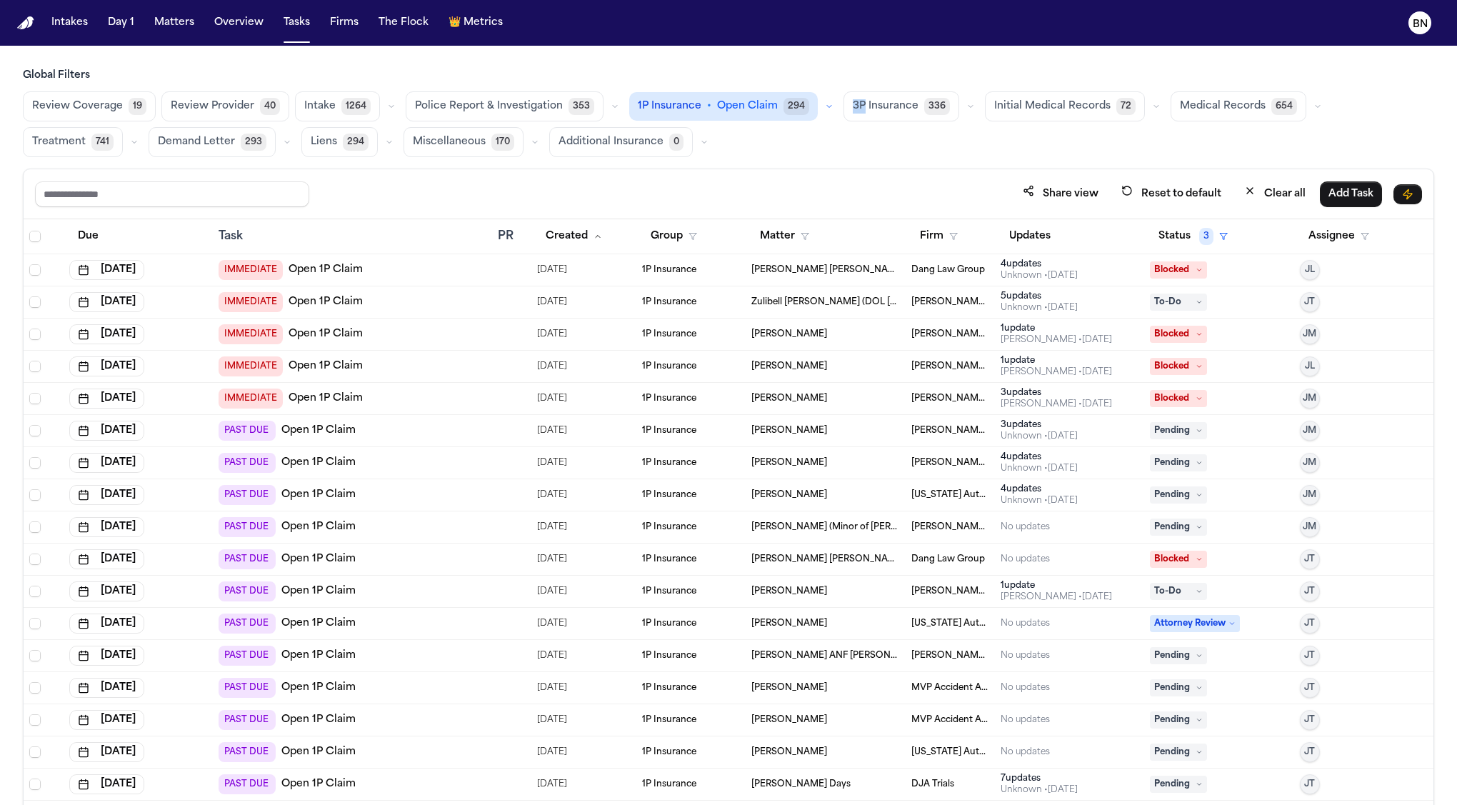
click at [1183, 238] on button "Status 3" at bounding box center [1193, 237] width 86 height 26
click at [563, 180] on div "Share view Reset to default Clear all Add Task Due Task PR Created Group Matter…" at bounding box center [728, 518] width 1411 height 699
click at [1216, 240] on button "Status 3" at bounding box center [1193, 237] width 86 height 26
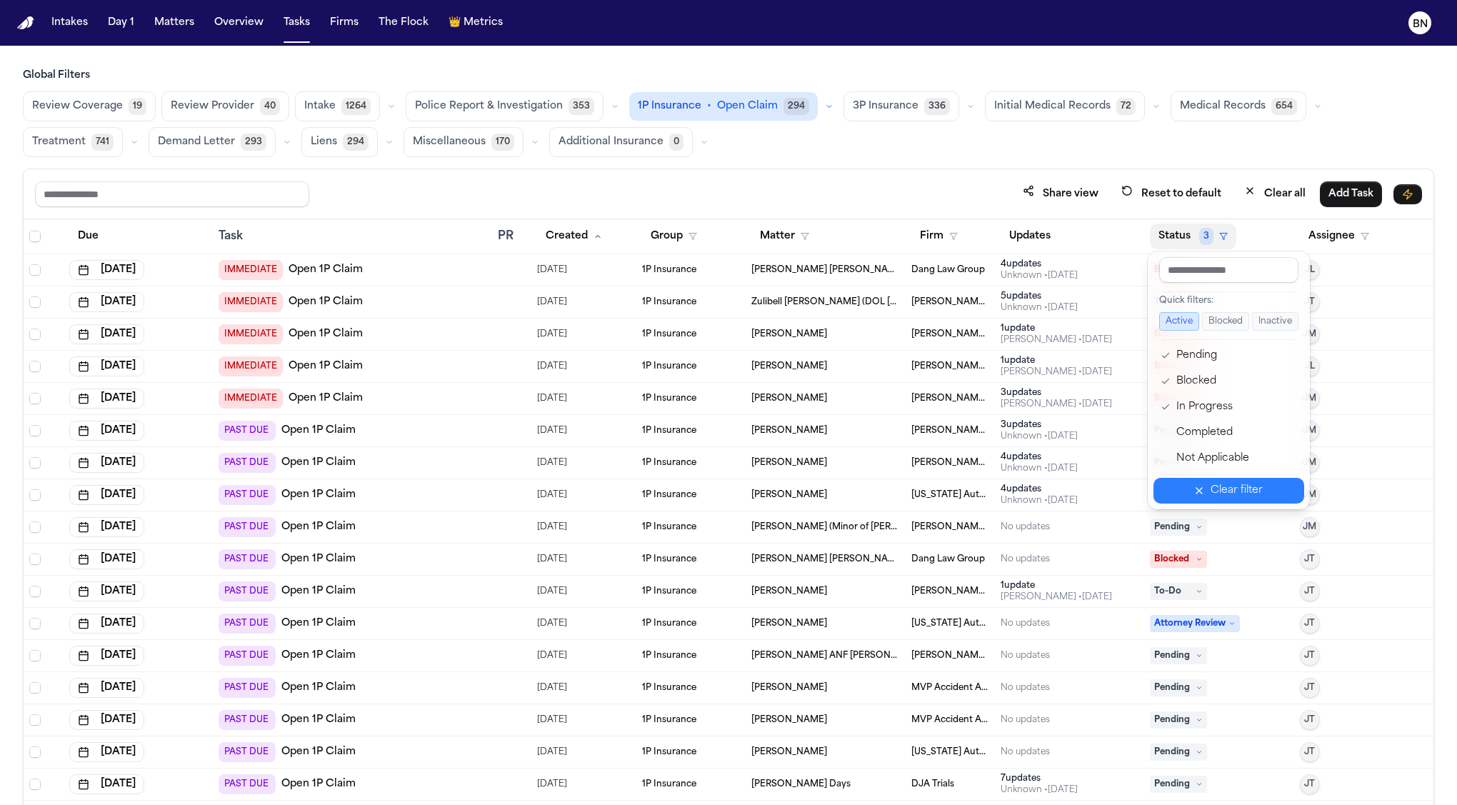
click at [1211, 491] on div "Clear filter" at bounding box center [1237, 490] width 52 height 17
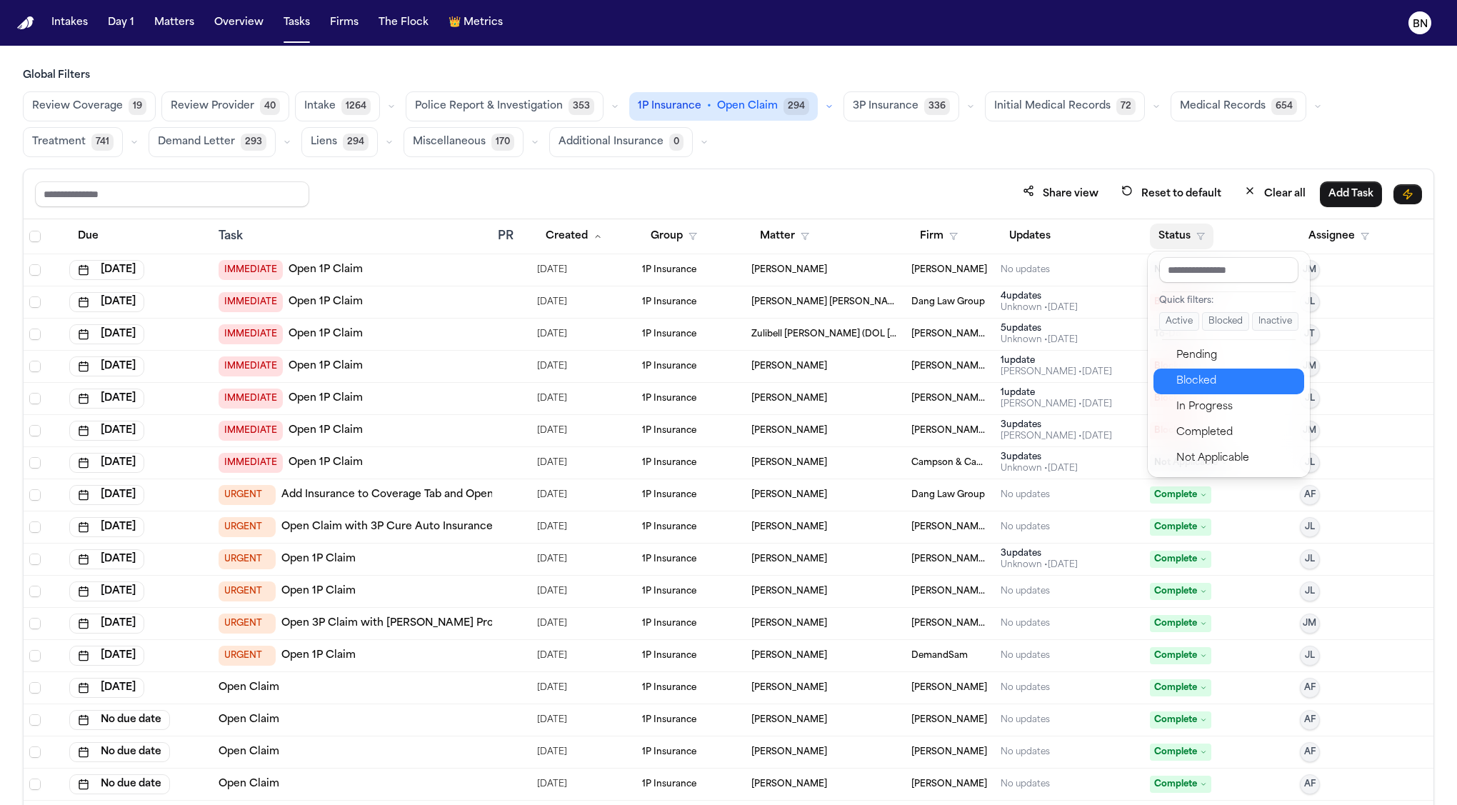
click at [1231, 381] on div "Blocked" at bounding box center [1235, 381] width 119 height 17
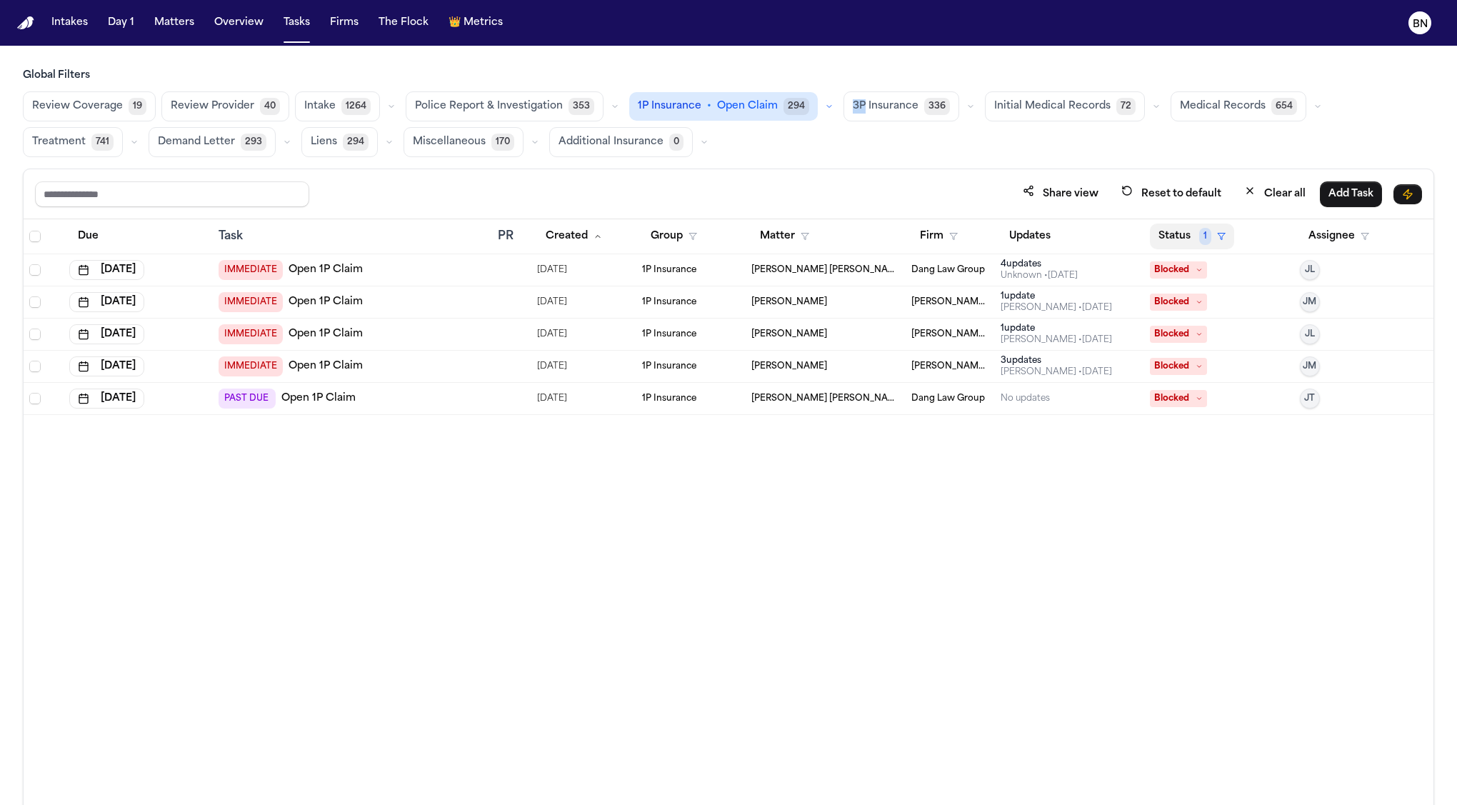
click at [1186, 229] on button "Status 1" at bounding box center [1192, 237] width 84 height 26
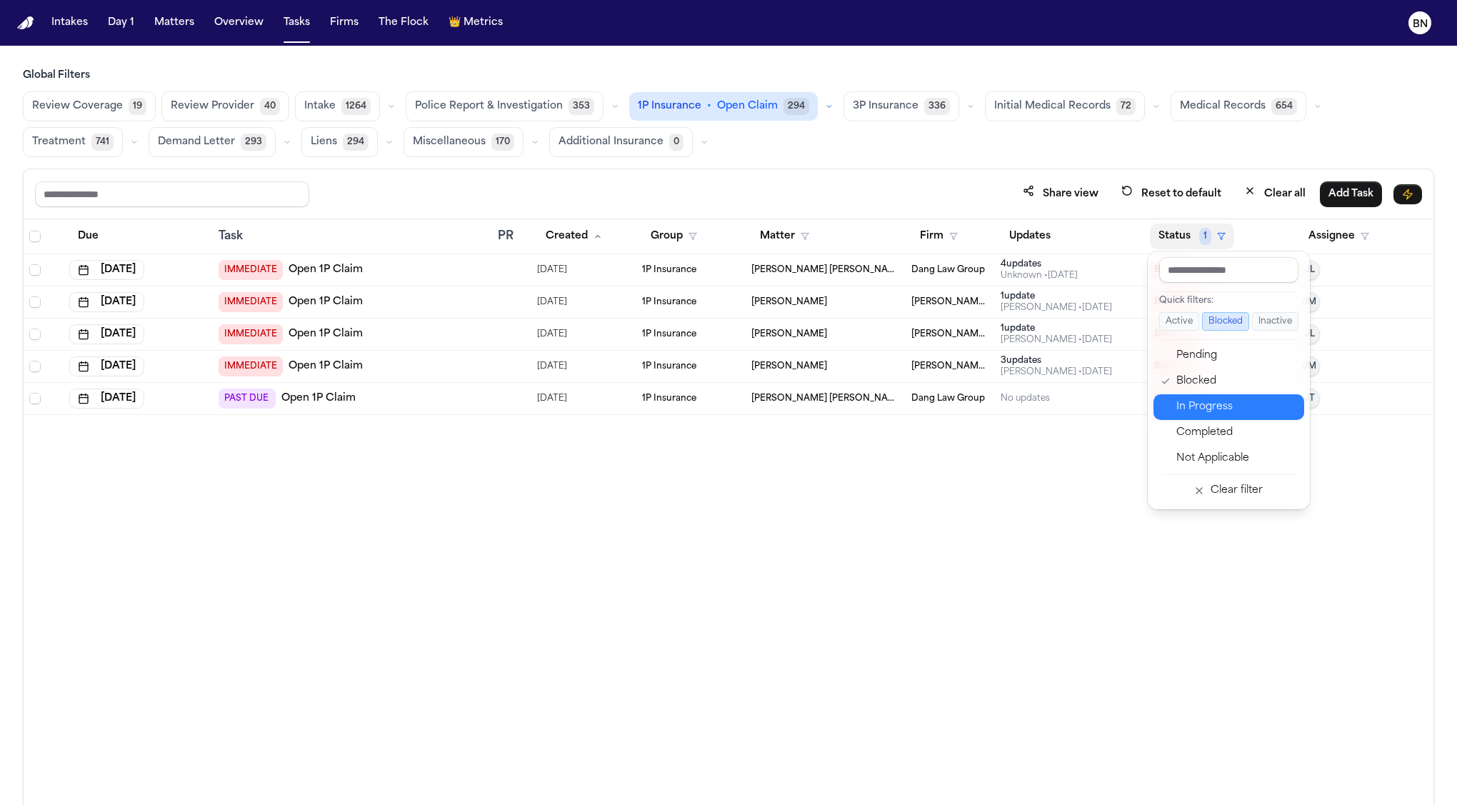
click at [1205, 427] on div "Completed" at bounding box center [1235, 432] width 119 height 17
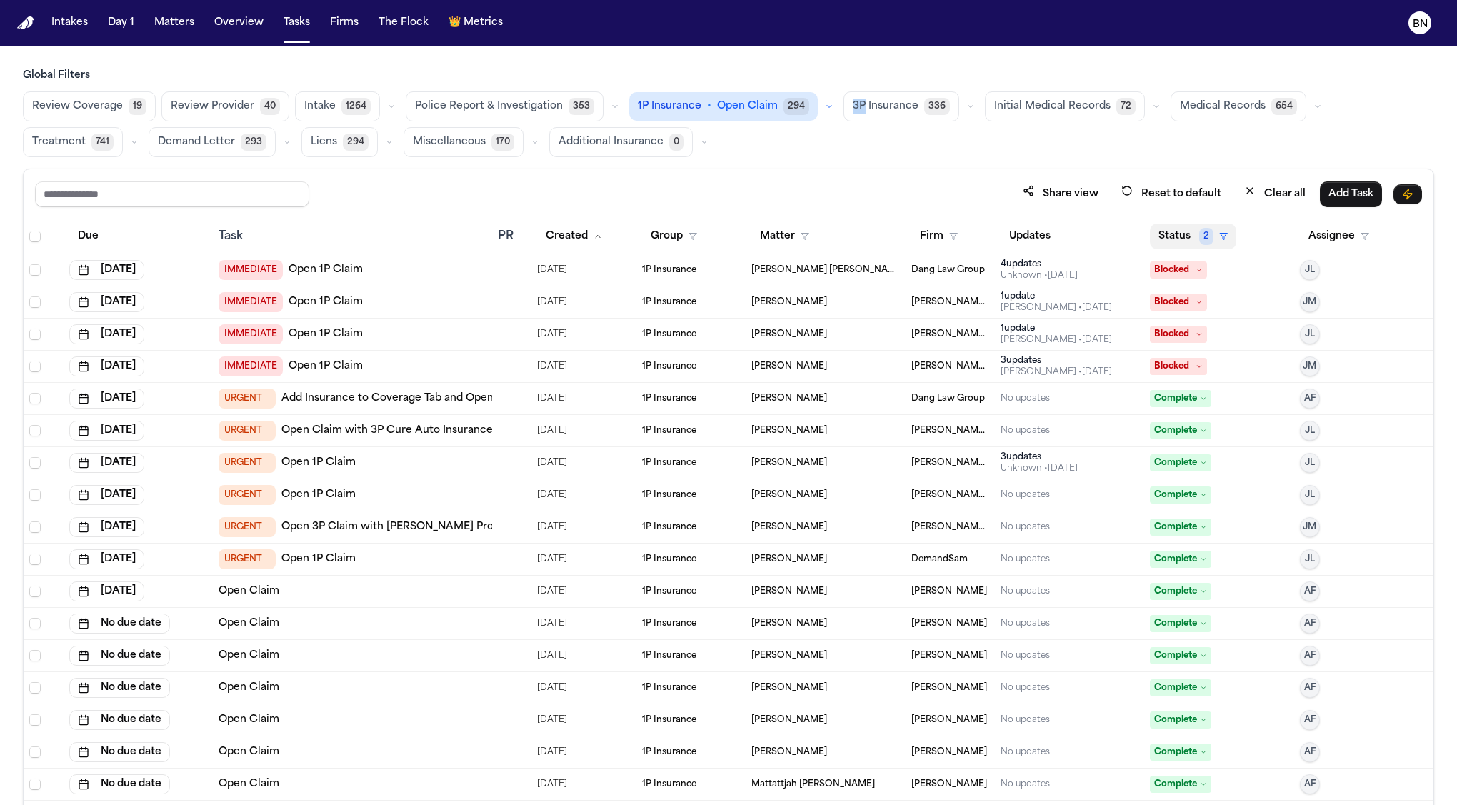
click at [1209, 236] on span "2" at bounding box center [1206, 236] width 14 height 17
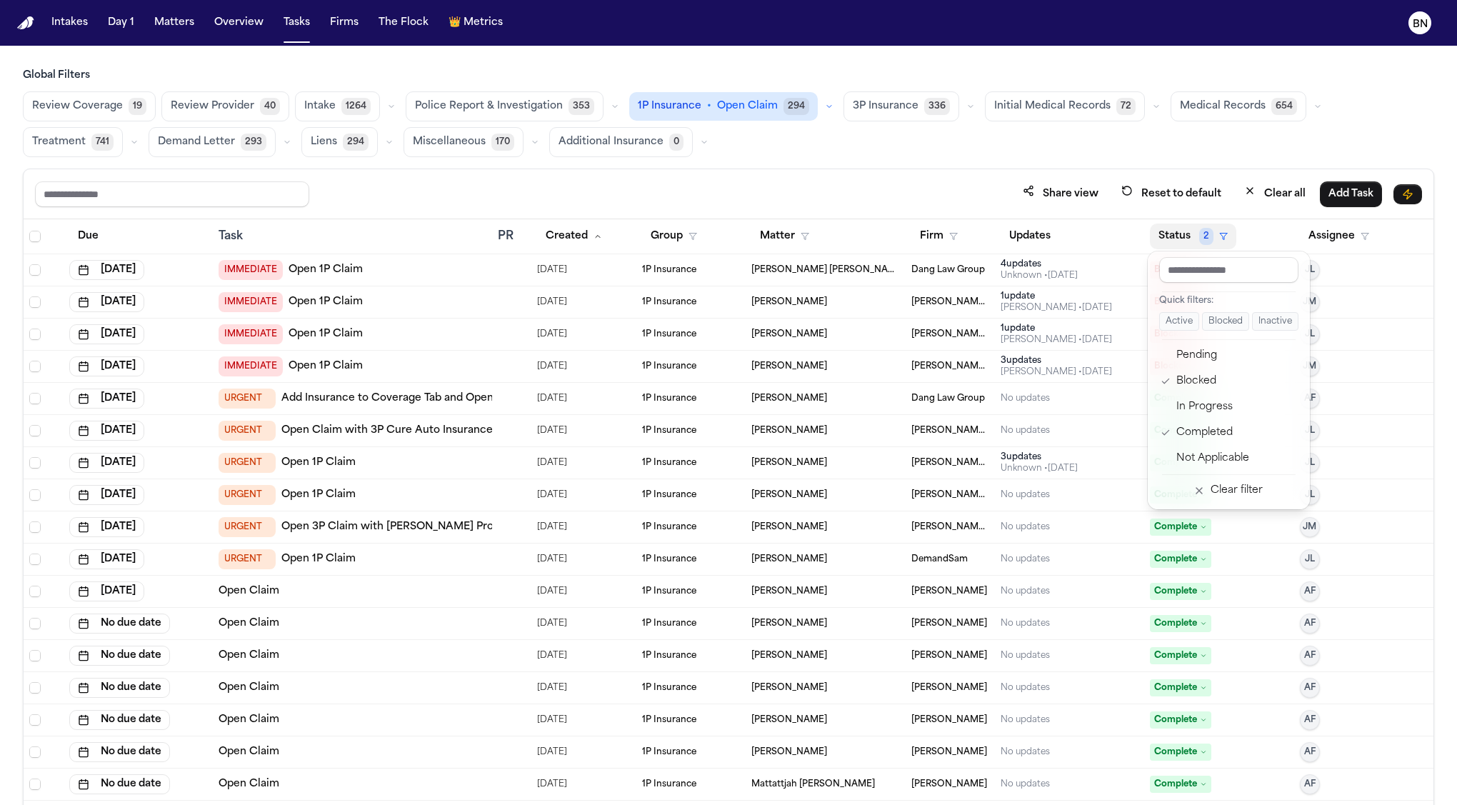
click at [1330, 233] on button "Assignee" at bounding box center [1339, 237] width 78 height 26
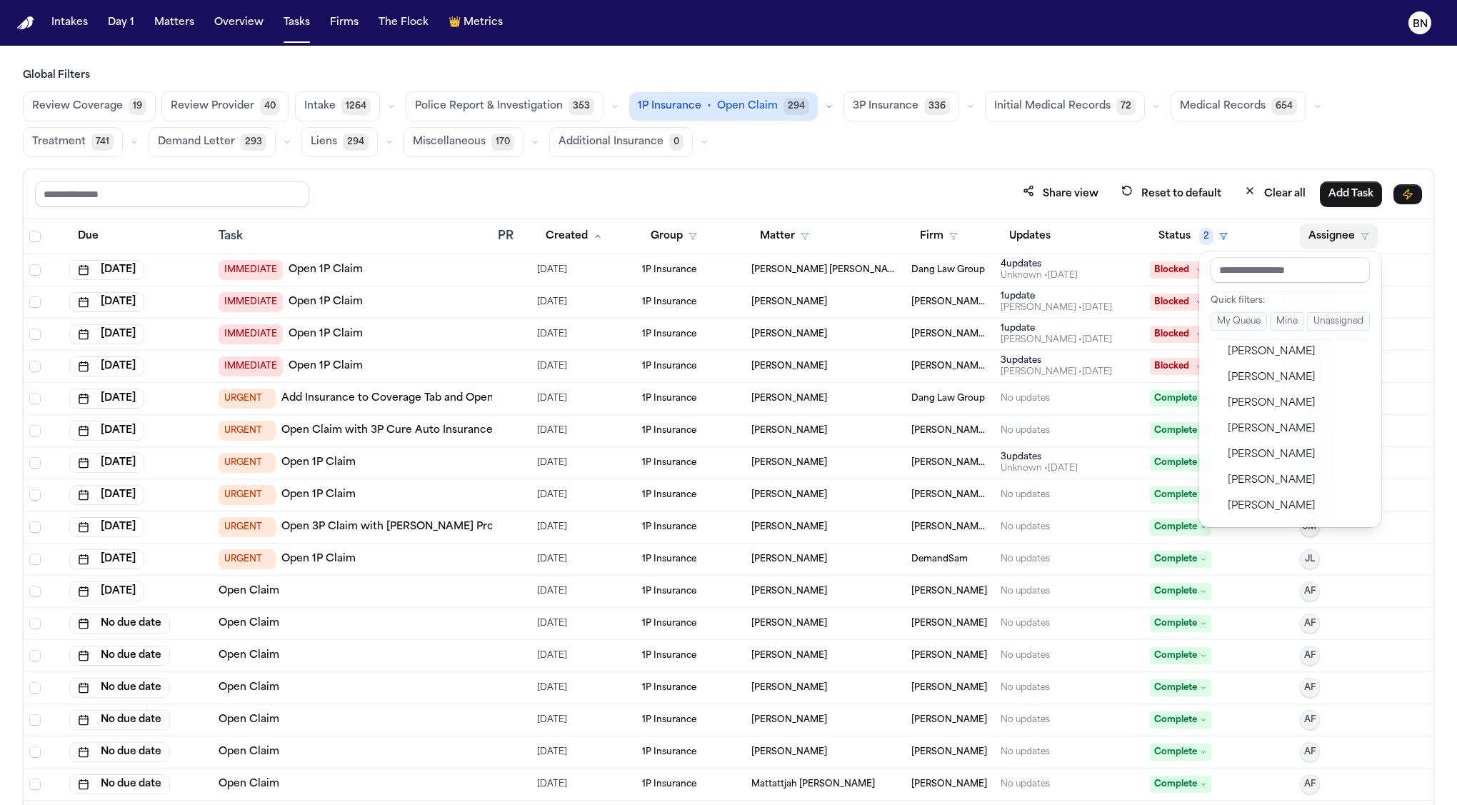
scroll to position [659, 0]
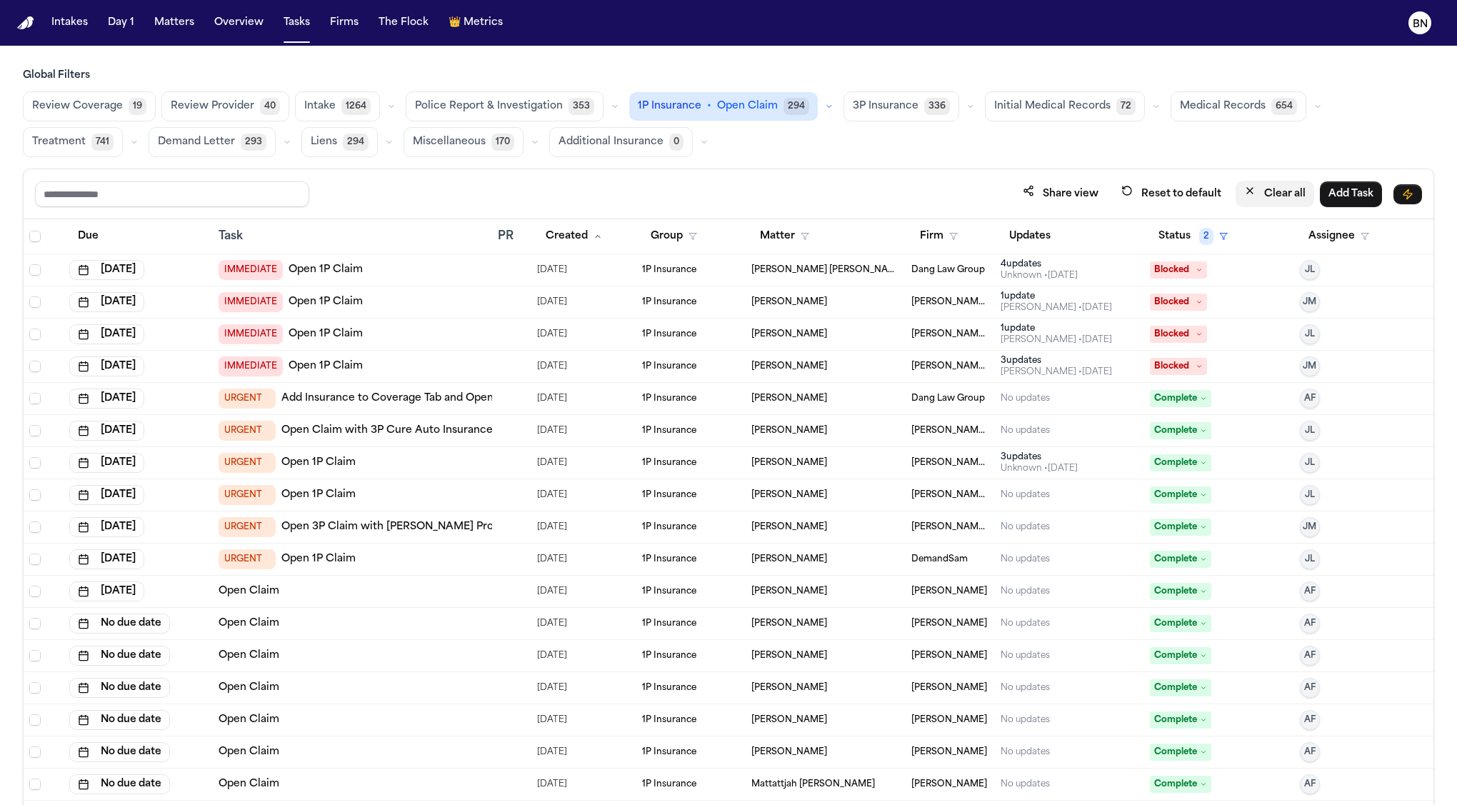
click at [1267, 192] on button "Clear all" at bounding box center [1275, 194] width 79 height 26
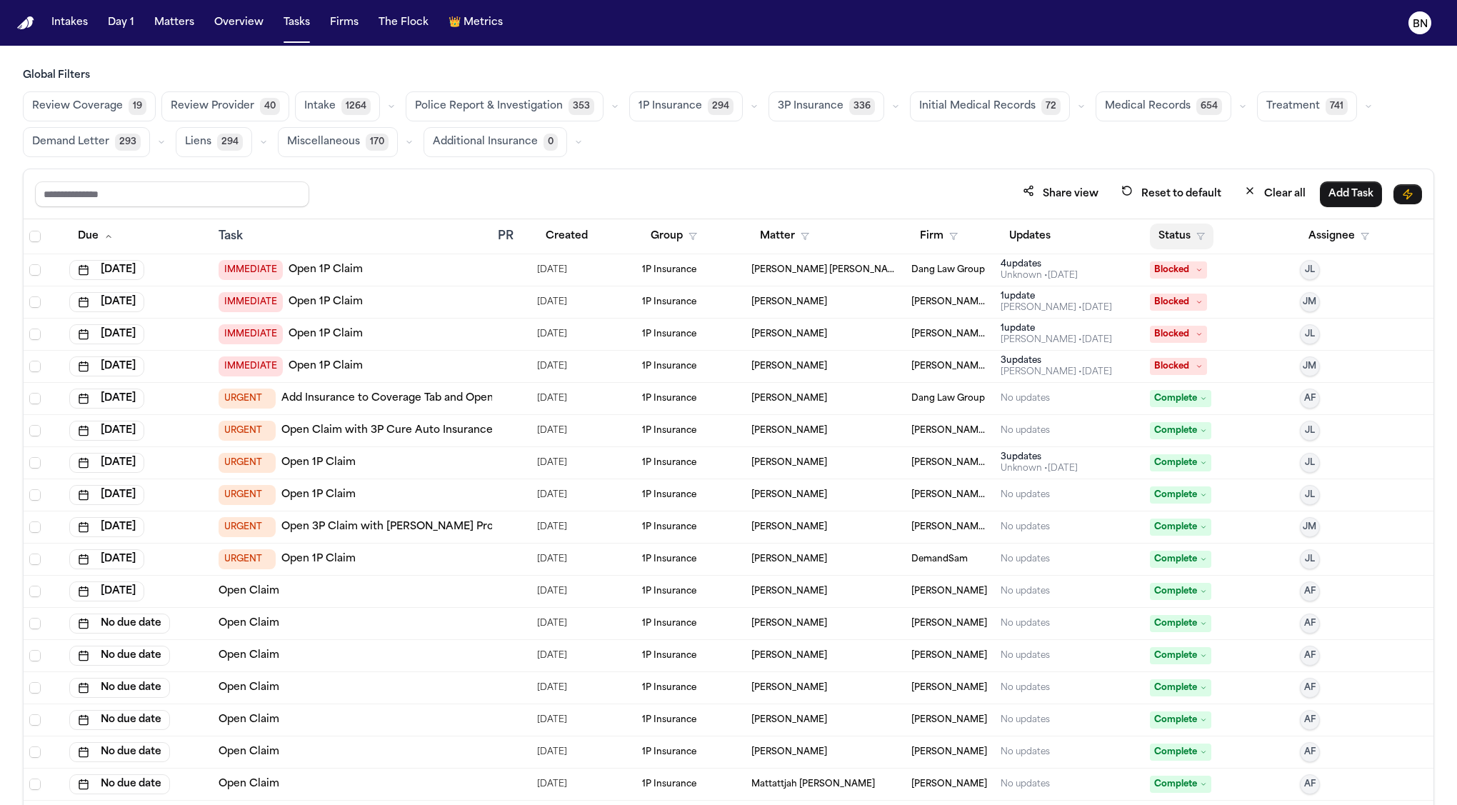
click at [1199, 234] on icon "button" at bounding box center [1200, 236] width 9 height 9
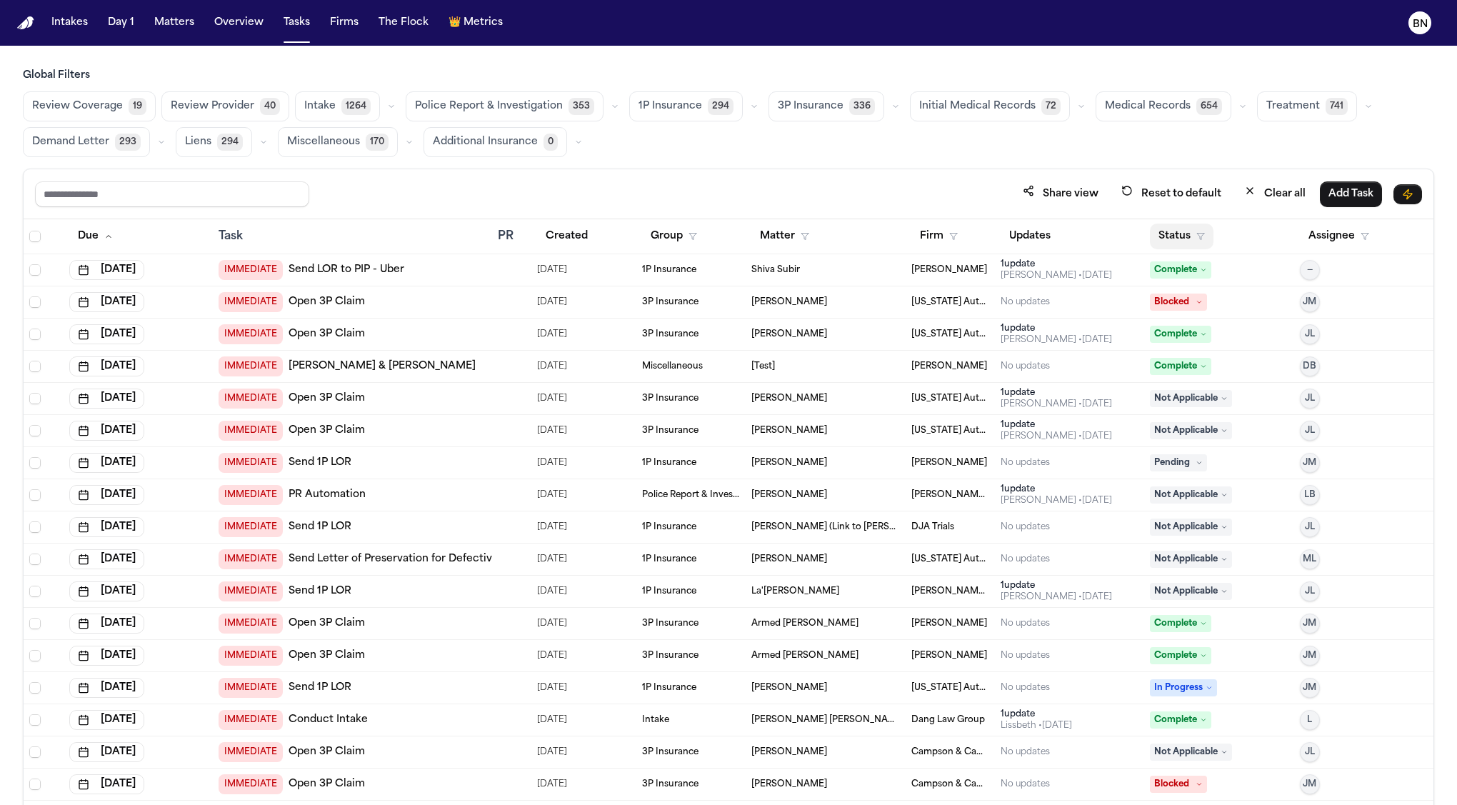
click at [1193, 238] on button "Status" at bounding box center [1182, 237] width 64 height 26
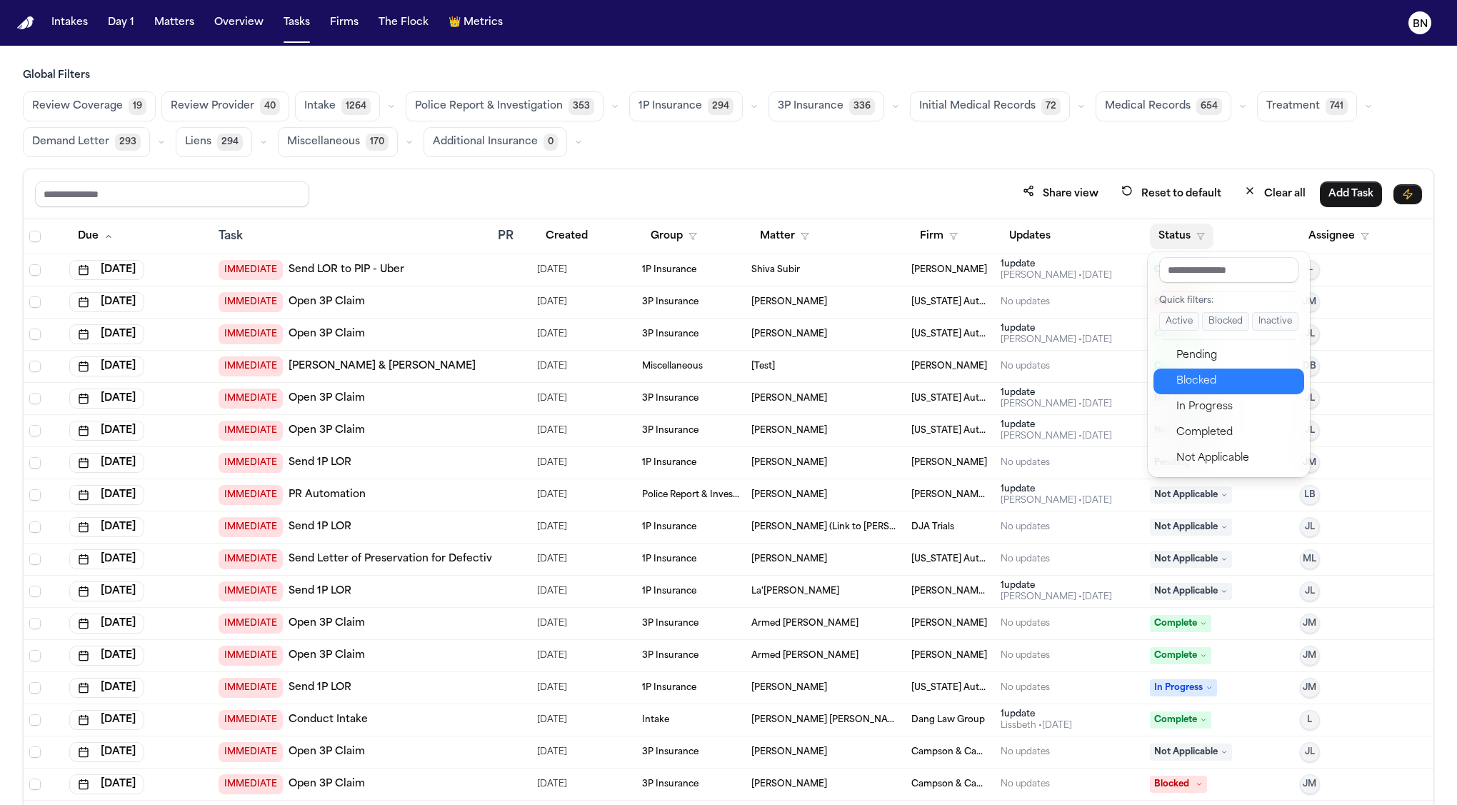
click at [1216, 389] on button "Blocked" at bounding box center [1229, 382] width 151 height 26
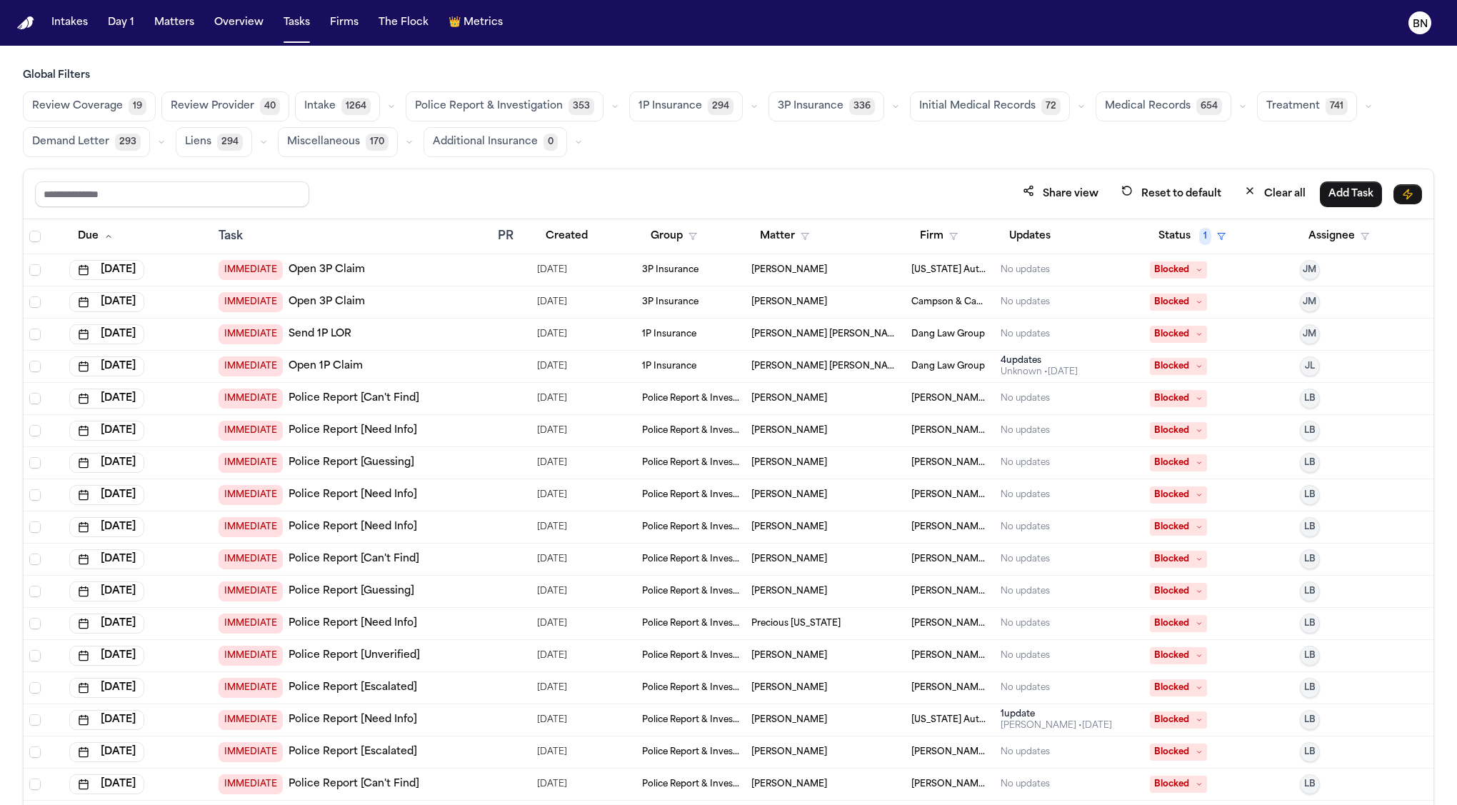
click at [709, 106] on span "294" at bounding box center [721, 106] width 26 height 17
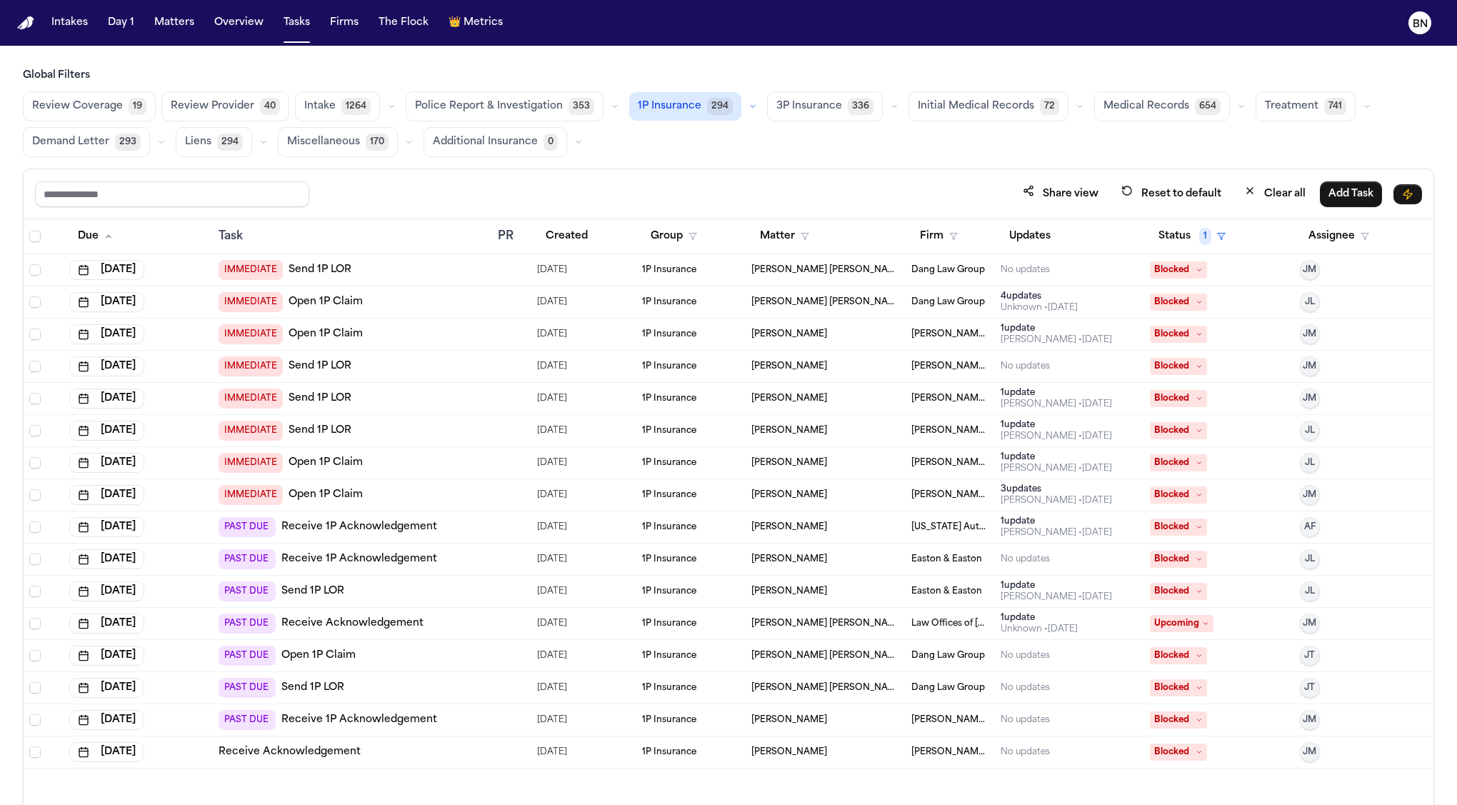
click at [1091, 304] on div "4 update s Unknown • 36d ago" at bounding box center [1070, 302] width 138 height 23
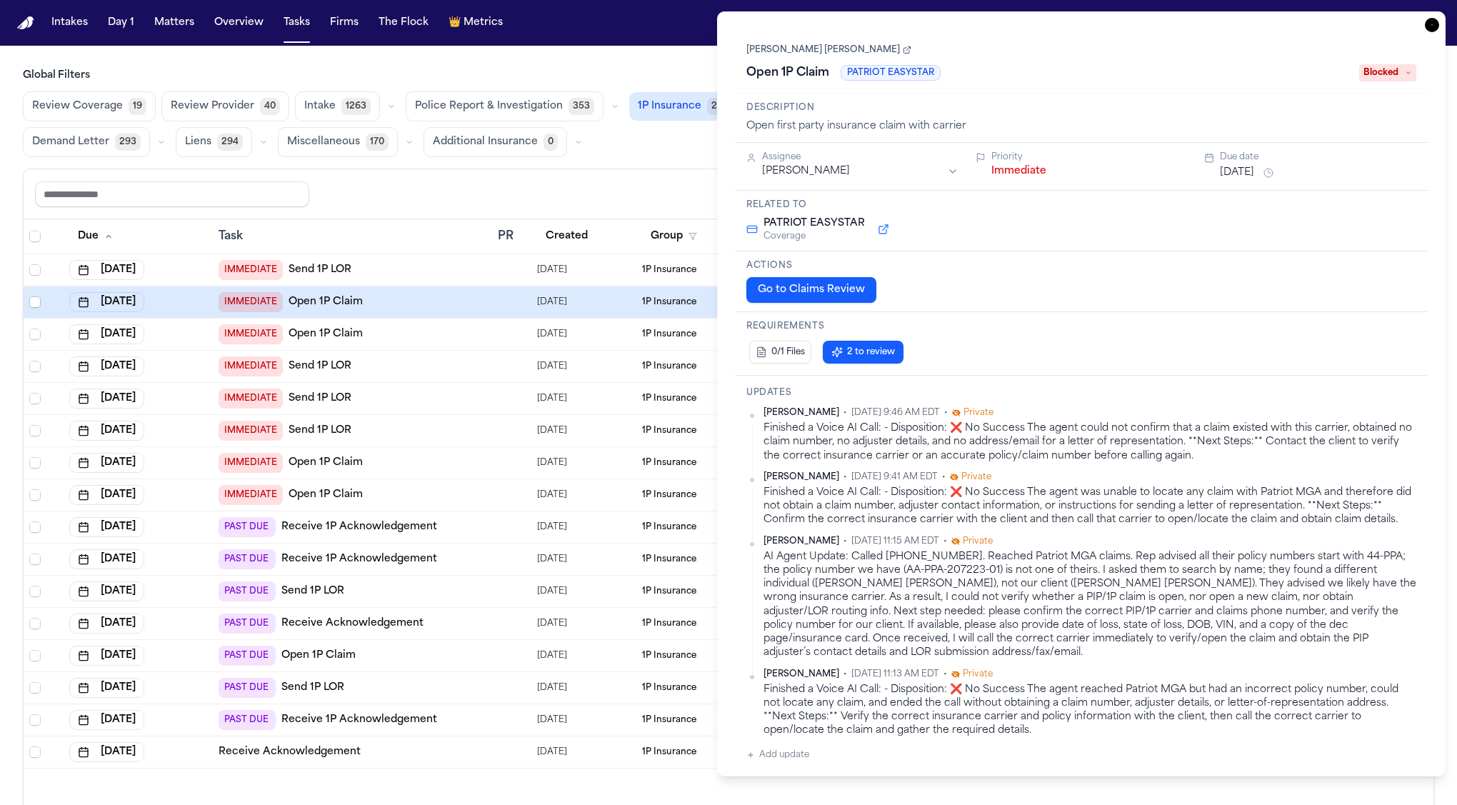
click at [1332, 22] on icon "button" at bounding box center [1432, 25] width 14 height 14
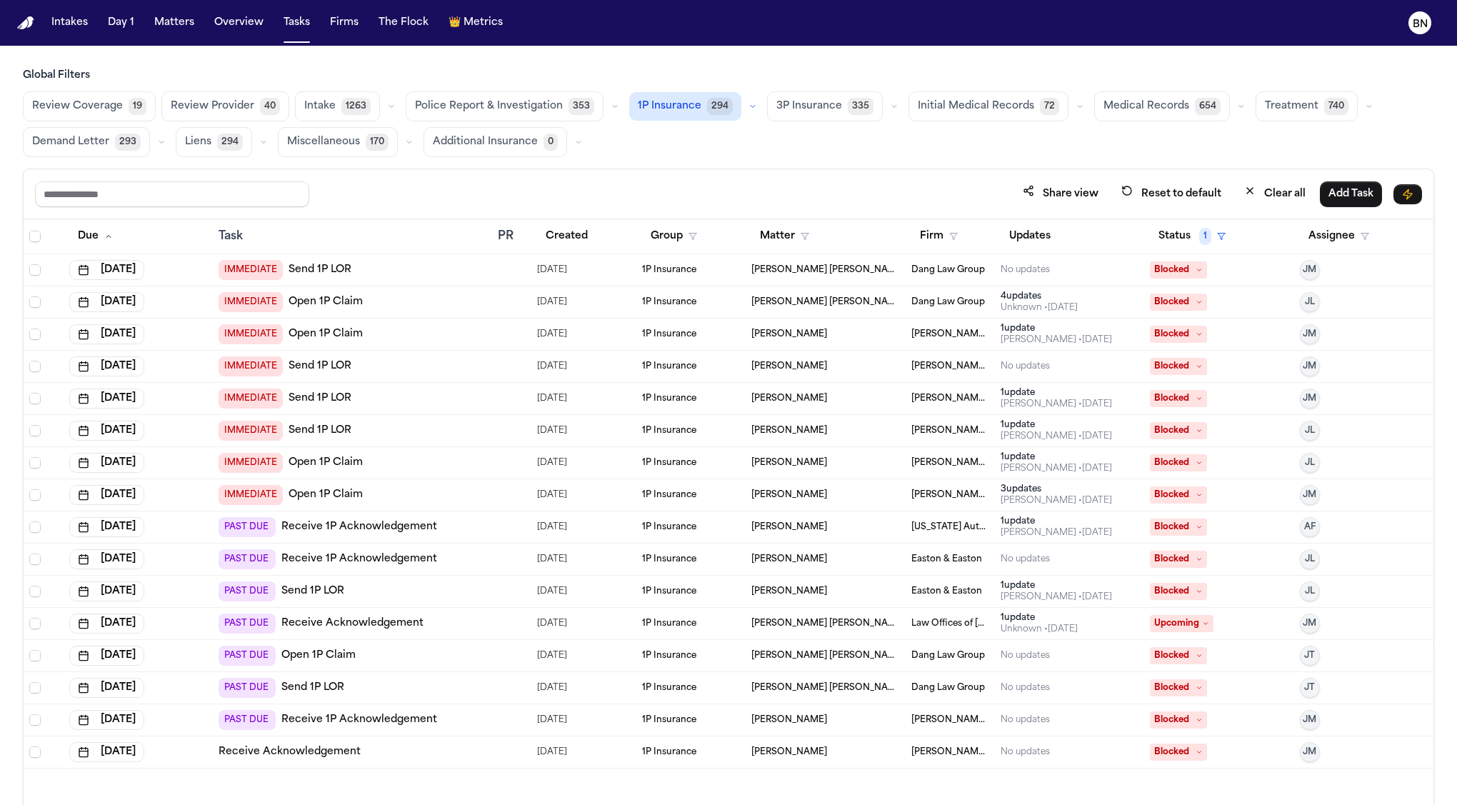
click at [868, 268] on span "[PERSON_NAME] [PERSON_NAME]" at bounding box center [825, 269] width 148 height 11
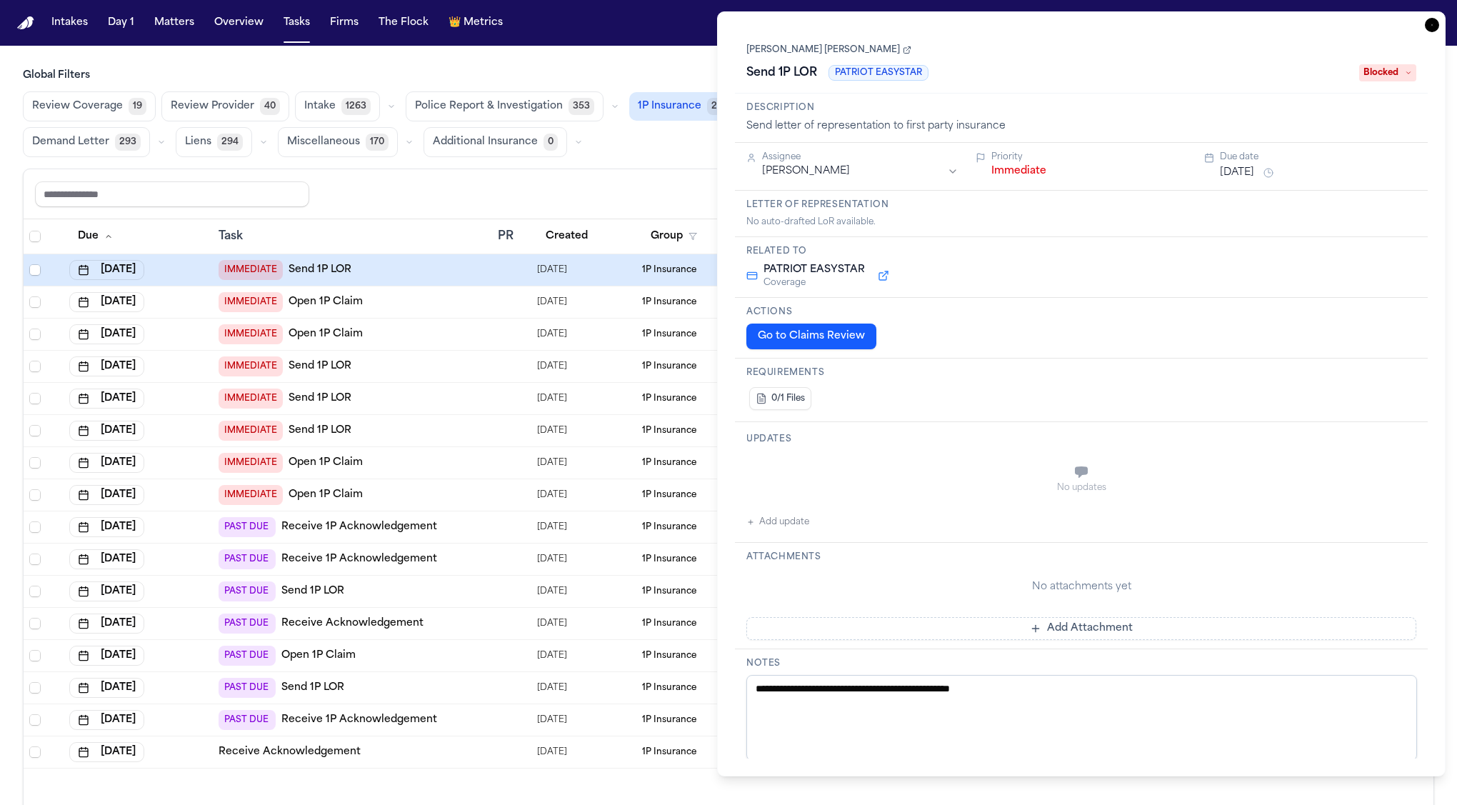
click at [689, 182] on div "Share view Reset to default Clear all Add Task" at bounding box center [728, 194] width 1387 height 26
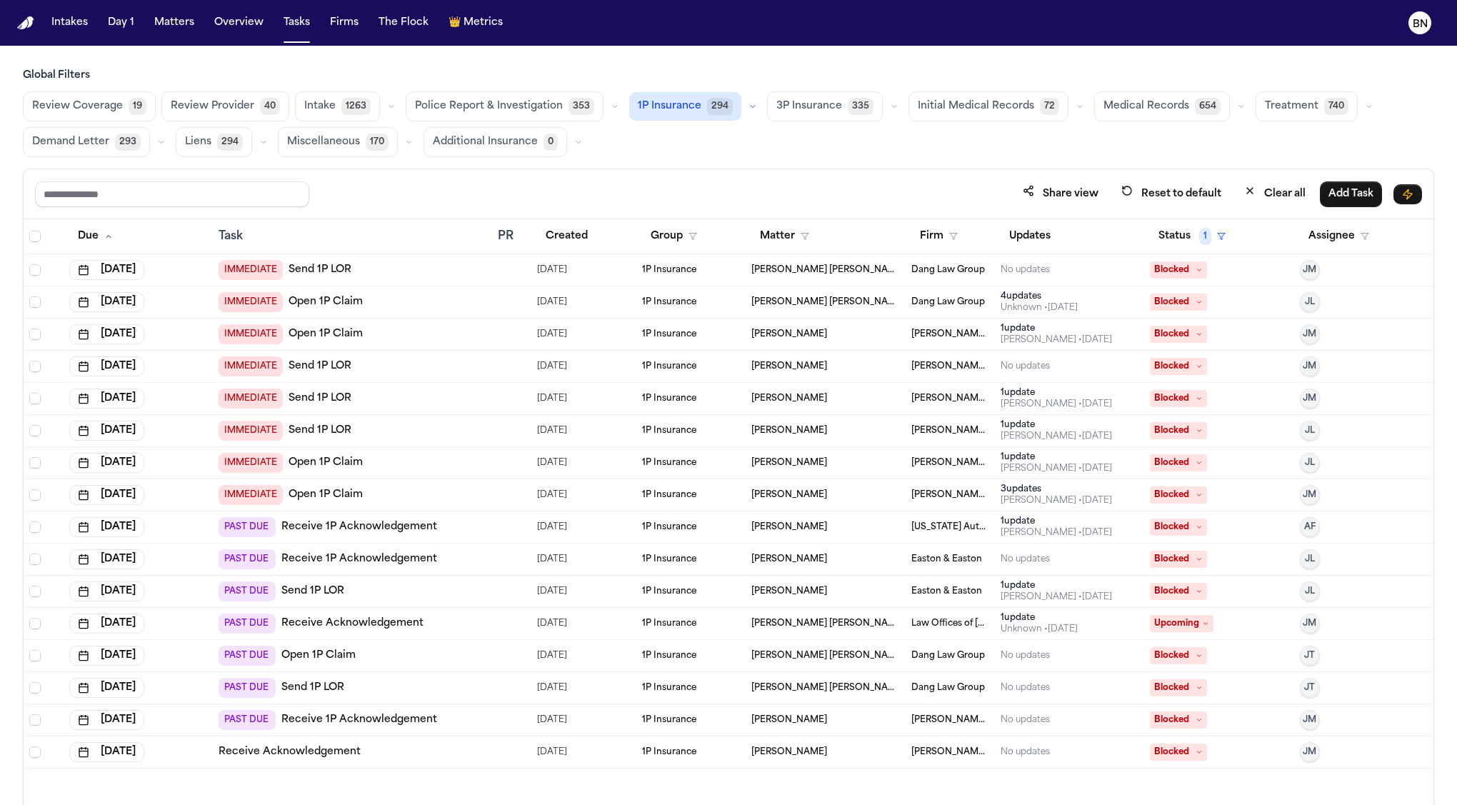
click at [874, 309] on td "[PERSON_NAME] [PERSON_NAME]" at bounding box center [825, 302] width 159 height 32
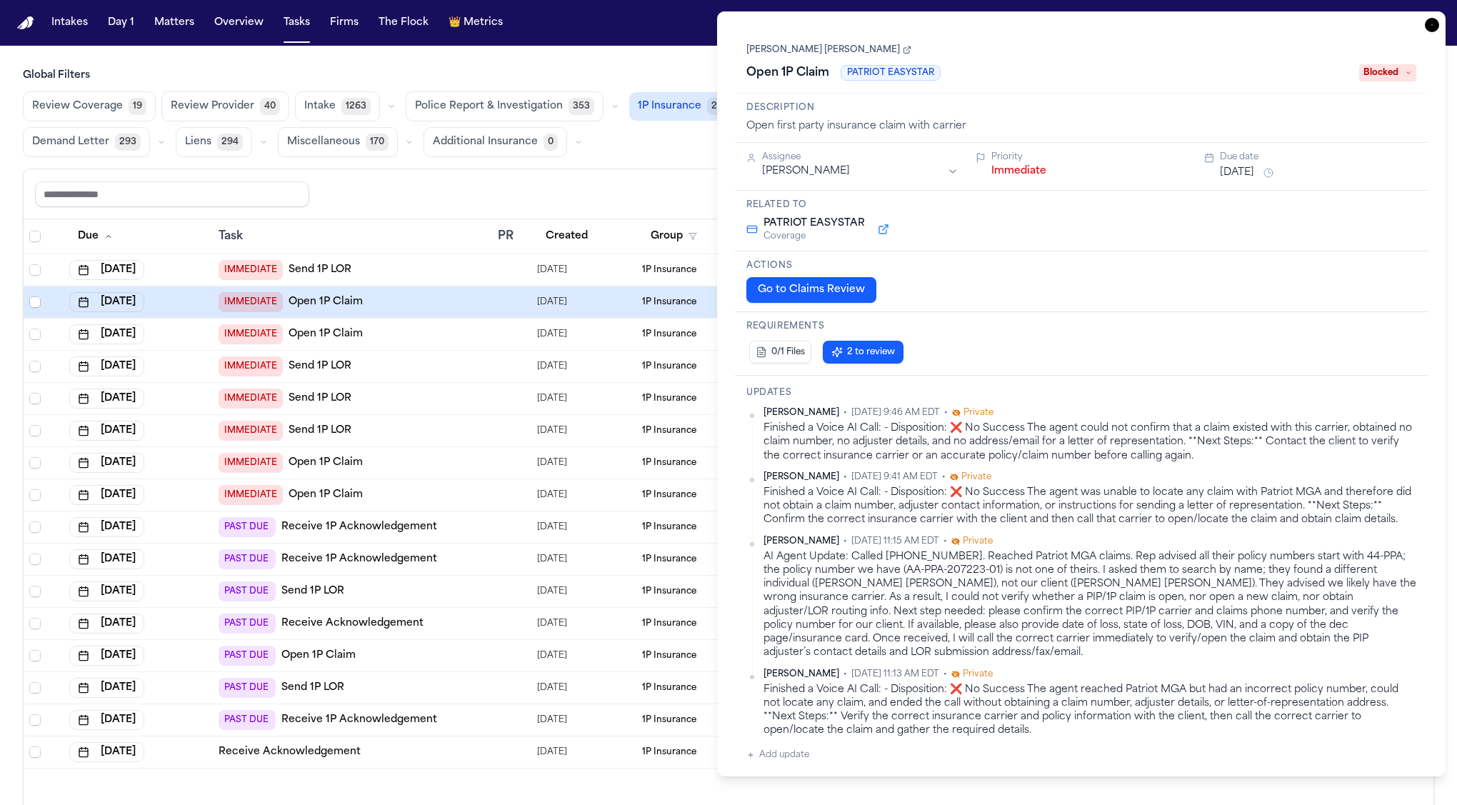
click at [1097, 601] on div "AI Agent Update: Called 888-278-8121. Reached Patriot MGA claims. Rep advised a…" at bounding box center [1090, 605] width 653 height 110
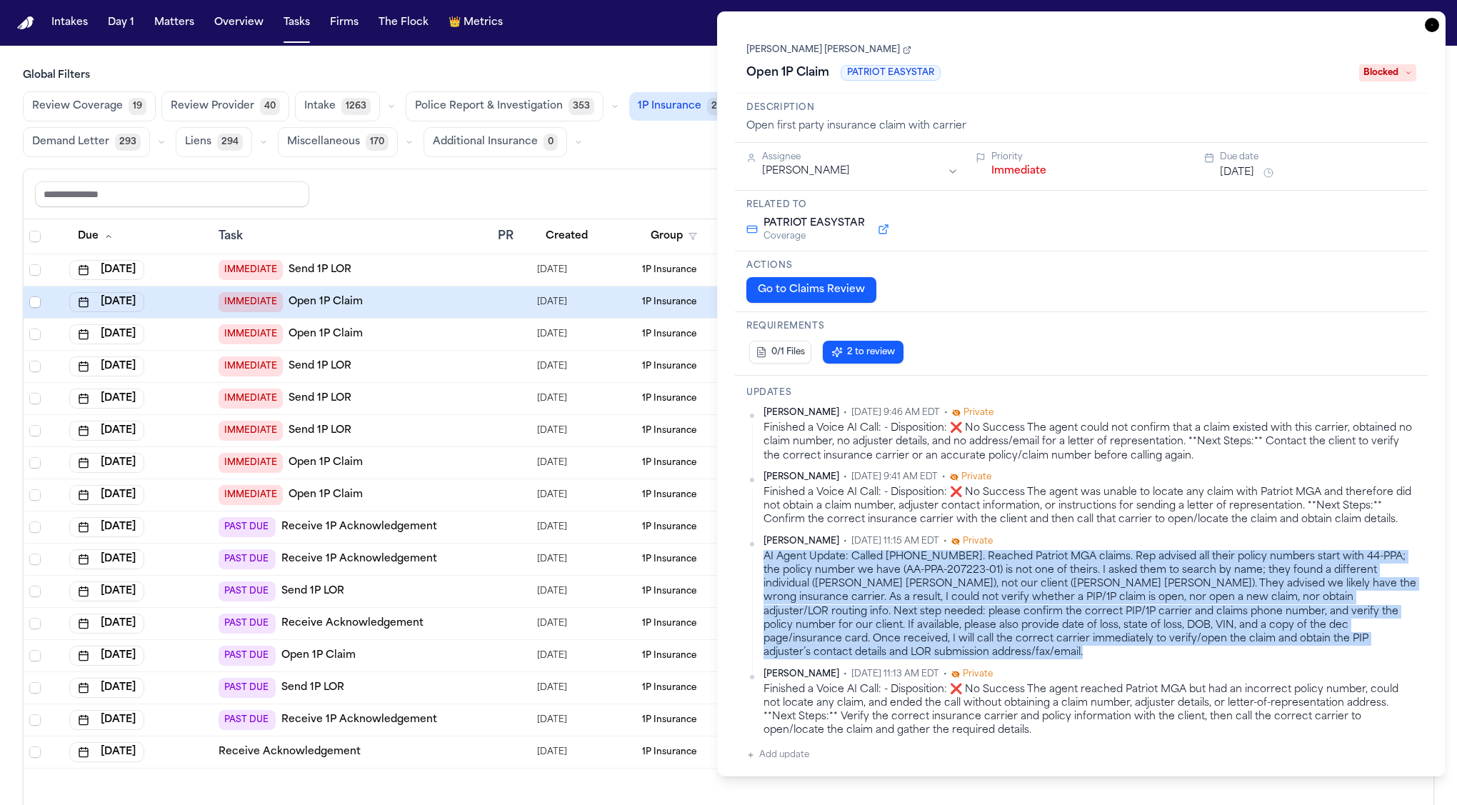
click at [1097, 601] on div "AI Agent Update: Called 888-278-8121. Reached Patriot MGA claims. Rep advised a…" at bounding box center [1090, 605] width 653 height 110
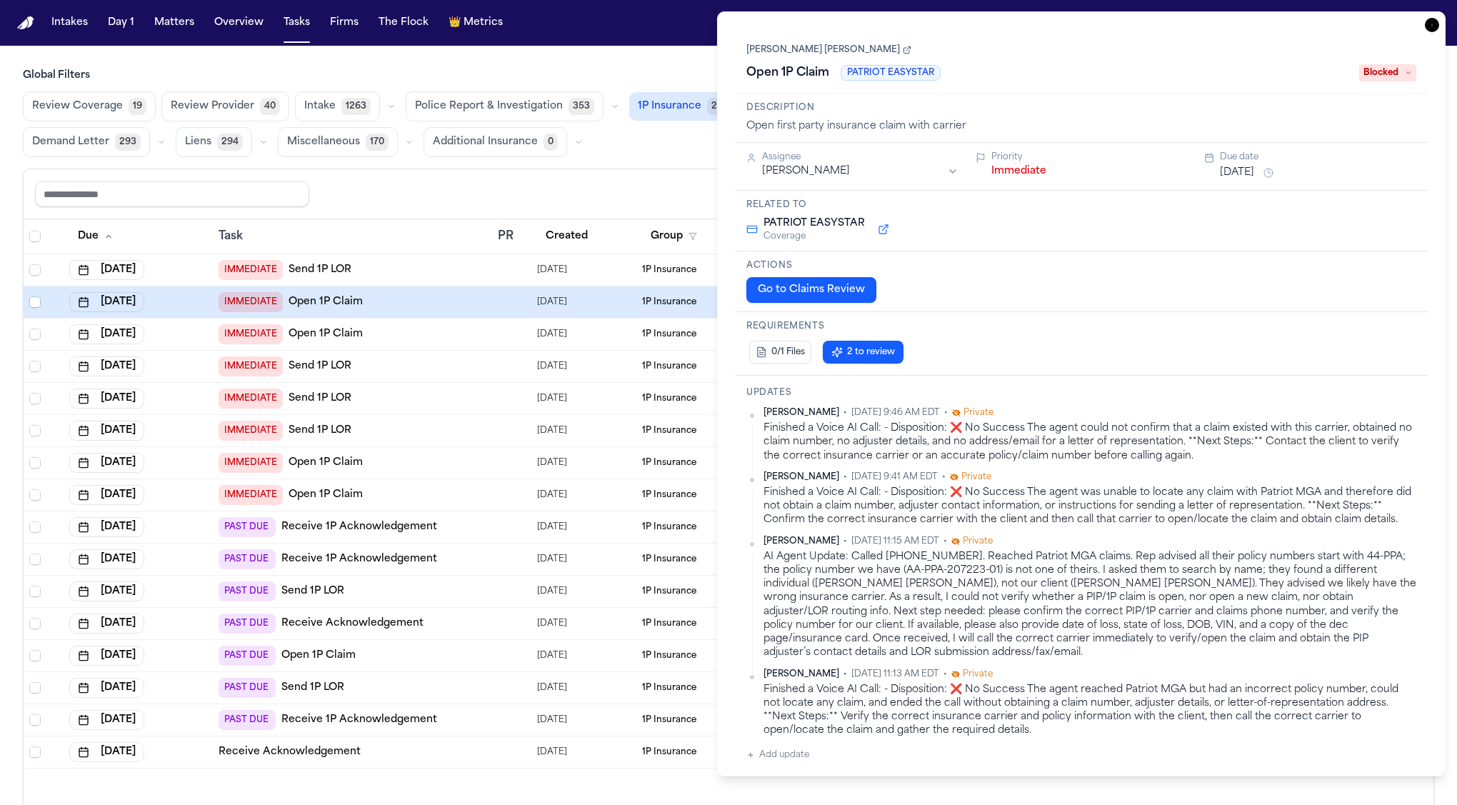
click at [1107, 514] on div "Finished a Voice AI Call: - Disposition: ❌ No Success The agent was unable to l…" at bounding box center [1090, 506] width 653 height 41
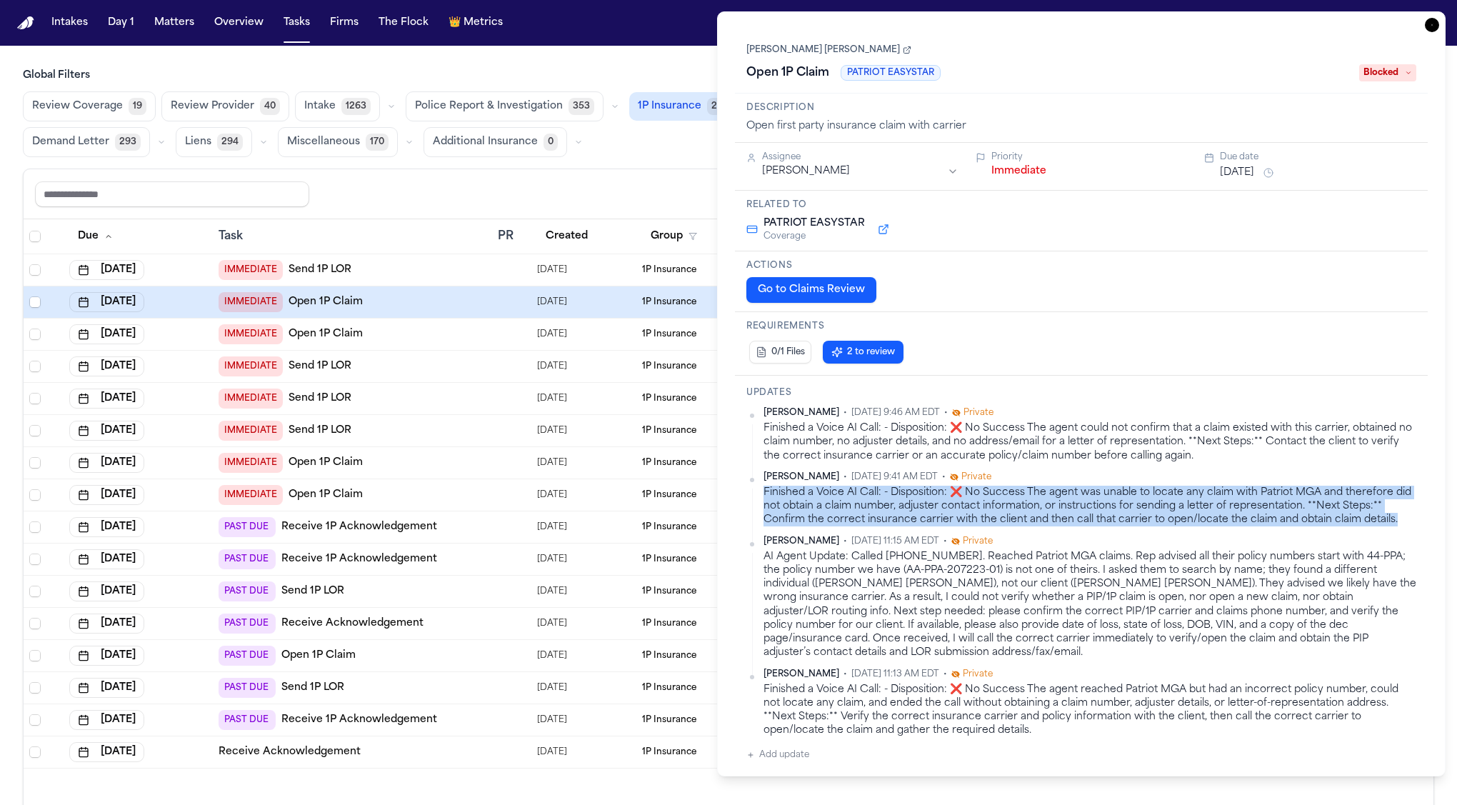
click at [1107, 514] on div "Finished a Voice AI Call: - Disposition: ❌ No Success The agent was unable to l…" at bounding box center [1090, 506] width 653 height 41
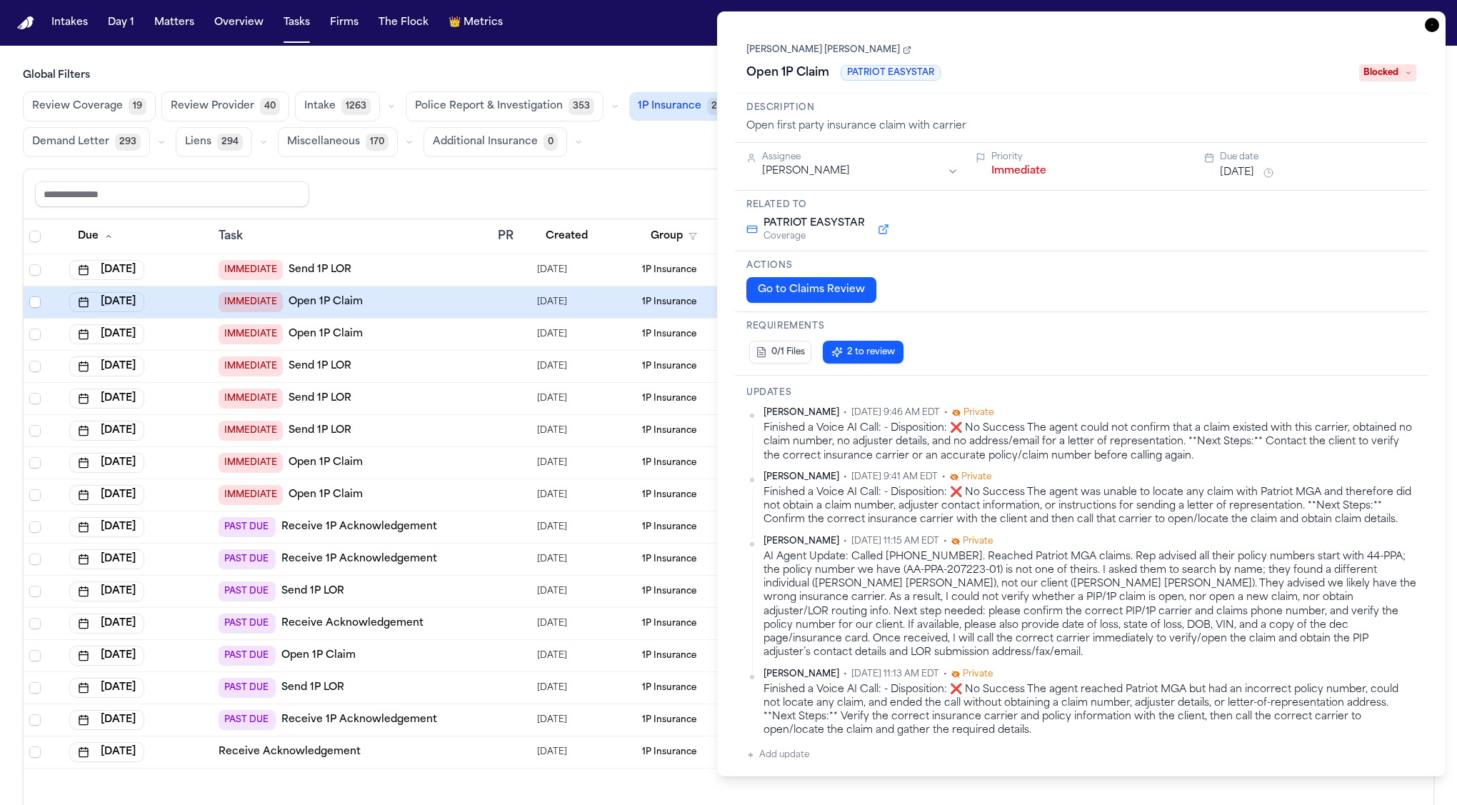
click at [1103, 461] on div "Finished a Voice AI Call: - Disposition: ❌ No Success The agent could not confi…" at bounding box center [1090, 441] width 653 height 41
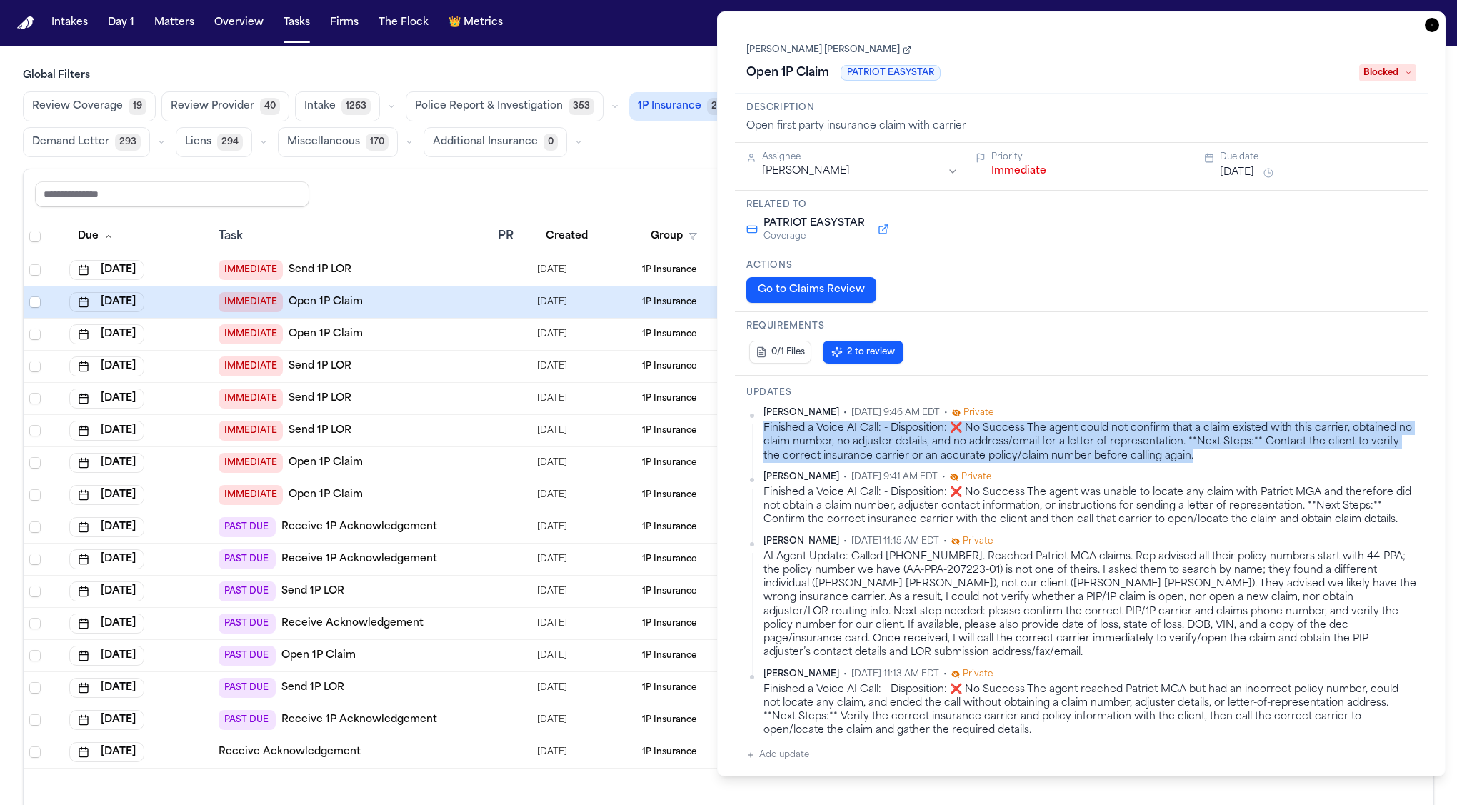
click at [1103, 461] on div "Finished a Voice AI Call: - Disposition: ❌ No Success The agent could not confi…" at bounding box center [1090, 441] width 653 height 41
click at [869, 50] on link "[PERSON_NAME] [PERSON_NAME]" at bounding box center [828, 49] width 165 height 11
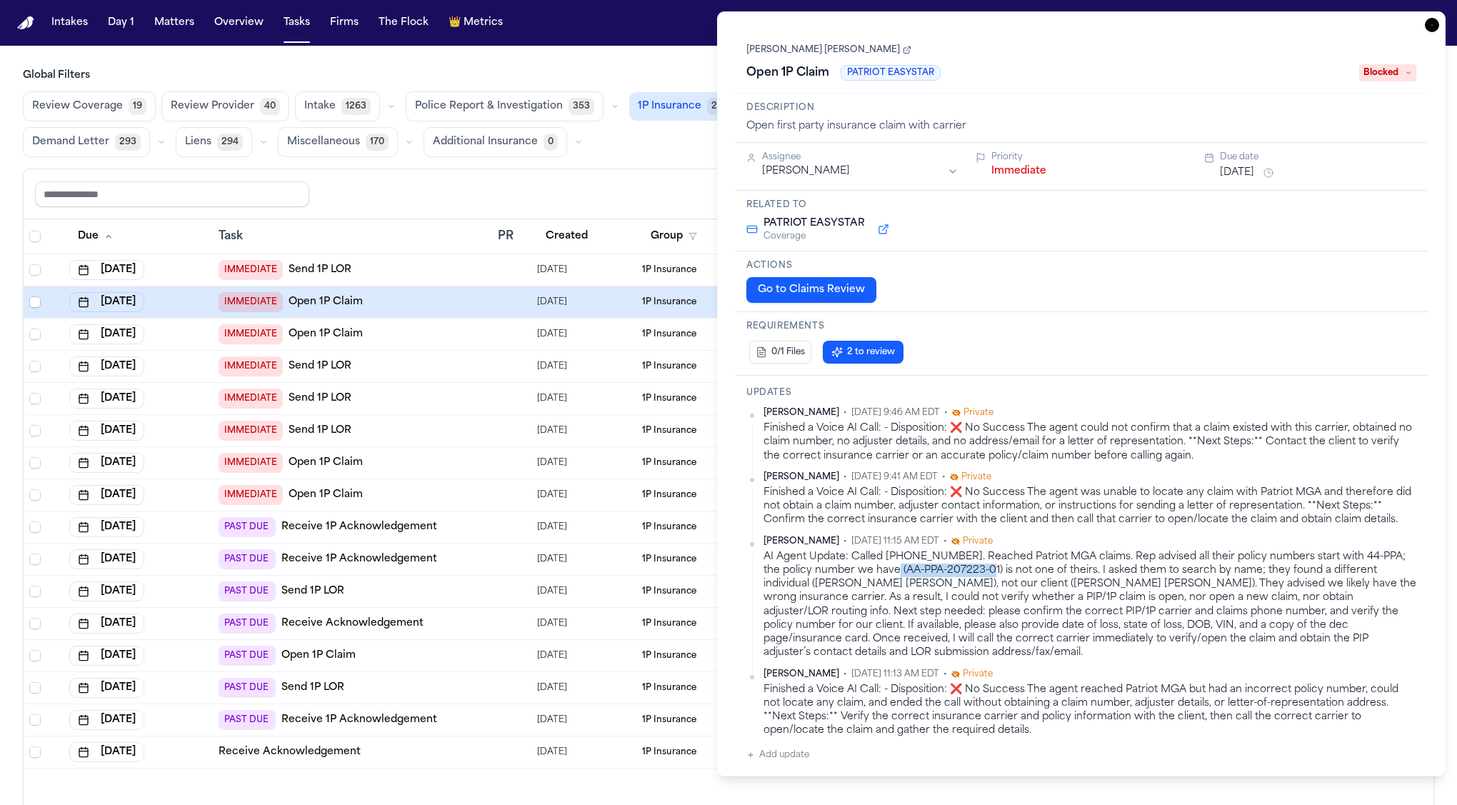
drag, startPoint x: 884, startPoint y: 571, endPoint x: 980, endPoint y: 571, distance: 95.7
click at [980, 571] on div "AI Agent Update: Called 888-278-8121. Reached Patriot MGA claims. Rep advised a…" at bounding box center [1090, 605] width 653 height 110
drag, startPoint x: 1344, startPoint y: 560, endPoint x: 1332, endPoint y: 561, distance: 11.5
click at [1332, 561] on div "AI Agent Update: Called 888-278-8121. Reached Patriot MGA claims. Rep advised a…" at bounding box center [1090, 605] width 653 height 110
drag, startPoint x: 901, startPoint y: 571, endPoint x: 886, endPoint y: 571, distance: 15.0
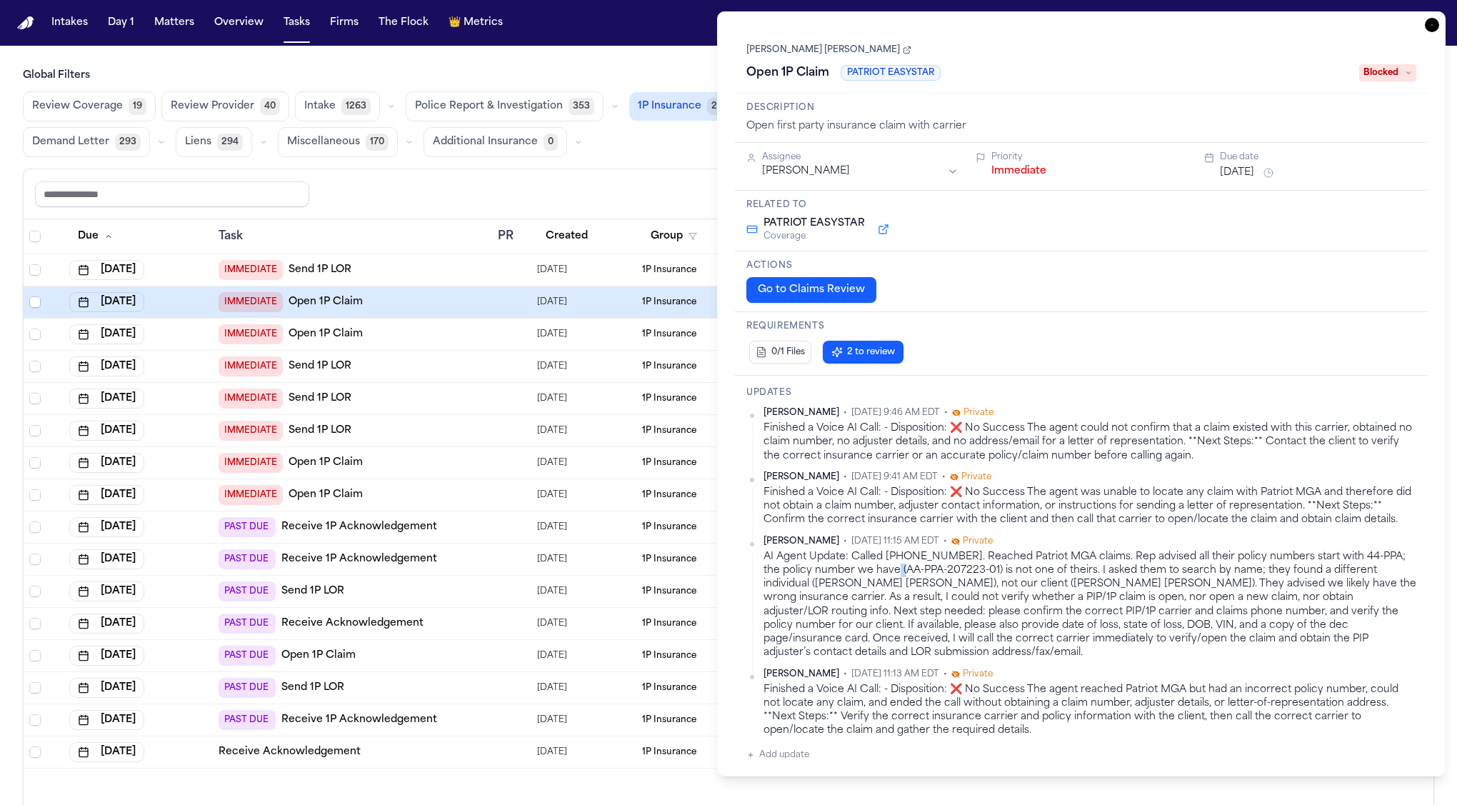
click at [886, 571] on div "AI Agent Update: Called 888-278-8121. Reached Patriot MGA claims. Rep advised a…" at bounding box center [1090, 605] width 653 height 110
drag, startPoint x: 976, startPoint y: 572, endPoint x: 884, endPoint y: 575, distance: 92.9
click at [883, 575] on div "AI Agent Update: Called 888-278-8121. Reached Patriot MGA claims. Rep advised a…" at bounding box center [1090, 605] width 653 height 110
click at [624, 182] on div "Share view Reset to default Clear all Add Task" at bounding box center [728, 194] width 1387 height 26
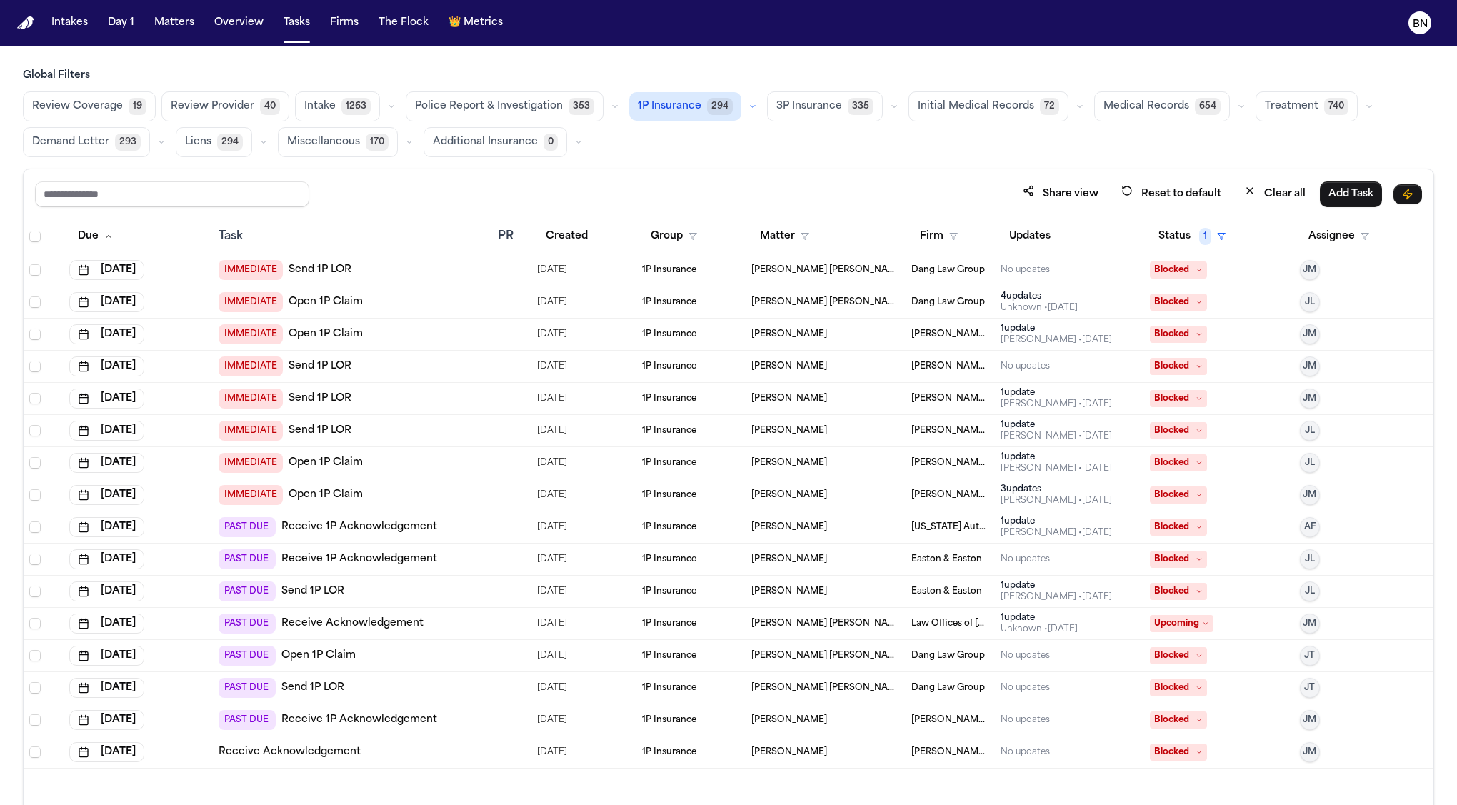
click at [806, 274] on td "[PERSON_NAME] [PERSON_NAME]" at bounding box center [825, 270] width 159 height 32
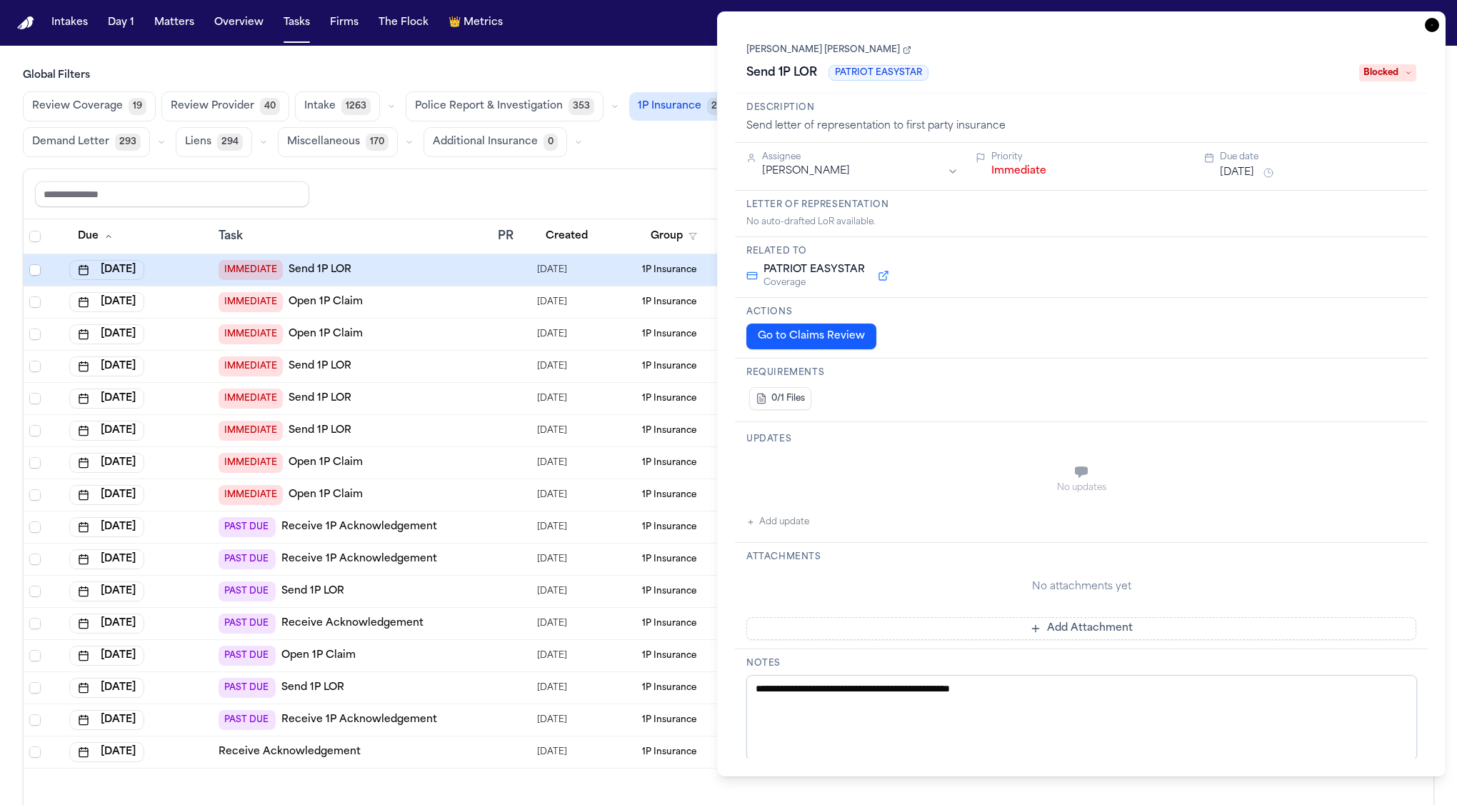
click at [634, 307] on td "[DATE]" at bounding box center [583, 302] width 104 height 32
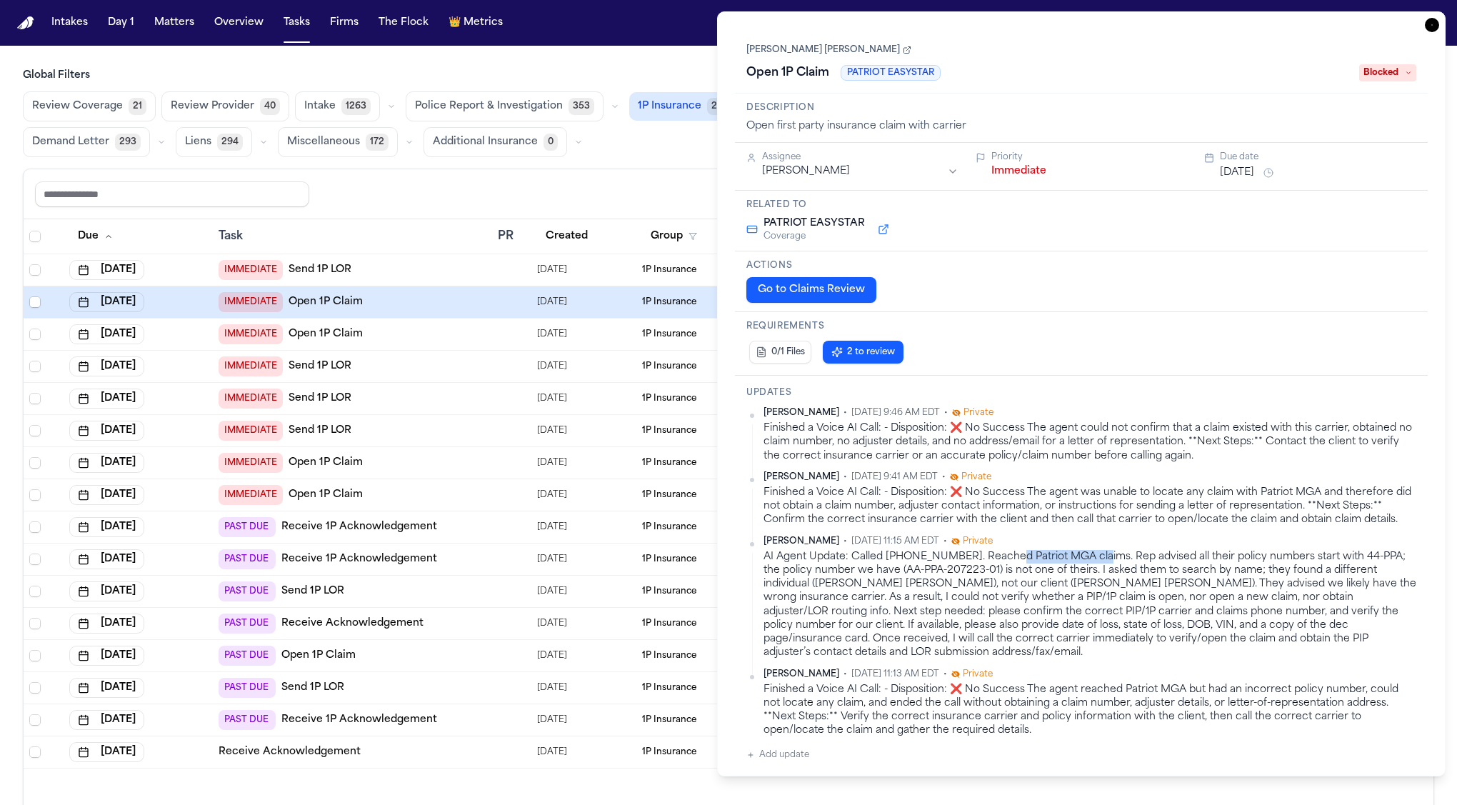
drag, startPoint x: 1004, startPoint y: 556, endPoint x: 1093, endPoint y: 557, distance: 89.3
click at [1093, 557] on div "AI Agent Update: Called 888-278-8121. Reached Patriot MGA claims. Rep advised a…" at bounding box center [1090, 605] width 653 height 110
click at [1076, 590] on div "AI Agent Update: Called 888-278-8121. Reached Patriot MGA claims. Rep advised a…" at bounding box center [1090, 605] width 653 height 110
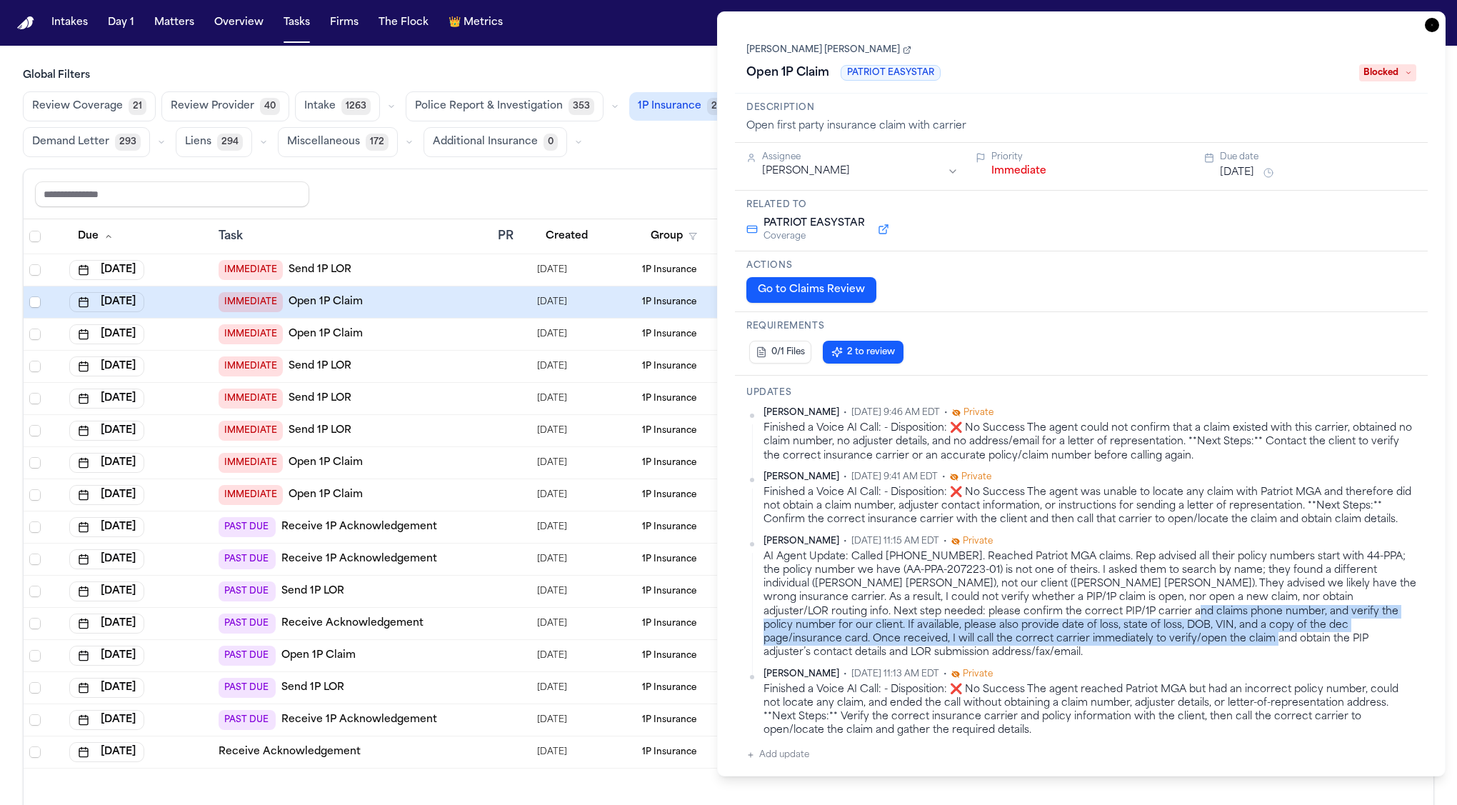
drag, startPoint x: 1025, startPoint y: 609, endPoint x: 1031, endPoint y: 633, distance: 24.4
click at [1031, 633] on div "AI Agent Update: Called 888-278-8121. Reached Patriot MGA claims. Rep advised a…" at bounding box center [1090, 605] width 653 height 110
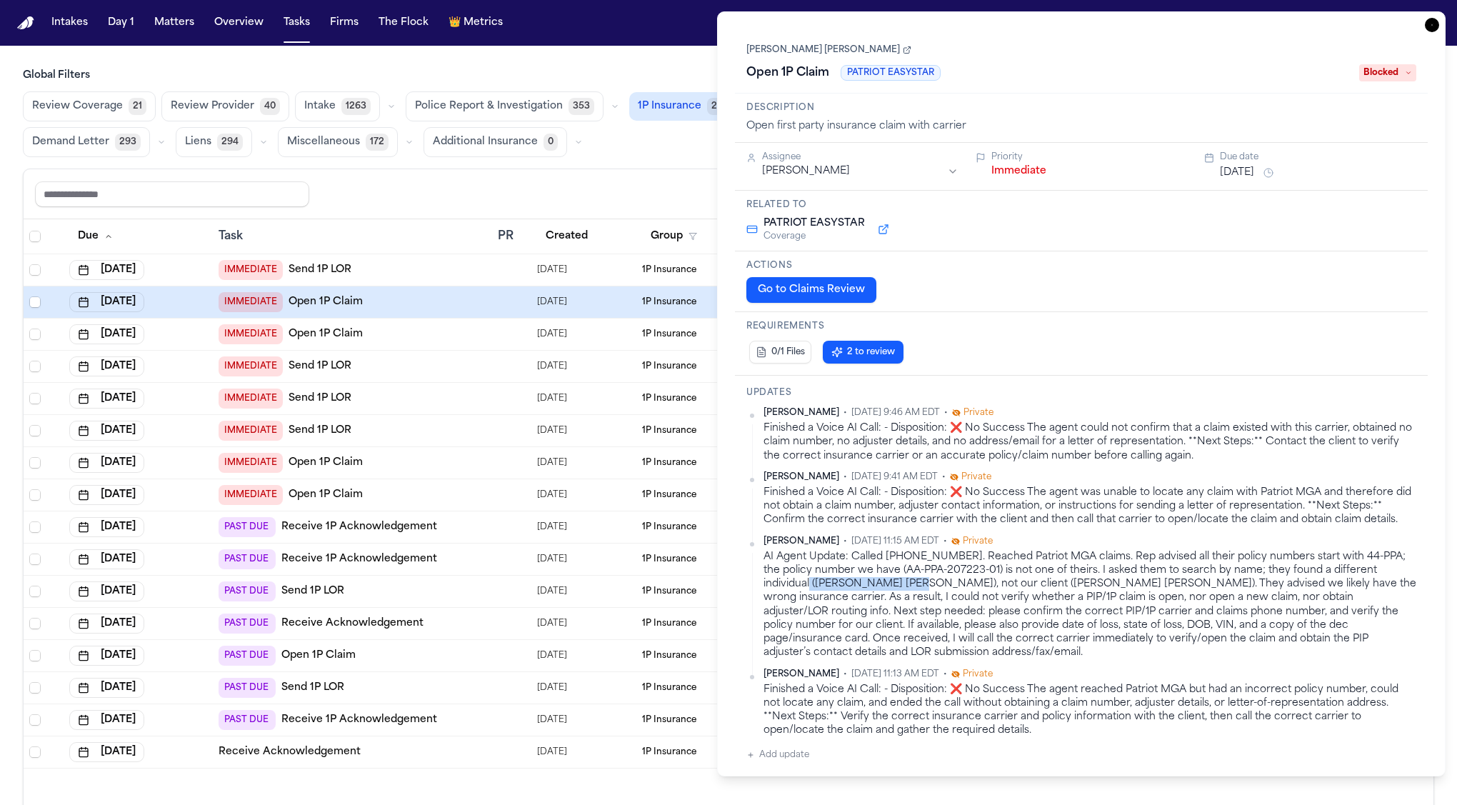
drag, startPoint x: 875, startPoint y: 581, endPoint x: 769, endPoint y: 579, distance: 106.5
click at [769, 579] on div "AI Agent Update: Called 888-278-8121. Reached Patriot MGA claims. Rep advised a…" at bounding box center [1090, 605] width 653 height 110
drag, startPoint x: 1131, startPoint y: 586, endPoint x: 728, endPoint y: 582, distance: 403.6
click at [728, 582] on div "**********" at bounding box center [1081, 393] width 729 height 765
click at [824, 50] on link "[PERSON_NAME] [PERSON_NAME]" at bounding box center [828, 49] width 165 height 11
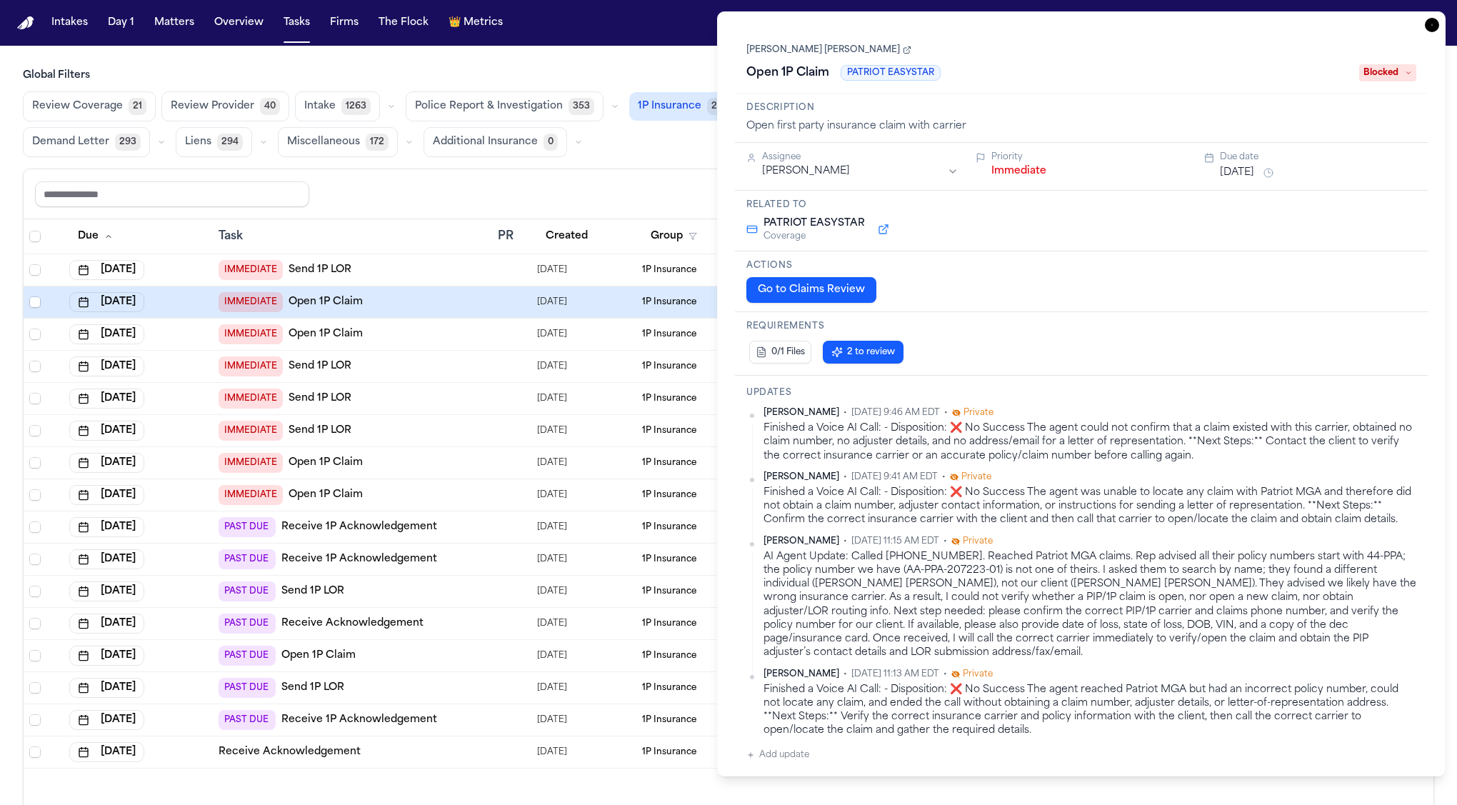
click at [540, 193] on div "Share view Reset to default Clear all Add Task" at bounding box center [728, 194] width 1387 height 26
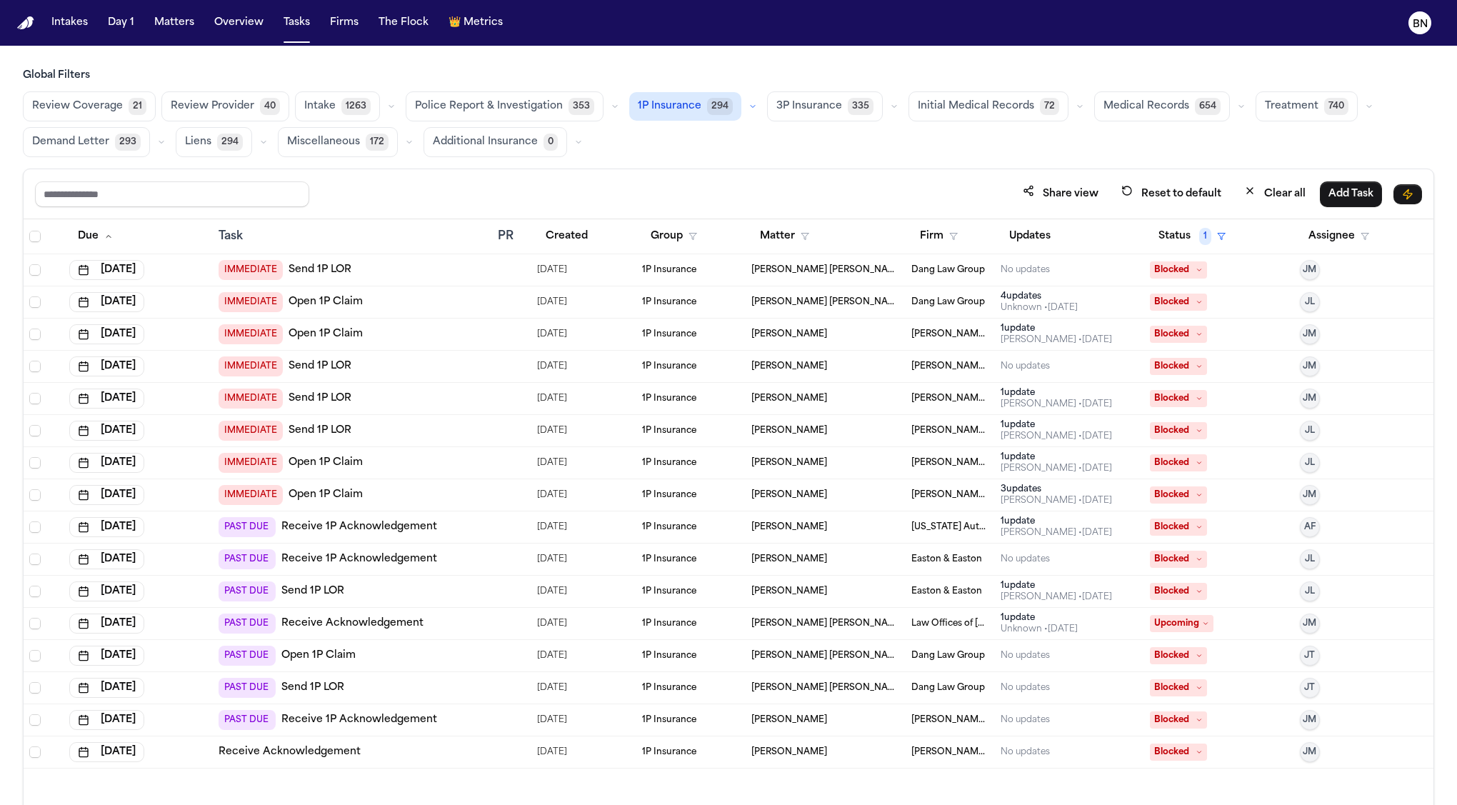
click at [638, 331] on td "1P Insurance" at bounding box center [690, 335] width 109 height 32
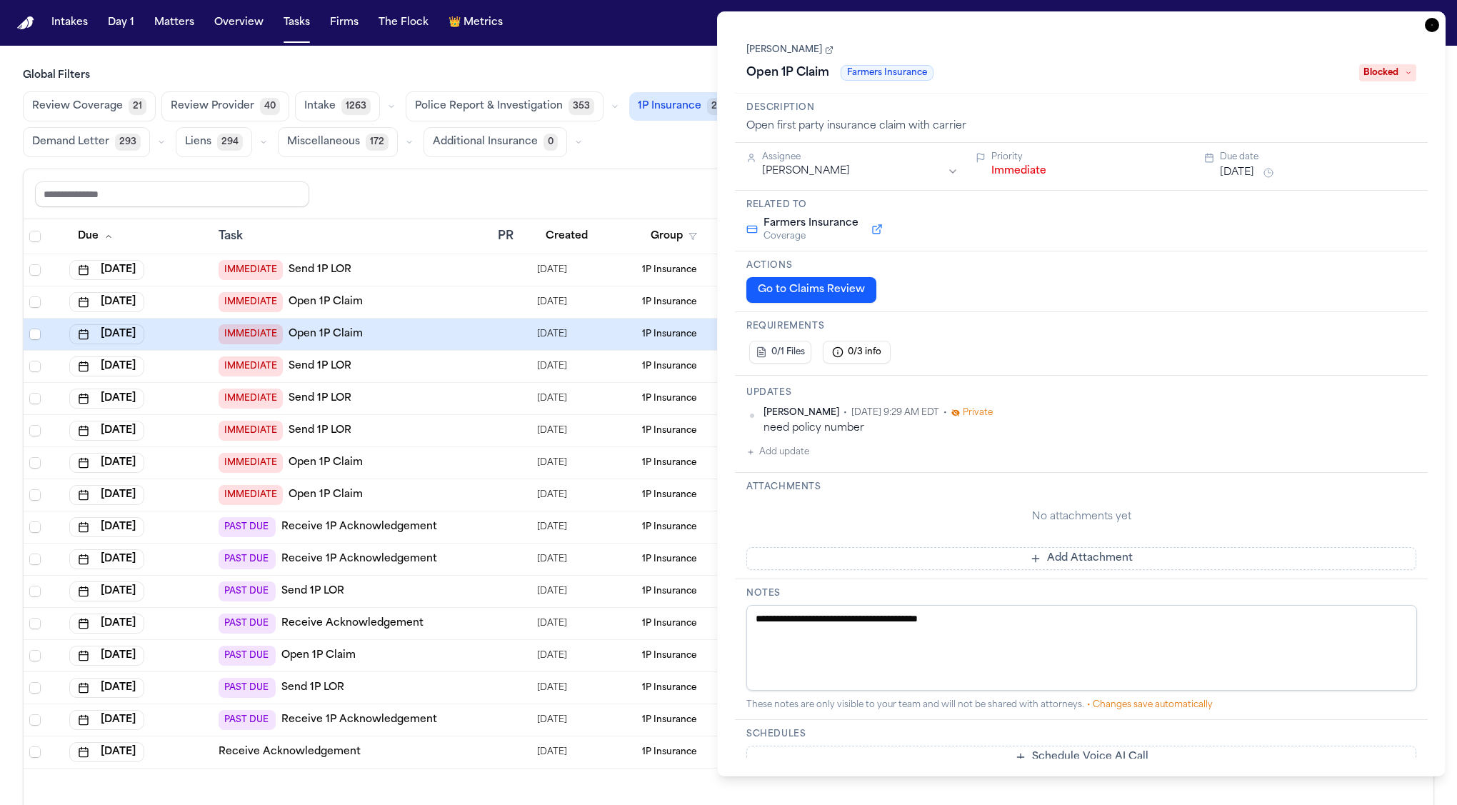
click at [607, 193] on div "Share view Reset to default Clear all Add Task" at bounding box center [728, 194] width 1387 height 26
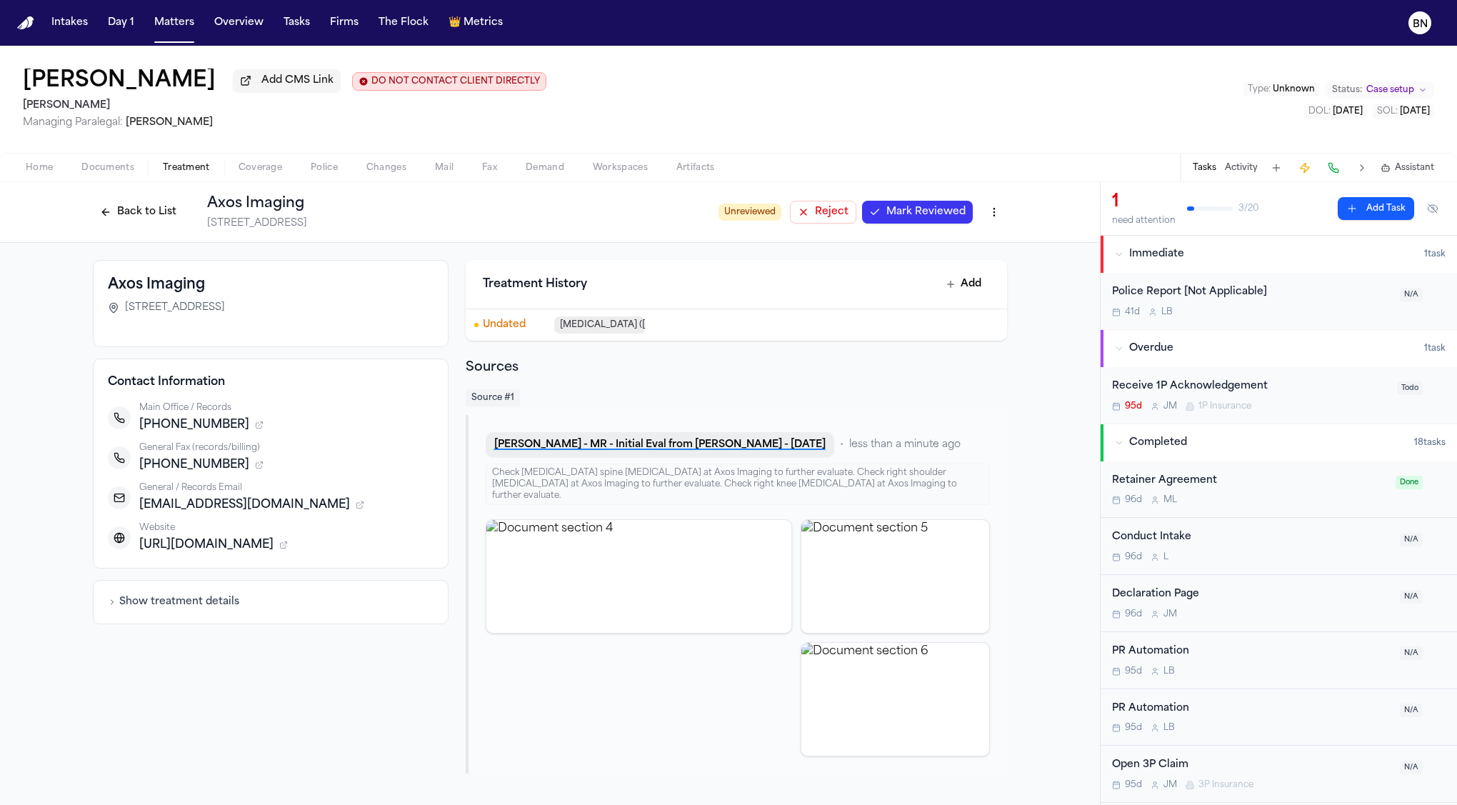
click at [595, 442] on button "R. Trujillo - MR - Initial Eval from Dr. Paul Jain - 6.26.25" at bounding box center [660, 445] width 349 height 26
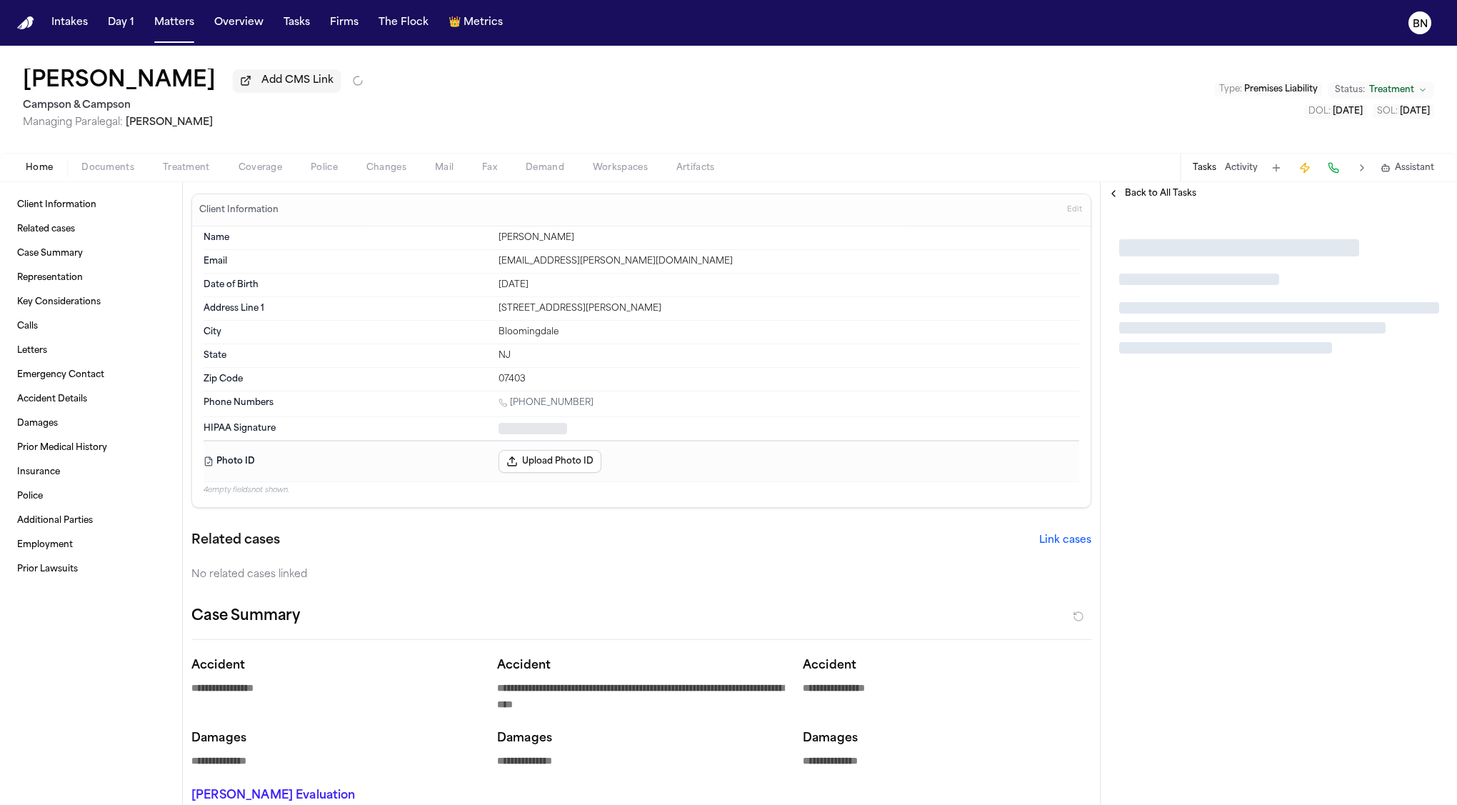
type textarea "*"
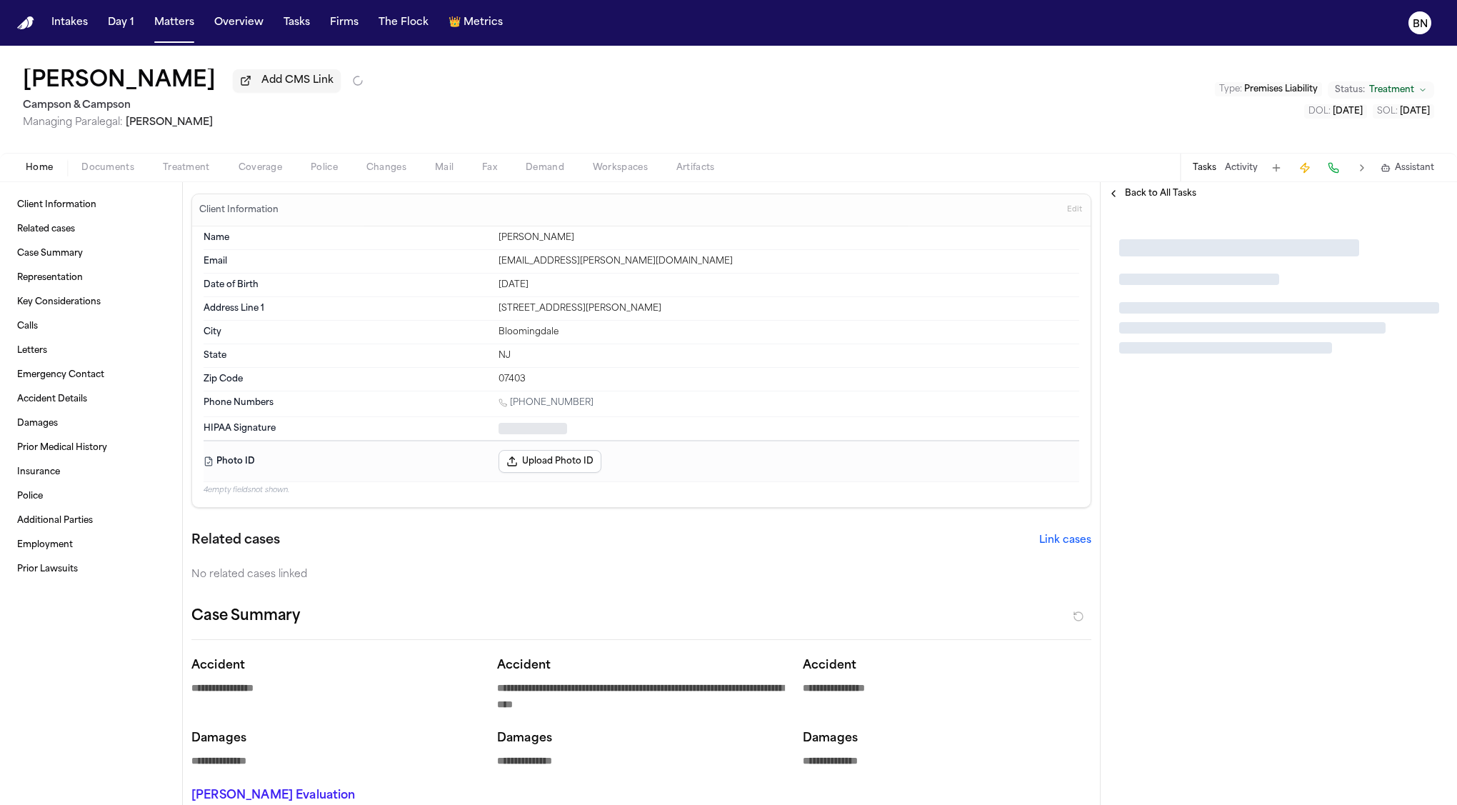
type textarea "*"
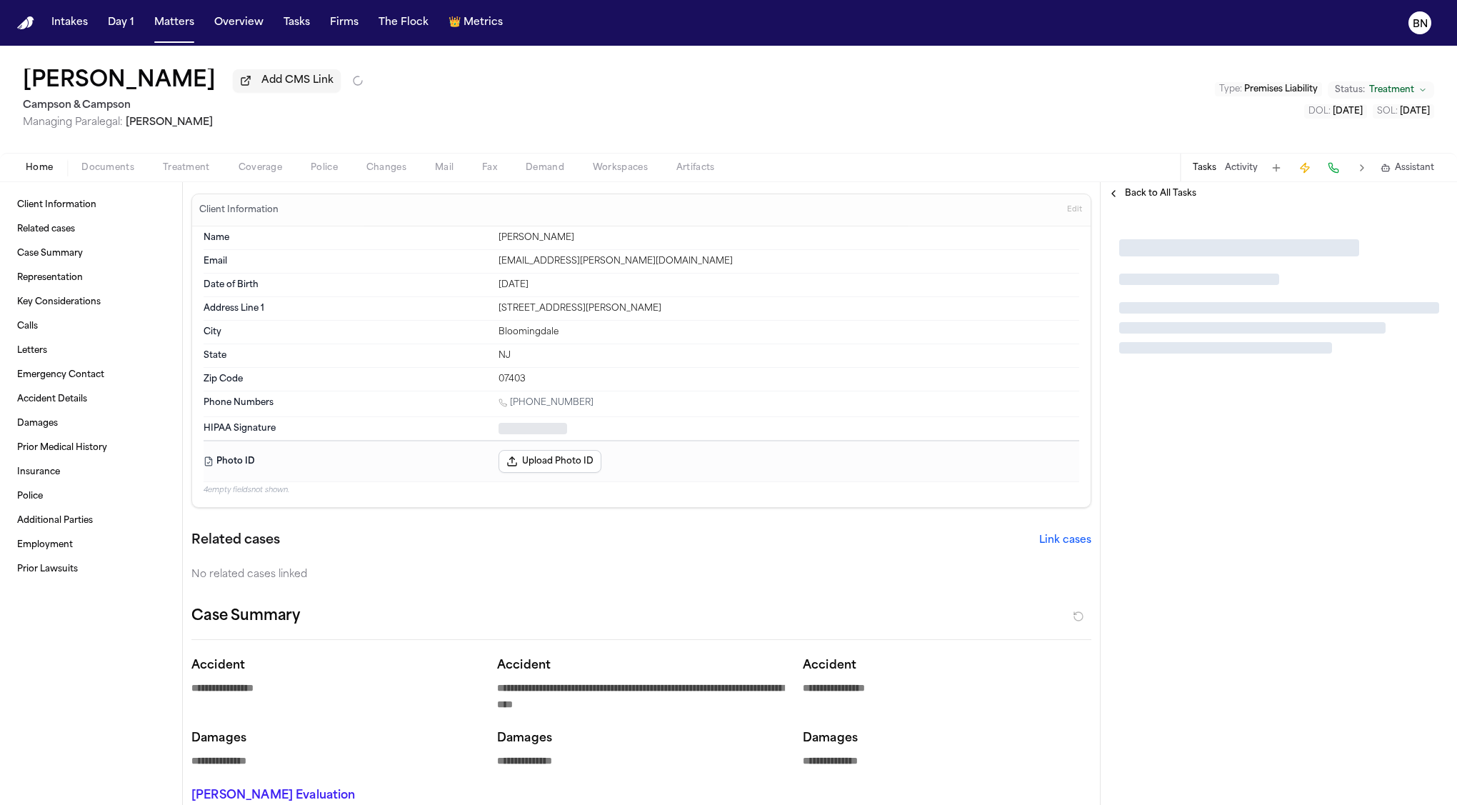
type textarea "*"
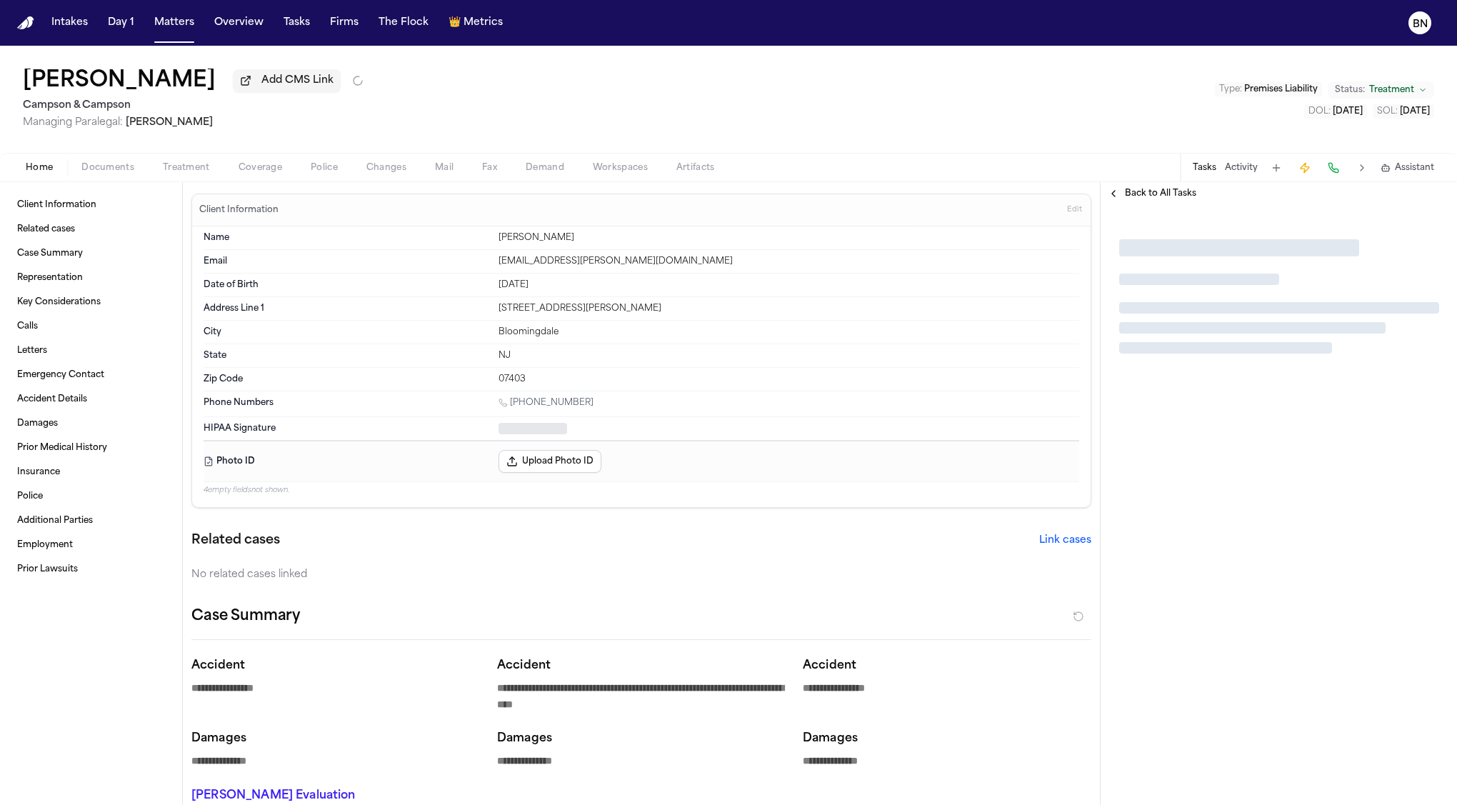
type textarea "*"
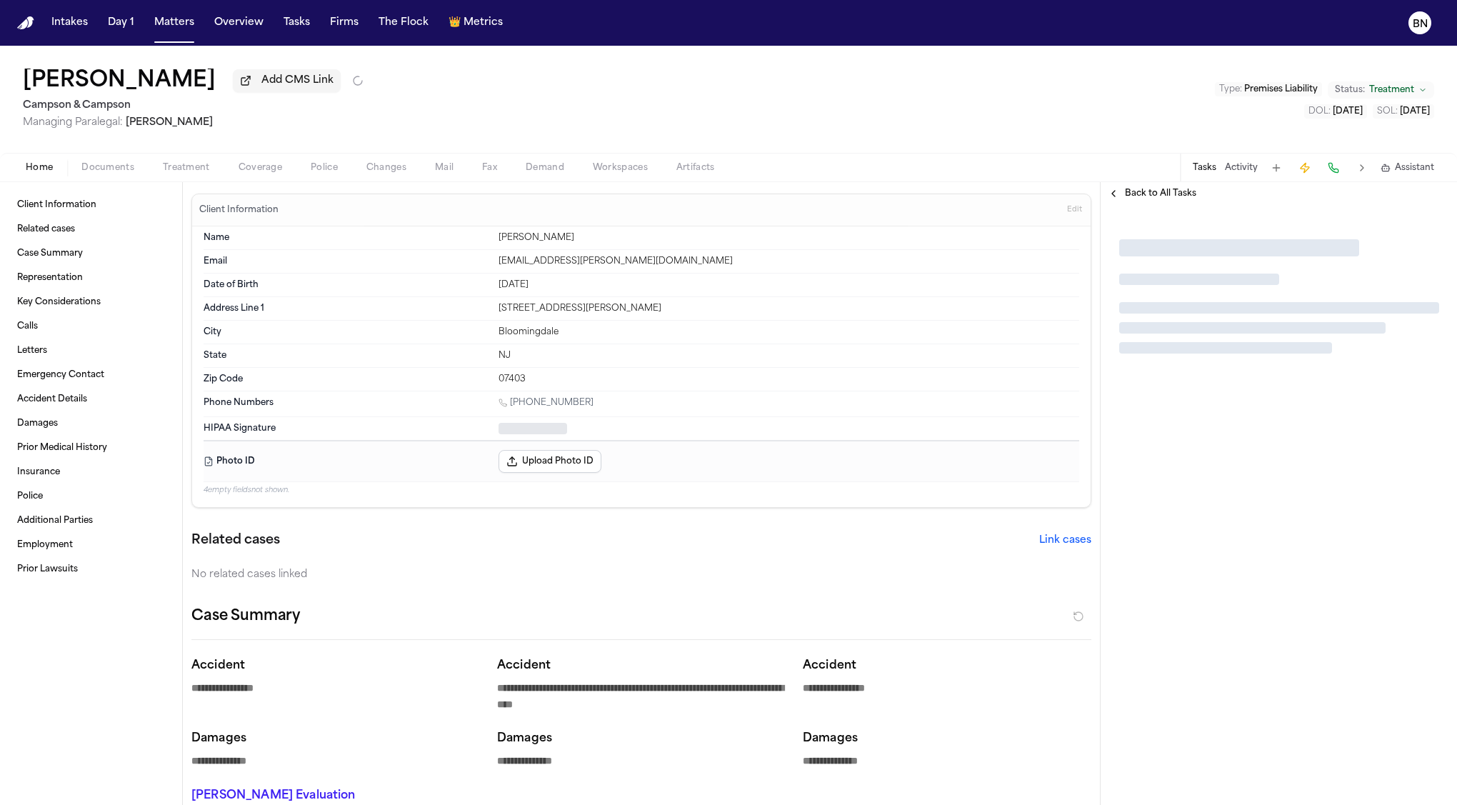
type textarea "*"
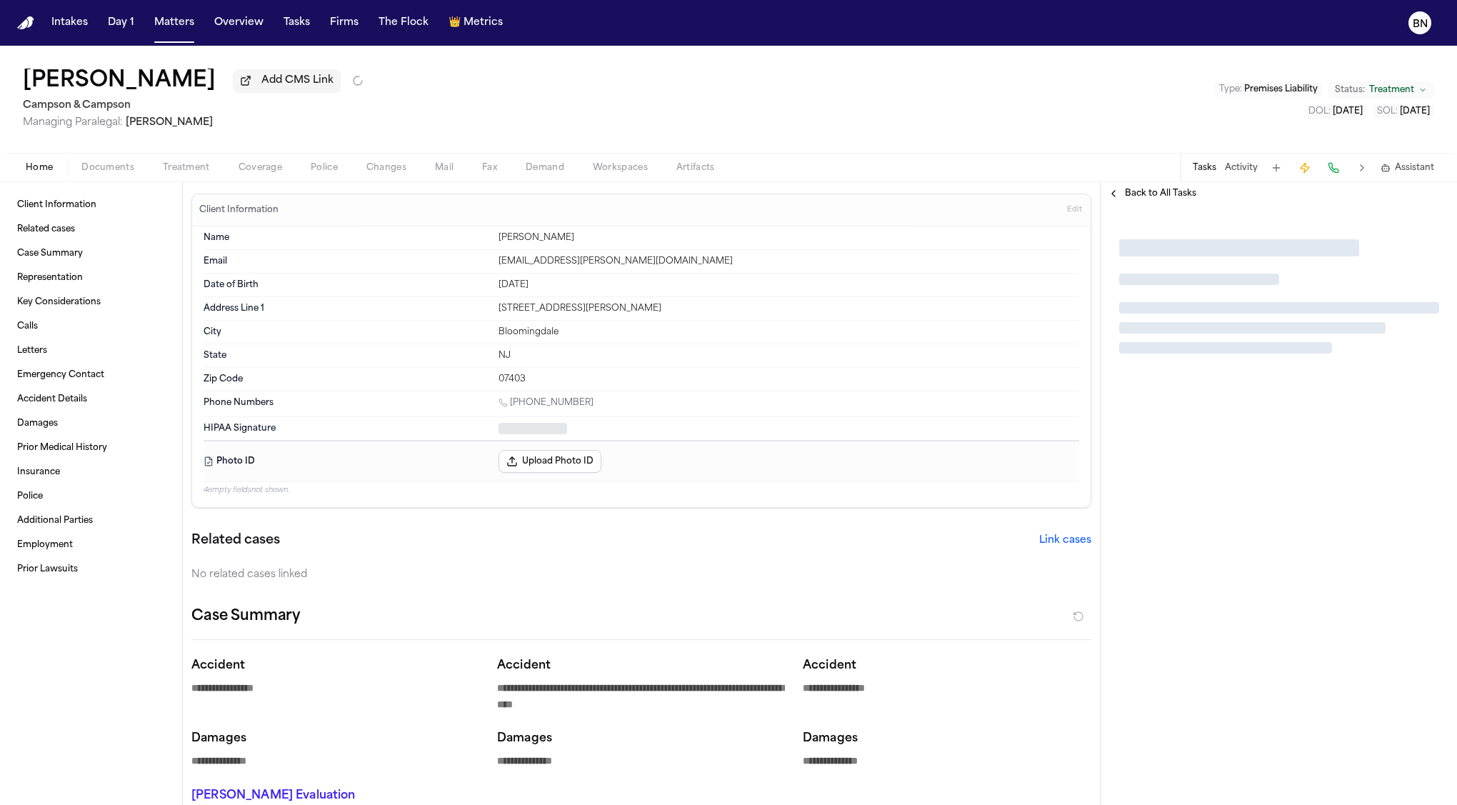
type textarea "*"
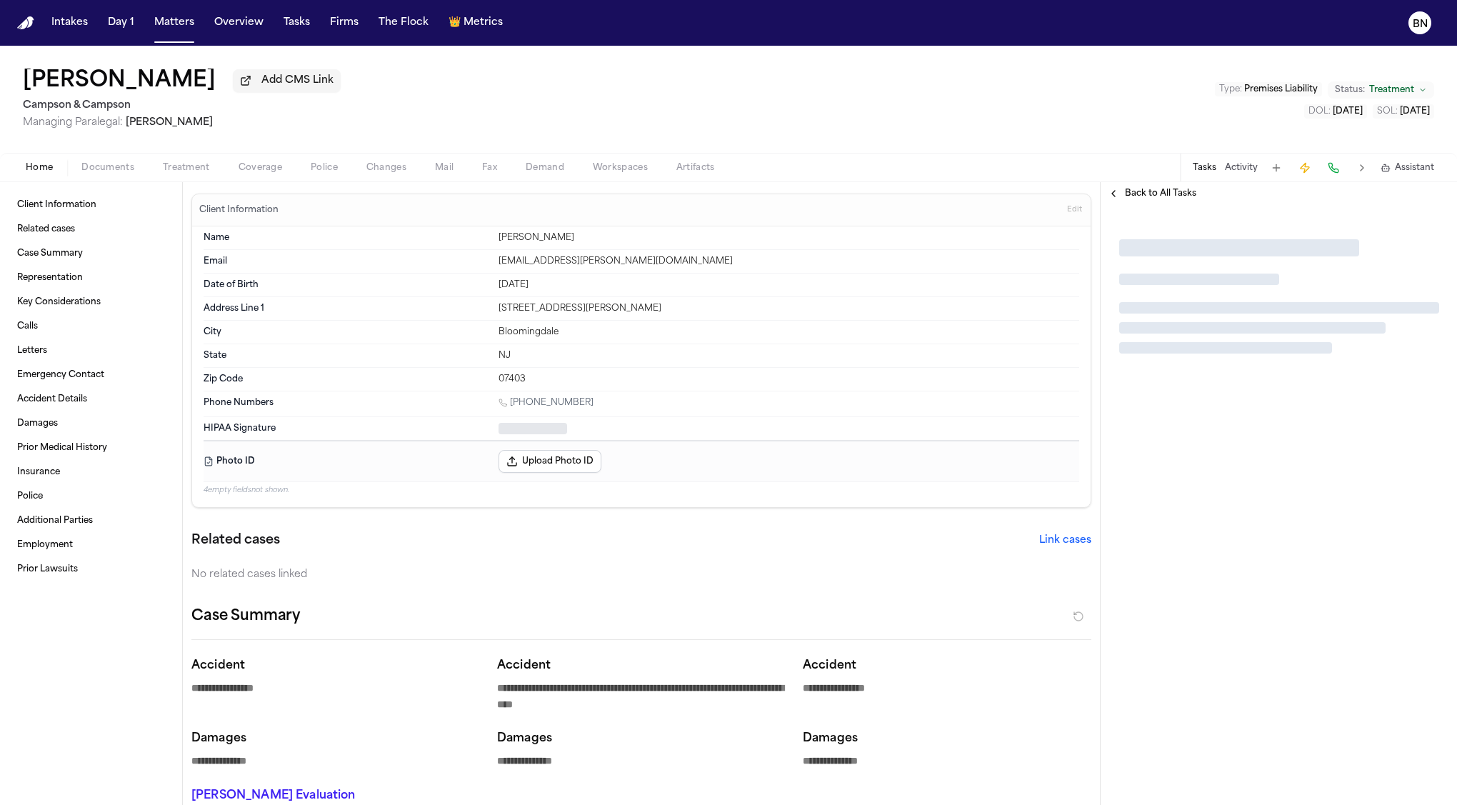
type textarea "*"
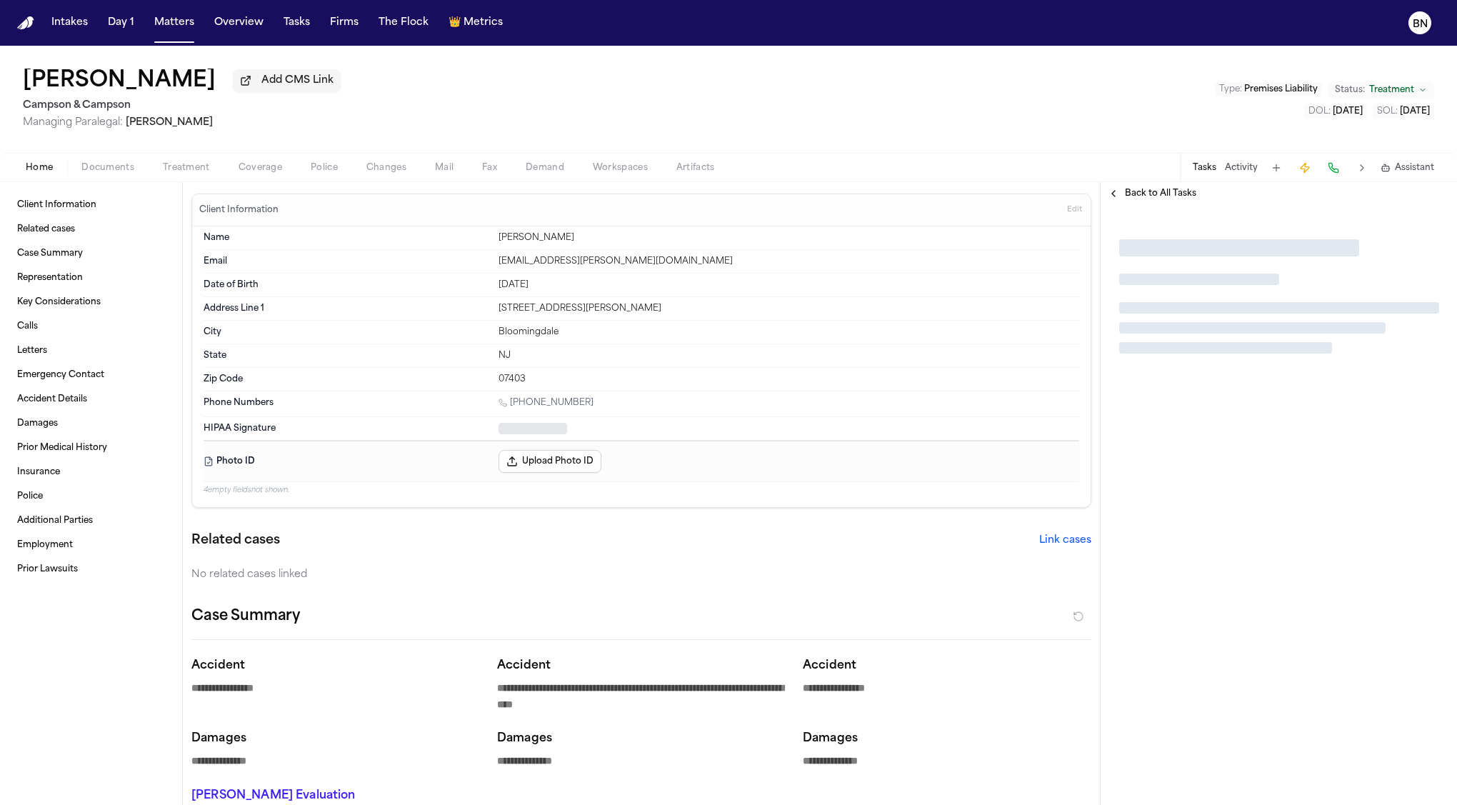
type textarea "*"
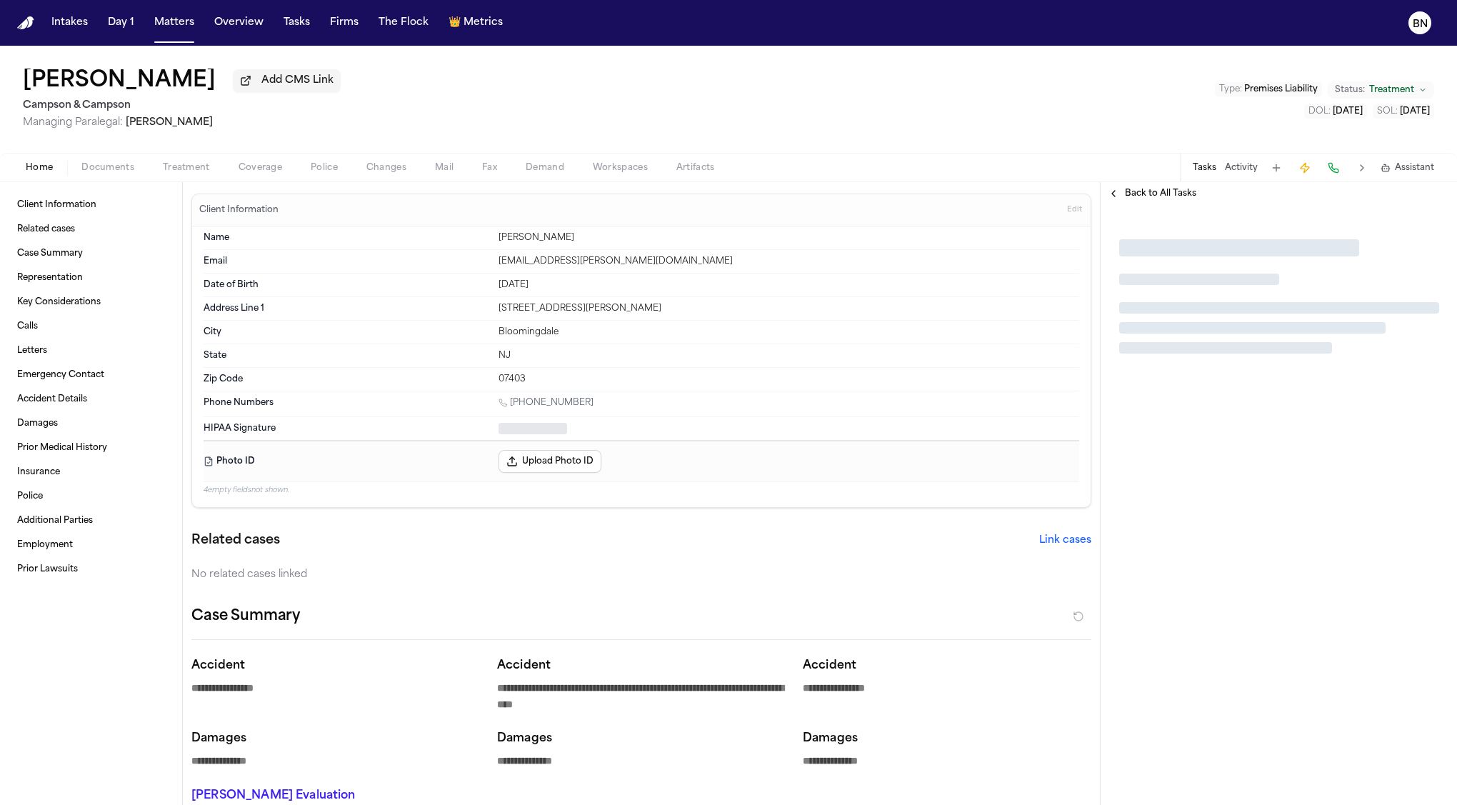
type textarea "*"
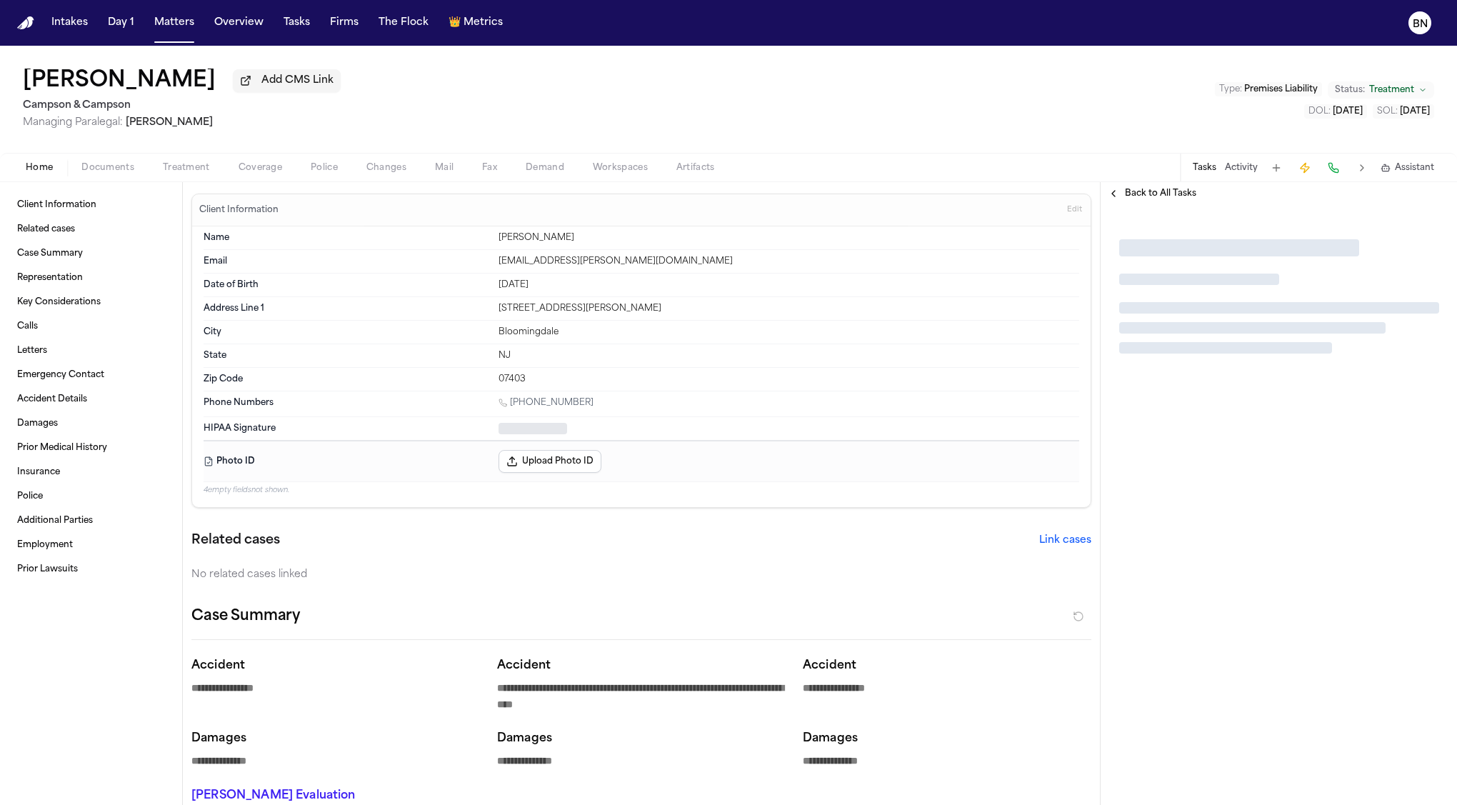
type textarea "*"
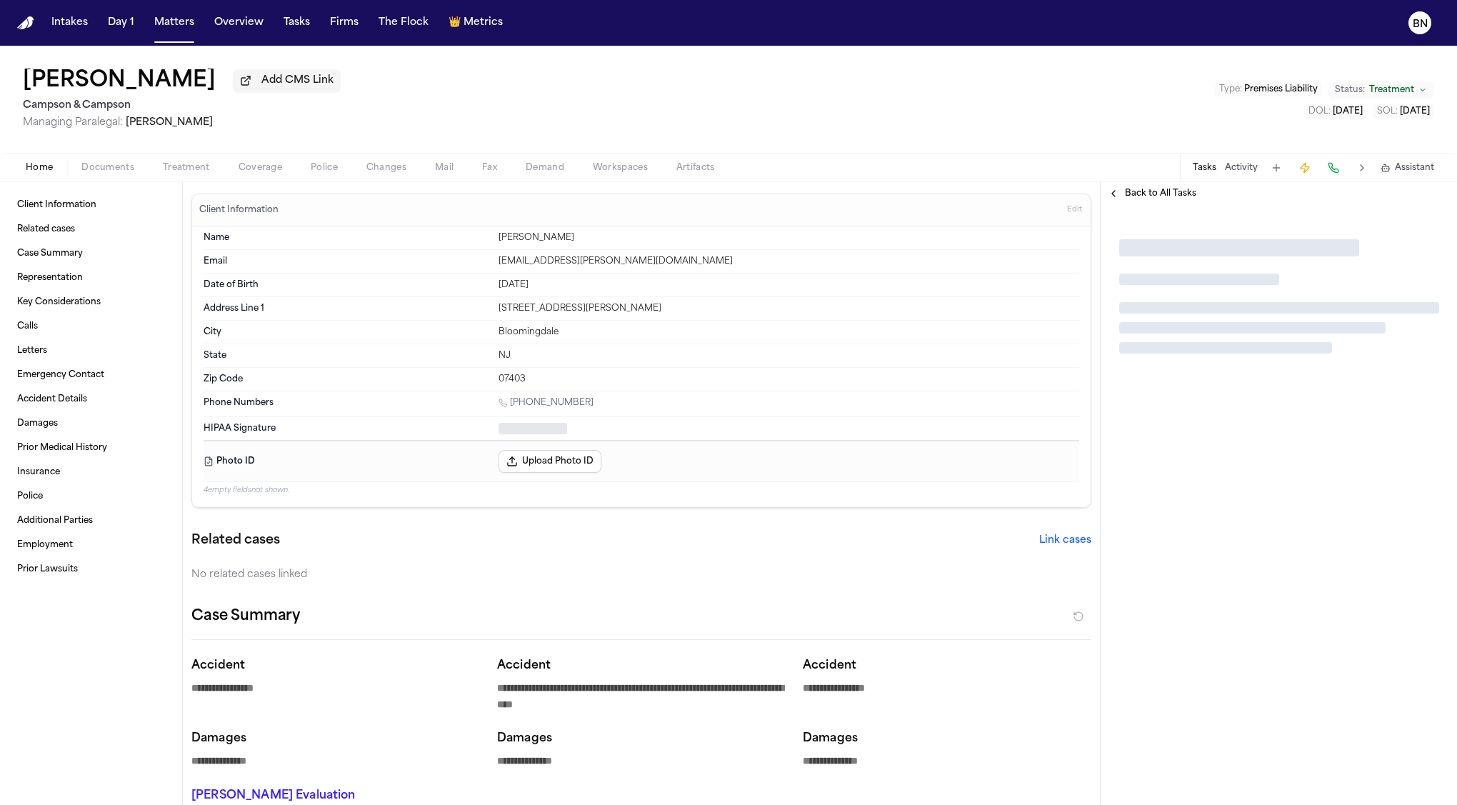
type textarea "*"
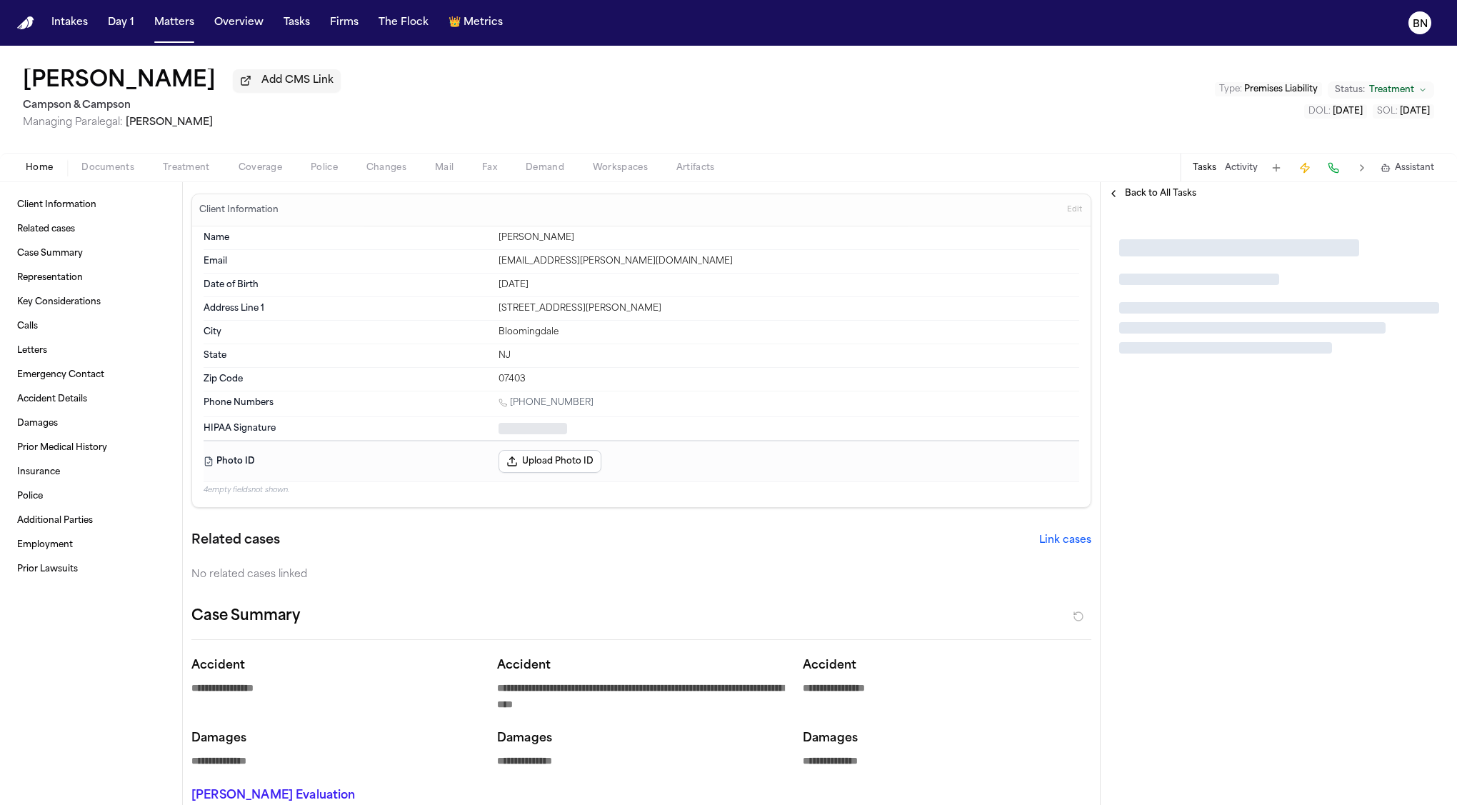
type textarea "*"
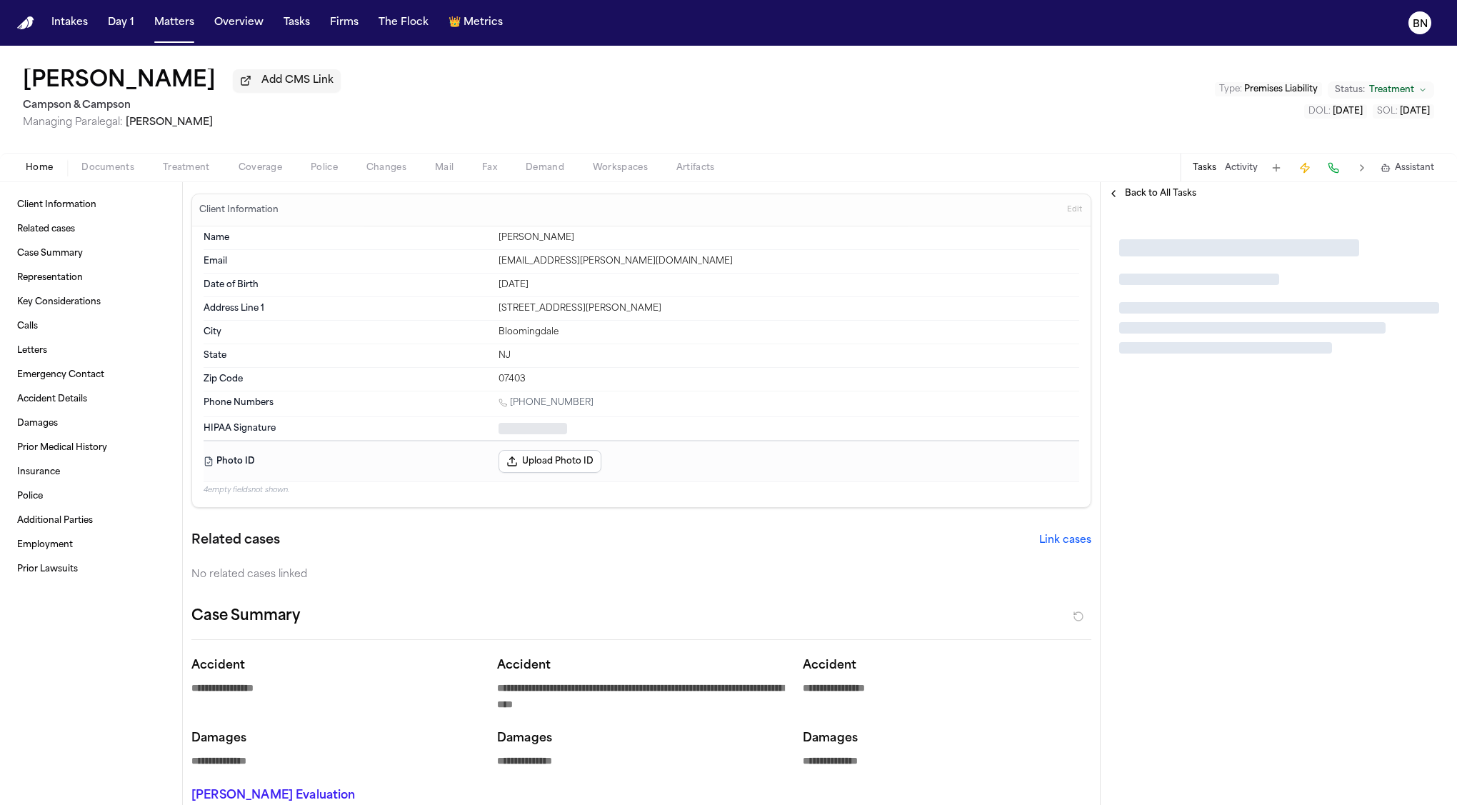
type textarea "*"
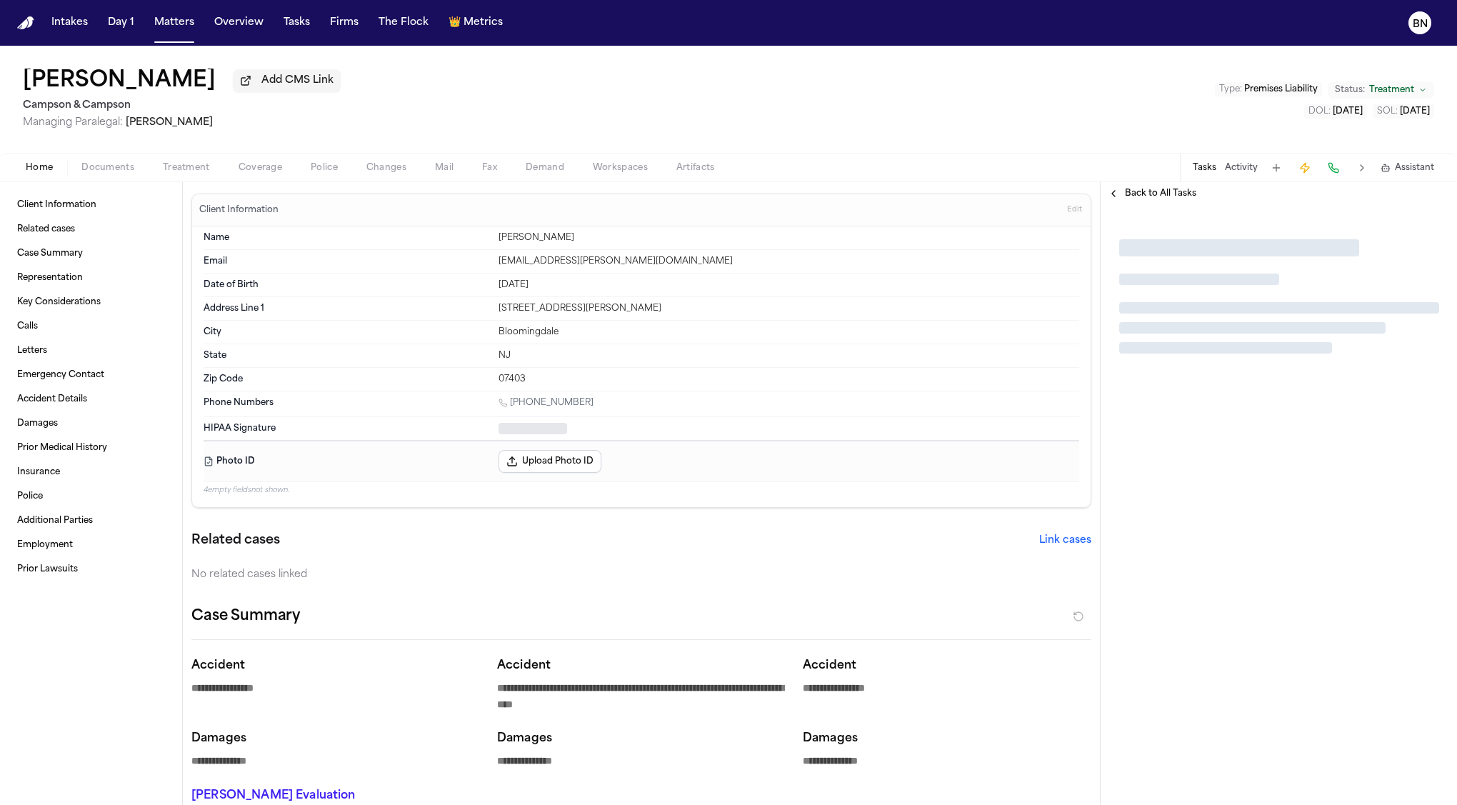
type textarea "*"
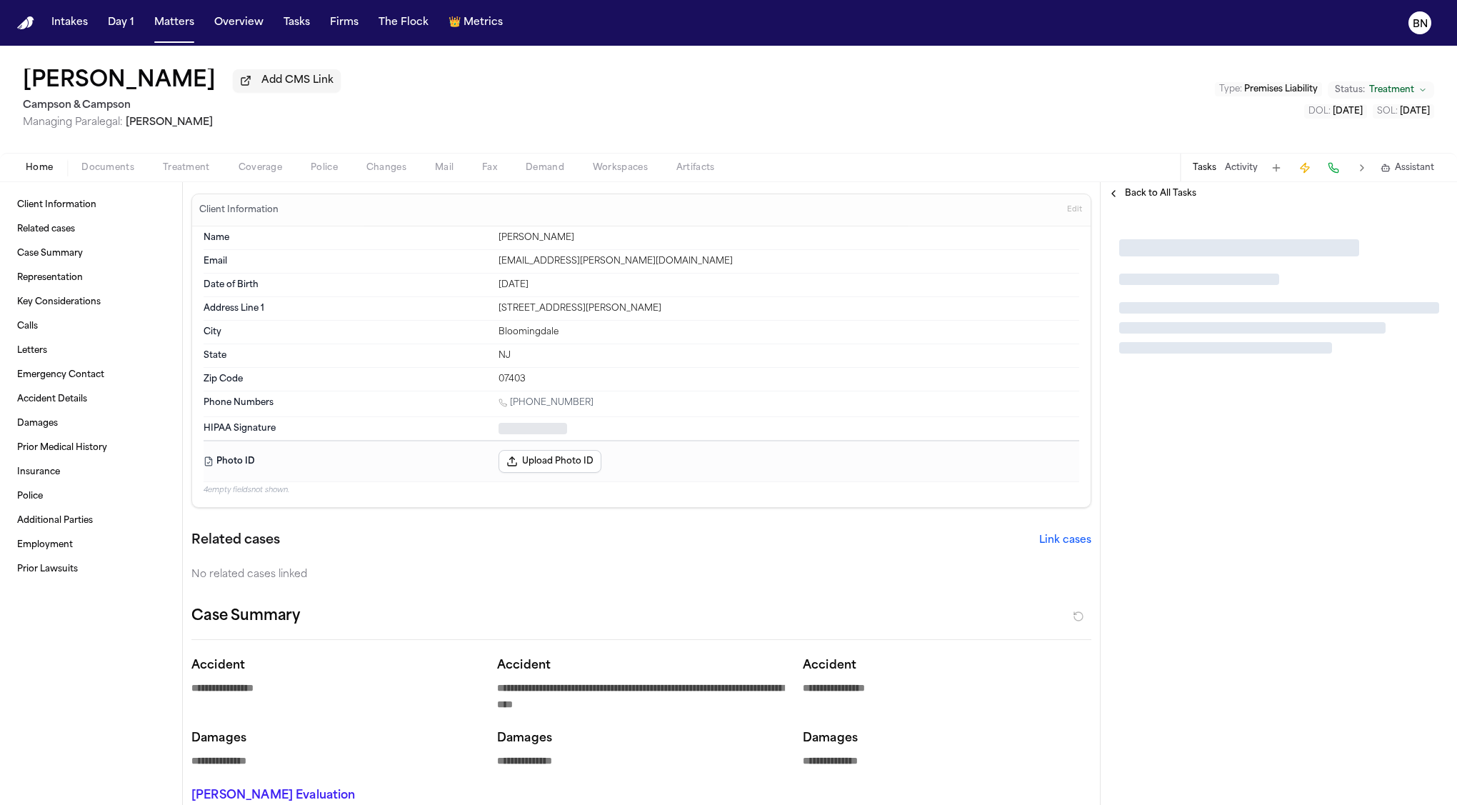
type textarea "*"
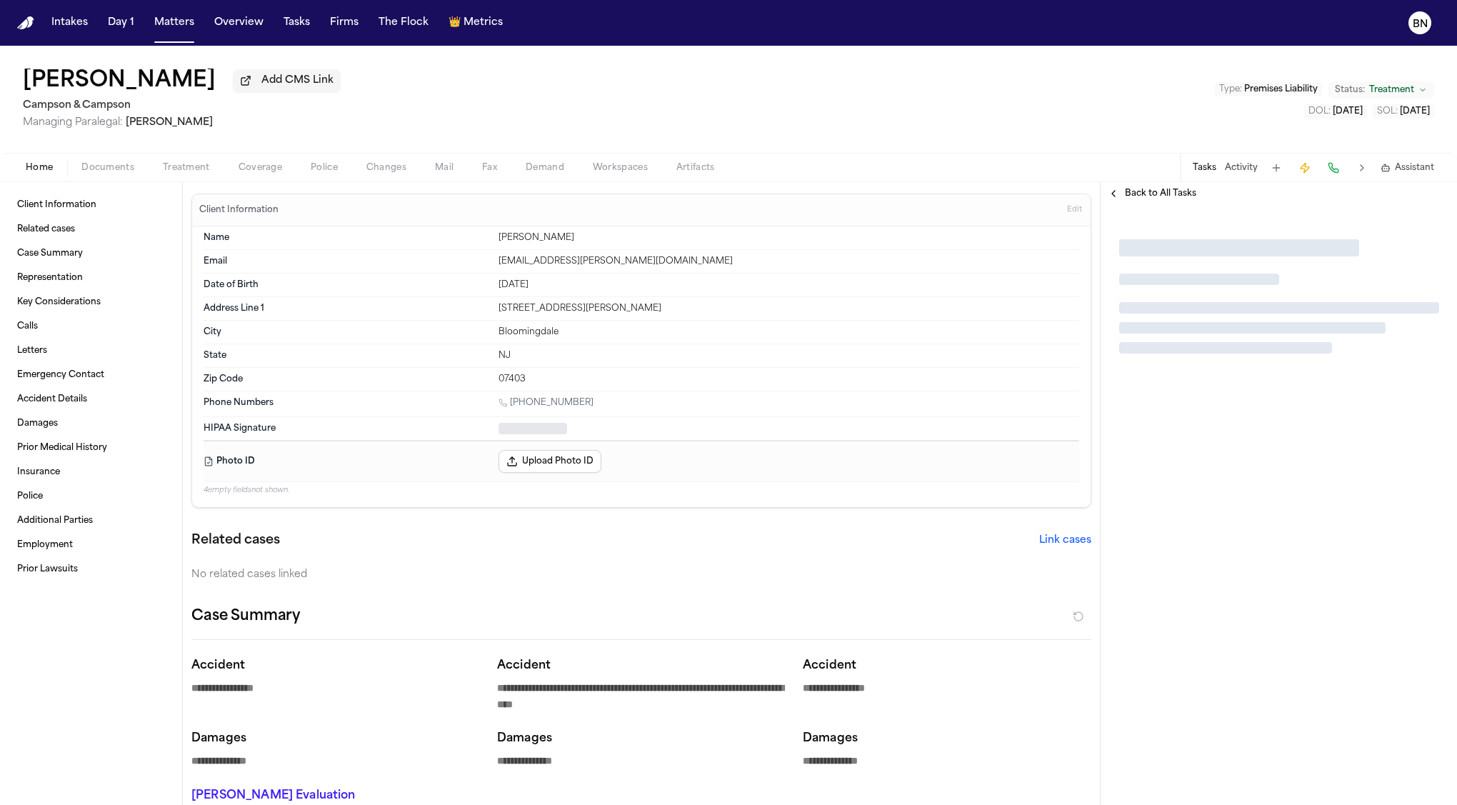
type textarea "*"
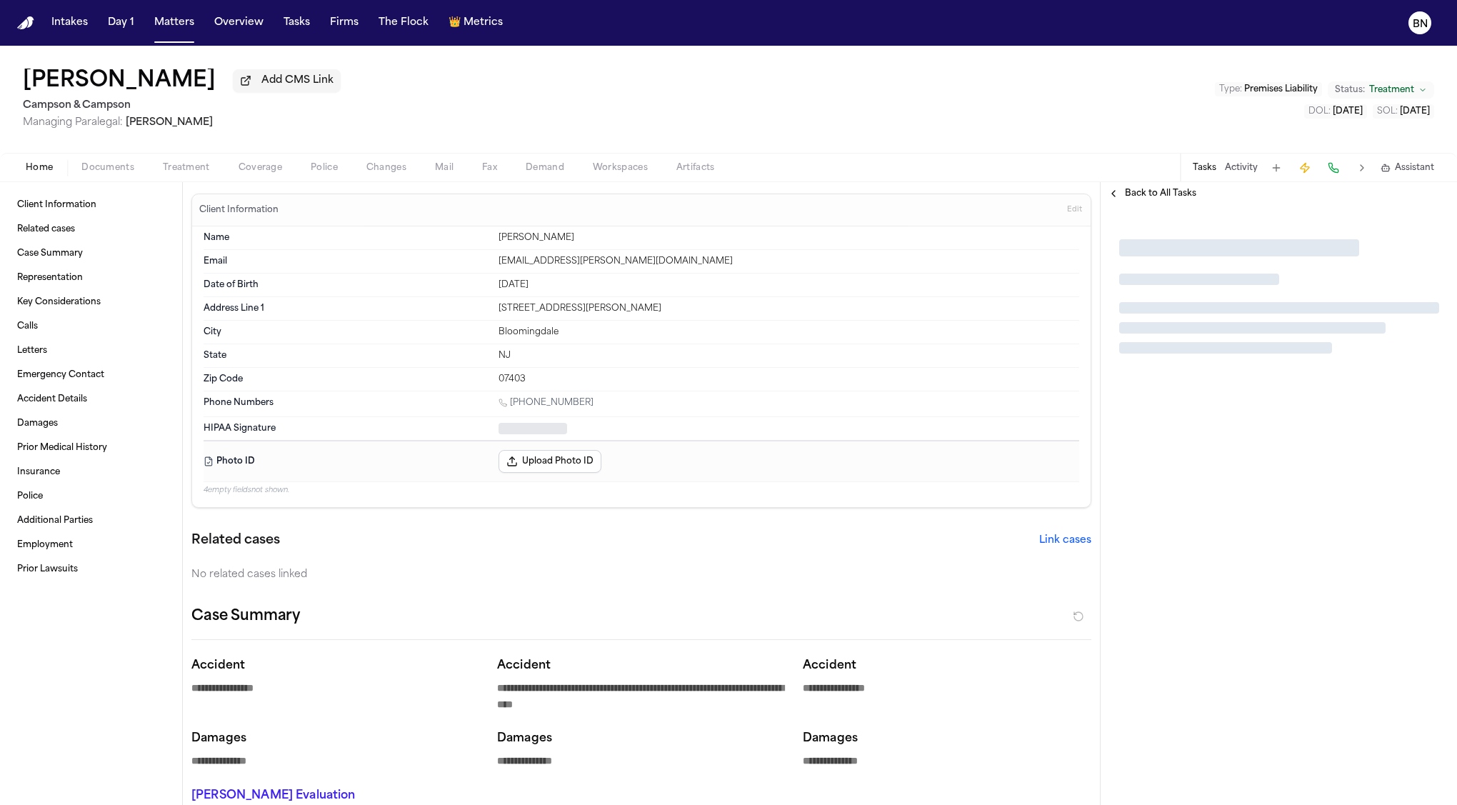
type textarea "*"
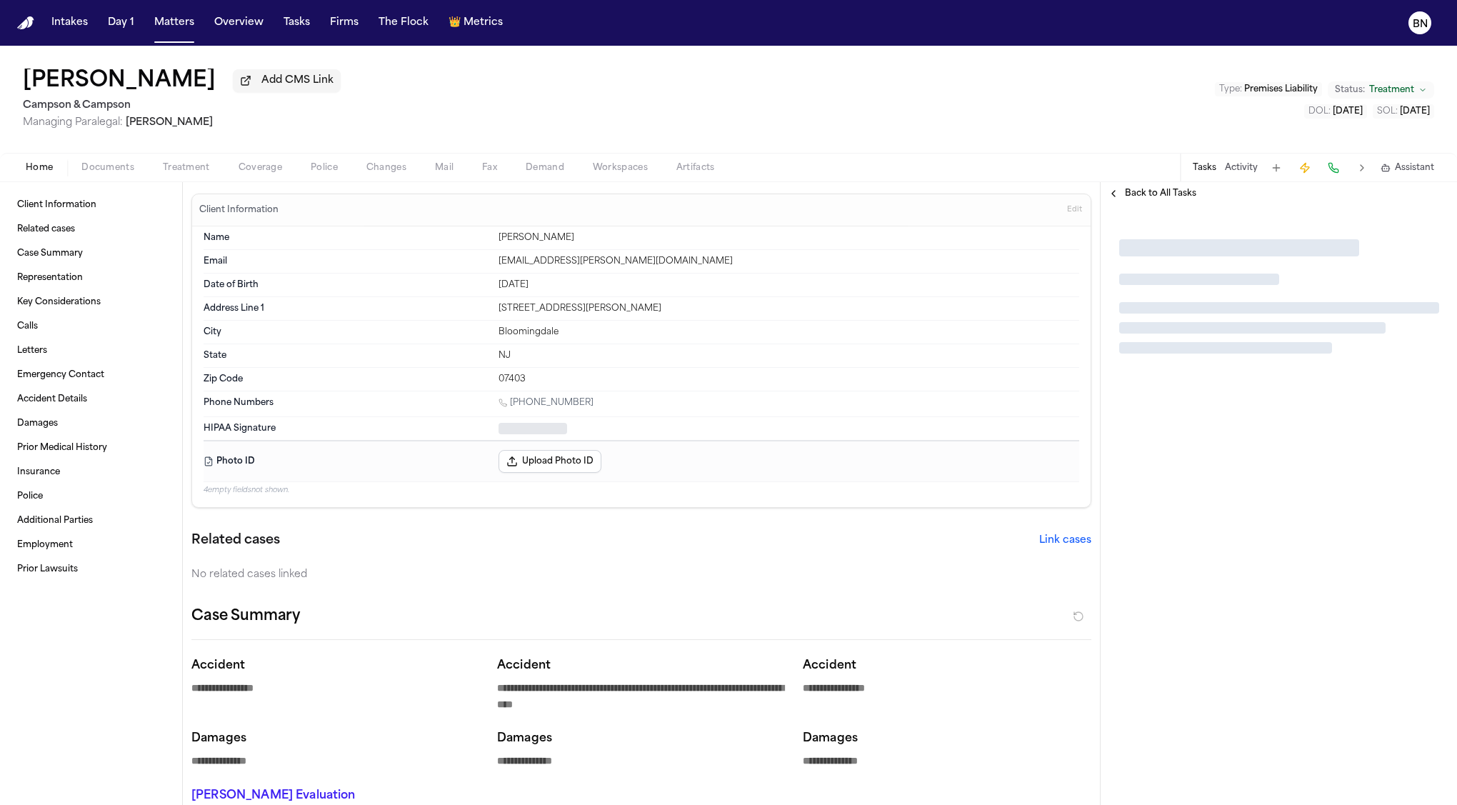
type textarea "*"
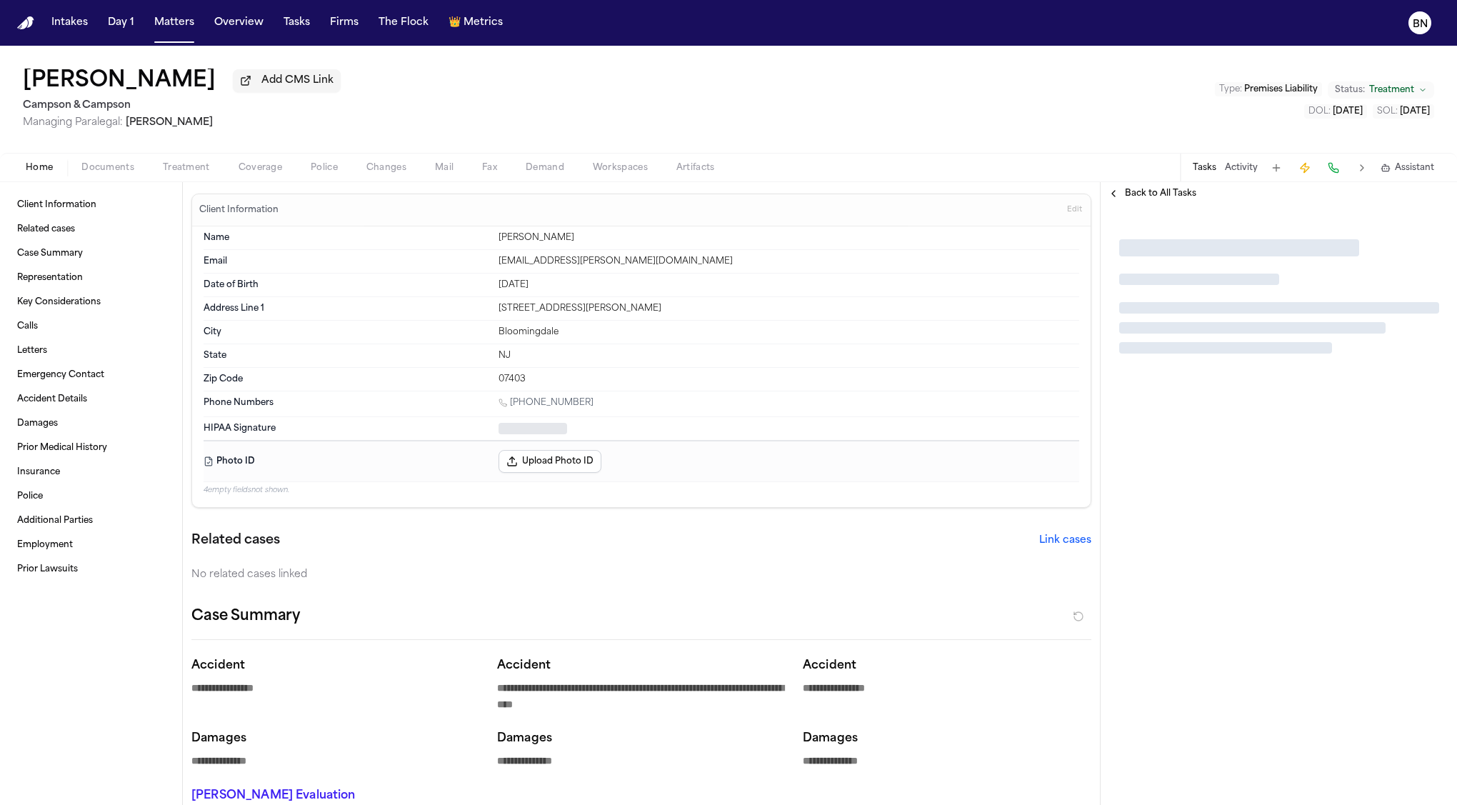
type textarea "*"
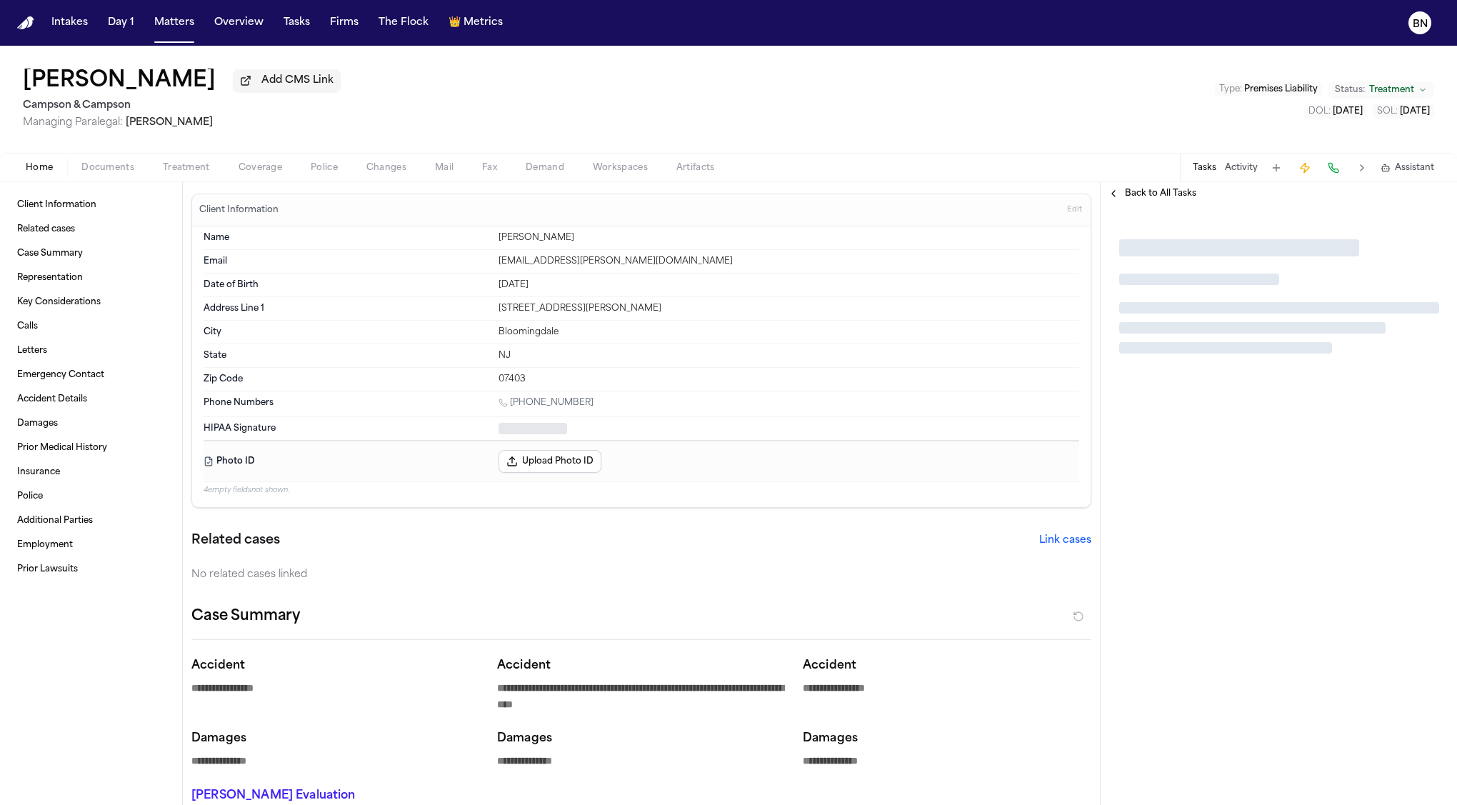
type textarea "*"
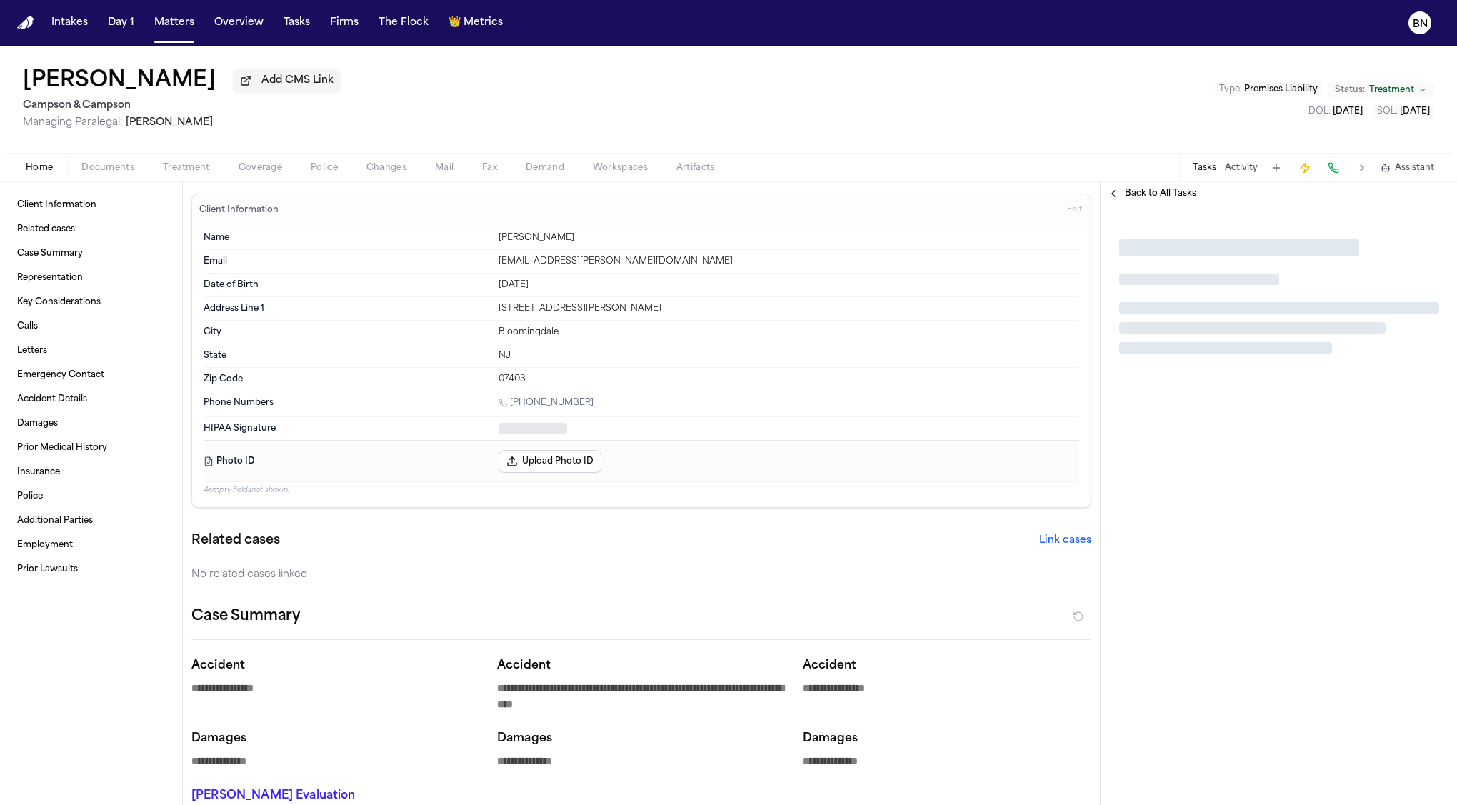
type textarea "*"
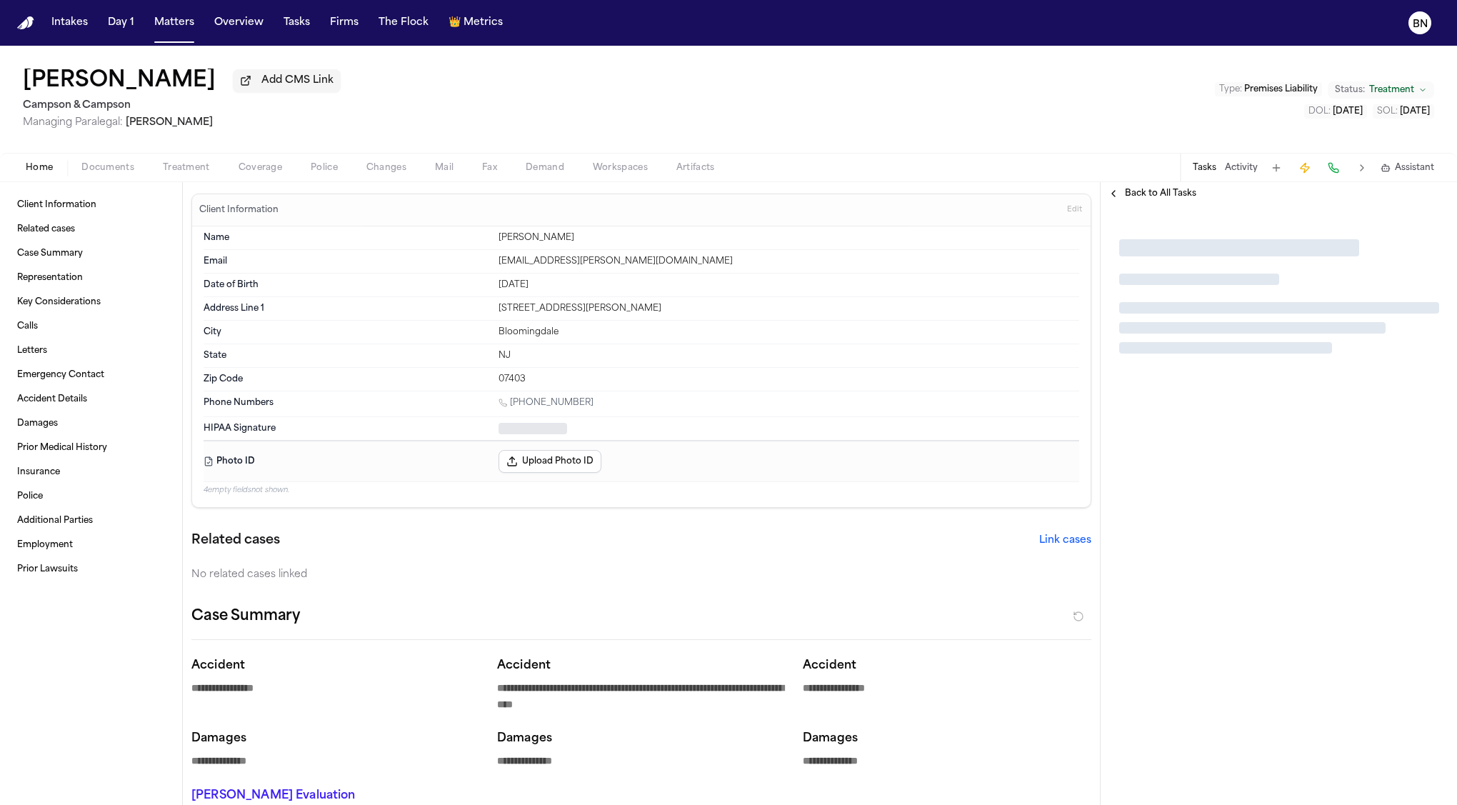
type textarea "*"
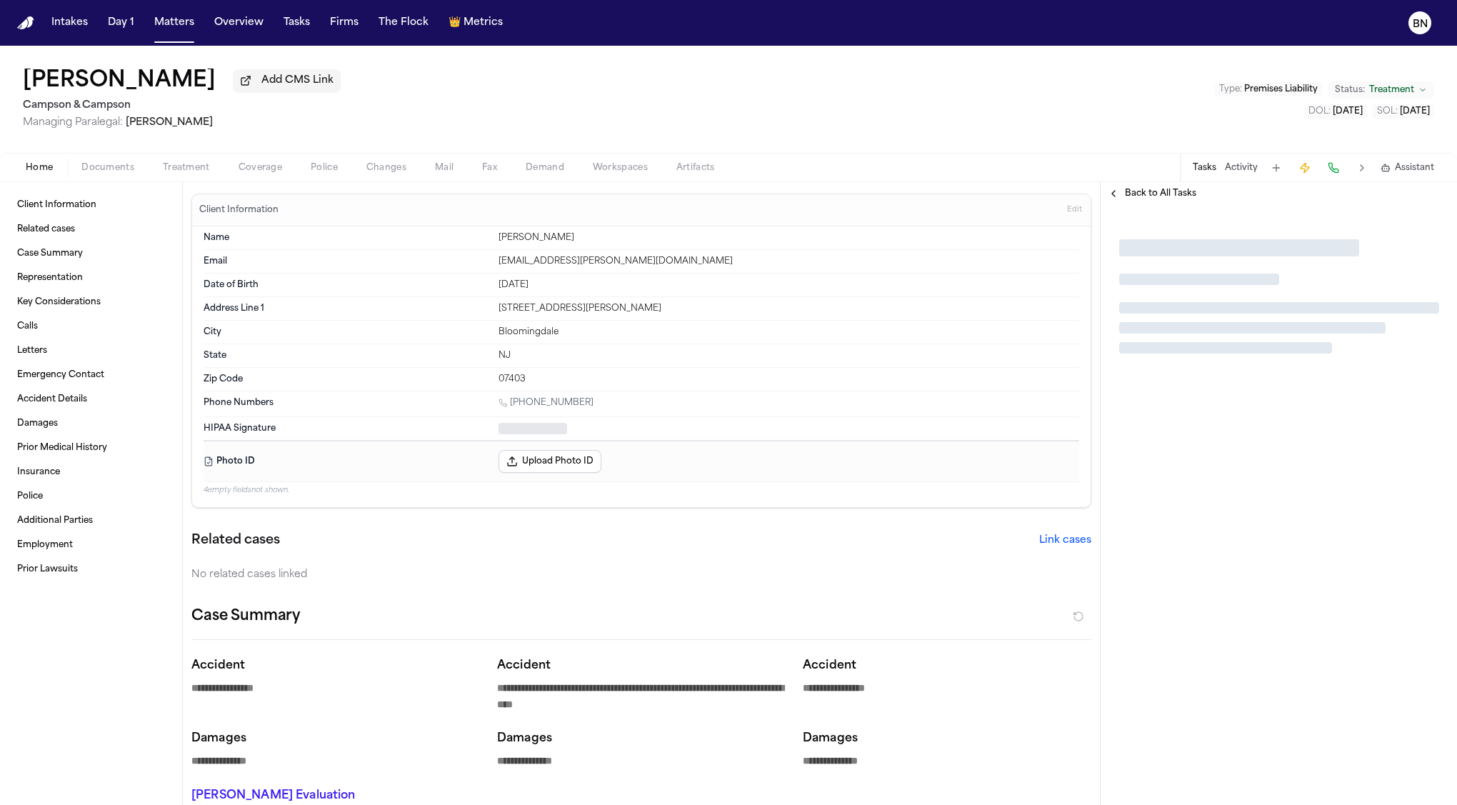
type textarea "*"
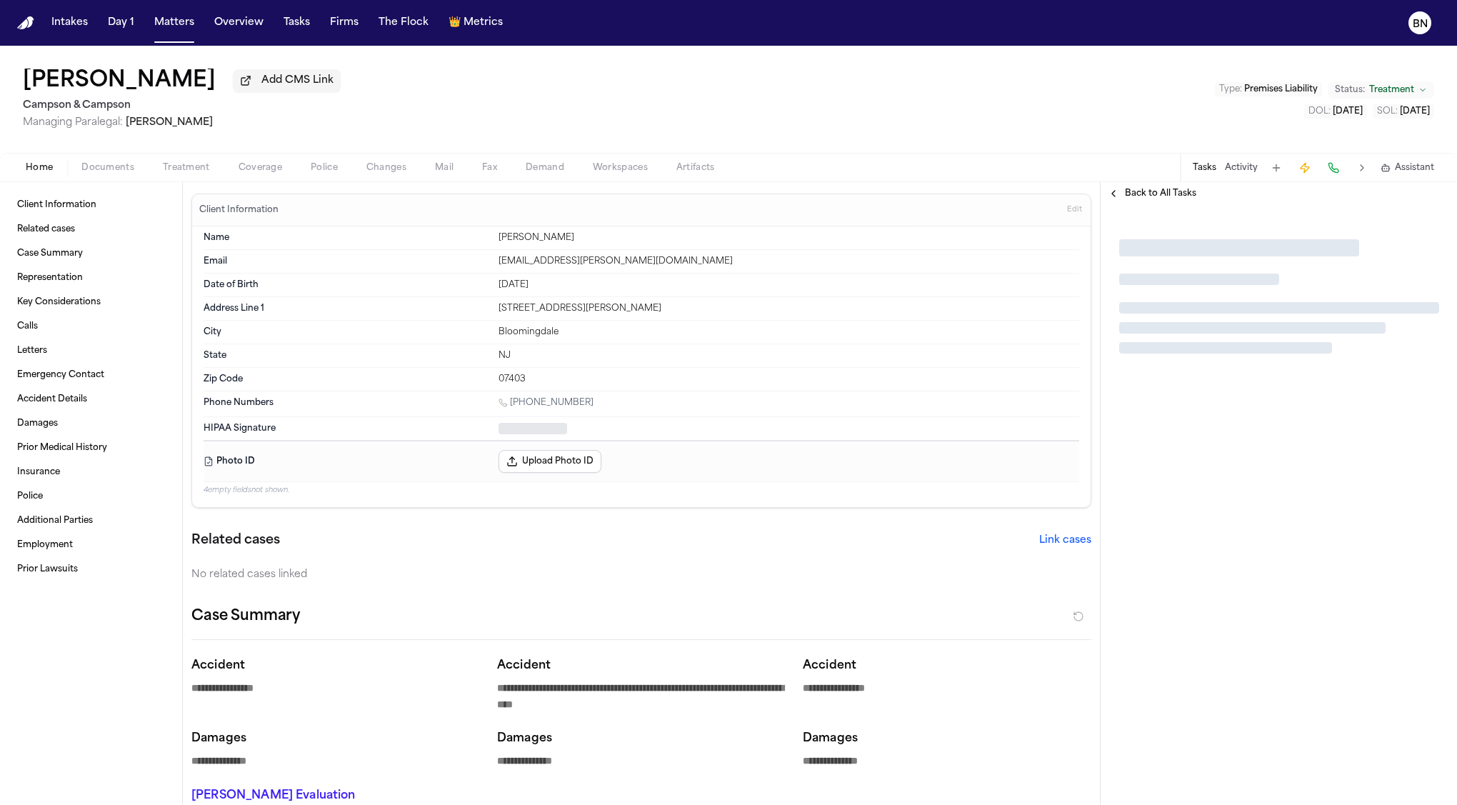
type textarea "*"
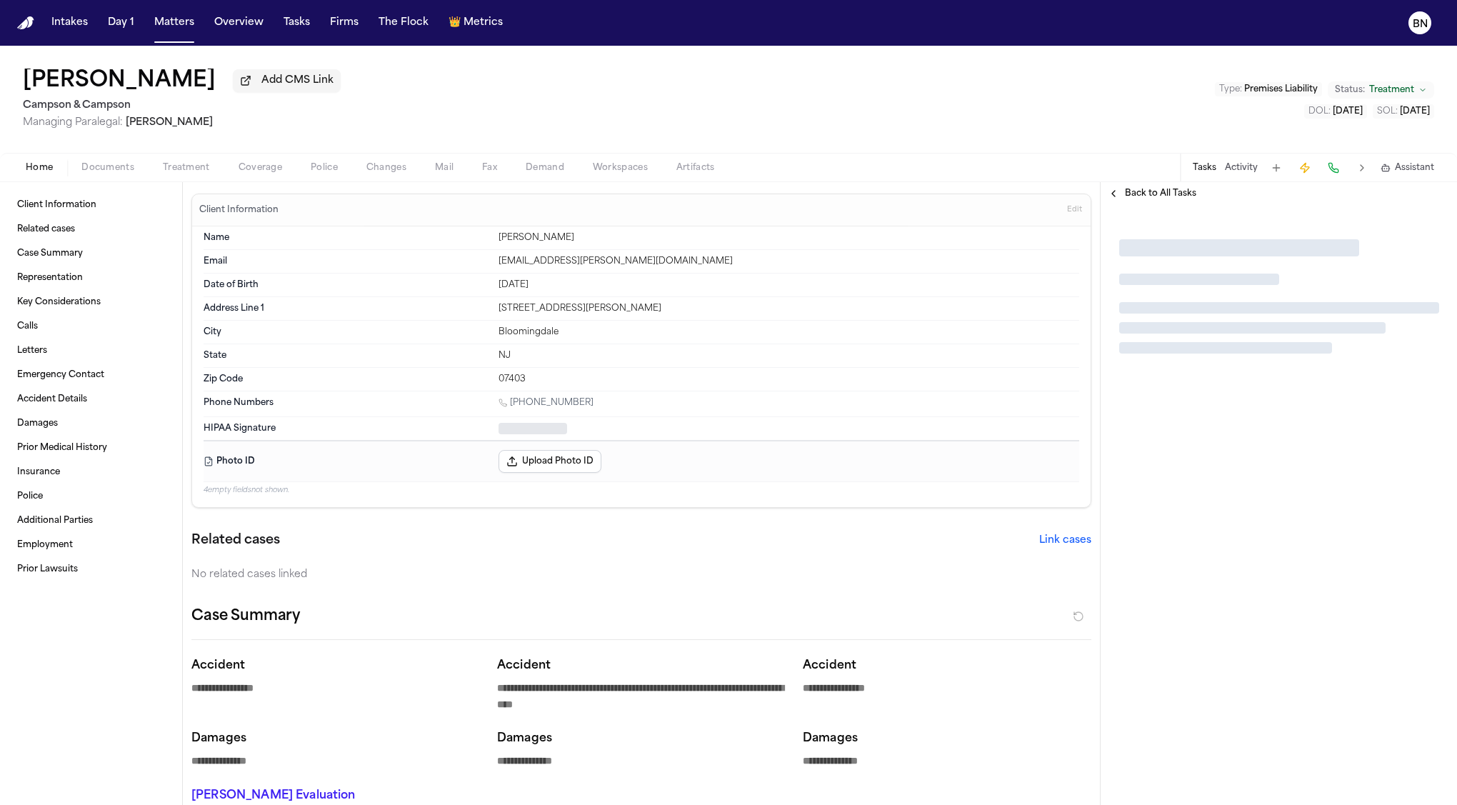
type textarea "*"
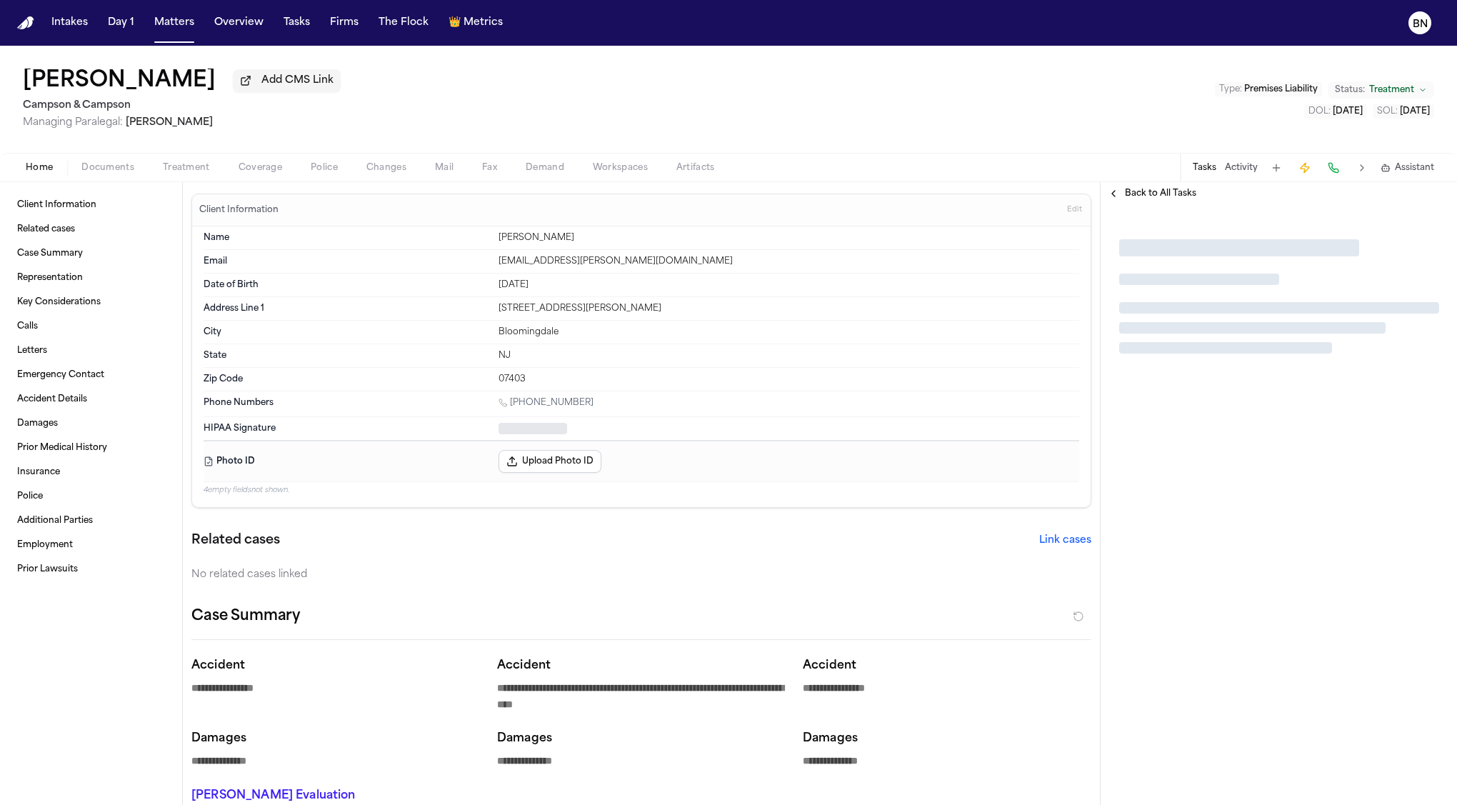
type textarea "*"
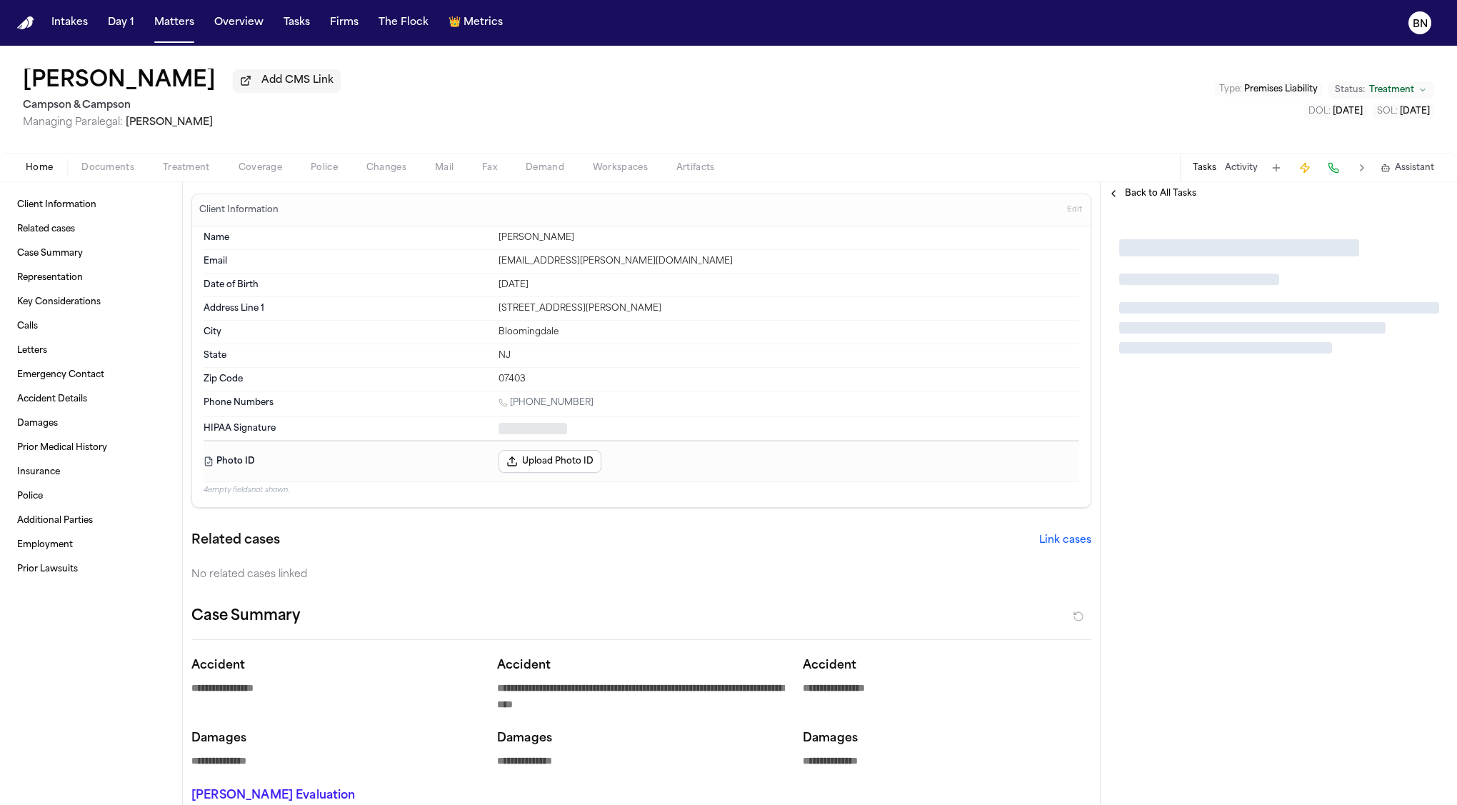
type textarea "*"
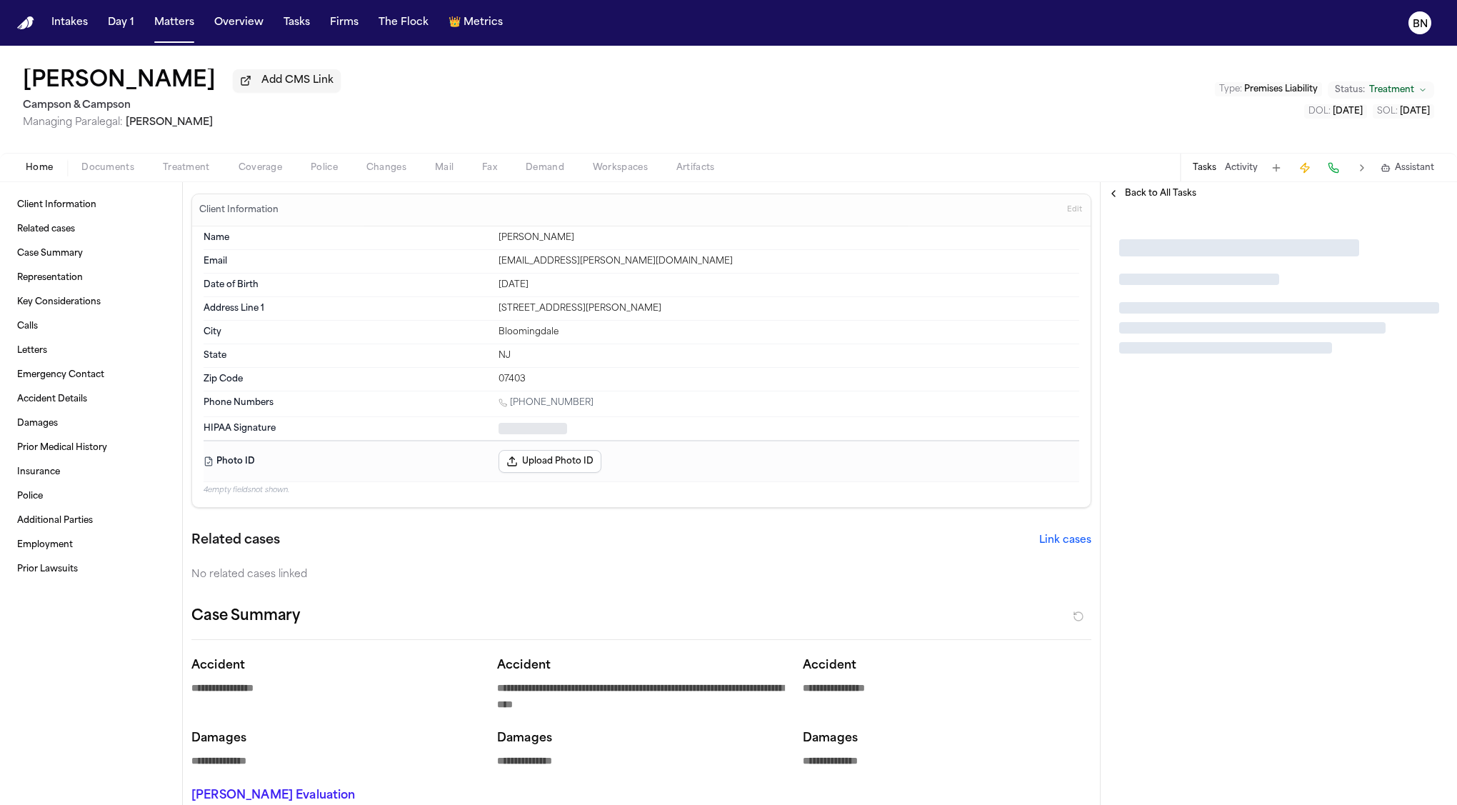
type textarea "*"
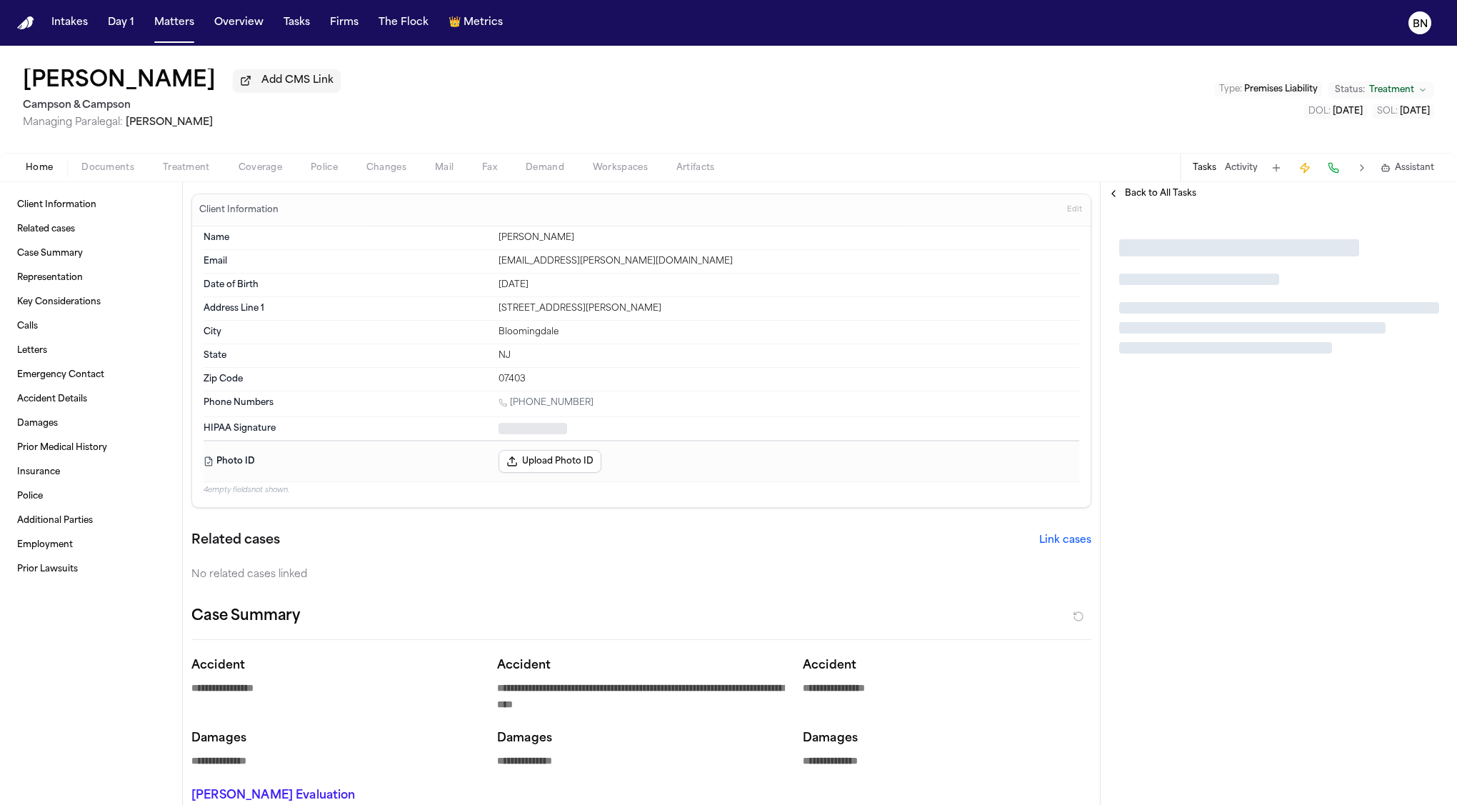
type textarea "*"
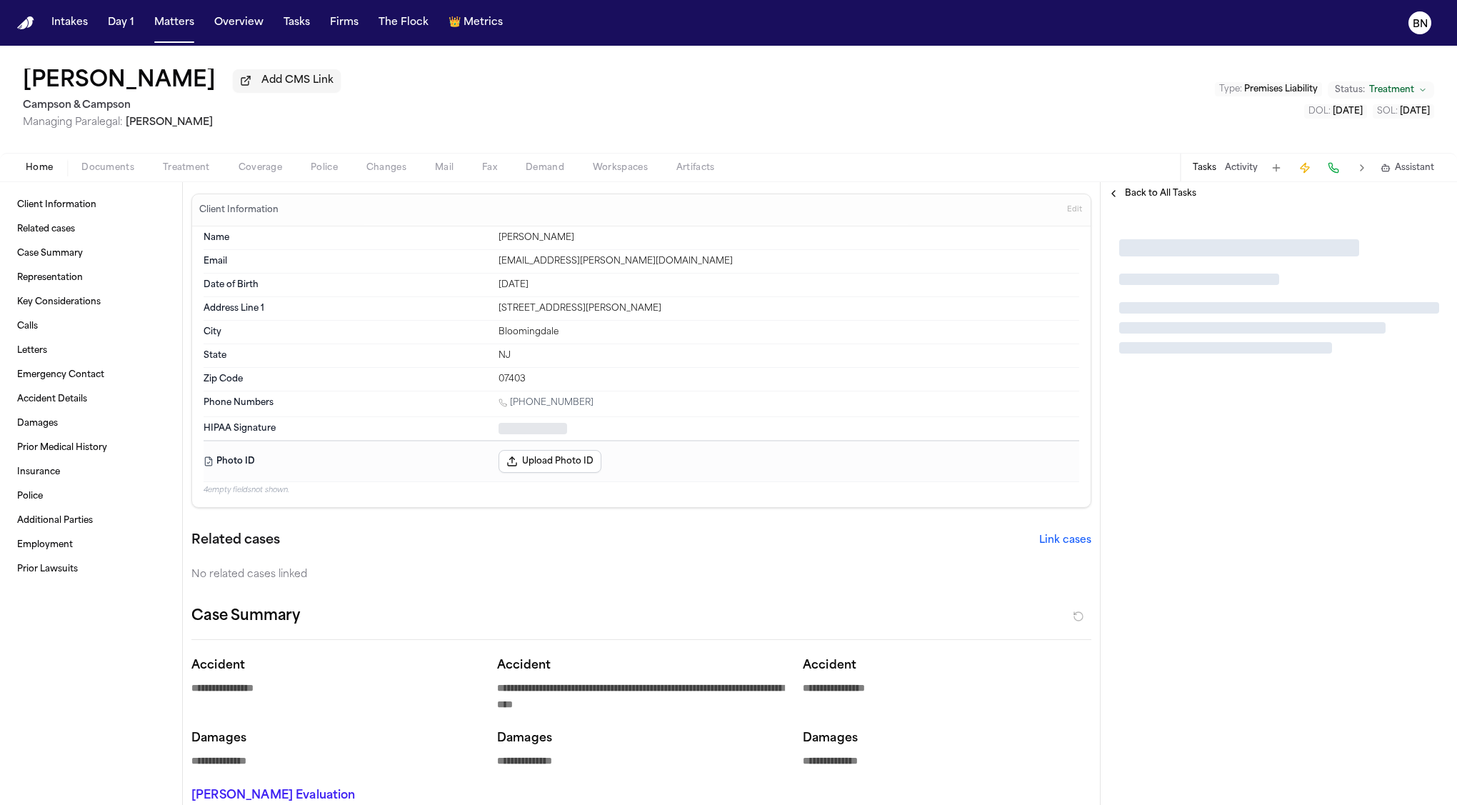
type textarea "*"
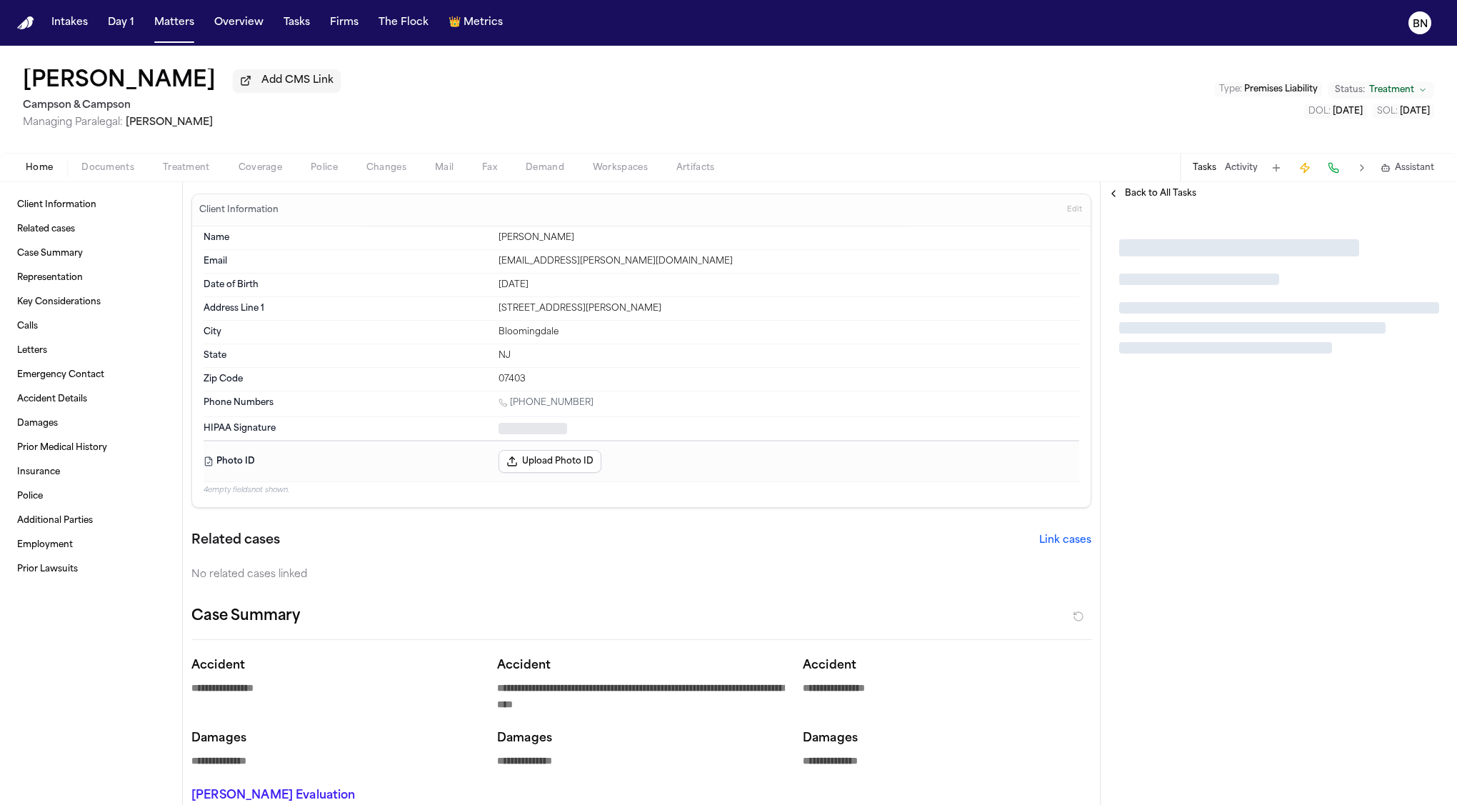
type textarea "*"
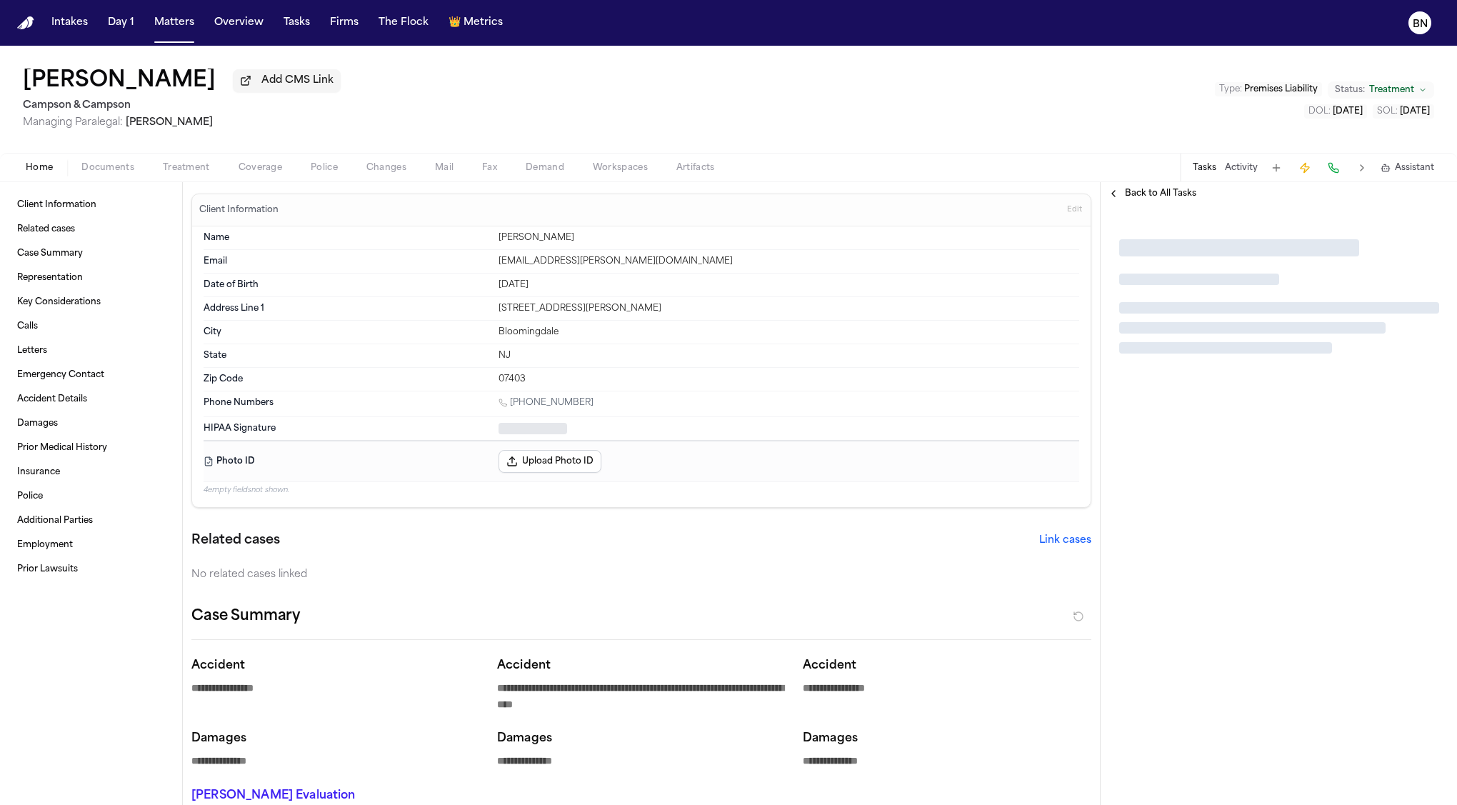
type textarea "*"
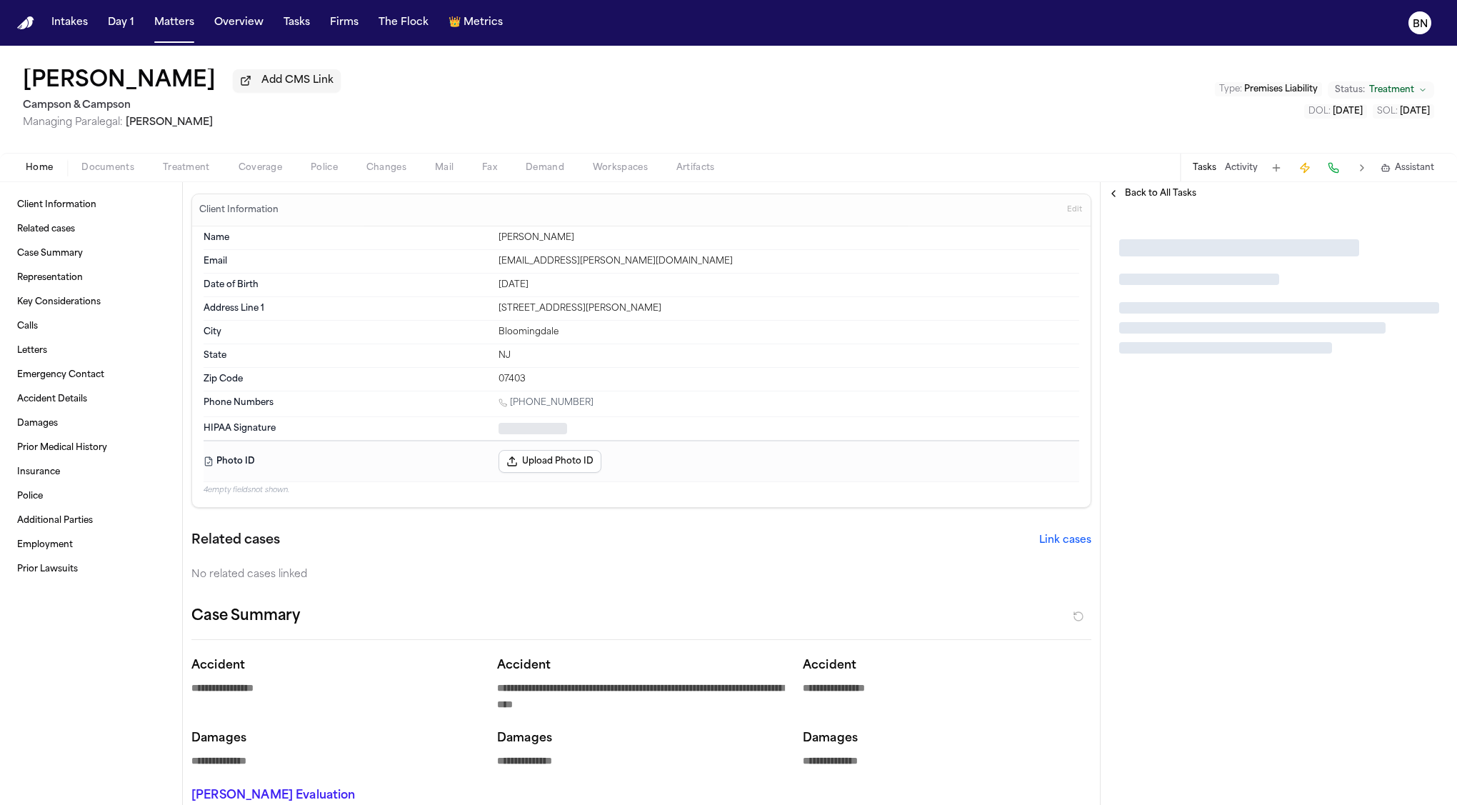
type textarea "*"
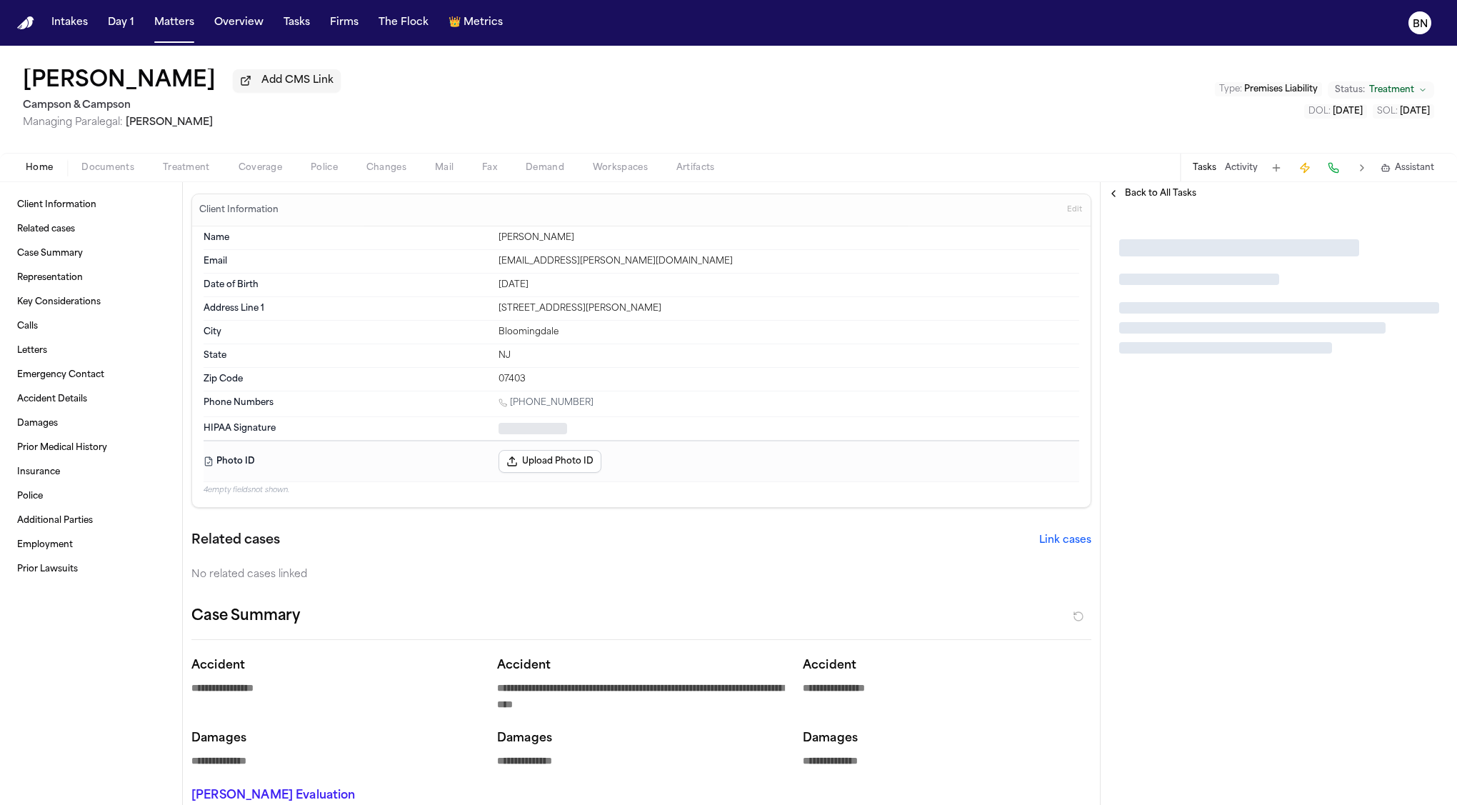
type textarea "*"
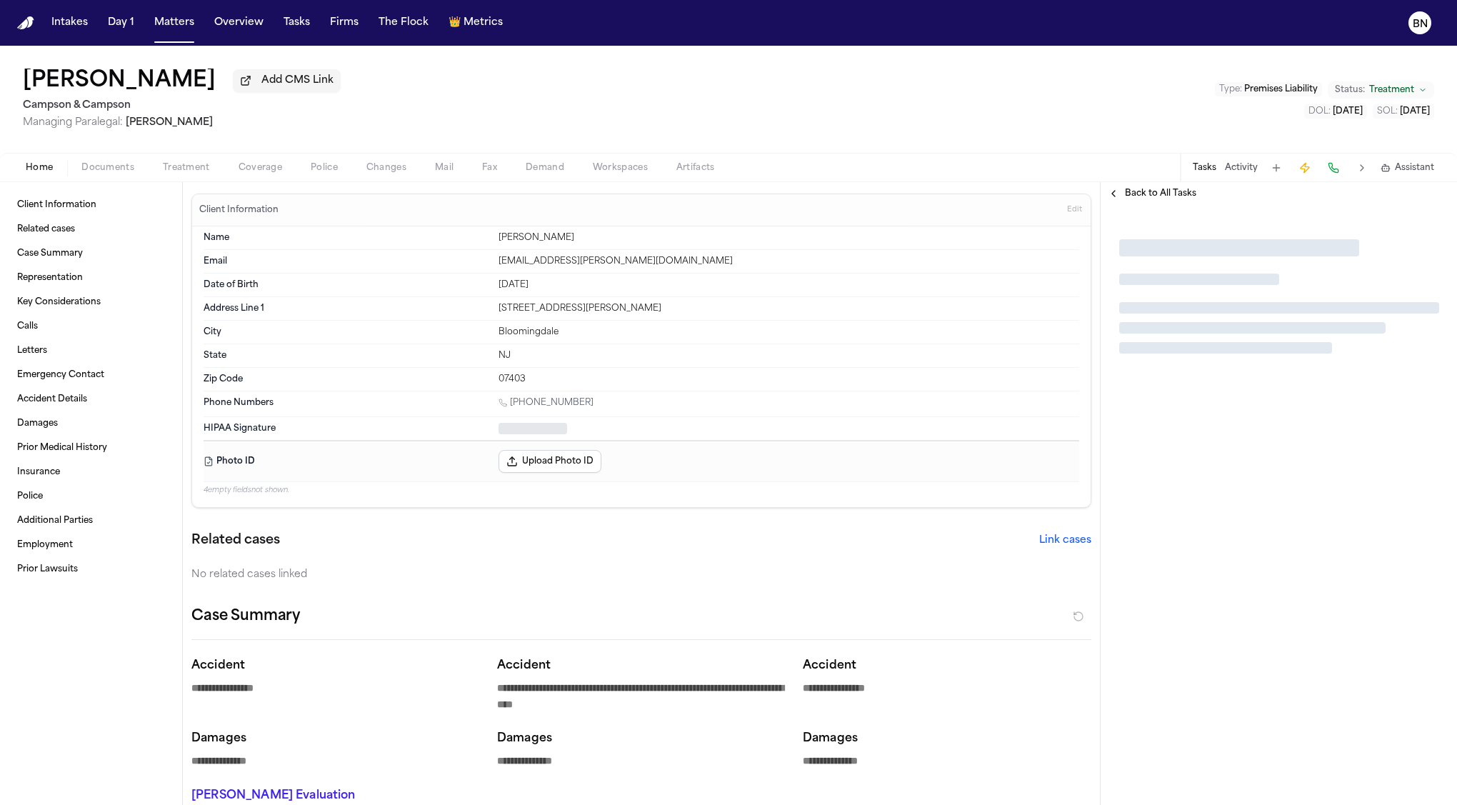
type textarea "*"
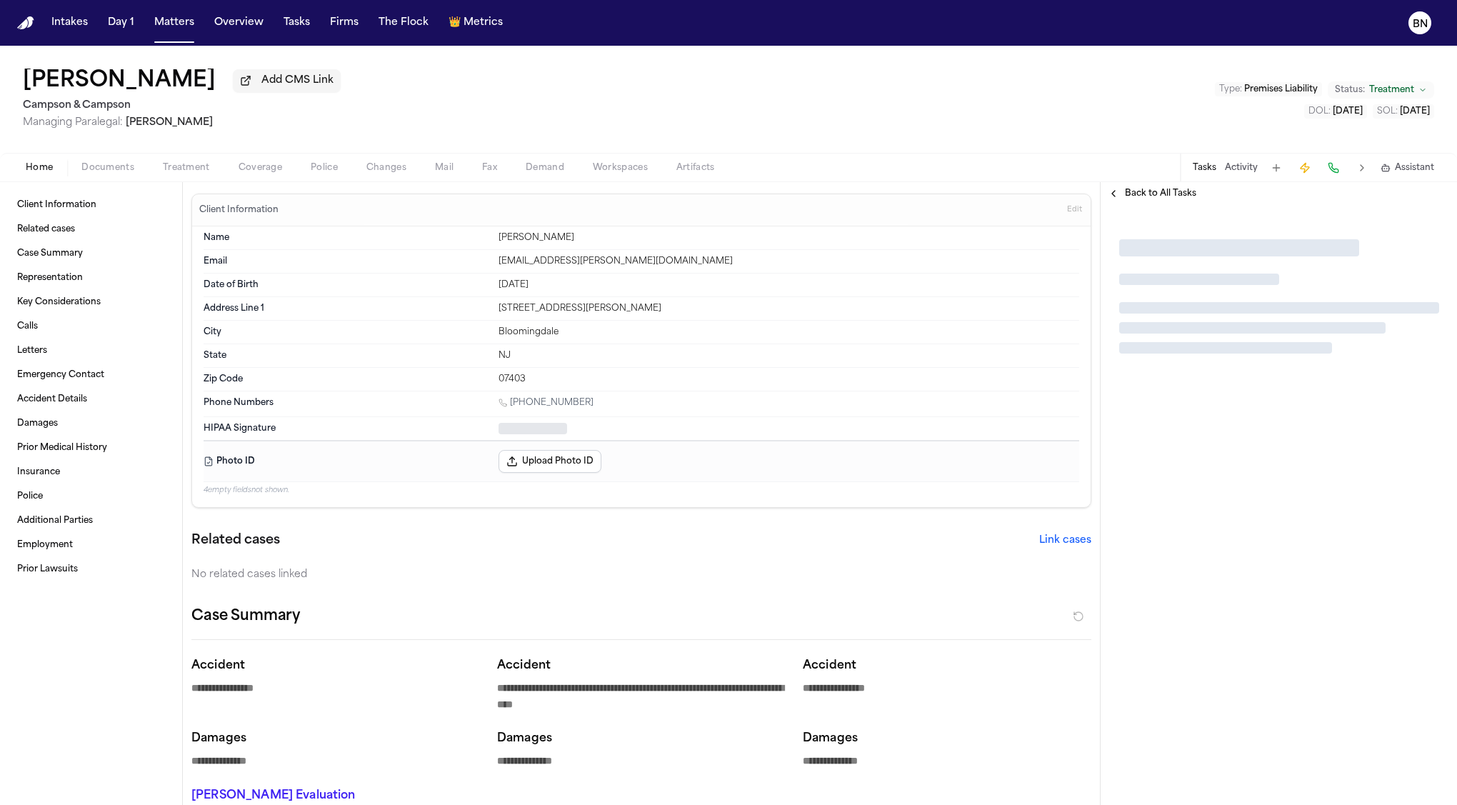
type textarea "*"
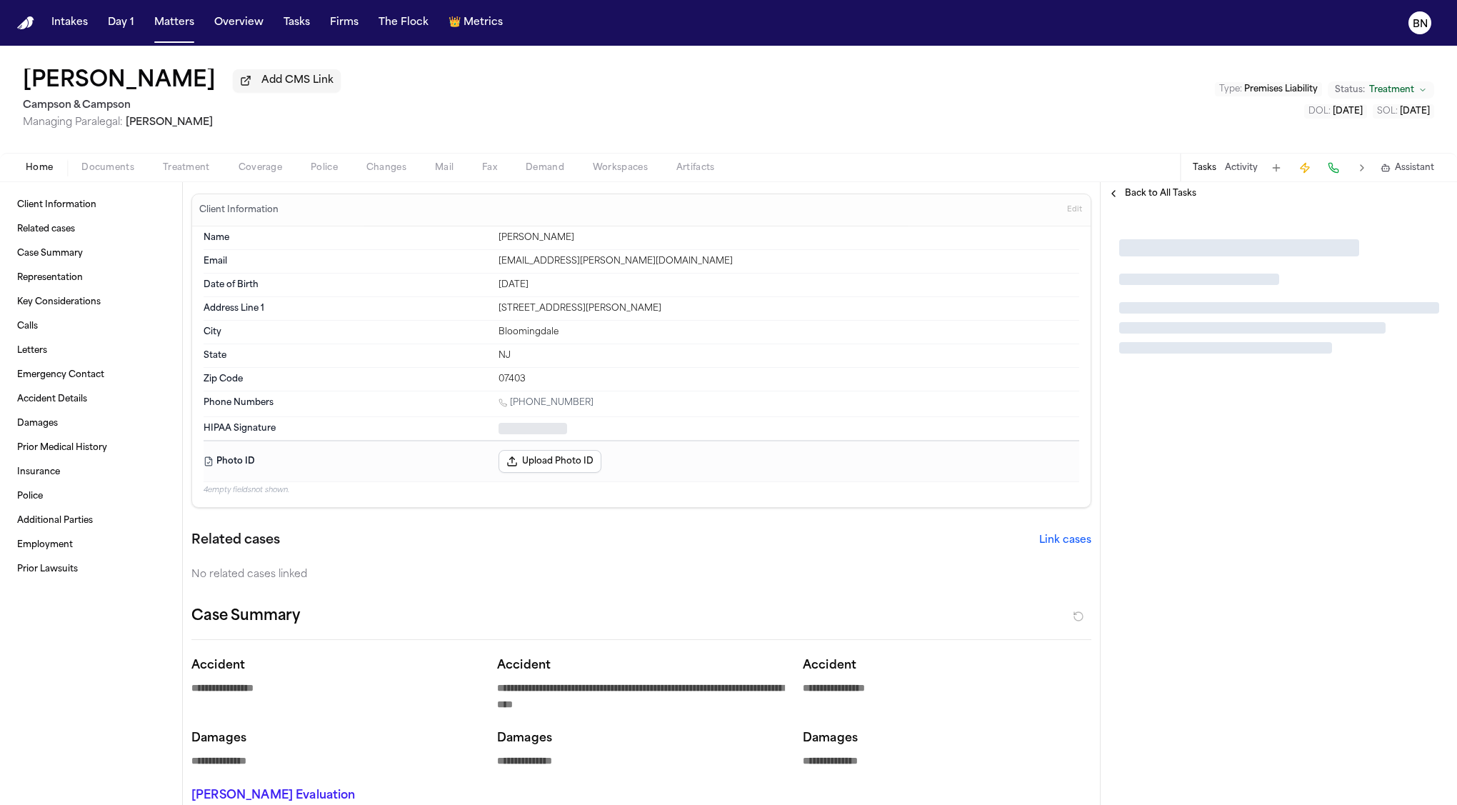
type textarea "*"
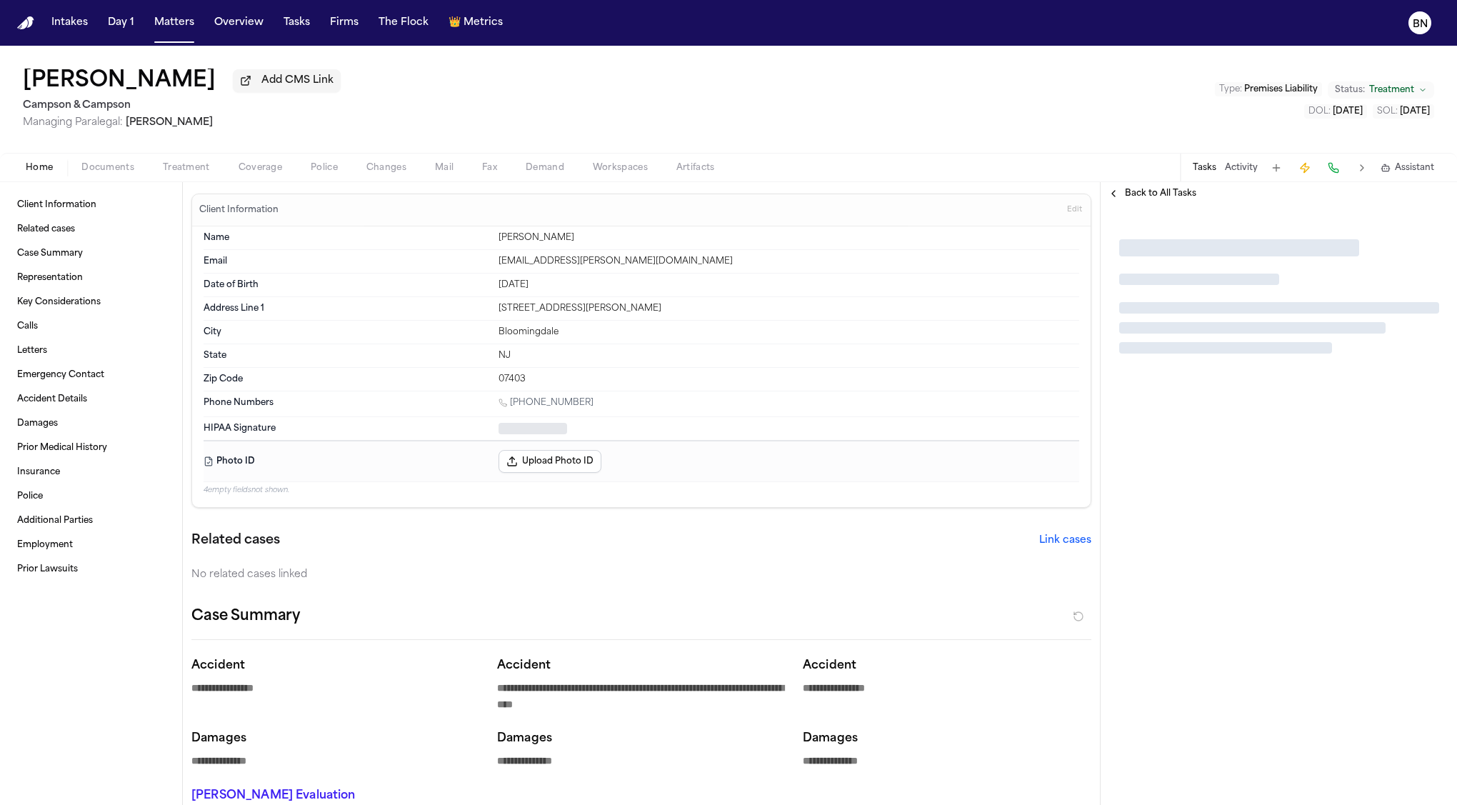
type textarea "*"
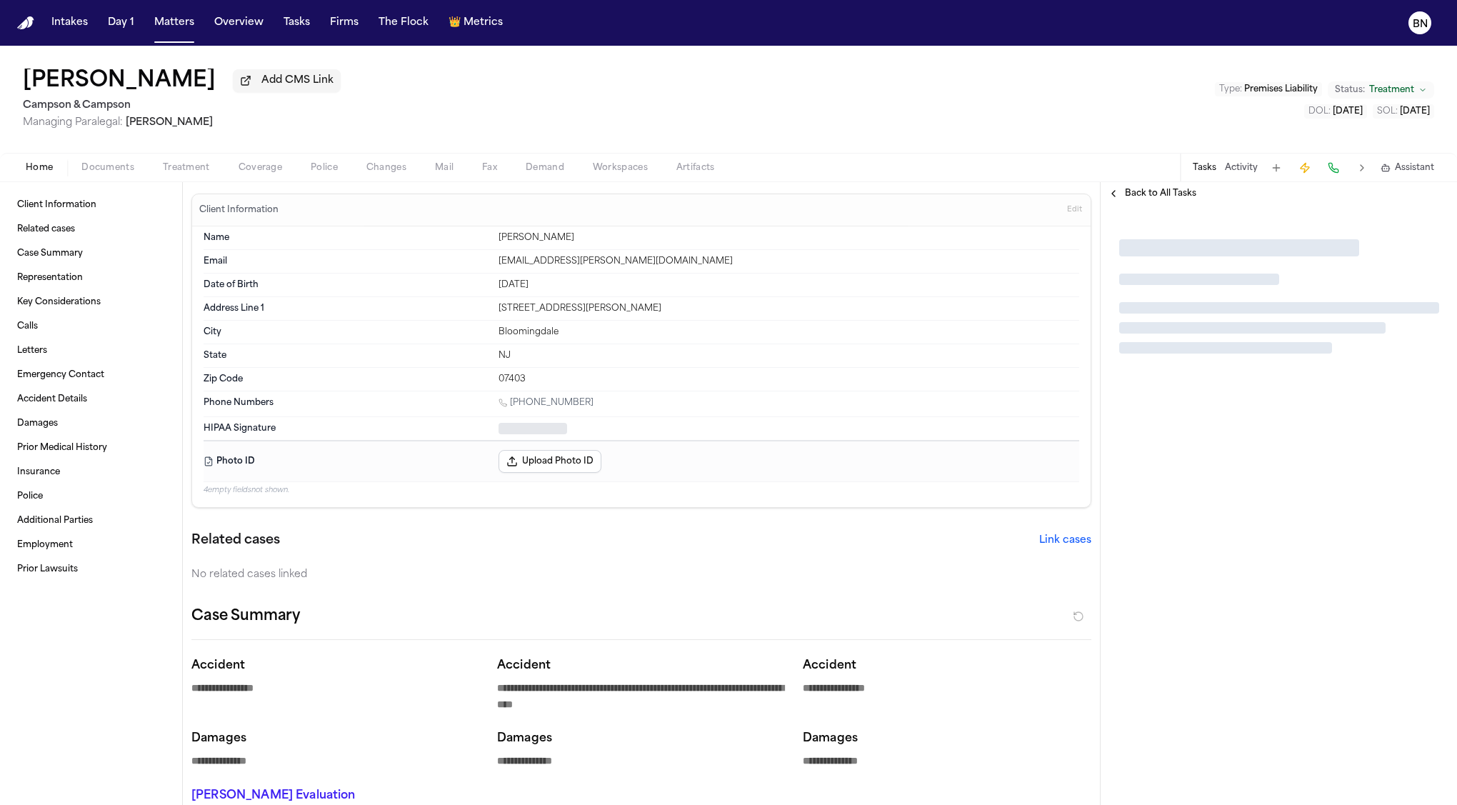
type textarea "*"
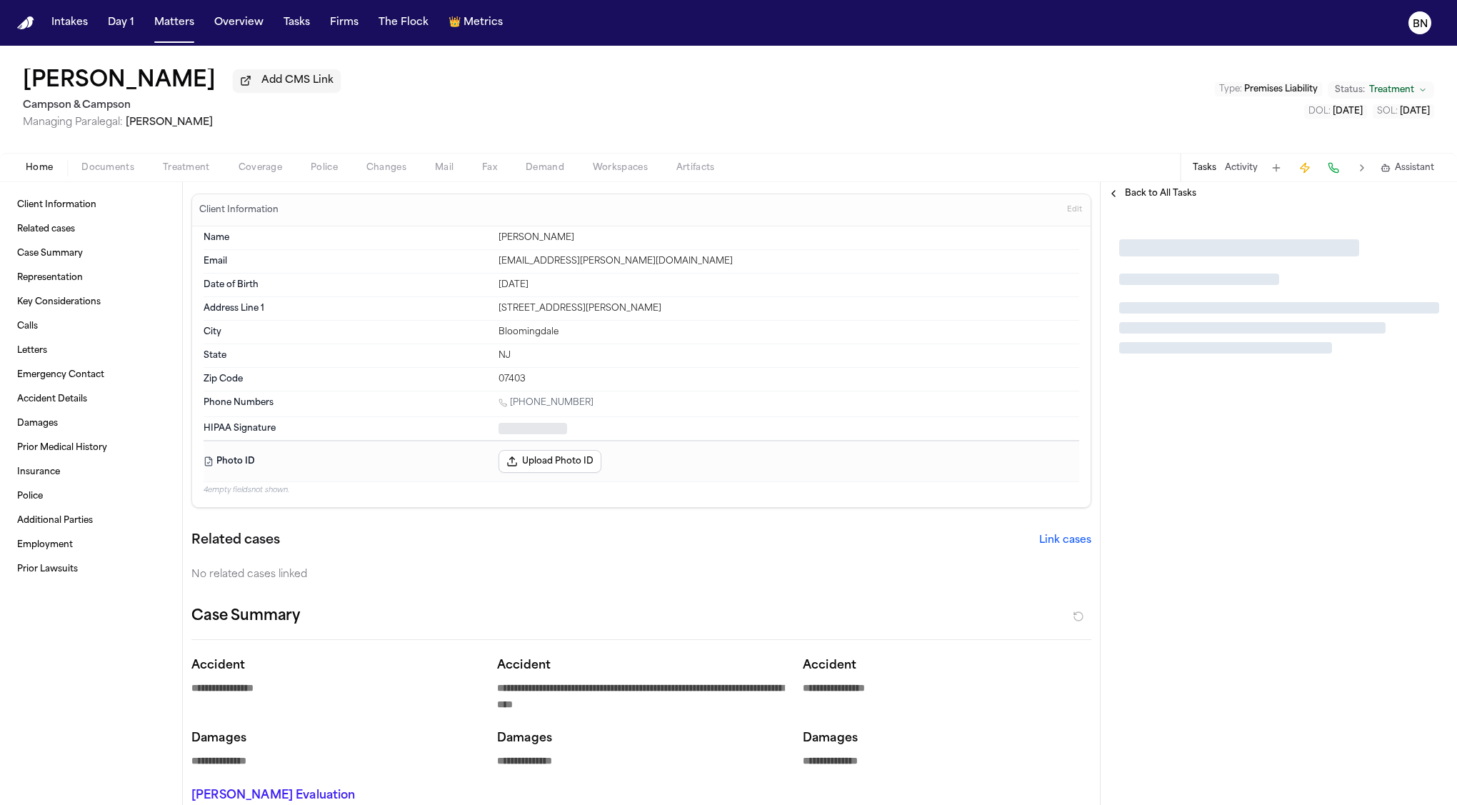
type textarea "*"
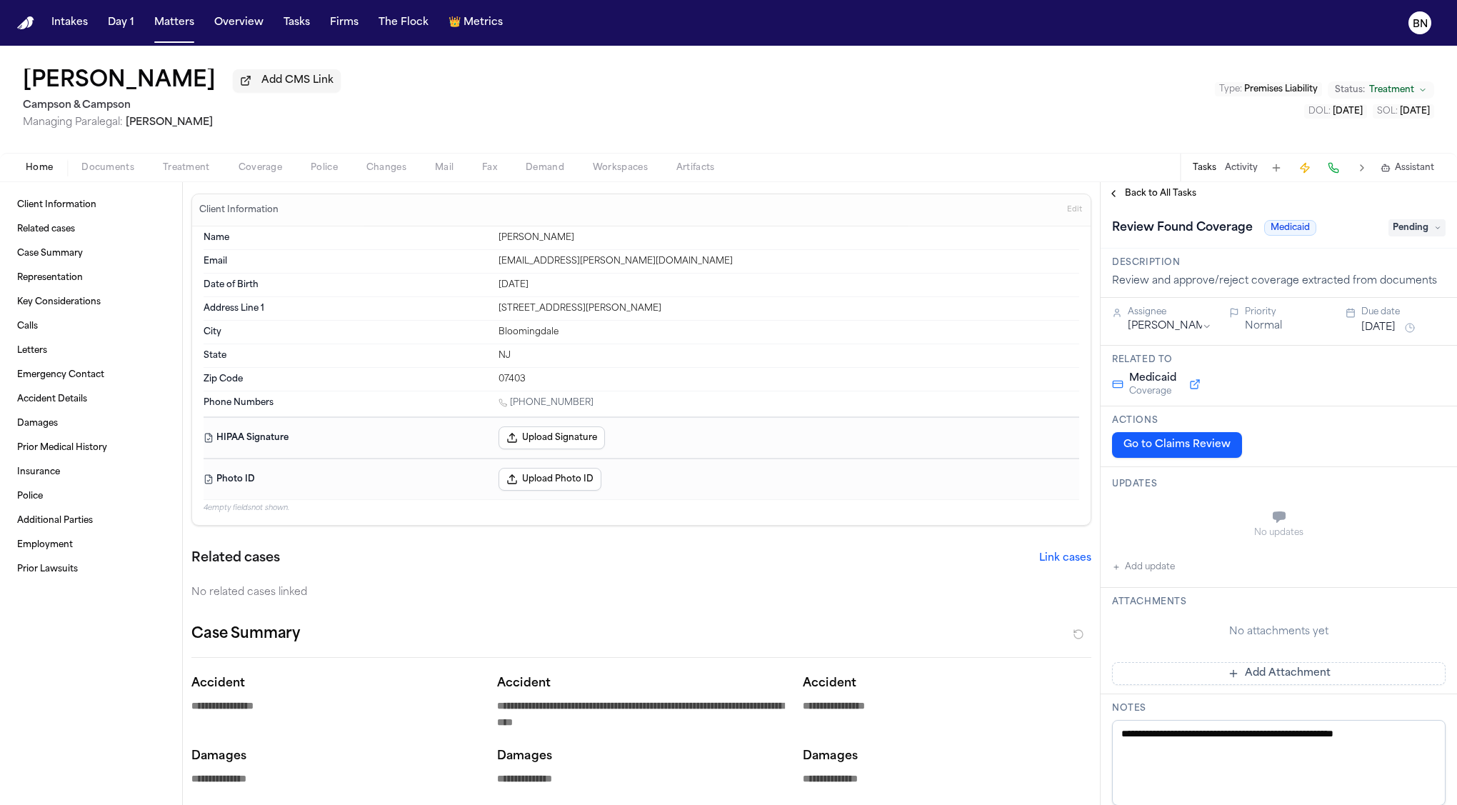
click at [266, 174] on span "Coverage" at bounding box center [261, 167] width 44 height 11
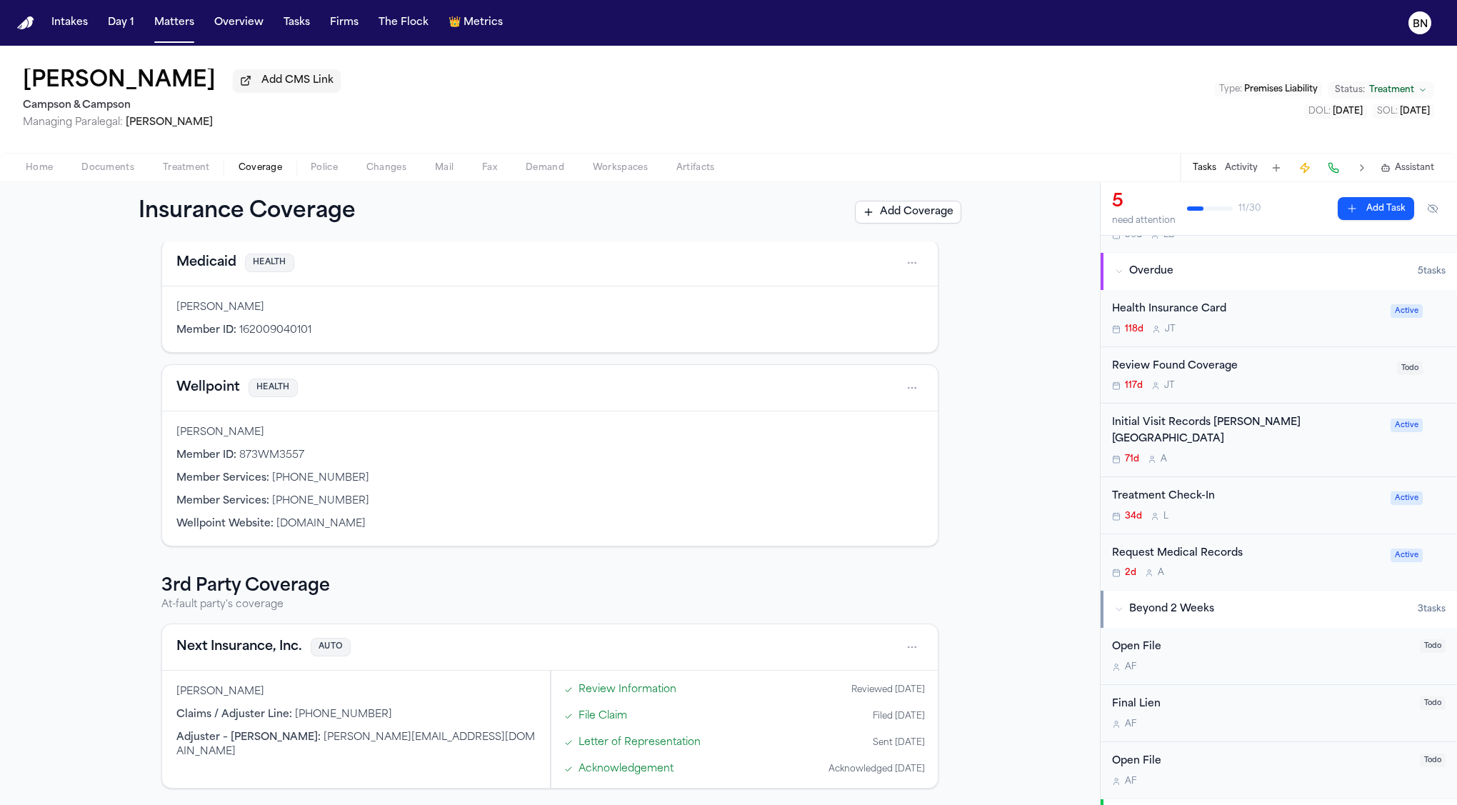
scroll to position [79, 0]
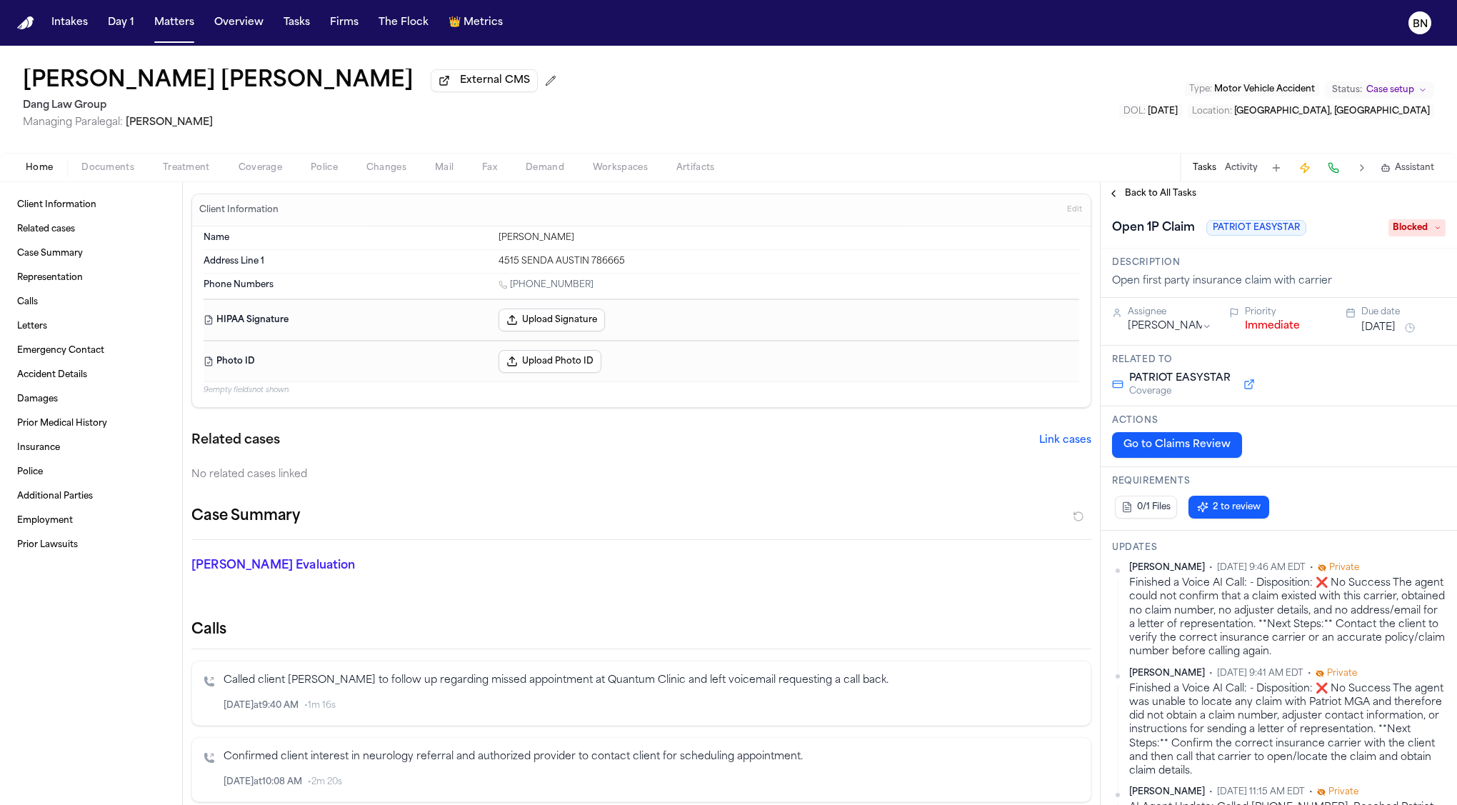
click at [253, 174] on span "Coverage" at bounding box center [261, 167] width 44 height 11
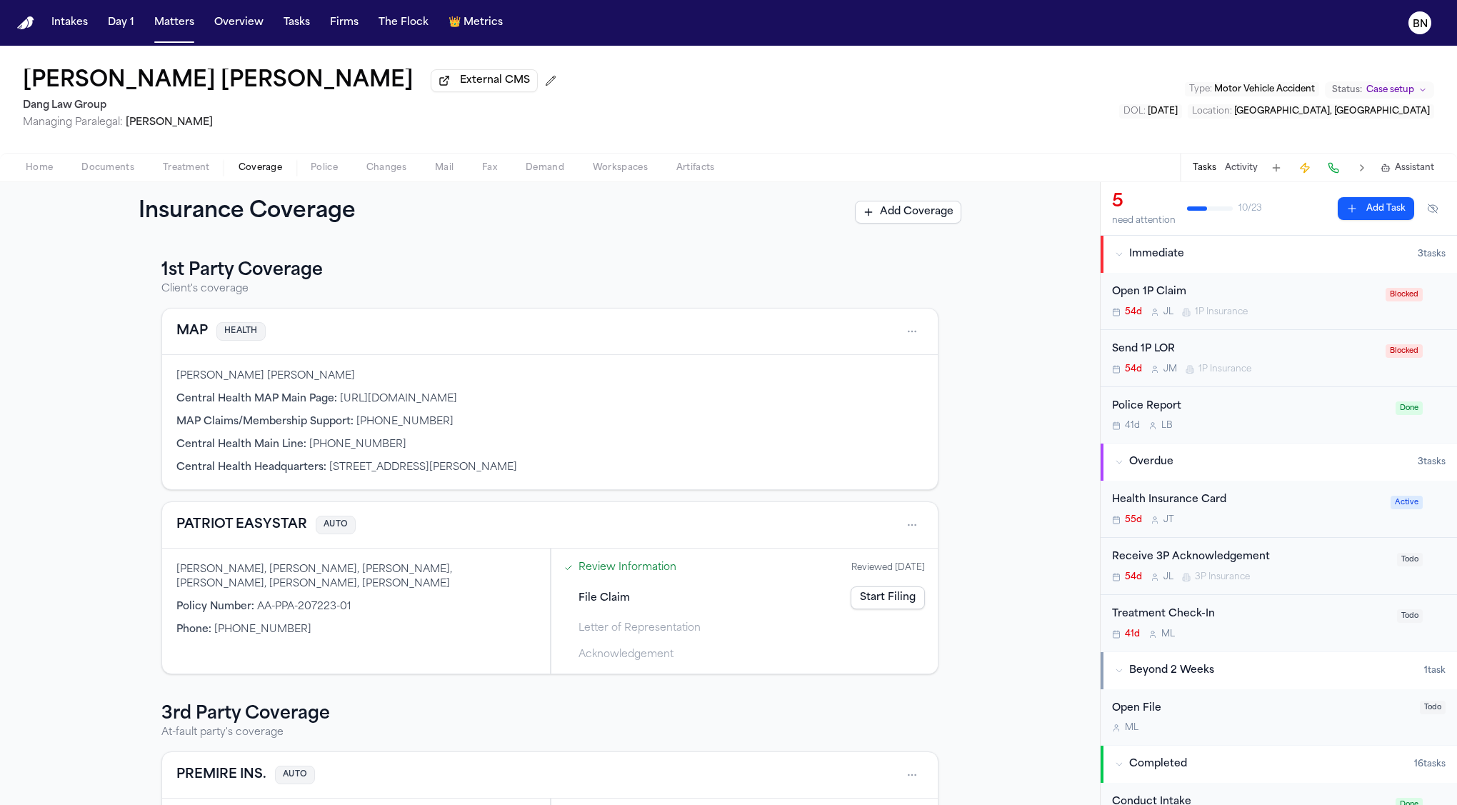
click at [1239, 165] on button "Activity" at bounding box center [1241, 167] width 33 height 11
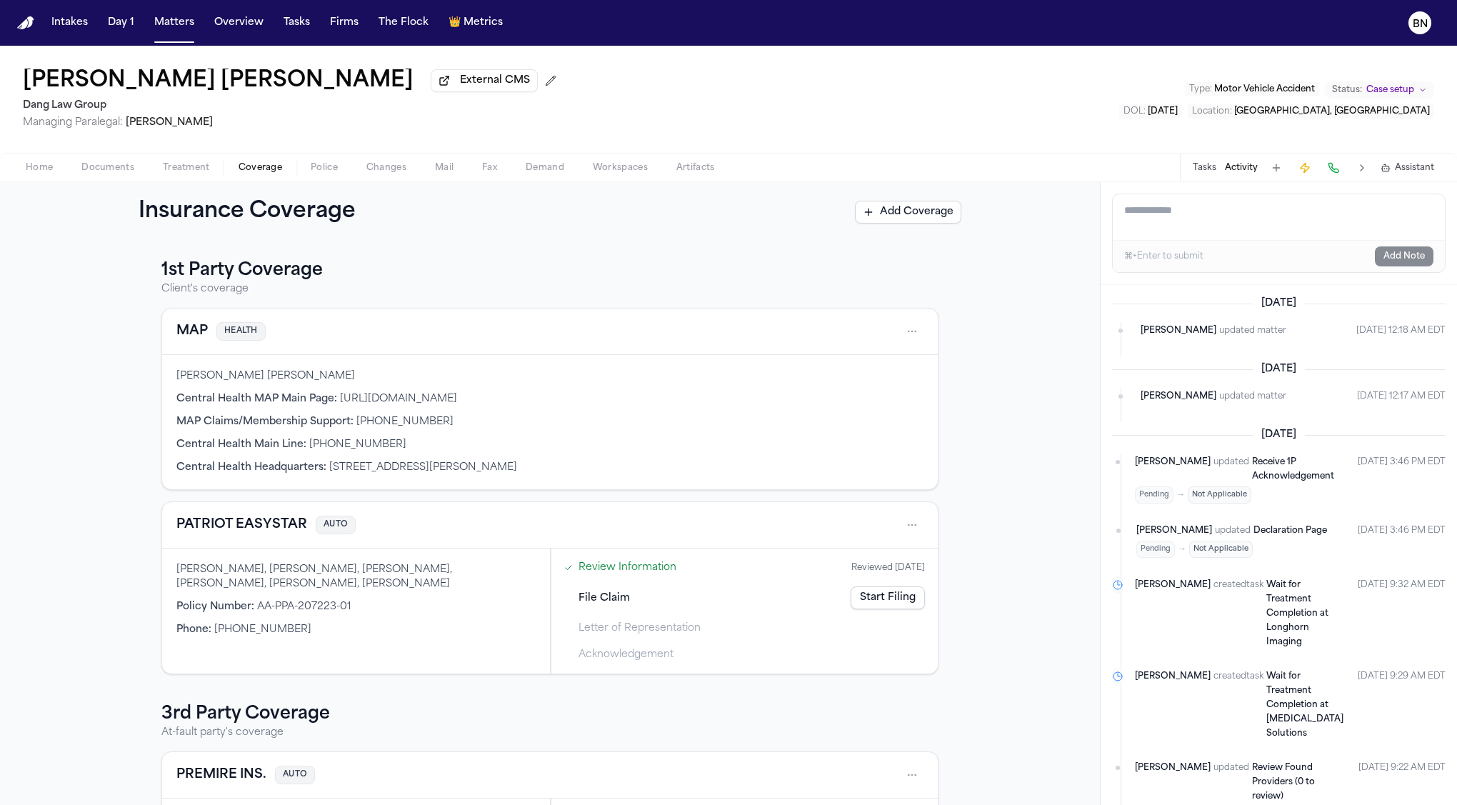
click at [1204, 231] on textarea "Add a note to this matter" at bounding box center [1279, 217] width 332 height 46
click at [1145, 223] on textarea "Add a note to this matter" at bounding box center [1279, 217] width 332 height 46
click at [1303, 172] on button at bounding box center [1305, 168] width 20 height 20
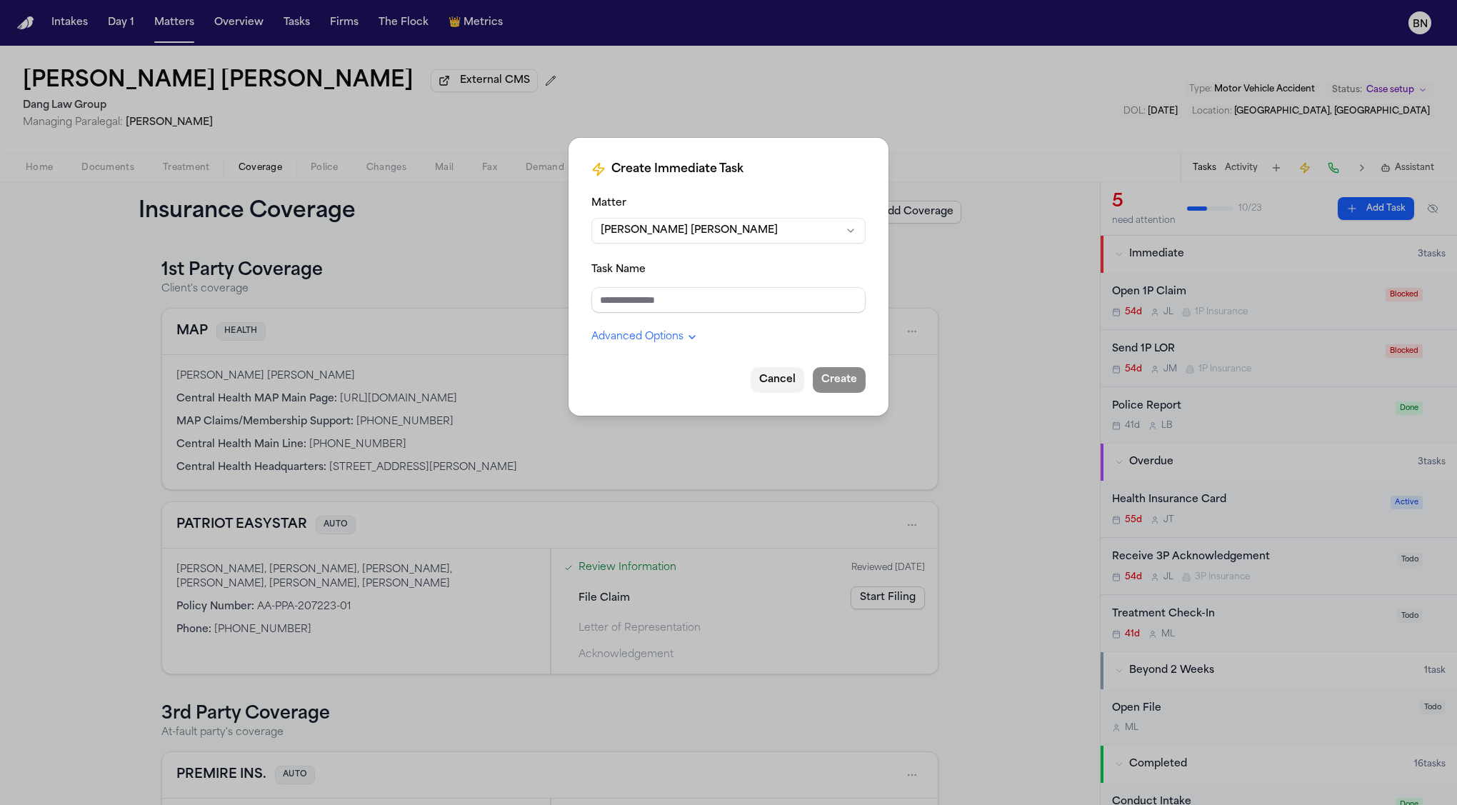
click at [786, 380] on button "Cancel" at bounding box center [778, 380] width 54 height 26
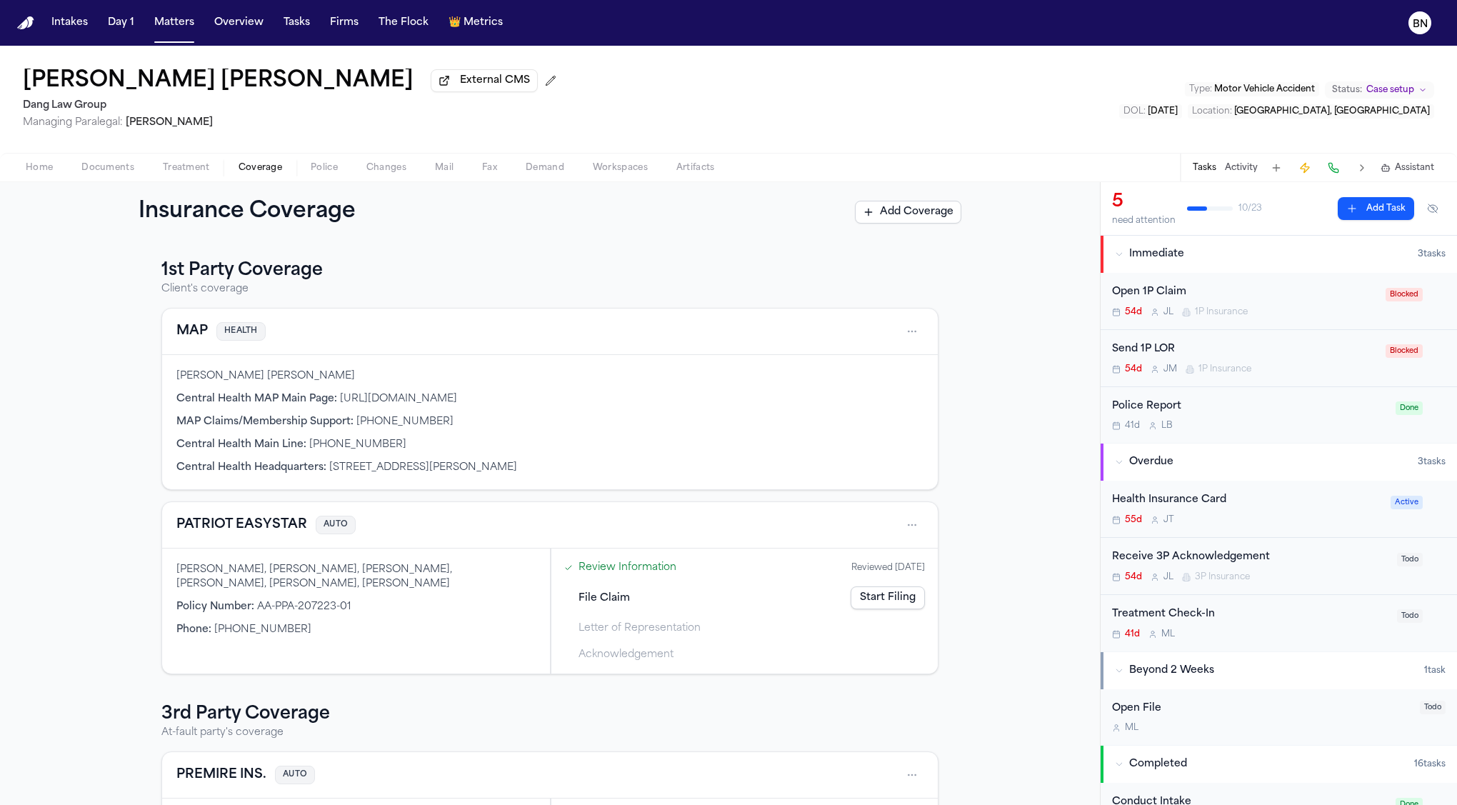
click at [1355, 205] on button "Add Task" at bounding box center [1376, 208] width 76 height 23
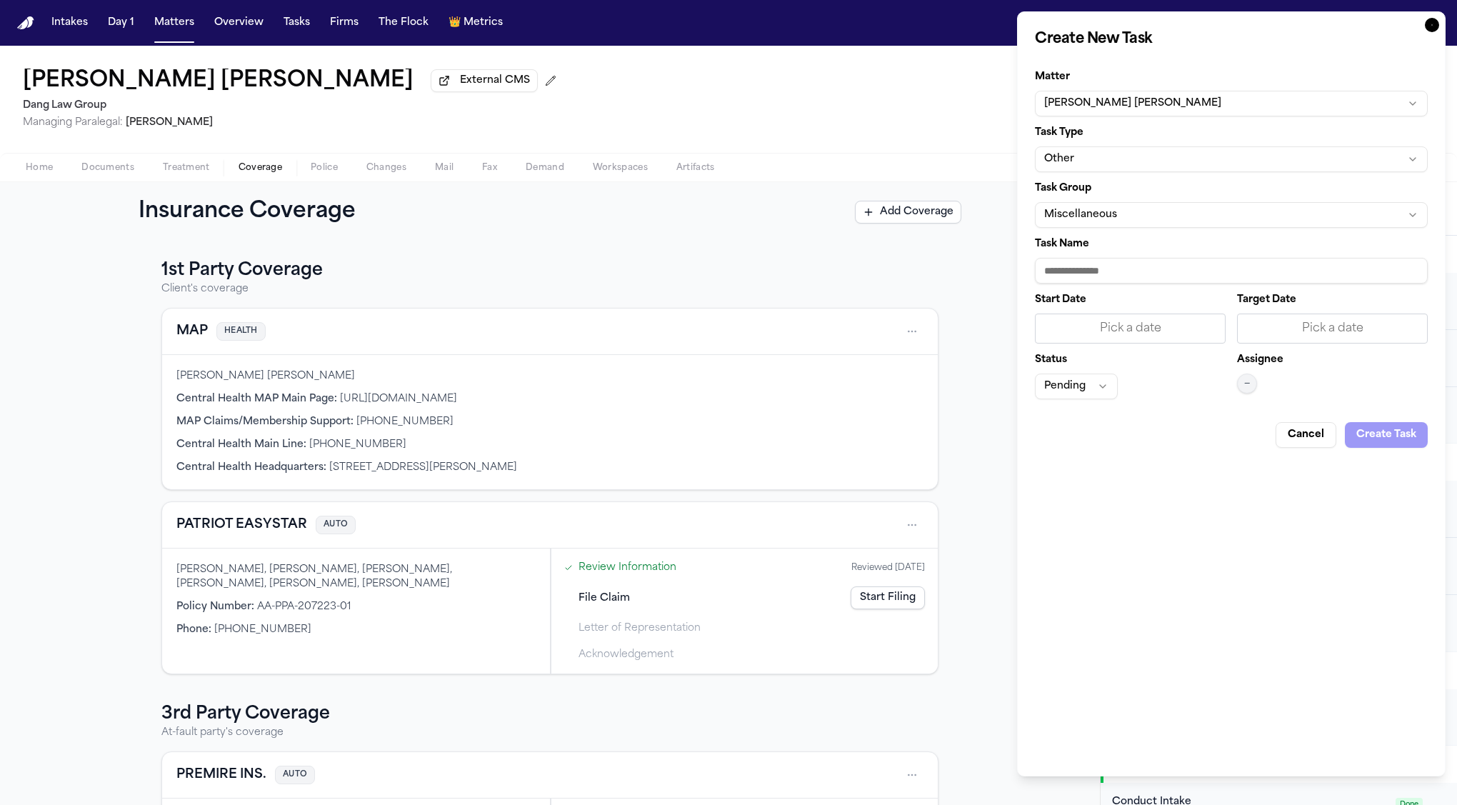
click at [1164, 211] on button "Miscellaneous" at bounding box center [1231, 215] width 393 height 26
click at [1171, 155] on body "Intakes Day 1 Matters Overview Tasks Firms The Flock 👑 Metrics BN Miguel Alfons…" at bounding box center [728, 402] width 1457 height 805
click at [1429, 21] on icon "button" at bounding box center [1432, 25] width 14 height 14
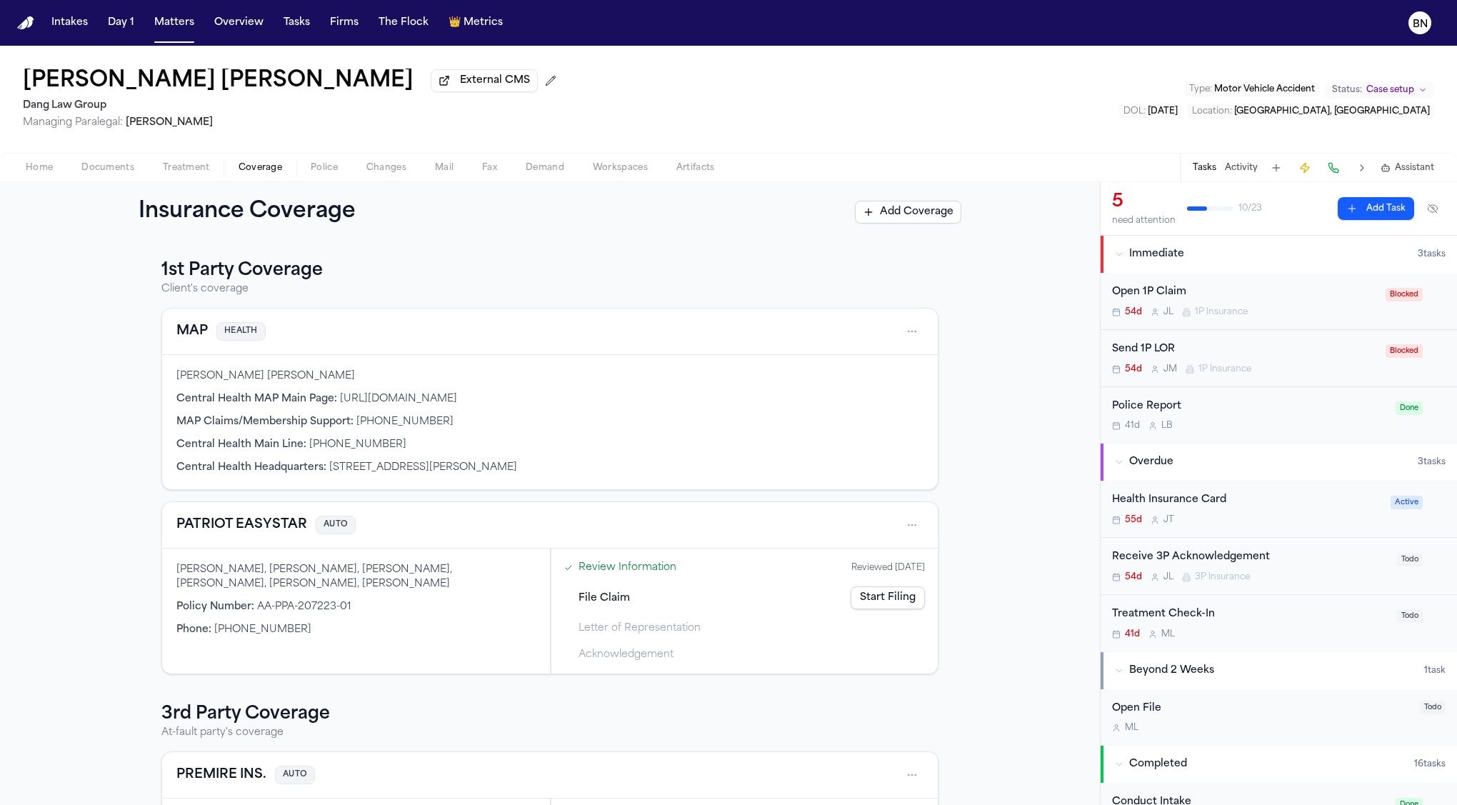
click at [1331, 168] on button at bounding box center [1334, 168] width 20 height 20
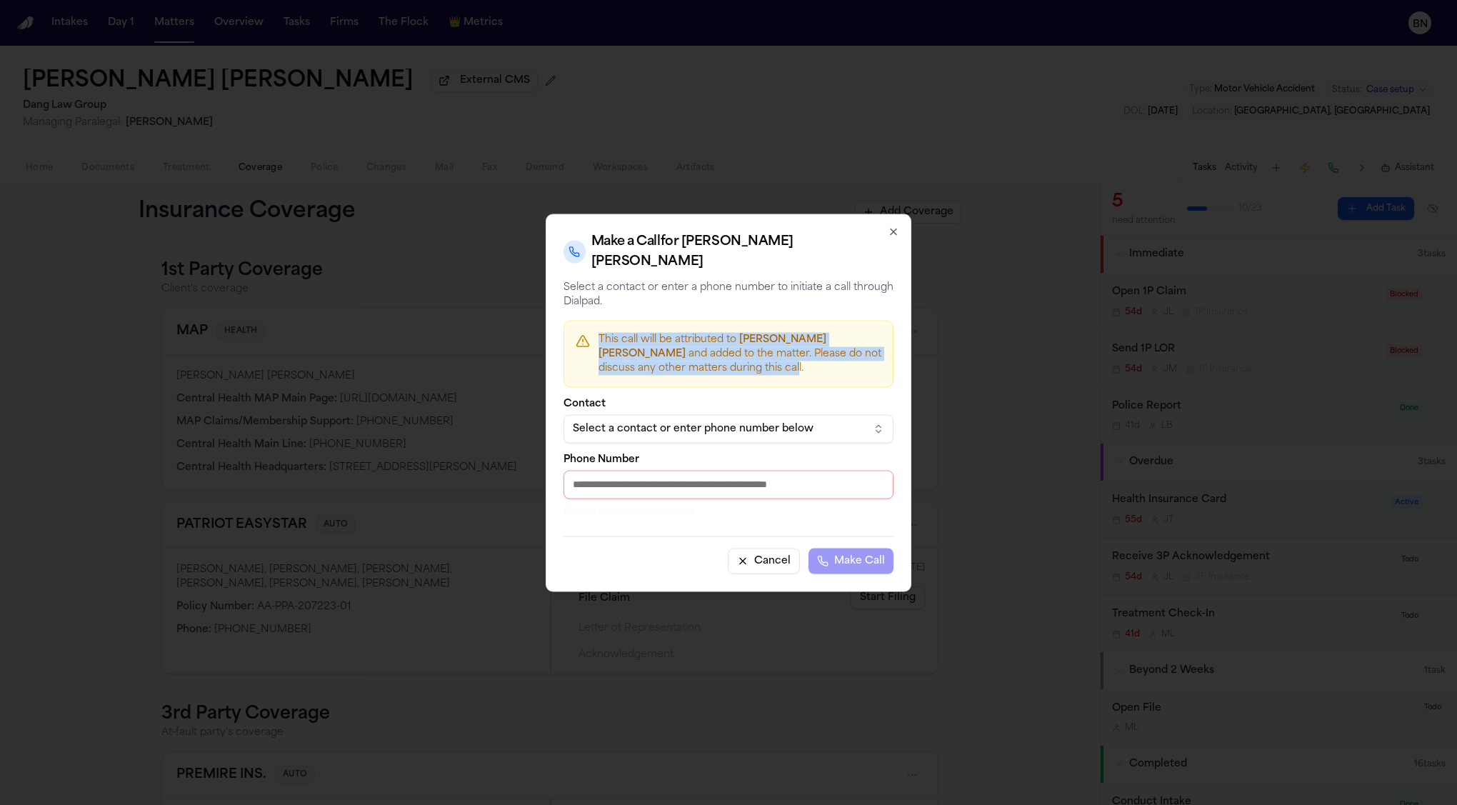
drag, startPoint x: 797, startPoint y: 369, endPoint x: 599, endPoint y: 343, distance: 199.6
click at [599, 343] on p "This call will be attributed to Miguel Alfonso Ceballos Hernandez and added to …" at bounding box center [740, 353] width 283 height 43
click at [809, 369] on p "This call will be attributed to Miguel Alfonso Ceballos Hernandez and added to …" at bounding box center [740, 353] width 283 height 43
drag, startPoint x: 809, startPoint y: 369, endPoint x: 599, endPoint y: 344, distance: 211.6
click at [599, 344] on p "This call will be attributed to Miguel Alfonso Ceballos Hernandez and added to …" at bounding box center [740, 353] width 283 height 43
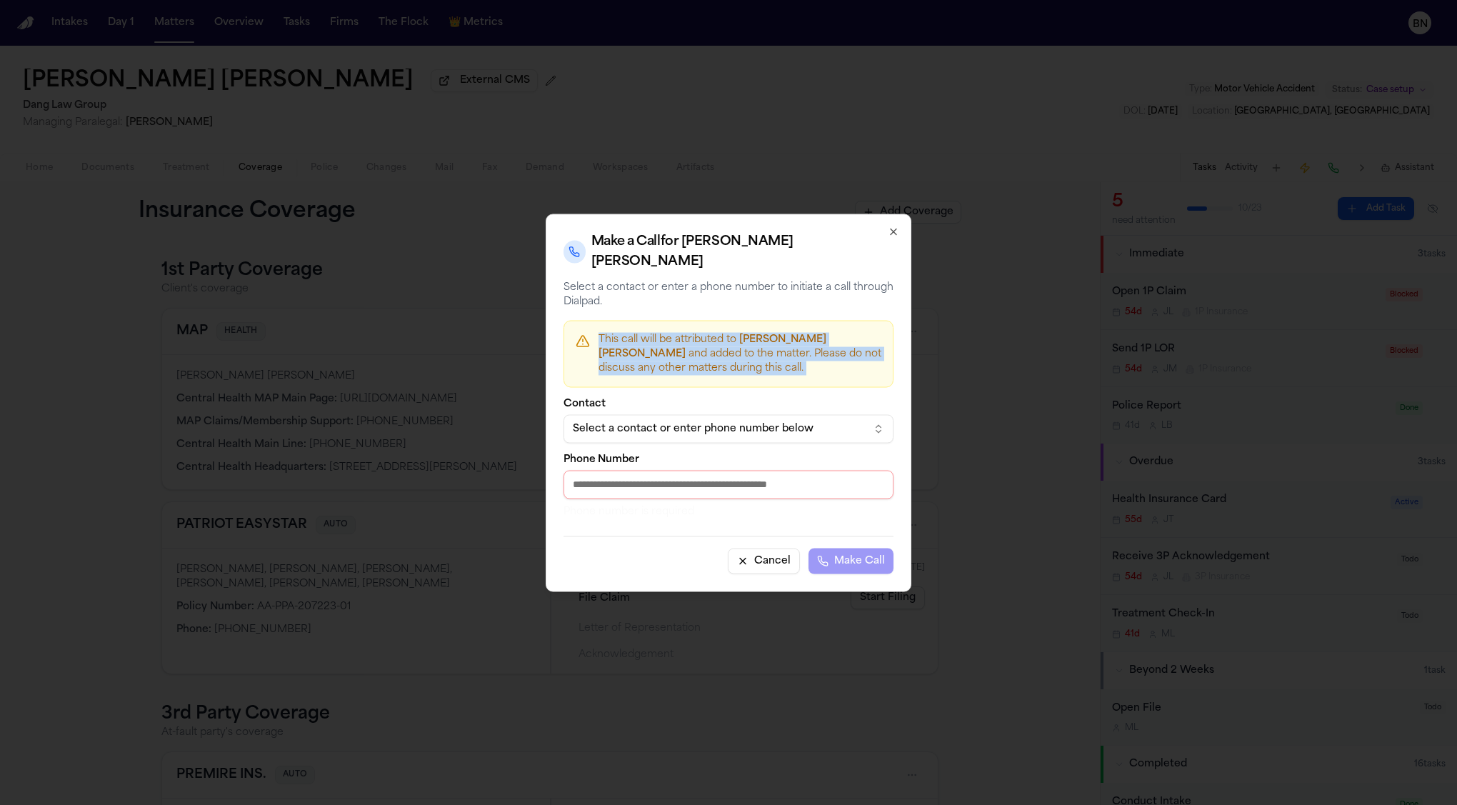
click at [865, 433] on button "Select a contact or enter phone number below" at bounding box center [729, 428] width 330 height 29
click at [819, 369] on body "Intakes Day 1 Matters Overview Tasks Firms The Flock 👑 Metrics BN Miguel Alfons…" at bounding box center [728, 402] width 1457 height 805
click at [893, 235] on icon "button" at bounding box center [893, 231] width 11 height 11
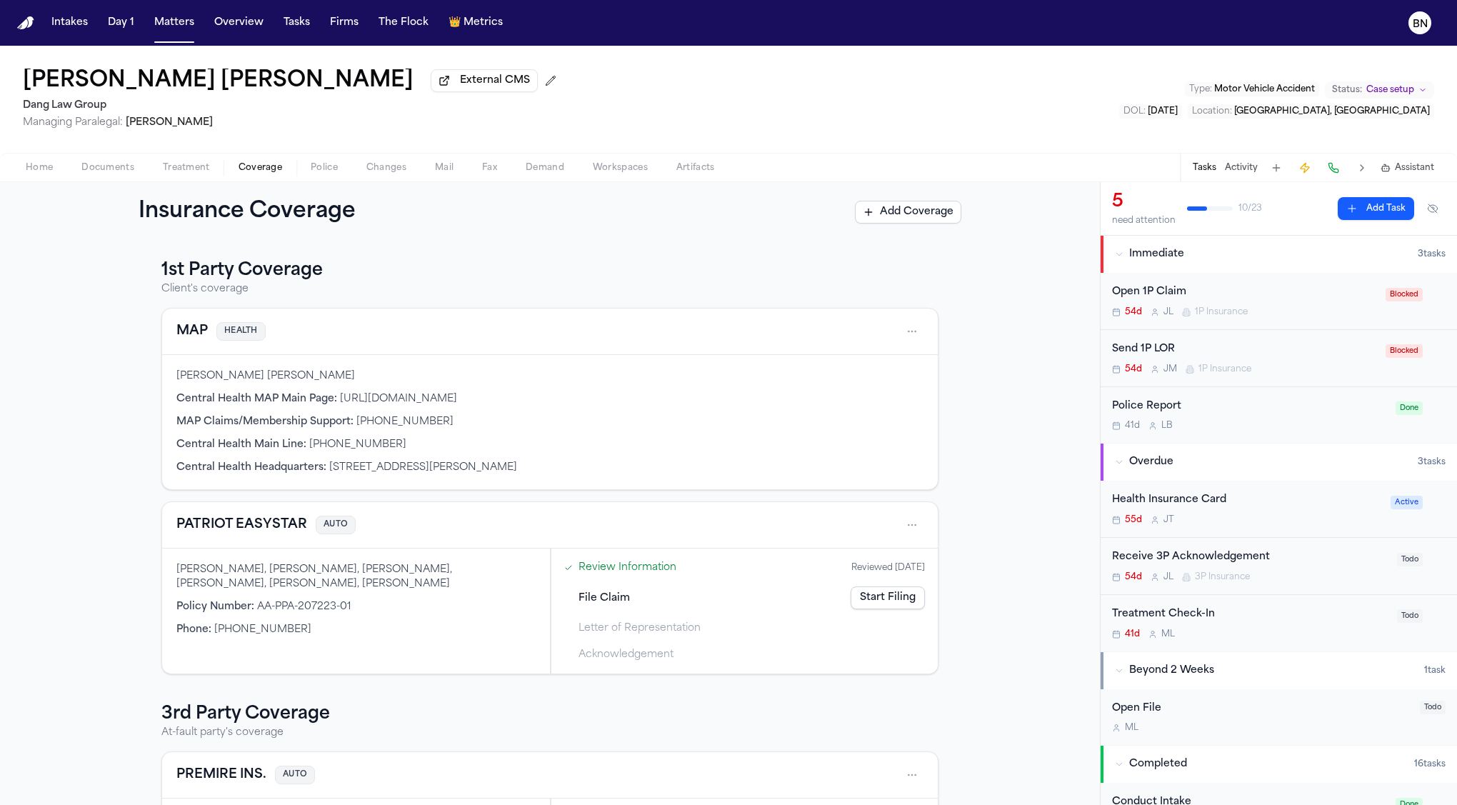
click at [1389, 171] on rect "button" at bounding box center [1385, 168] width 6 height 5
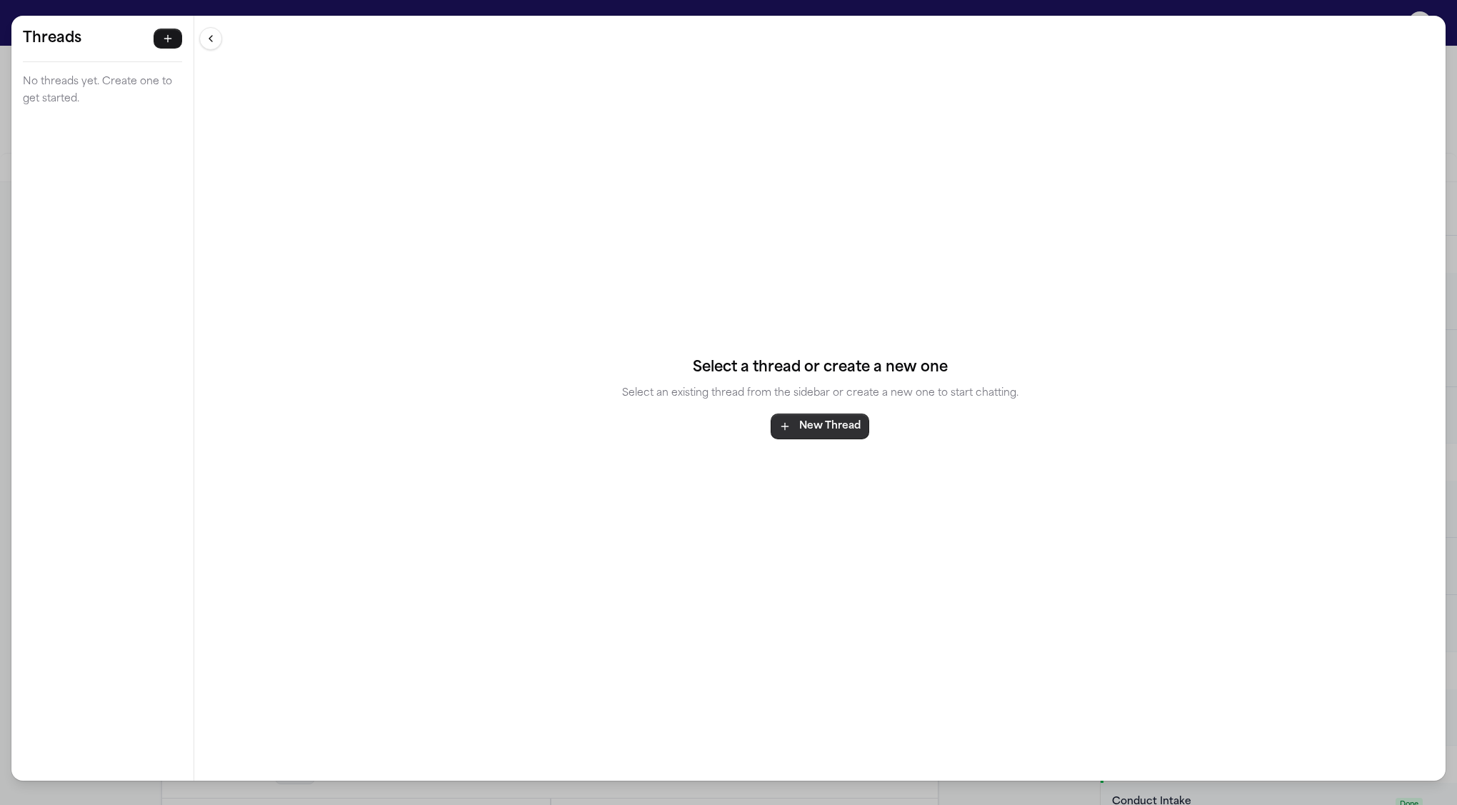
click at [827, 435] on button "New Thread" at bounding box center [820, 427] width 99 height 26
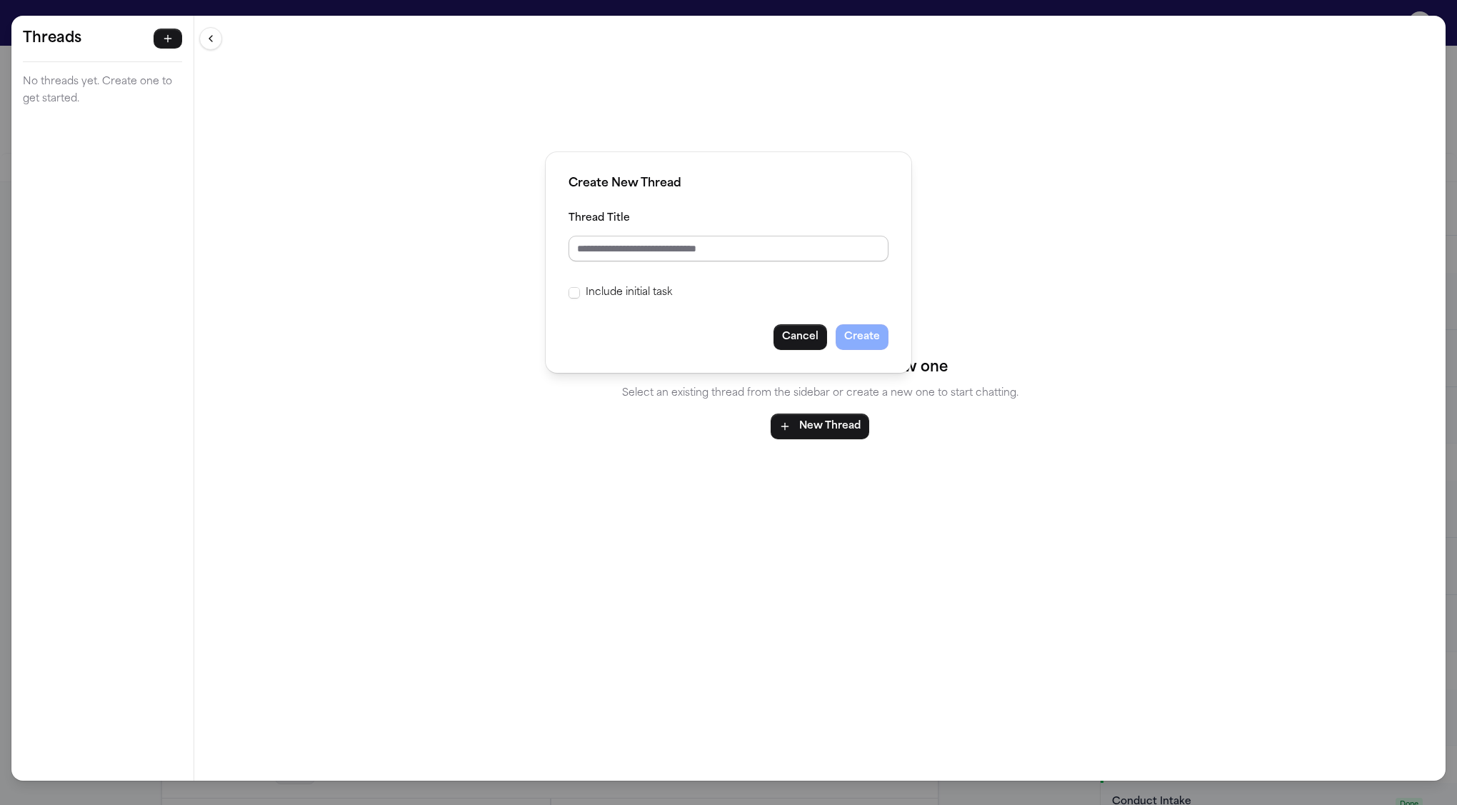
click at [697, 257] on input "Thread Title" at bounding box center [729, 249] width 320 height 26
type input "****"
click at [861, 338] on button "Create" at bounding box center [862, 337] width 53 height 26
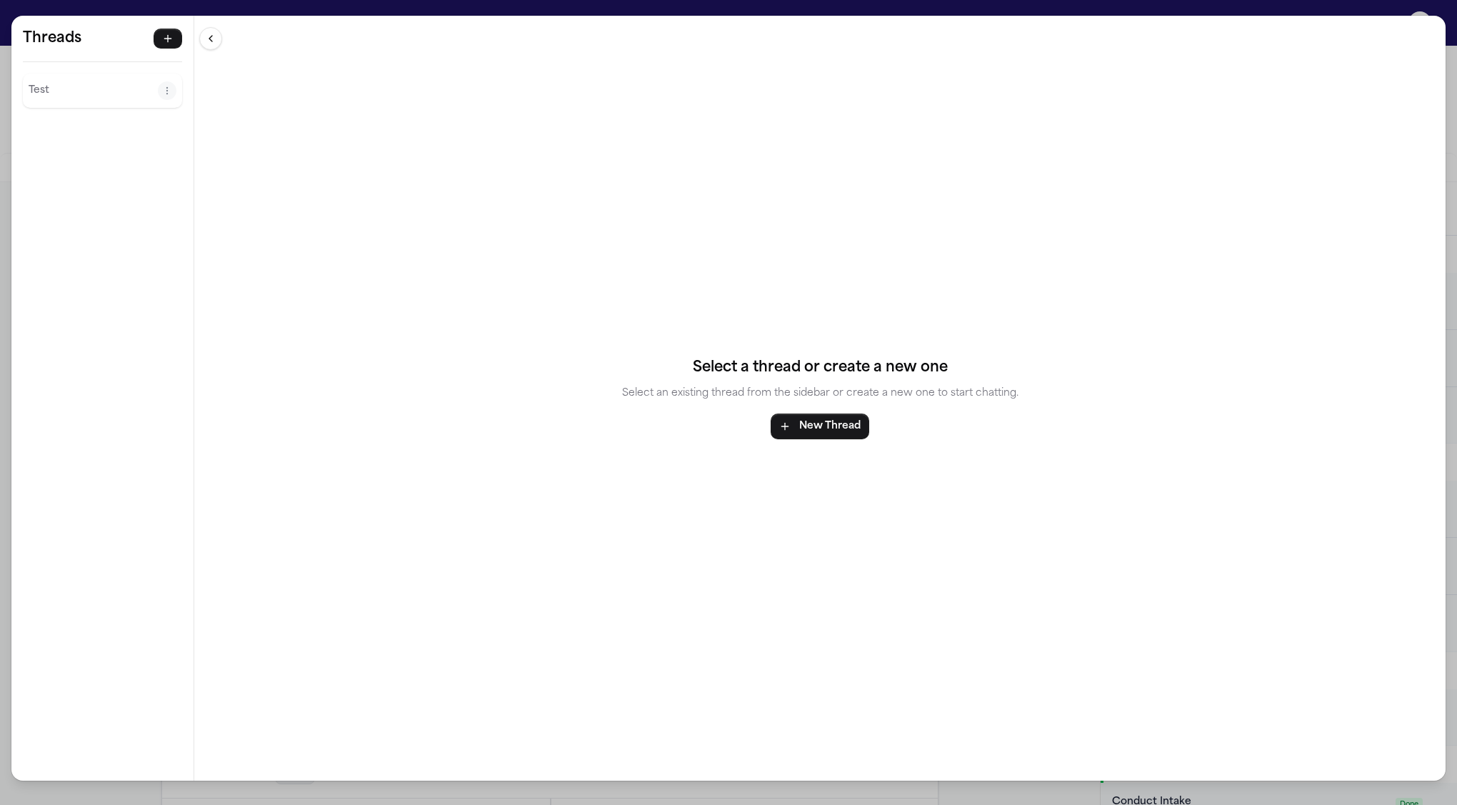
click at [39, 104] on div "Test" at bounding box center [102, 91] width 159 height 34
click at [91, 100] on button "Test" at bounding box center [93, 90] width 129 height 23
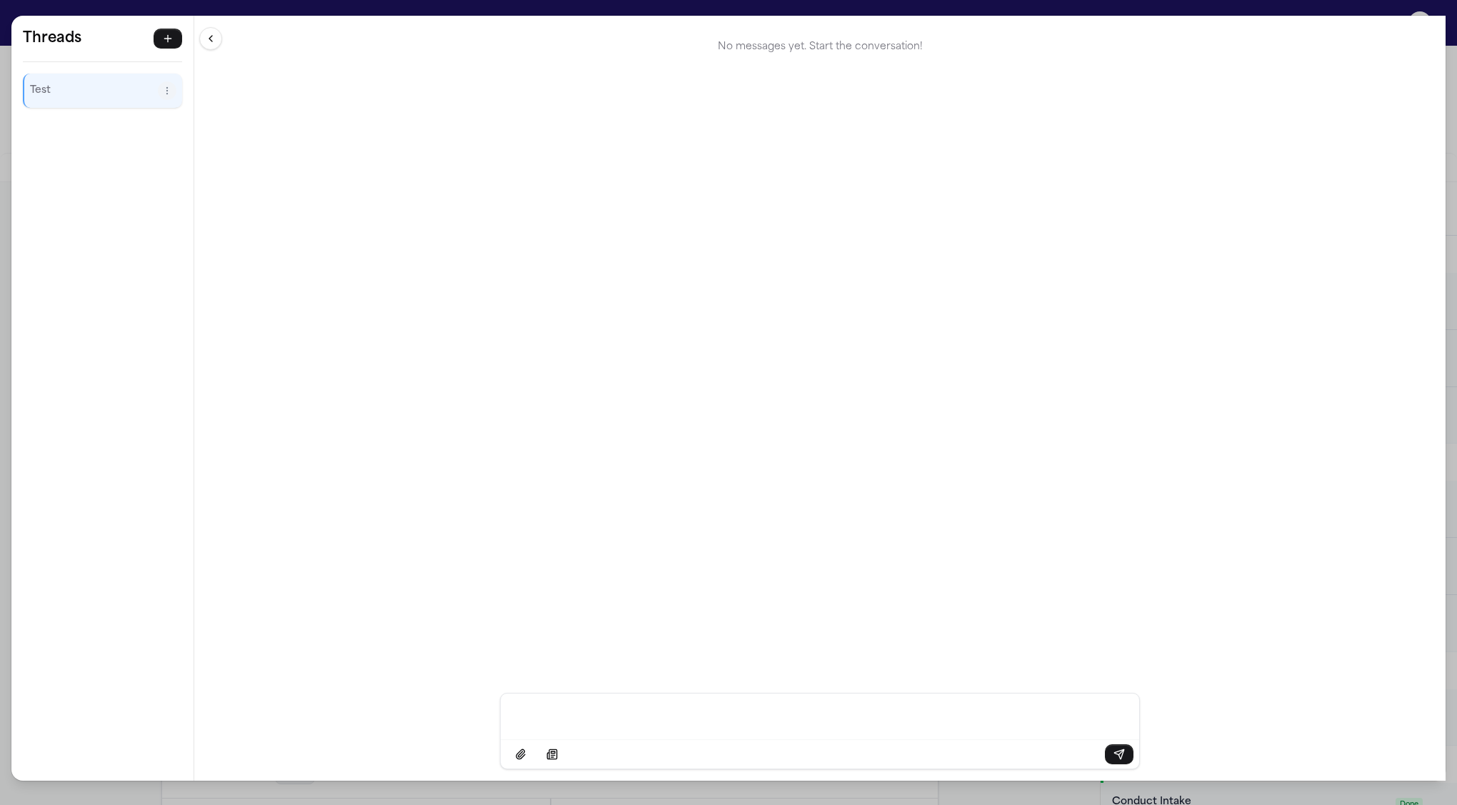
click at [866, 726] on div "Message input" at bounding box center [819, 715] width 621 height 43
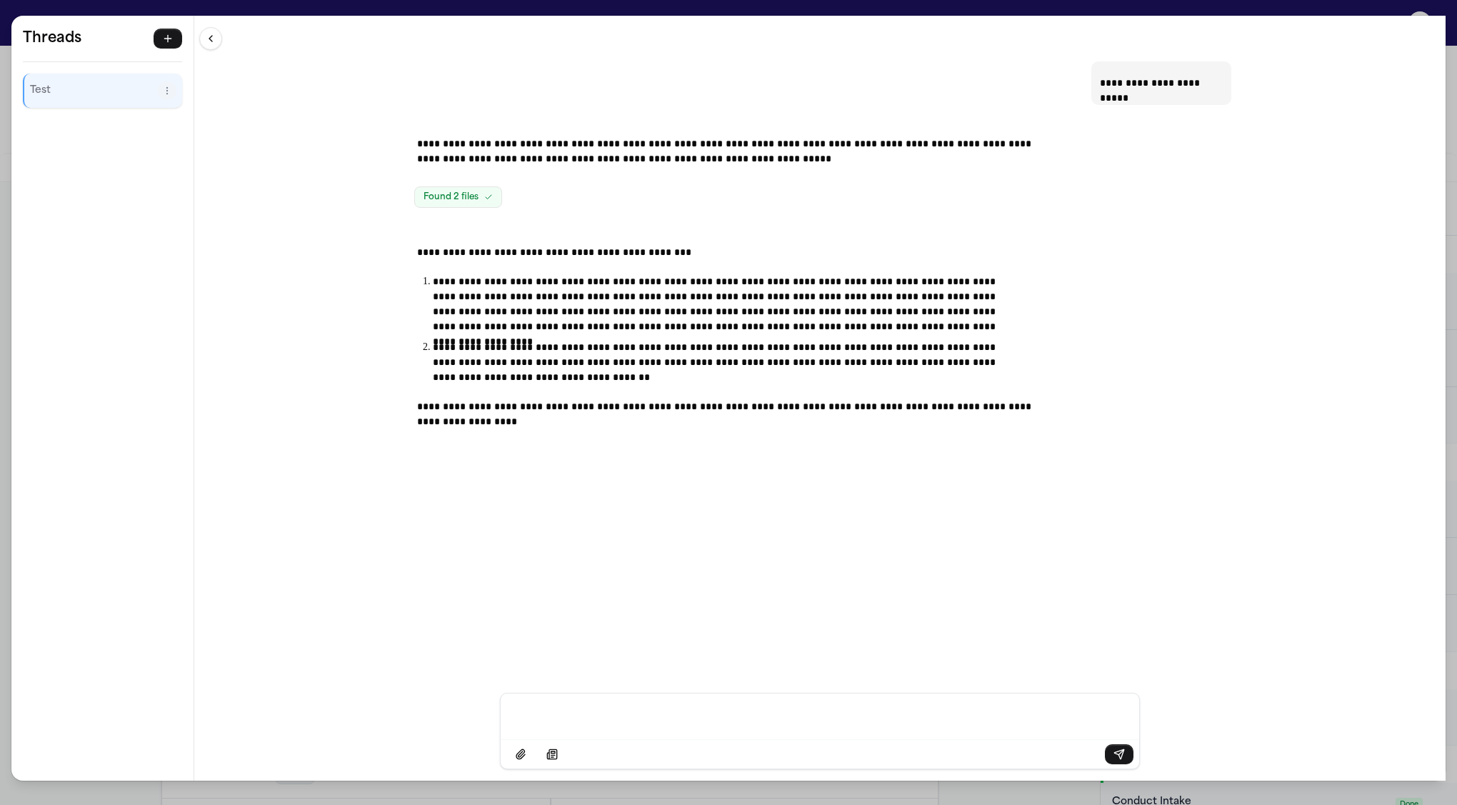
click at [1358, 10] on div "**********" at bounding box center [728, 402] width 1457 height 805
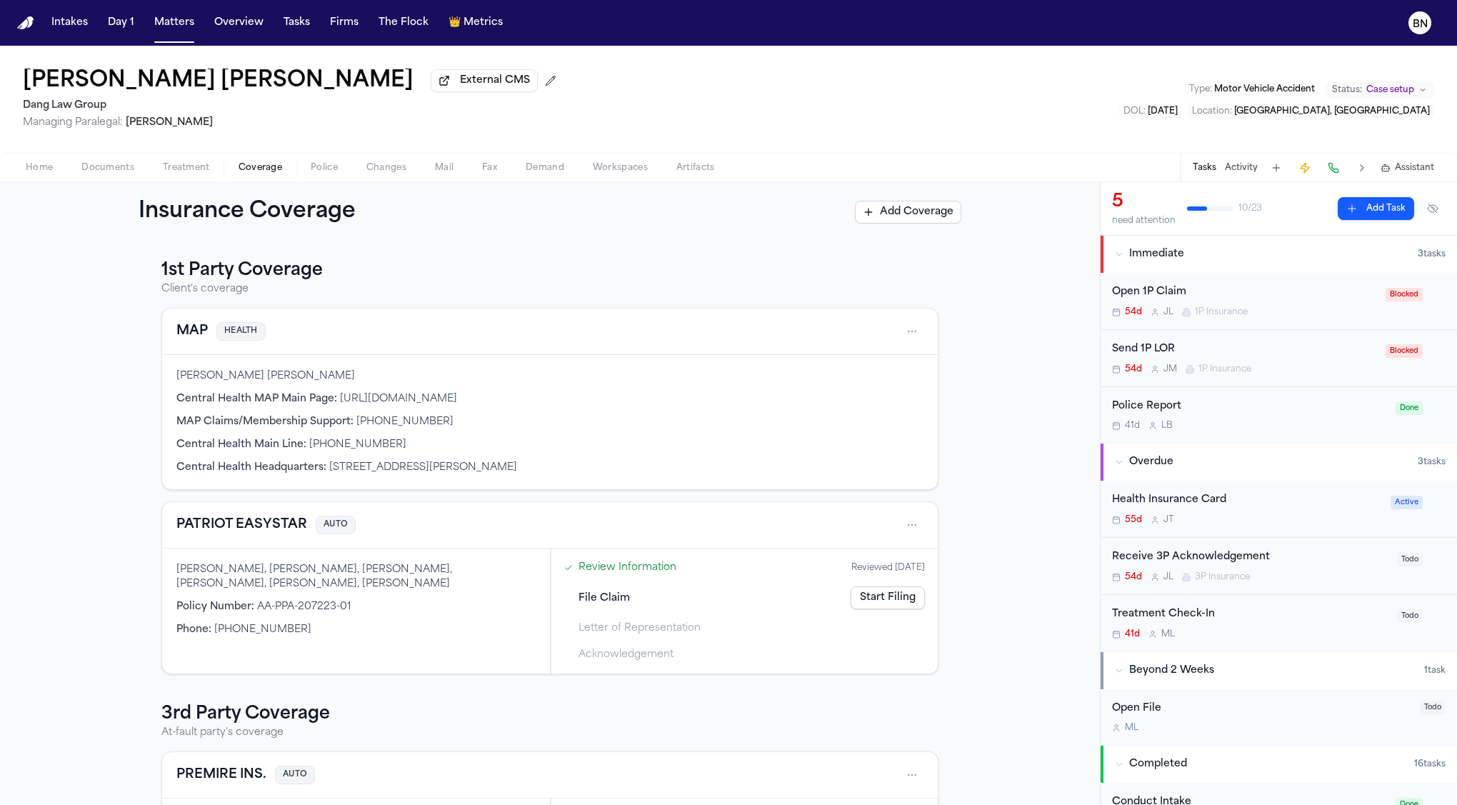
click at [1401, 162] on span "Assistant" at bounding box center [1414, 167] width 39 height 11
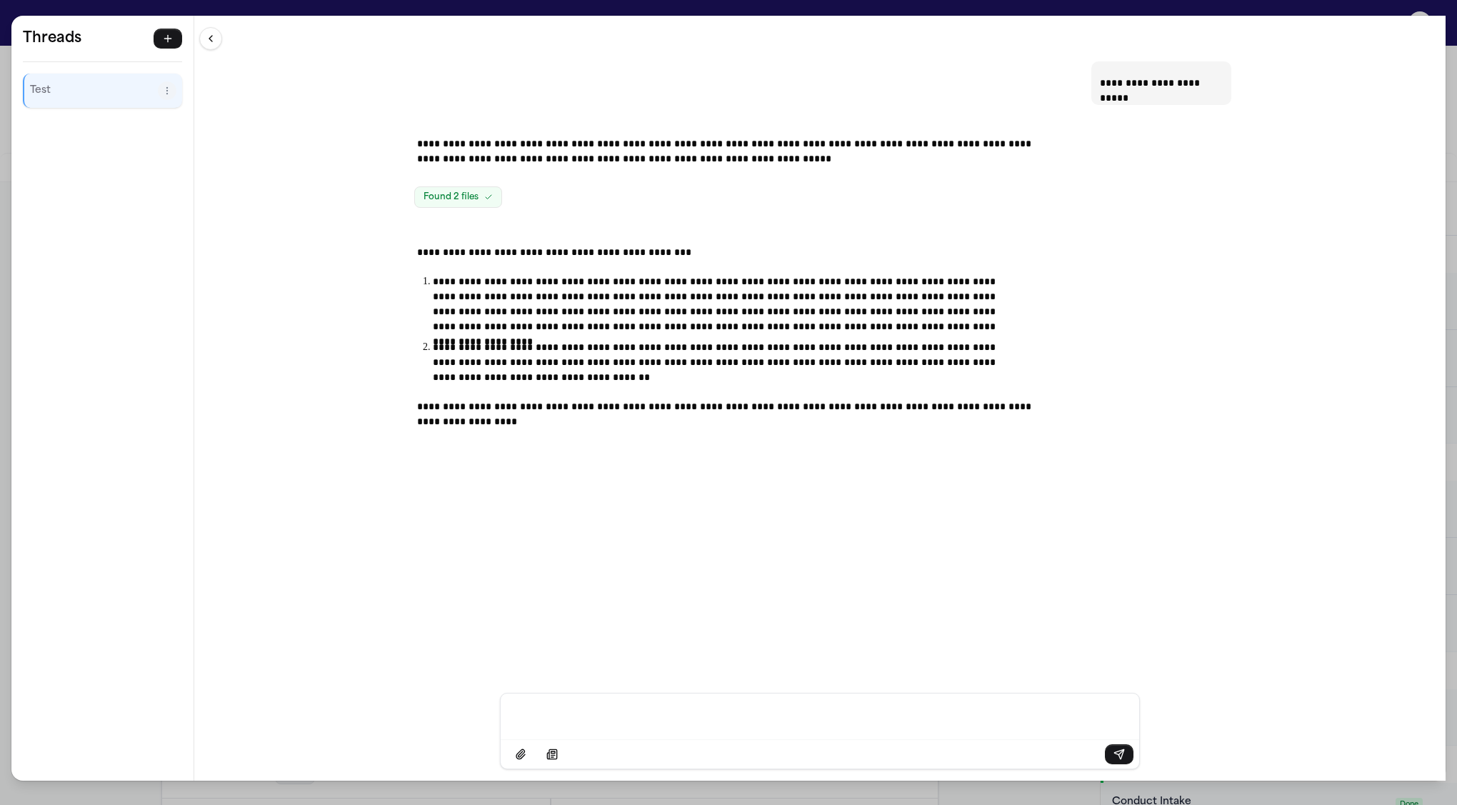
click at [619, 4] on div "**********" at bounding box center [728, 402] width 1457 height 805
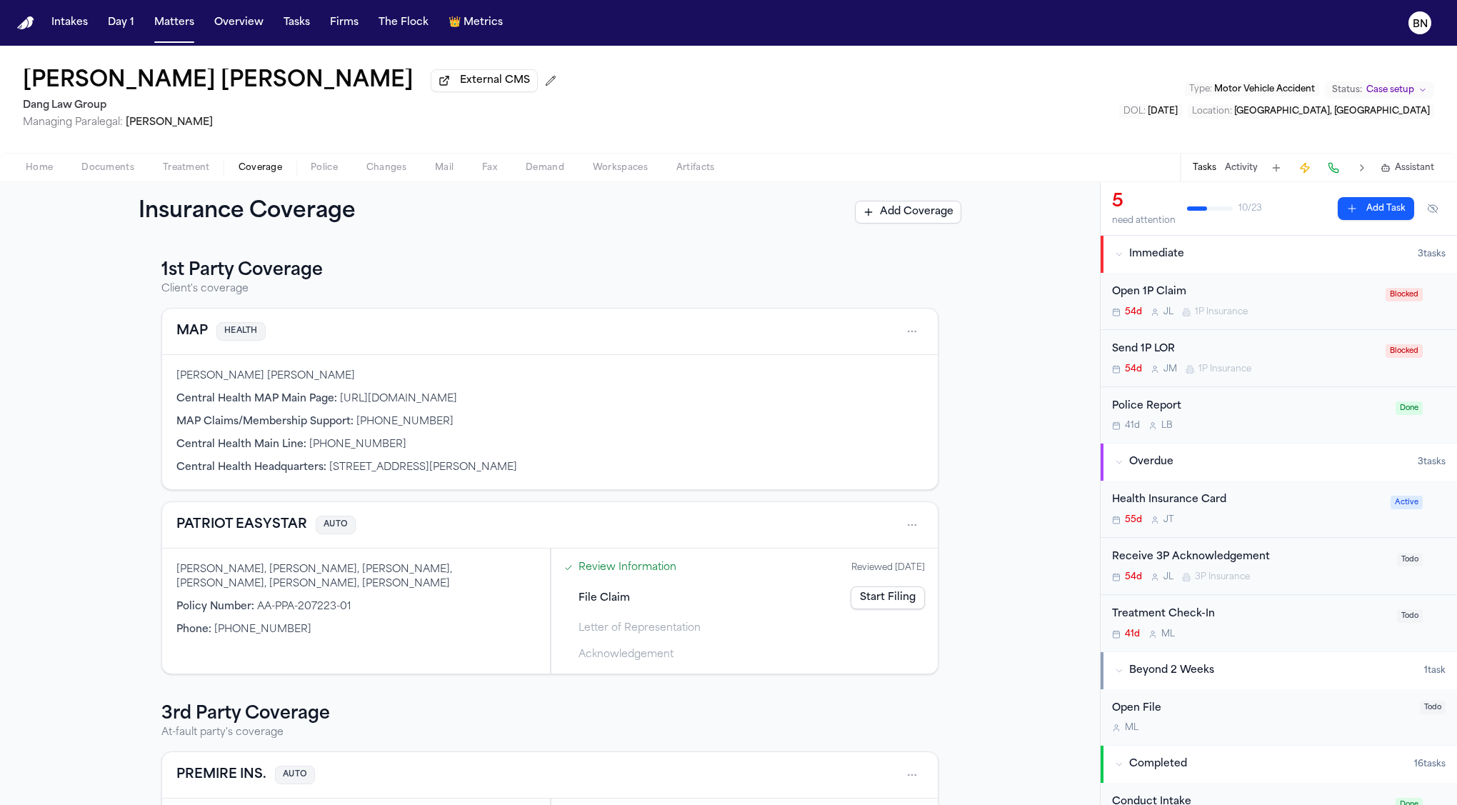
click at [52, 160] on div "Home Documents Treatment Coverage Police Changes Mail Fax Demand Workspaces Art…" at bounding box center [728, 167] width 1457 height 29
click at [49, 166] on span "Home" at bounding box center [39, 167] width 27 height 11
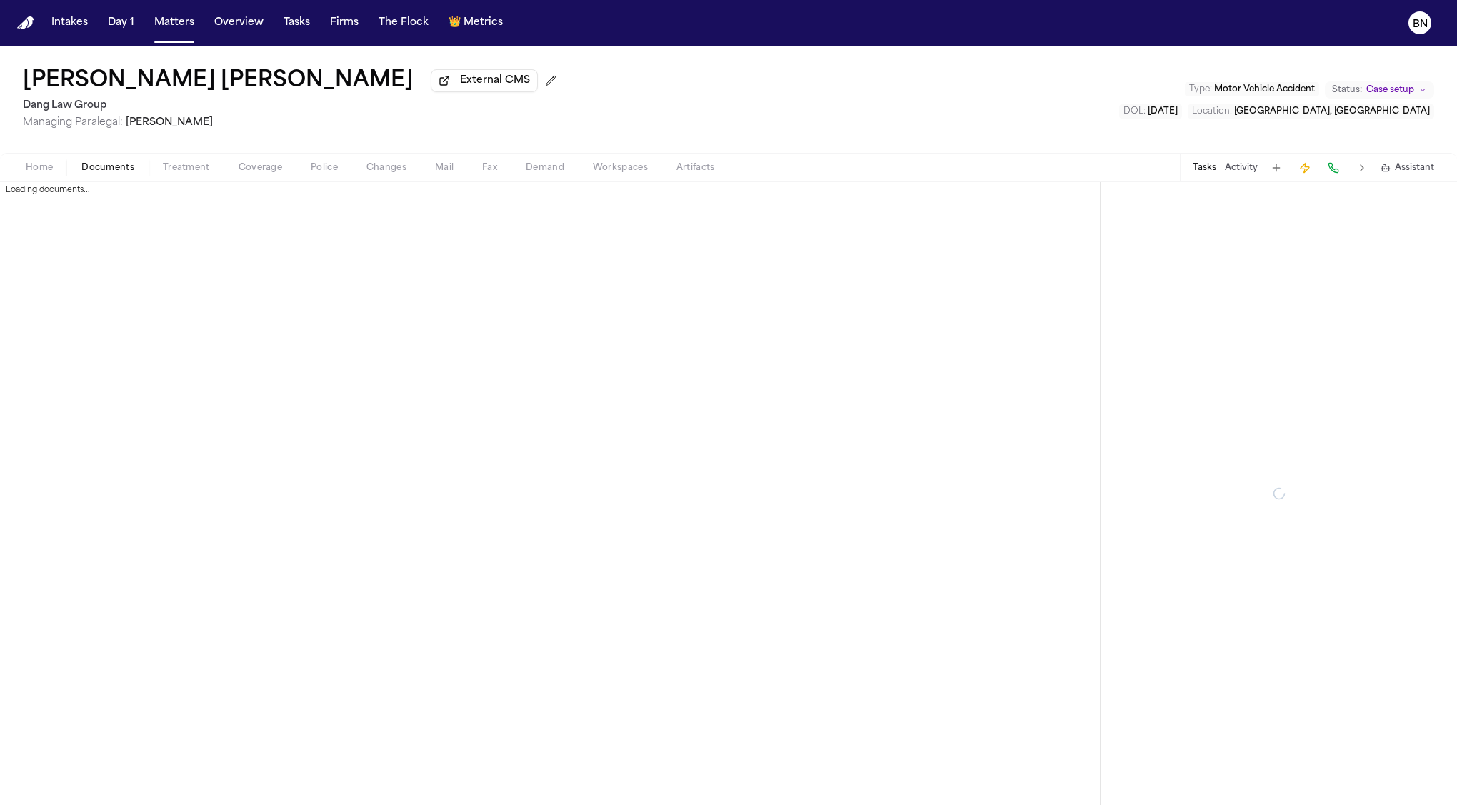
click at [101, 169] on span "Documents" at bounding box center [107, 167] width 53 height 11
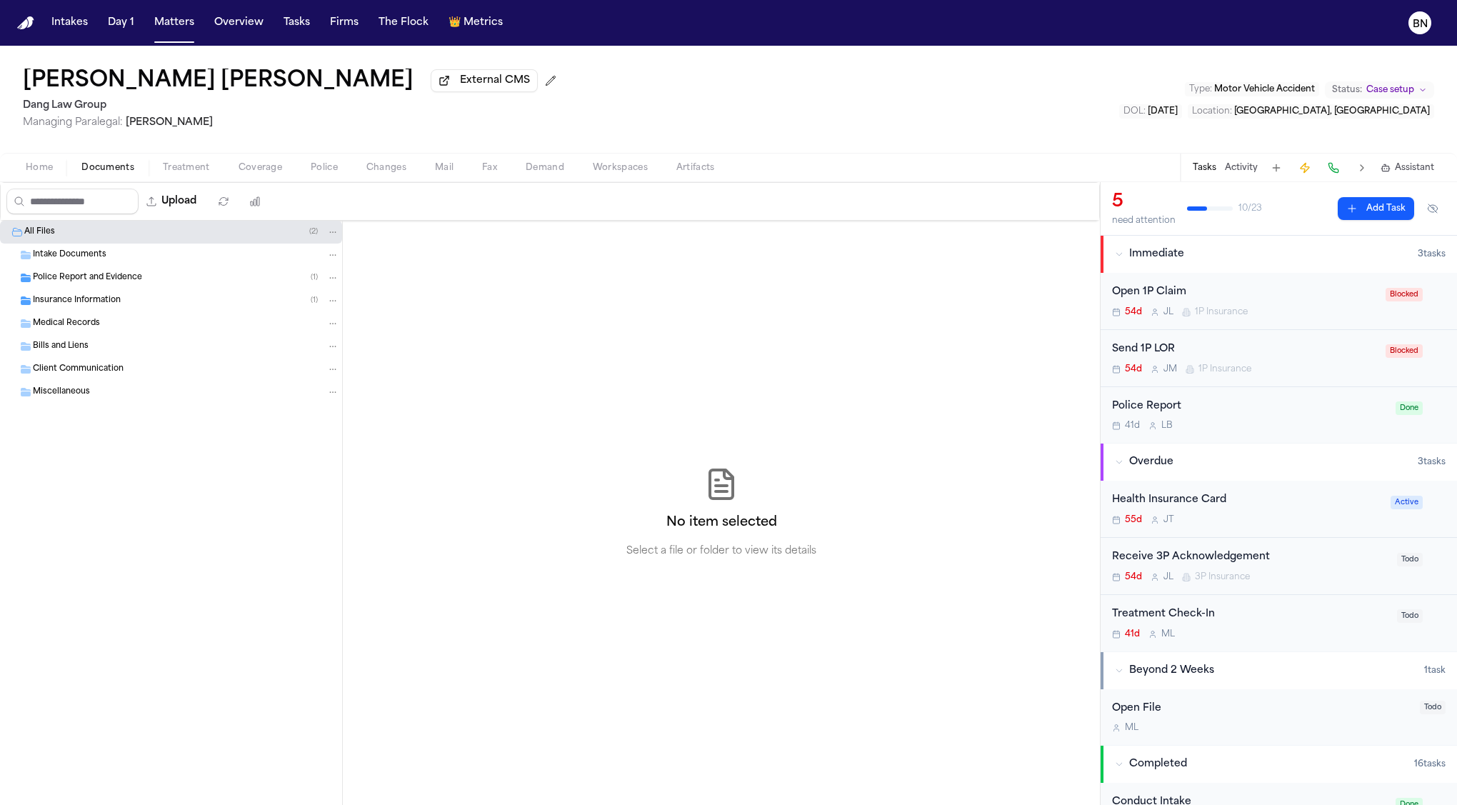
click at [107, 299] on span "Insurance Information" at bounding box center [77, 301] width 88 height 12
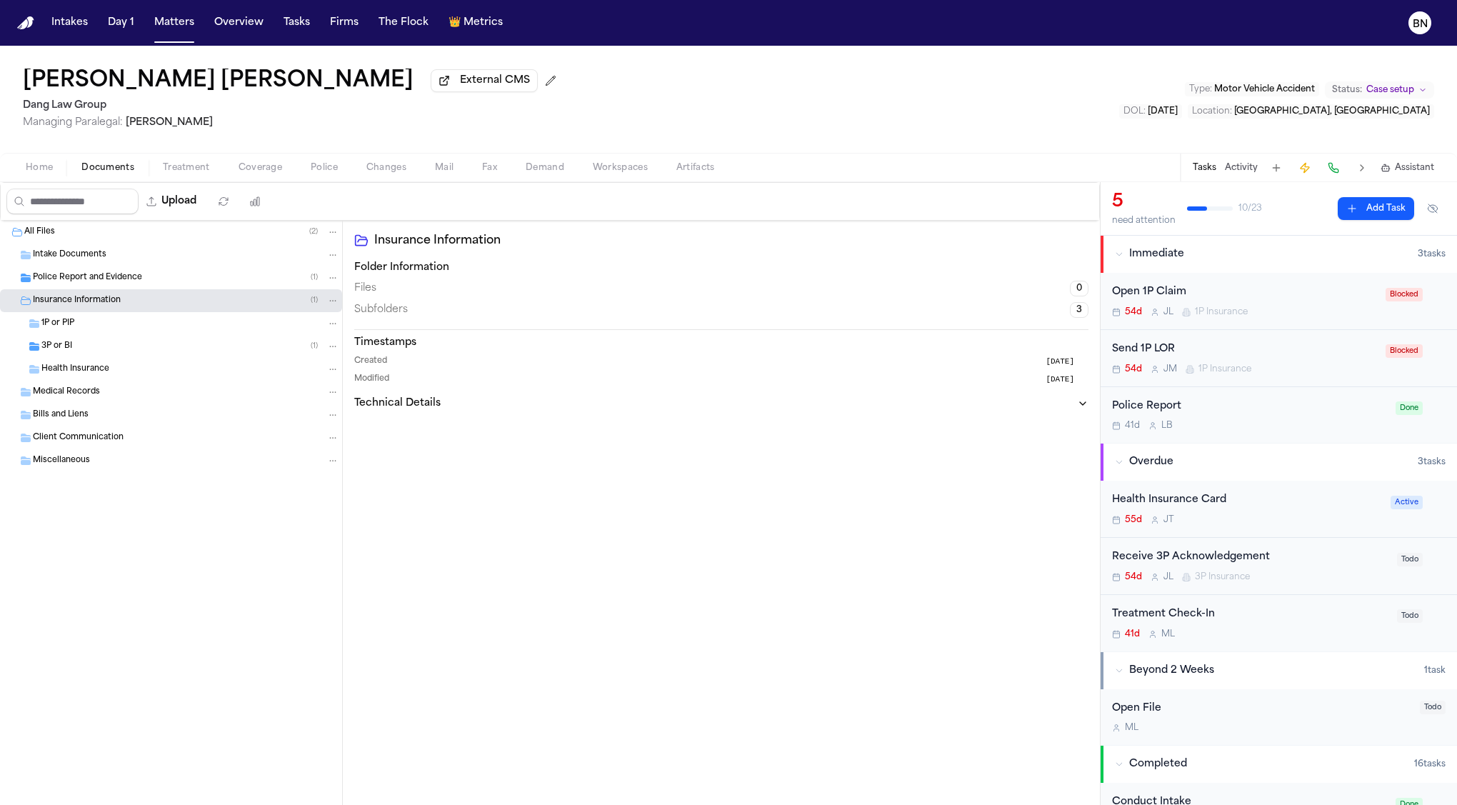
click at [142, 347] on div "3P or BI ( 1 )" at bounding box center [190, 346] width 298 height 13
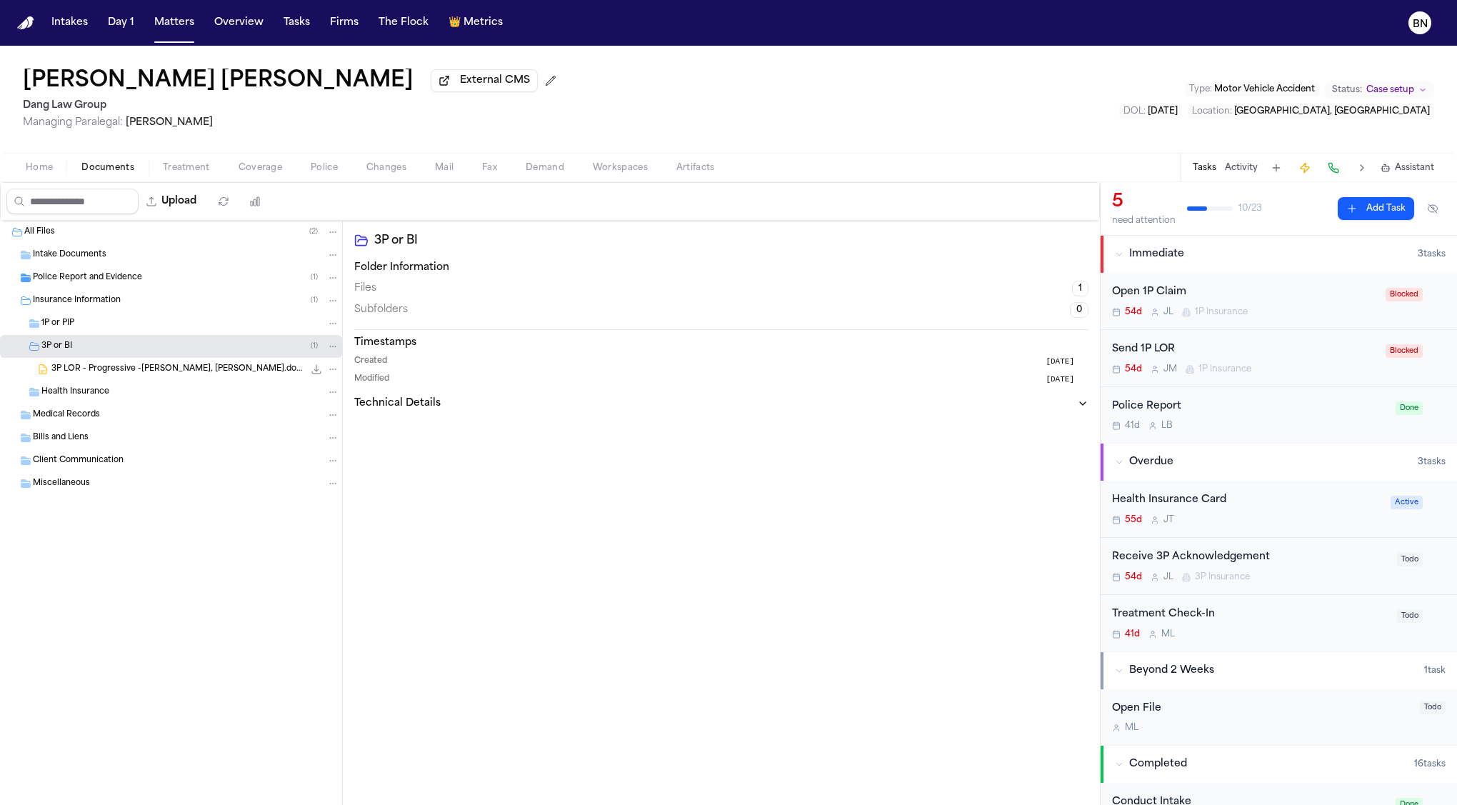
click at [252, 181] on div "Home Documents Treatment Coverage Police Changes Mail Fax Demand Workspaces Art…" at bounding box center [728, 167] width 1457 height 29
click at [253, 174] on span "Coverage" at bounding box center [261, 167] width 44 height 11
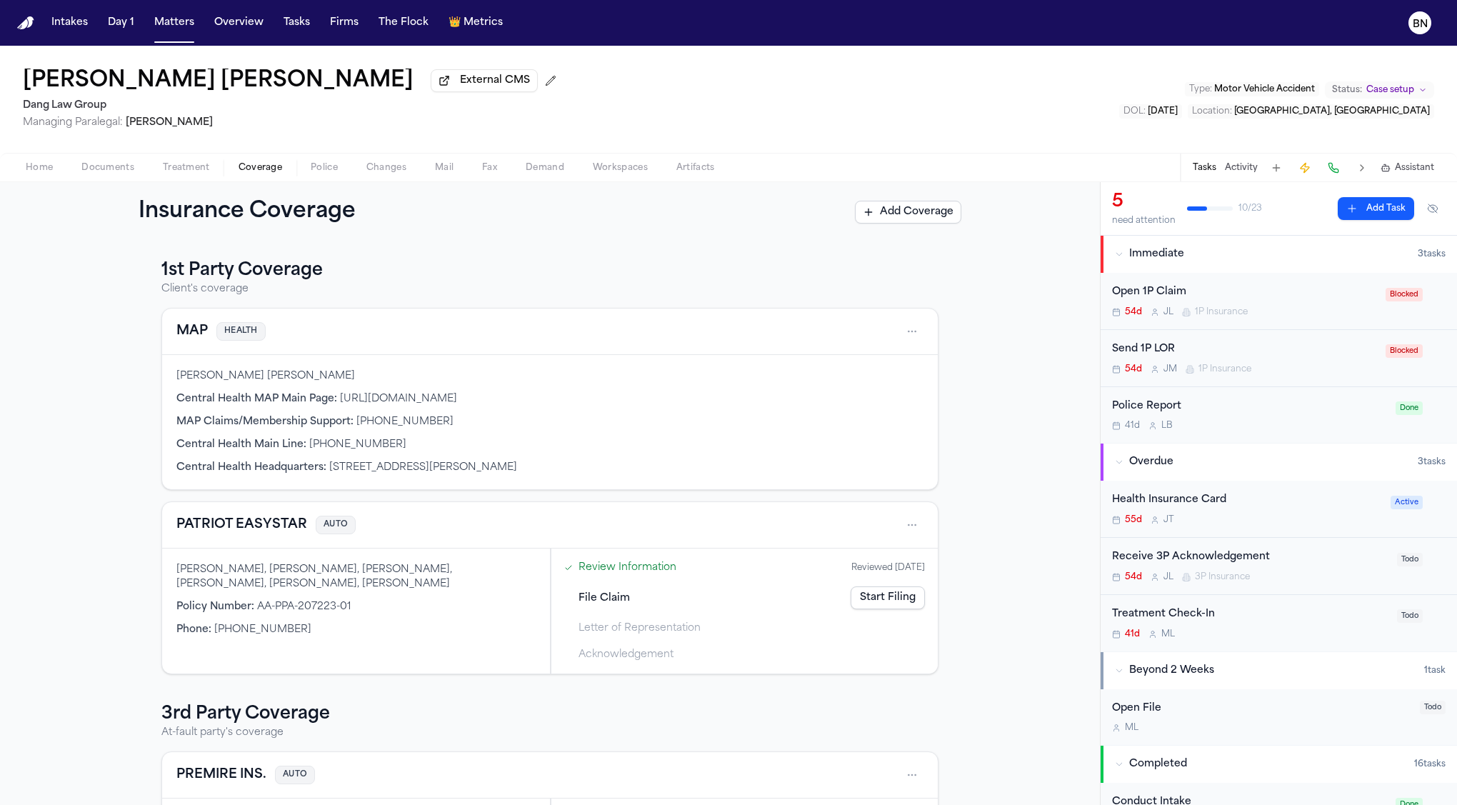
click at [103, 172] on span "Documents" at bounding box center [107, 167] width 53 height 11
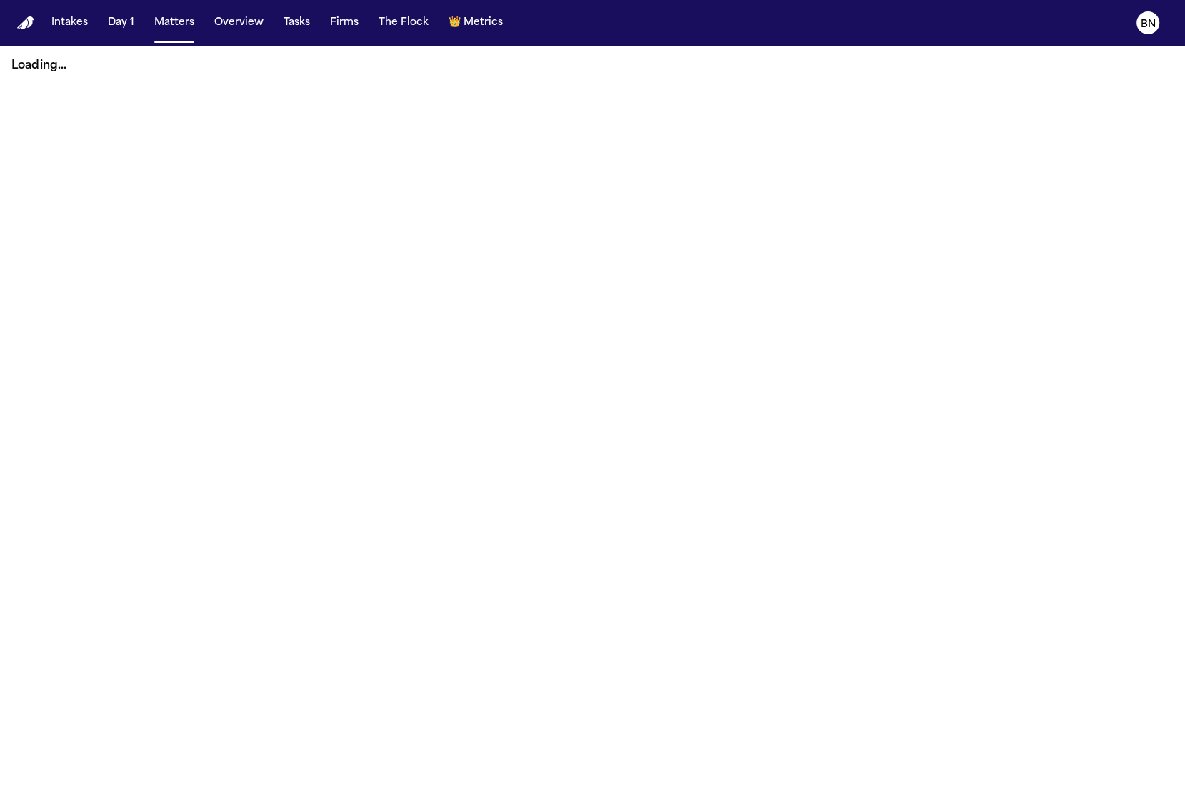
click at [289, 30] on button "Tasks" at bounding box center [297, 23] width 38 height 26
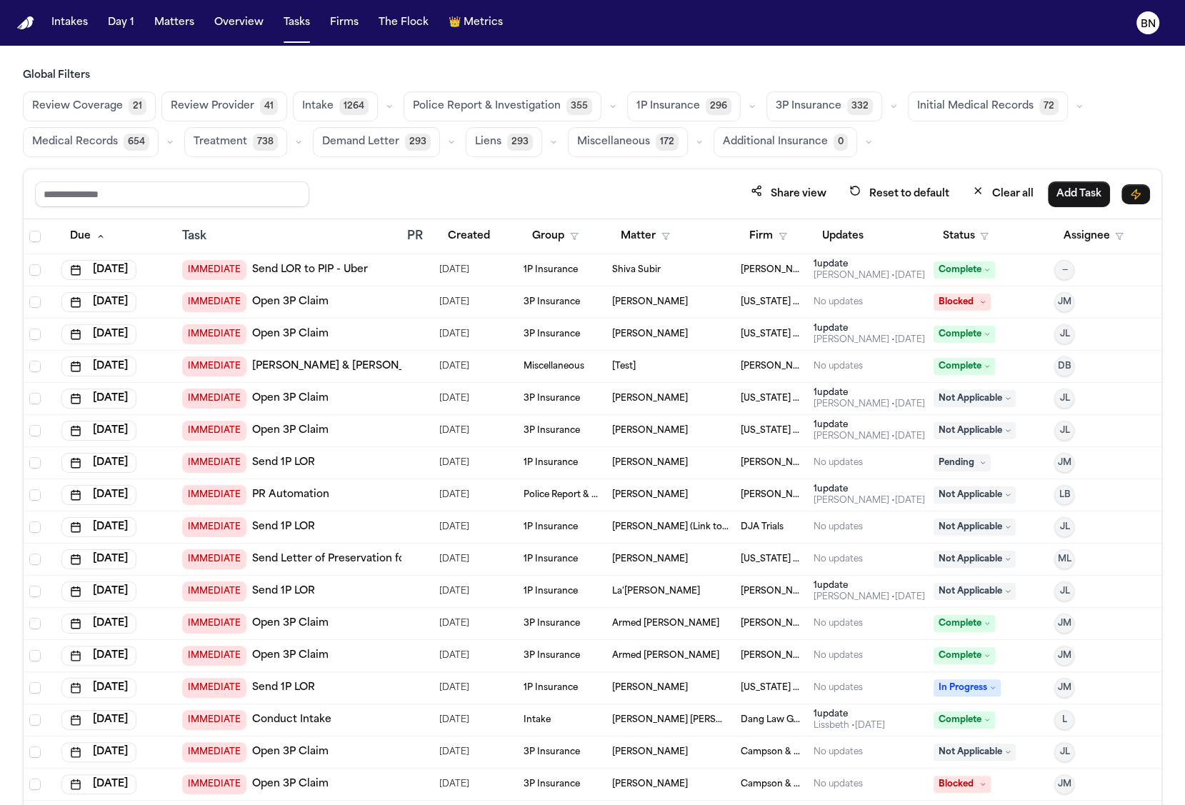
click at [748, 103] on icon "button" at bounding box center [752, 106] width 9 height 9
click at [674, 137] on span "Open Claim" at bounding box center [666, 142] width 61 height 14
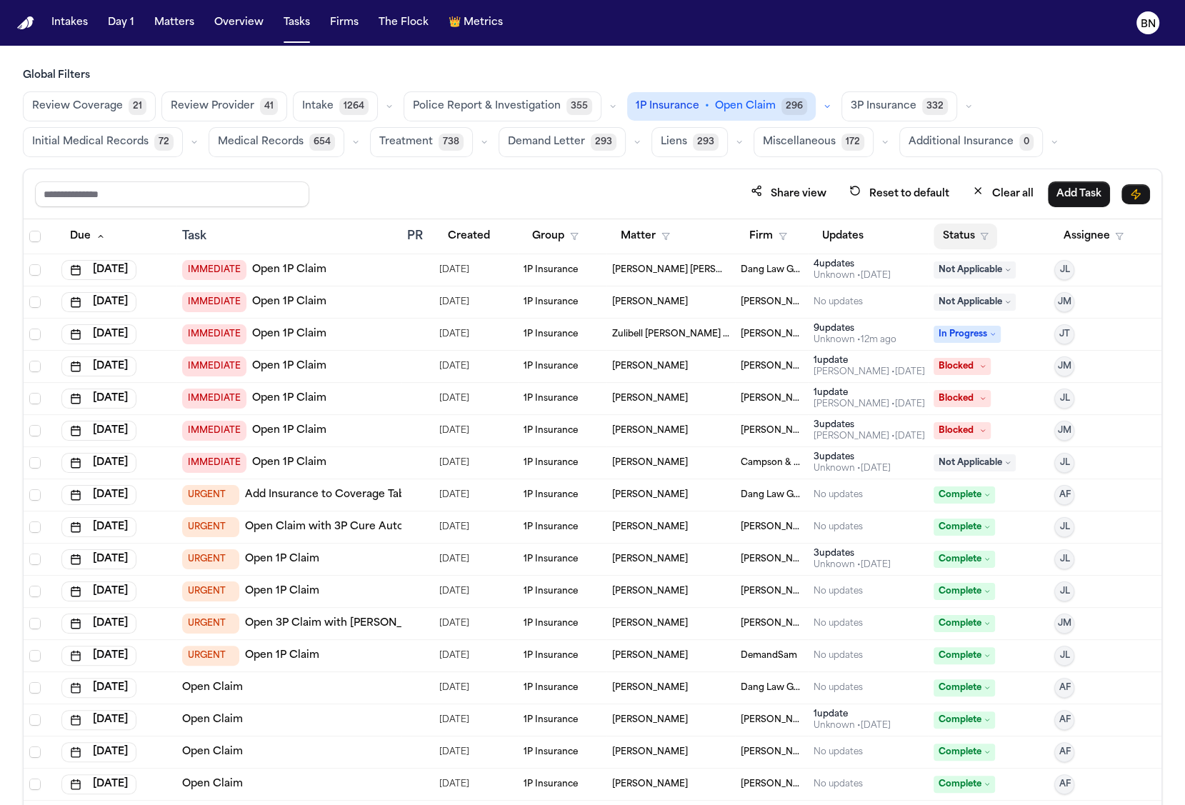
click at [959, 224] on button "Status" at bounding box center [966, 237] width 64 height 26
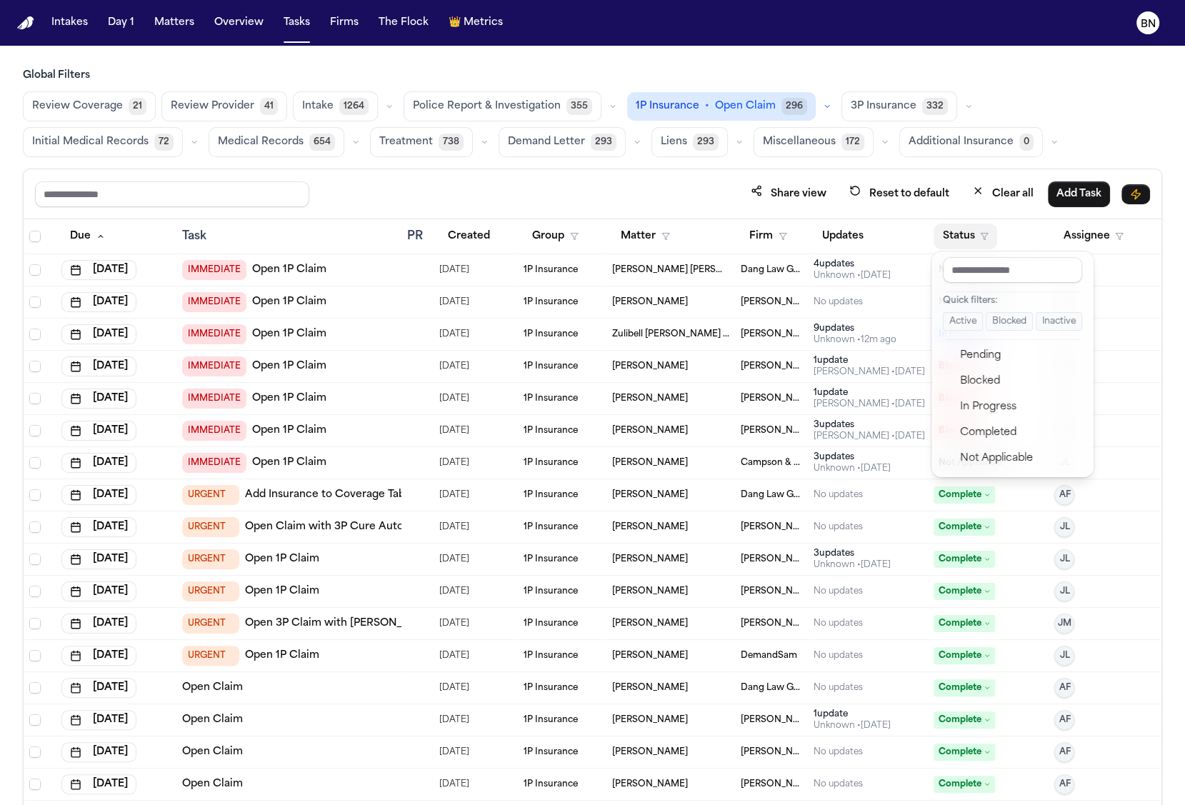
click at [963, 313] on button "Active" at bounding box center [963, 321] width 40 height 19
click at [696, 187] on div "Share view Reset to default Clear all Add Task" at bounding box center [592, 194] width 1115 height 26
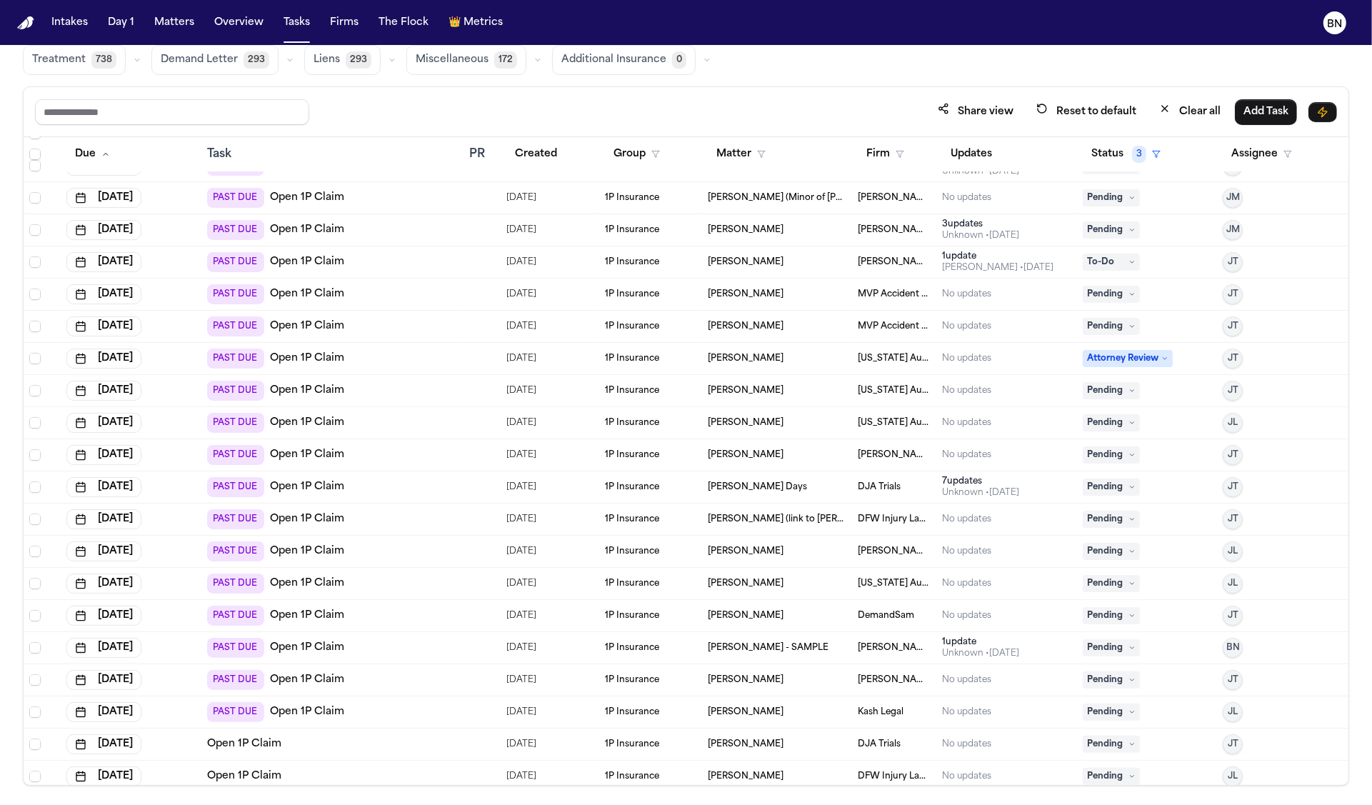
scroll to position [46, 0]
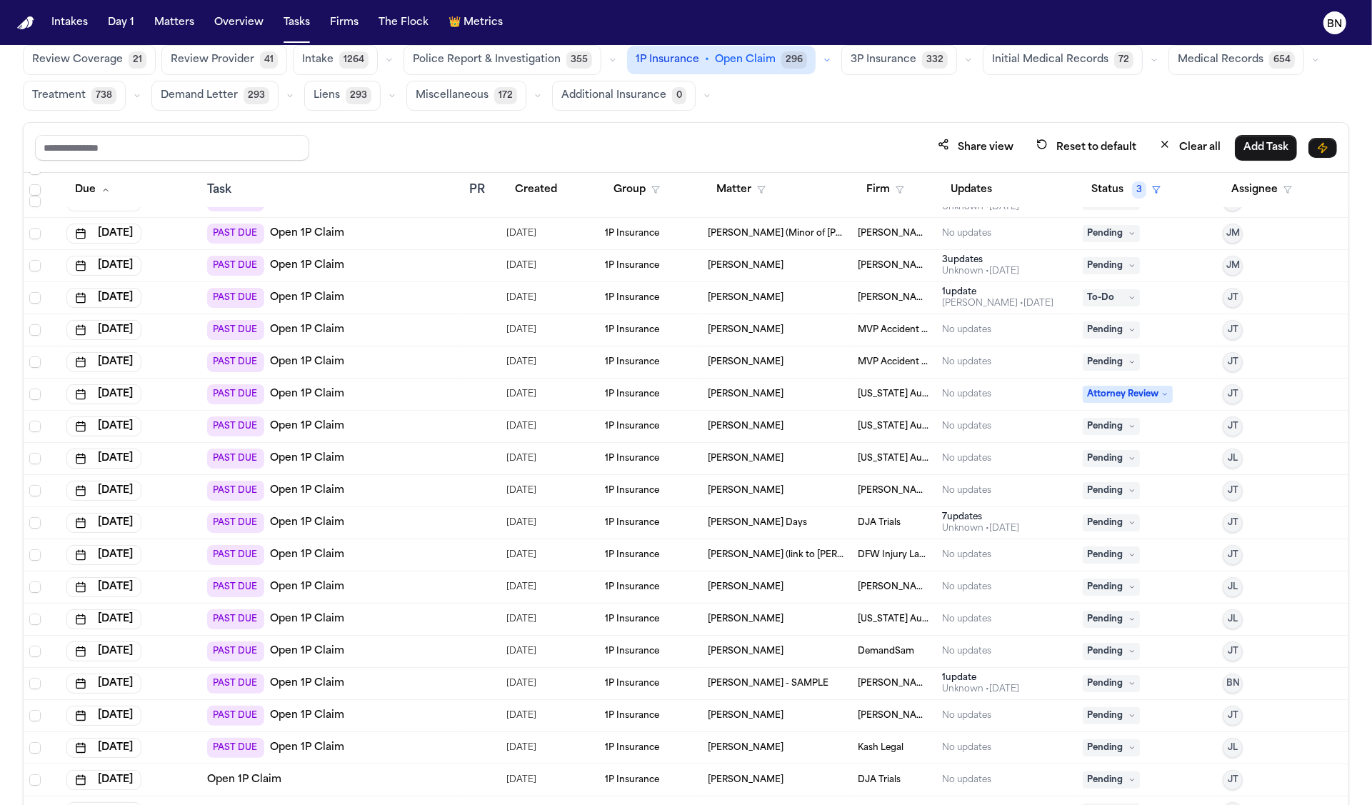
click at [763, 126] on div "Share view Reset to default Clear all Add Task" at bounding box center [686, 148] width 1325 height 50
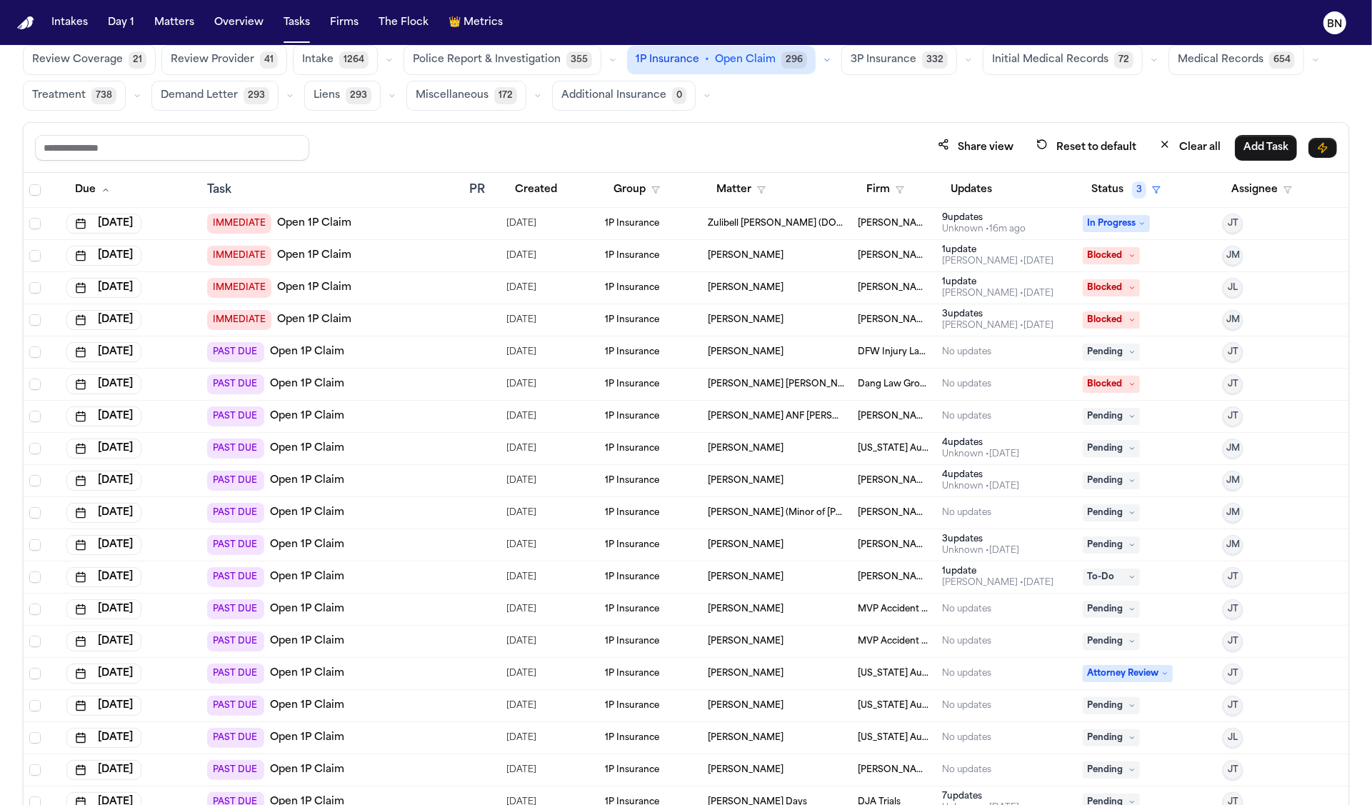
scroll to position [0, 0]
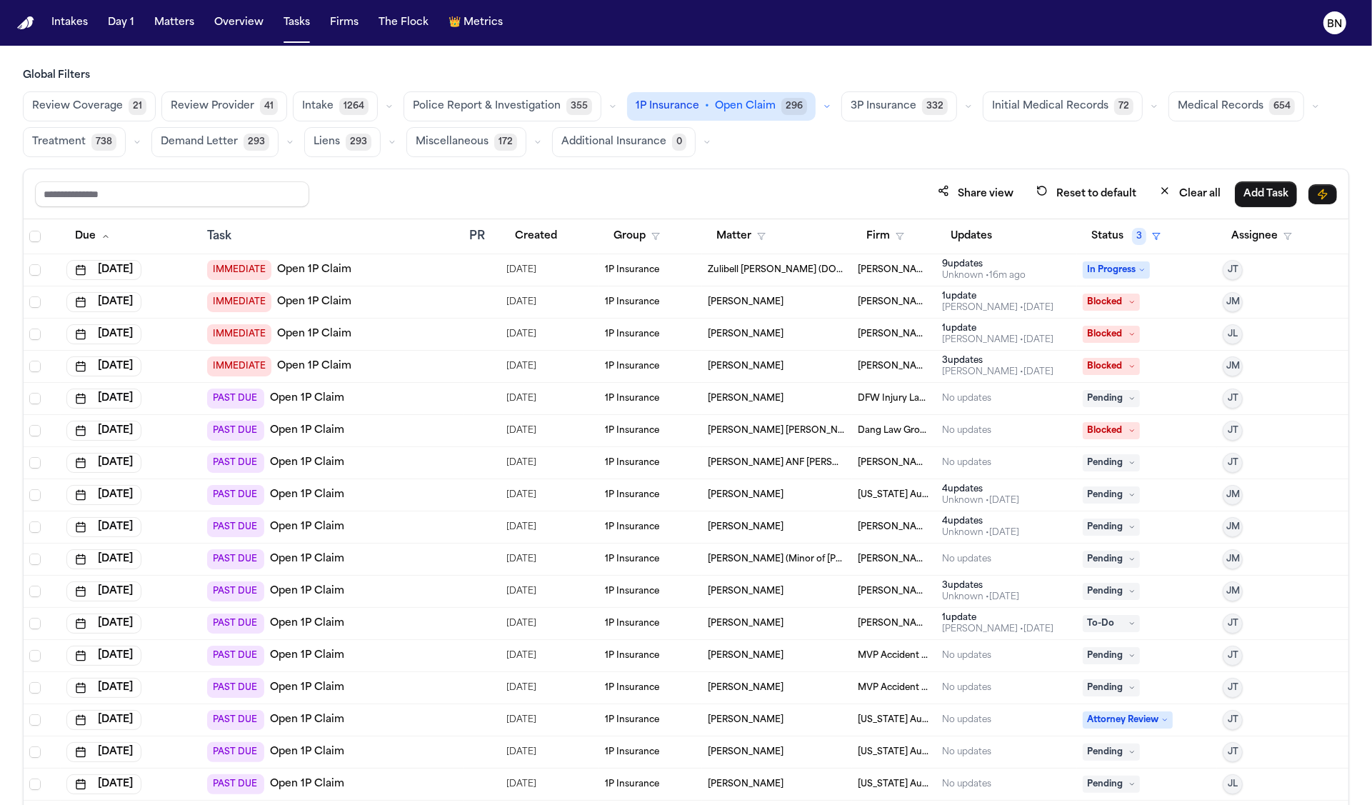
click at [780, 173] on div "Share view Reset to default Clear all Add Task" at bounding box center [686, 194] width 1325 height 50
click at [964, 108] on icon "button" at bounding box center [968, 106] width 9 height 9
click at [851, 196] on span "LOR Acknowledgement" at bounding box center [900, 205] width 99 height 29
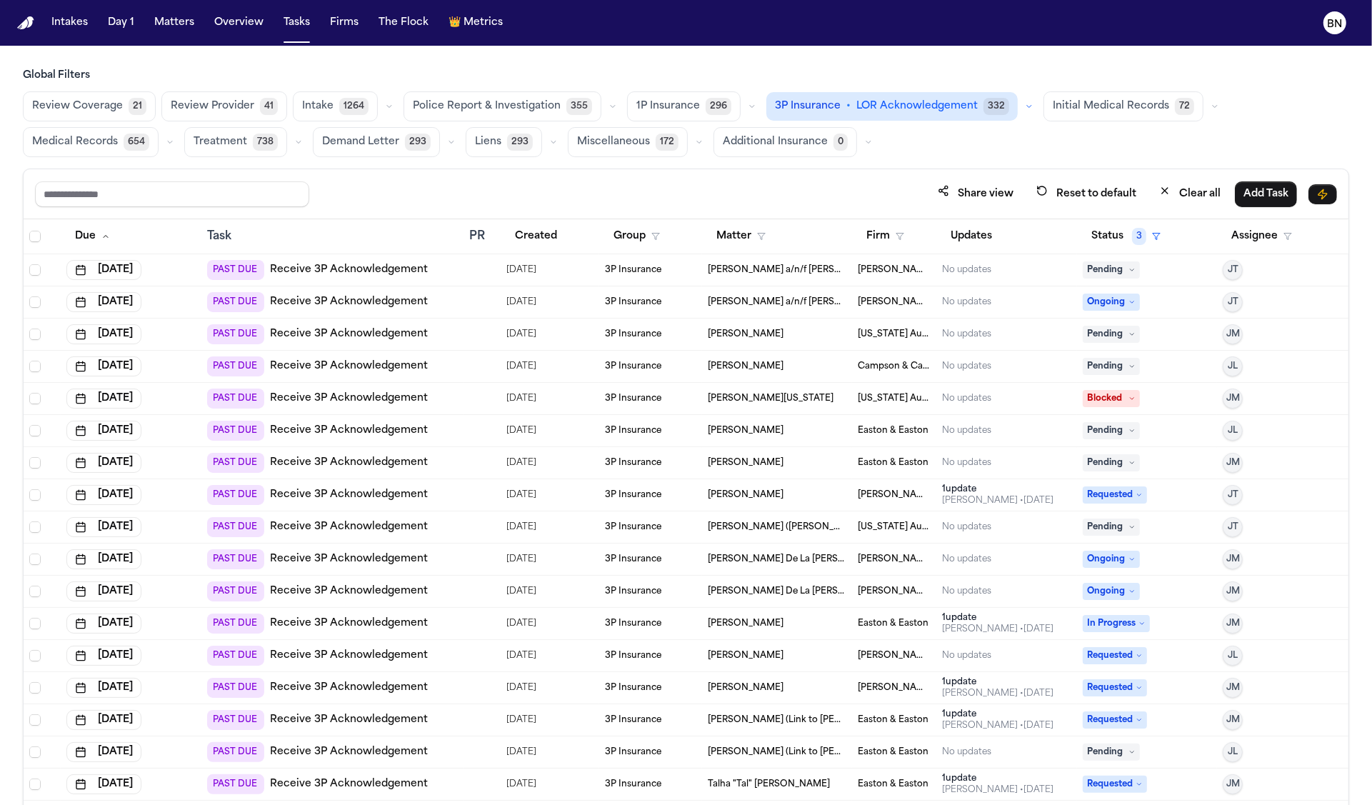
click at [748, 106] on icon "button" at bounding box center [752, 106] width 9 height 9
click at [709, 209] on span "LOR Acknowledgement" at bounding box center [686, 205] width 101 height 29
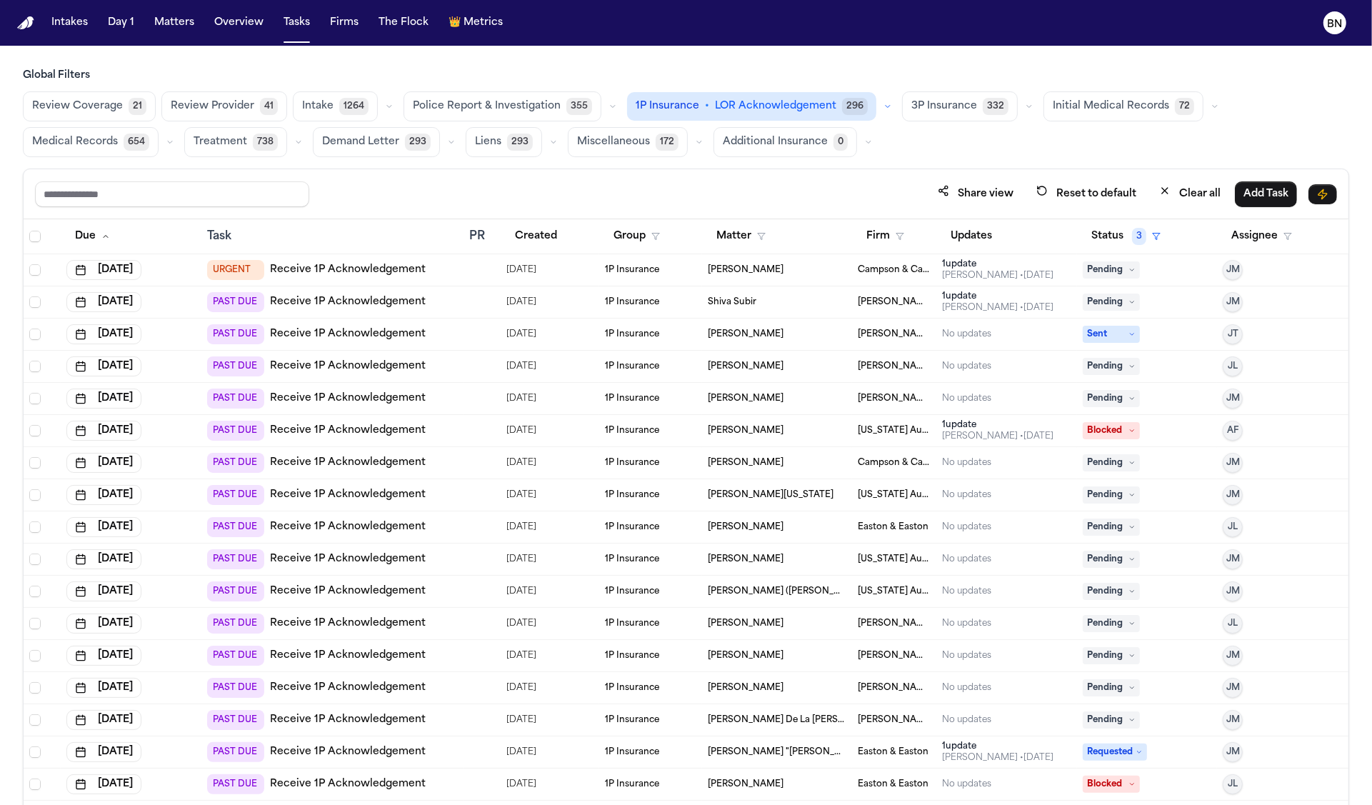
click at [988, 111] on button "button" at bounding box center [1029, 106] width 17 height 17
click at [879, 108] on button "button" at bounding box center [887, 106] width 17 height 17
click at [725, 129] on button "Open Claim 30" at bounding box center [709, 141] width 162 height 29
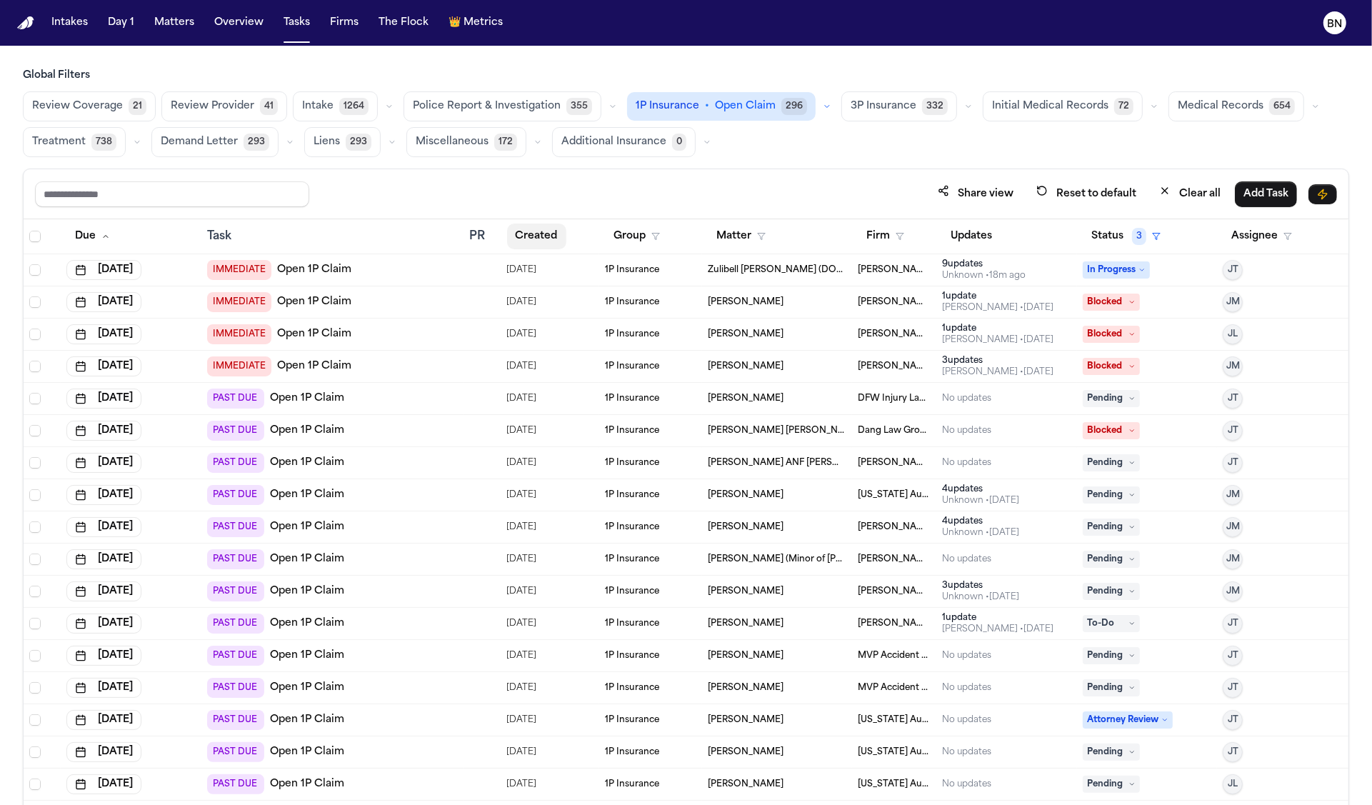
click at [541, 231] on button "Created" at bounding box center [536, 237] width 59 height 26
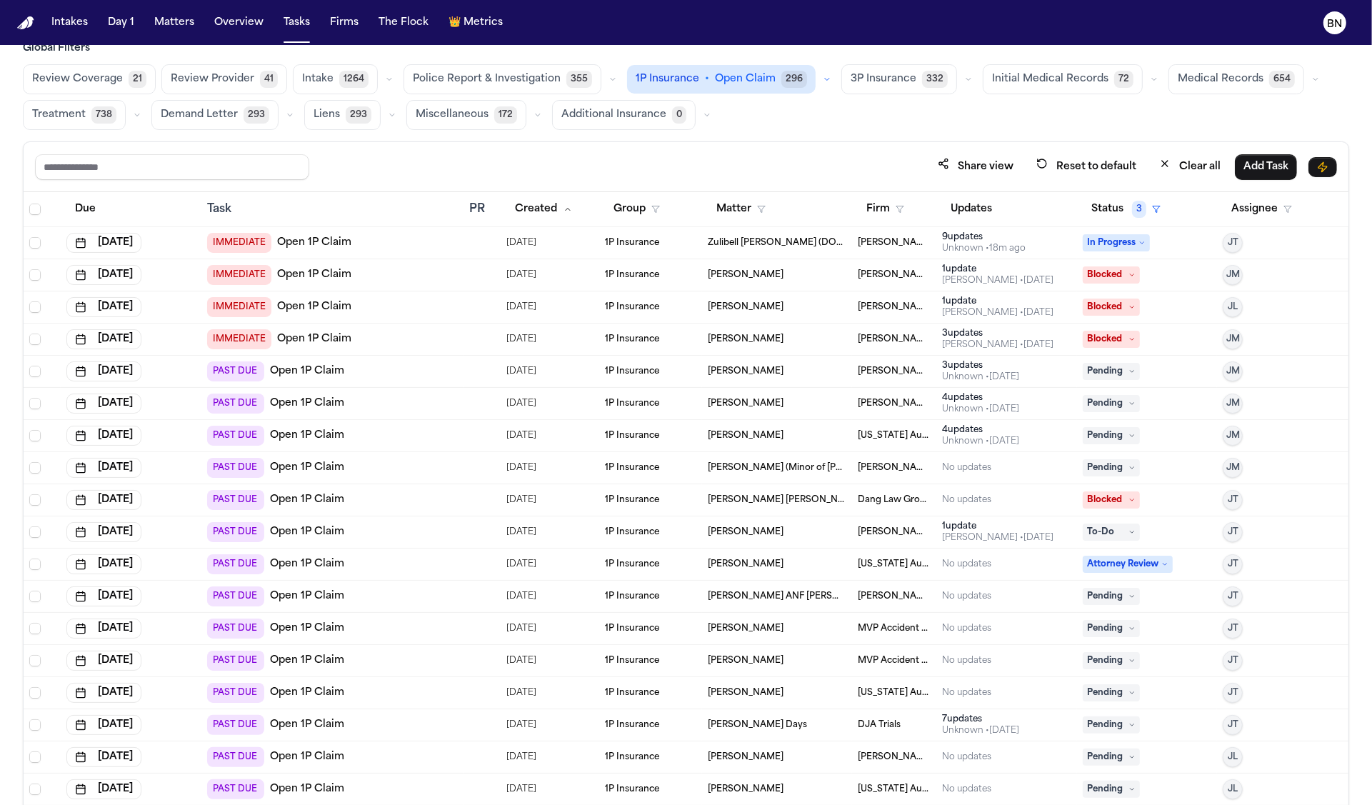
scroll to position [8, 0]
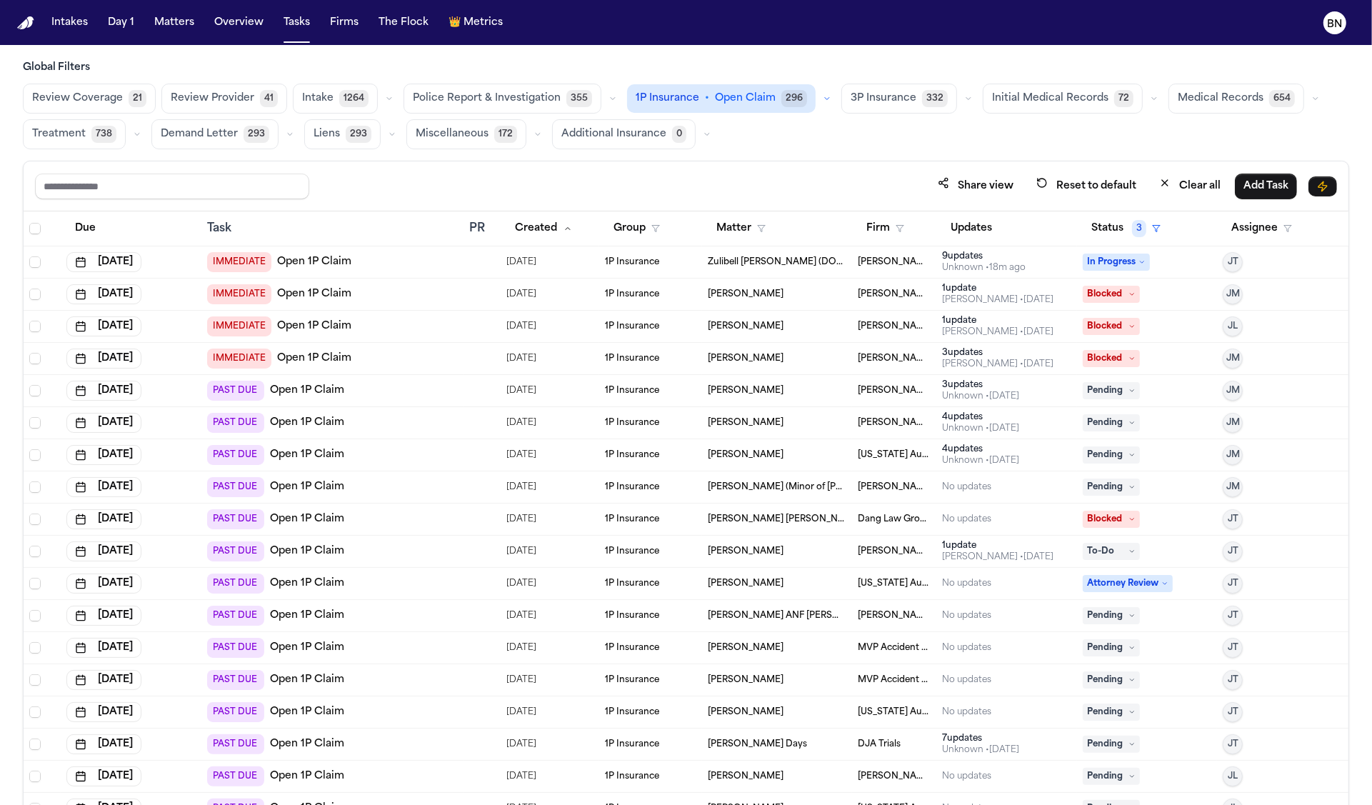
click at [819, 105] on button "button" at bounding box center [827, 98] width 17 height 17
click at [801, 167] on div "Share view Reset to default Clear all Add Task" at bounding box center [686, 186] width 1325 height 50
click at [819, 103] on button "button" at bounding box center [827, 98] width 17 height 17
click at [812, 161] on div "Share view Reset to default Clear all Add Task" at bounding box center [686, 186] width 1325 height 50
click at [819, 97] on button "button" at bounding box center [827, 98] width 17 height 17
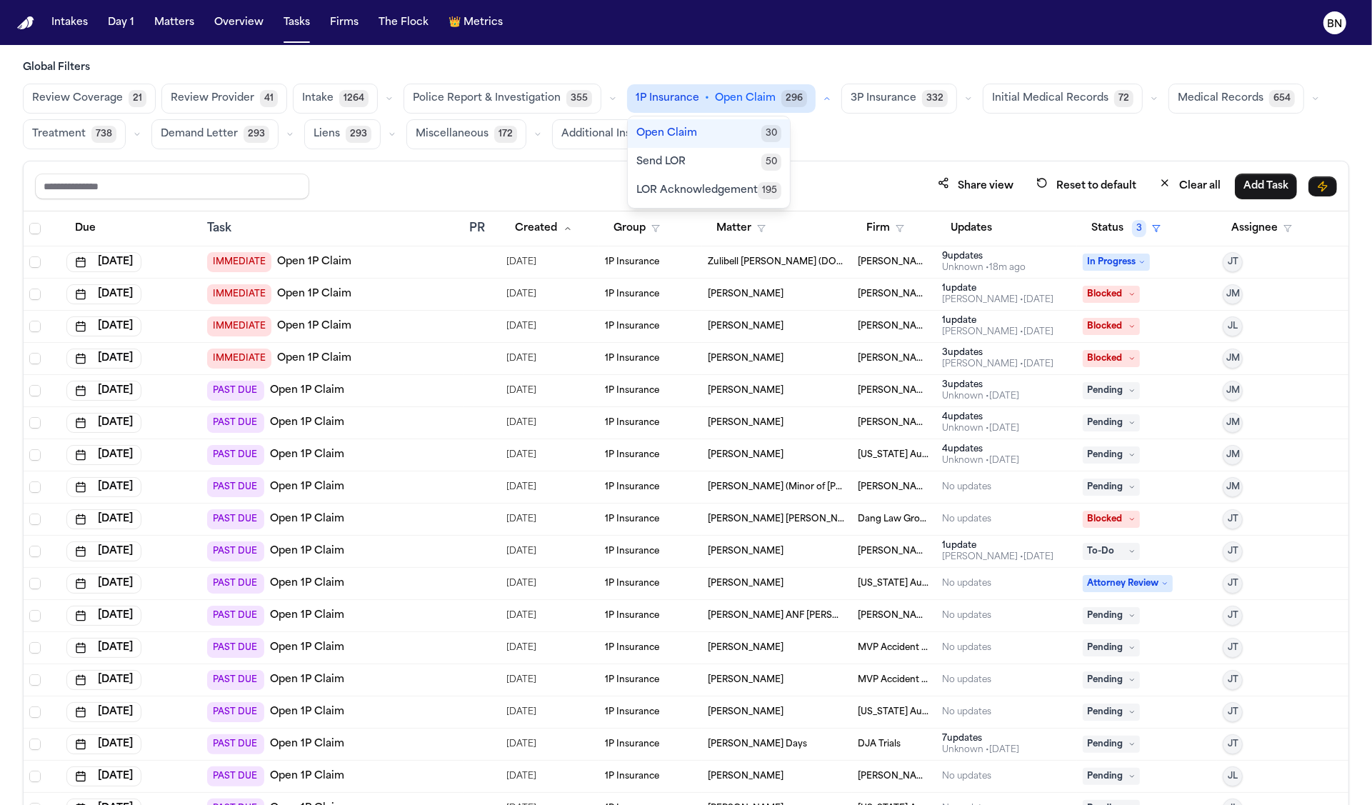
click at [736, 151] on button "Send LOR 50" at bounding box center [709, 162] width 162 height 29
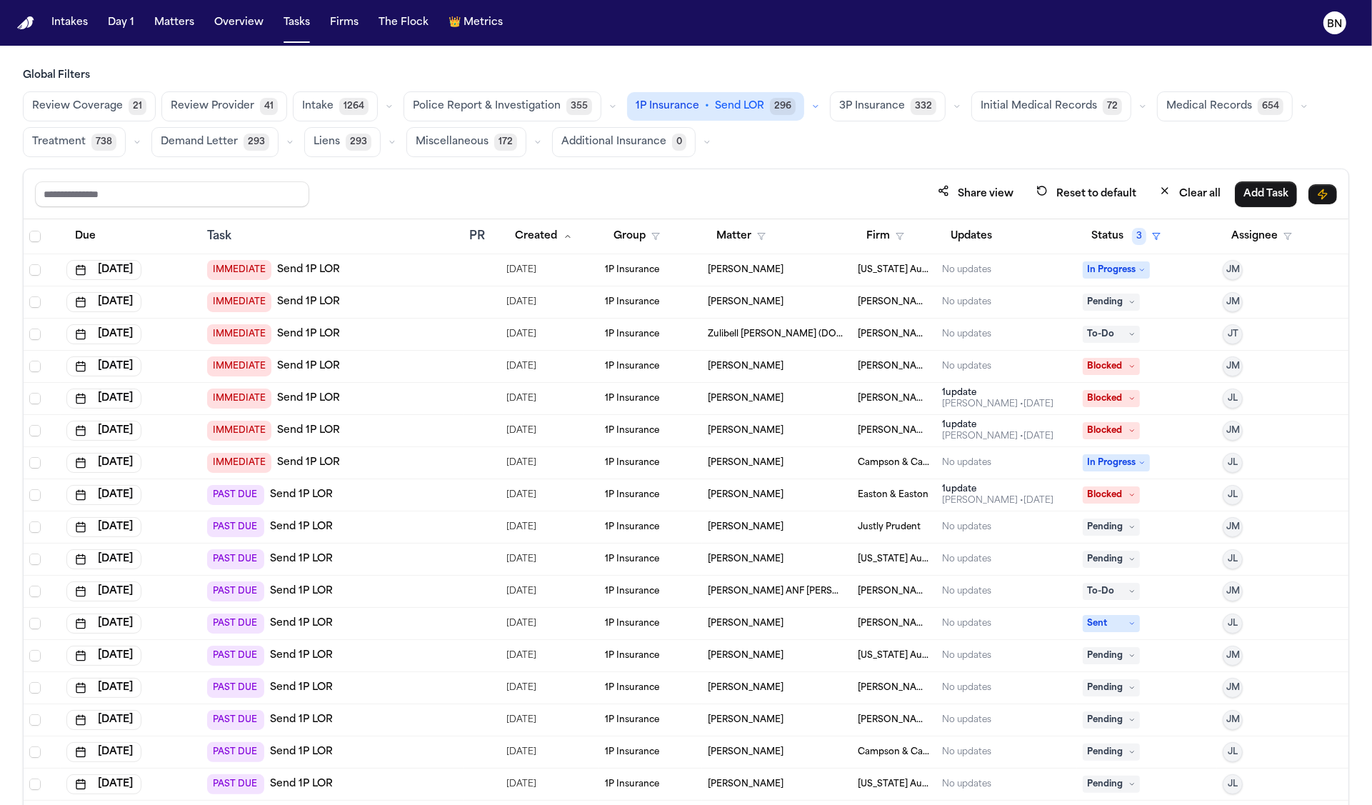
click at [953, 110] on icon "button" at bounding box center [957, 106] width 9 height 9
click at [758, 164] on div "Global Filters Review Coverage 21 Review Provider 41 Intake 1264 Police Report …" at bounding box center [686, 468] width 1326 height 799
click at [89, 106] on span "Review Coverage" at bounding box center [77, 106] width 91 height 14
